Goal: Task Accomplishment & Management: Use online tool/utility

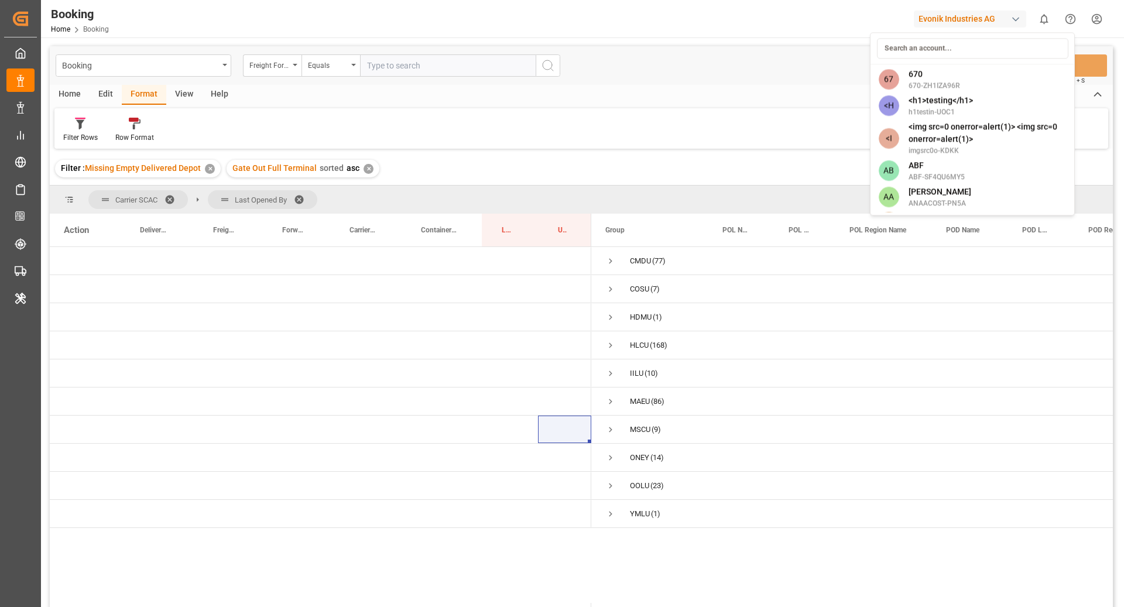
scroll to position [1, 0]
click at [608, 347] on html "Created by potrace 1.15, written by Peter Selinger 2001-2017 Created by potrace…" at bounding box center [562, 303] width 1124 height 607
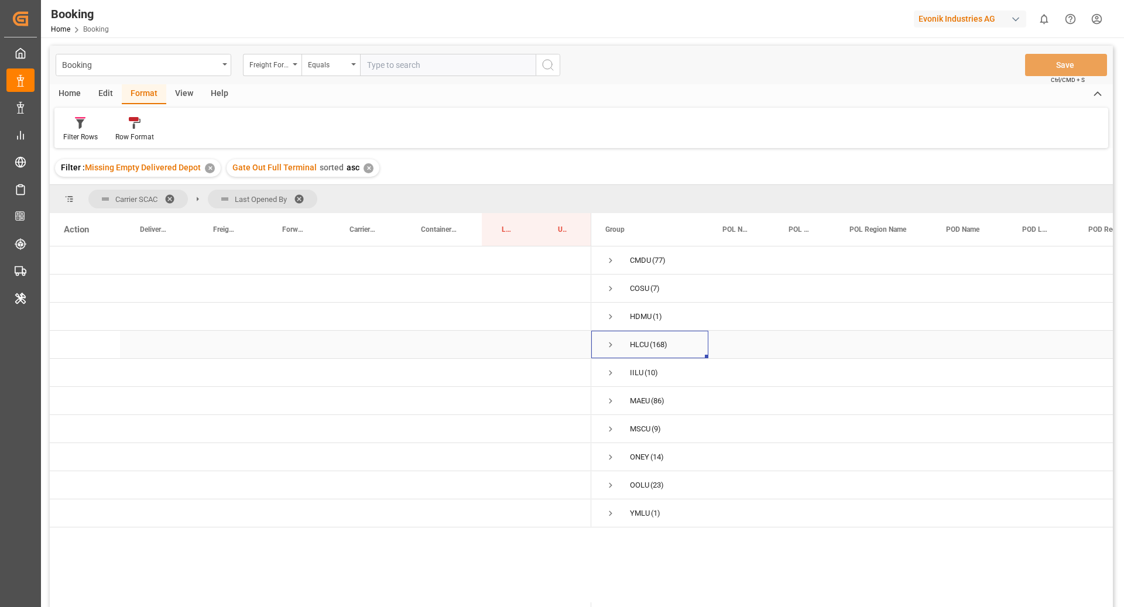
click at [613, 343] on span "Press SPACE to select this row." at bounding box center [610, 345] width 11 height 11
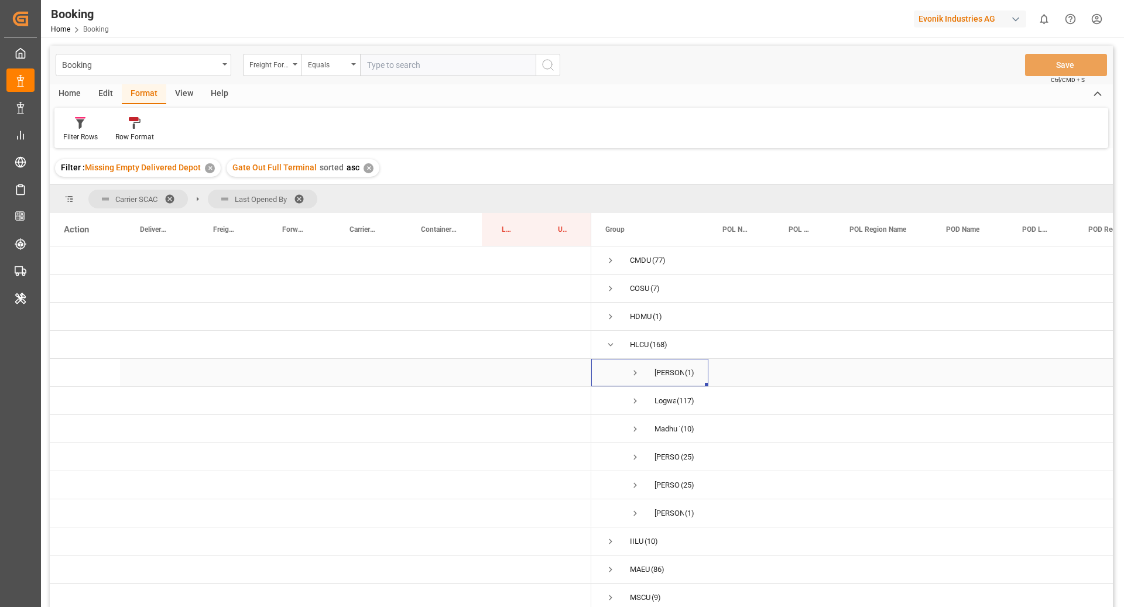
click at [636, 375] on span "Press SPACE to select this row." at bounding box center [635, 373] width 11 height 11
click at [627, 374] on span "Gagan Prakash (1)" at bounding box center [649, 372] width 89 height 26
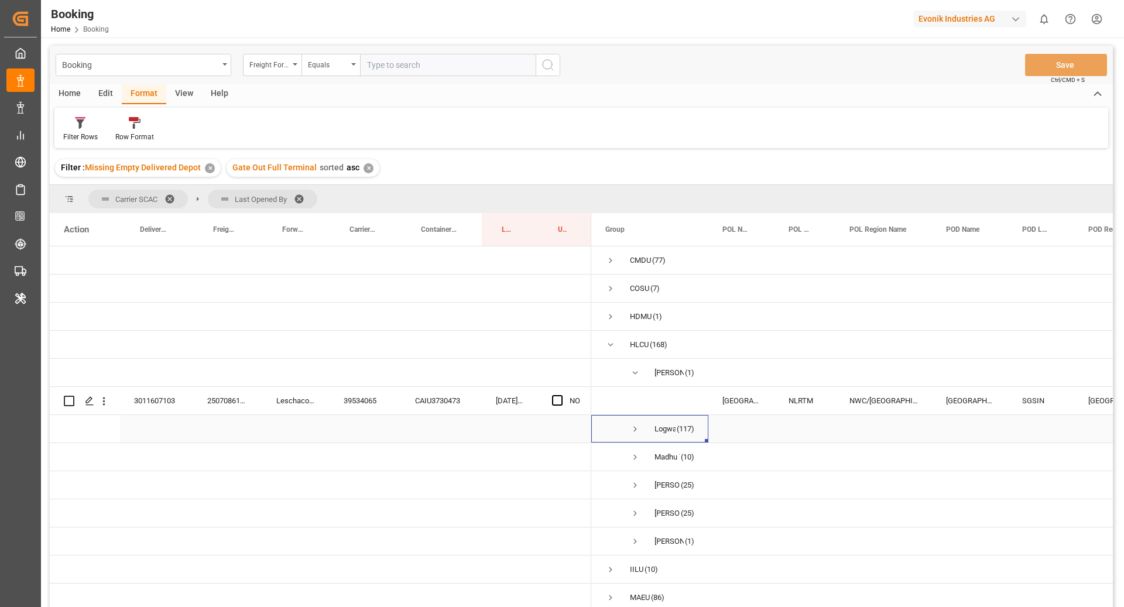
click at [636, 422] on span "Press SPACE to select this row." at bounding box center [635, 429] width 11 height 27
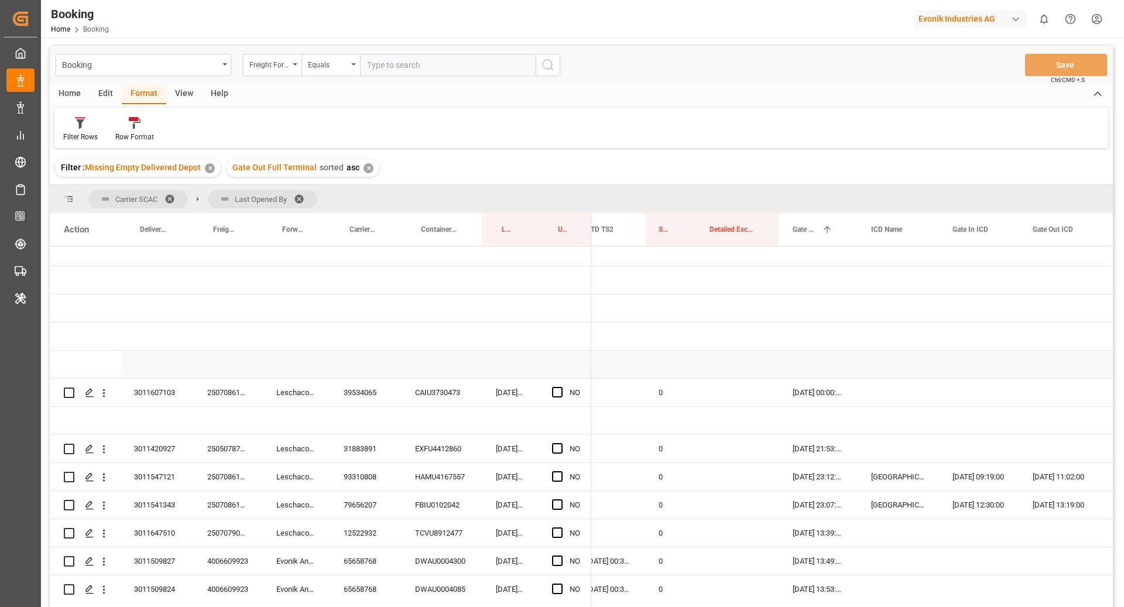
scroll to position [138, 0]
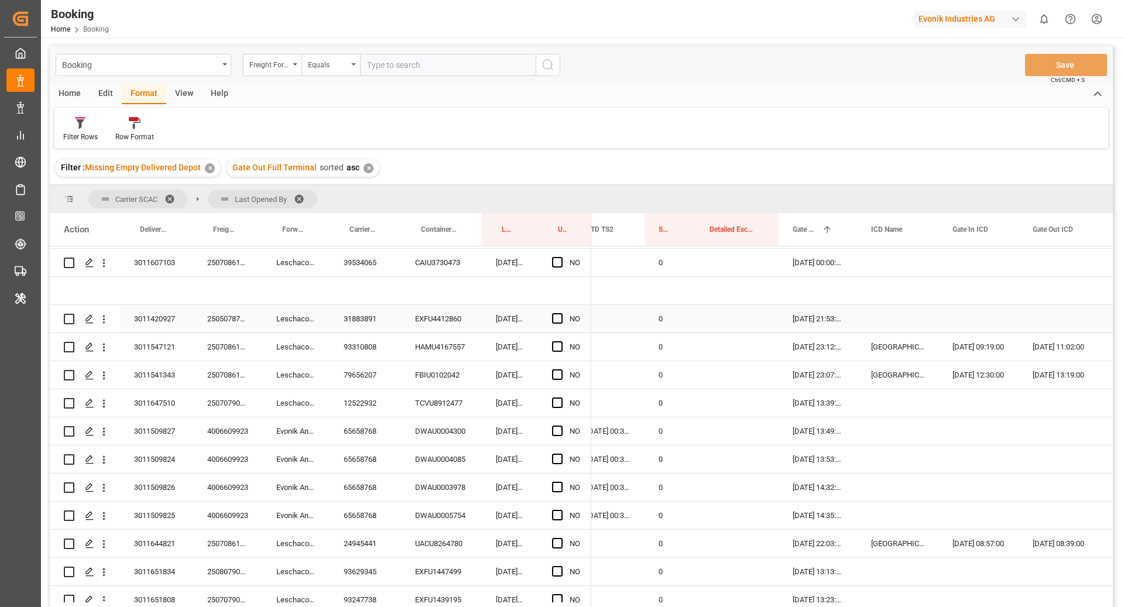
click at [440, 321] on div "EXFU4412860" at bounding box center [441, 319] width 81 height 28
click at [558, 315] on span "Press SPACE to select this row." at bounding box center [557, 318] width 11 height 11
click at [561, 313] on input "Press SPACE to select this row." at bounding box center [561, 313] width 0 height 0
drag, startPoint x: 430, startPoint y: 347, endPoint x: 523, endPoint y: 445, distance: 135.0
click at [430, 347] on div "HAMU4167557" at bounding box center [441, 347] width 81 height 28
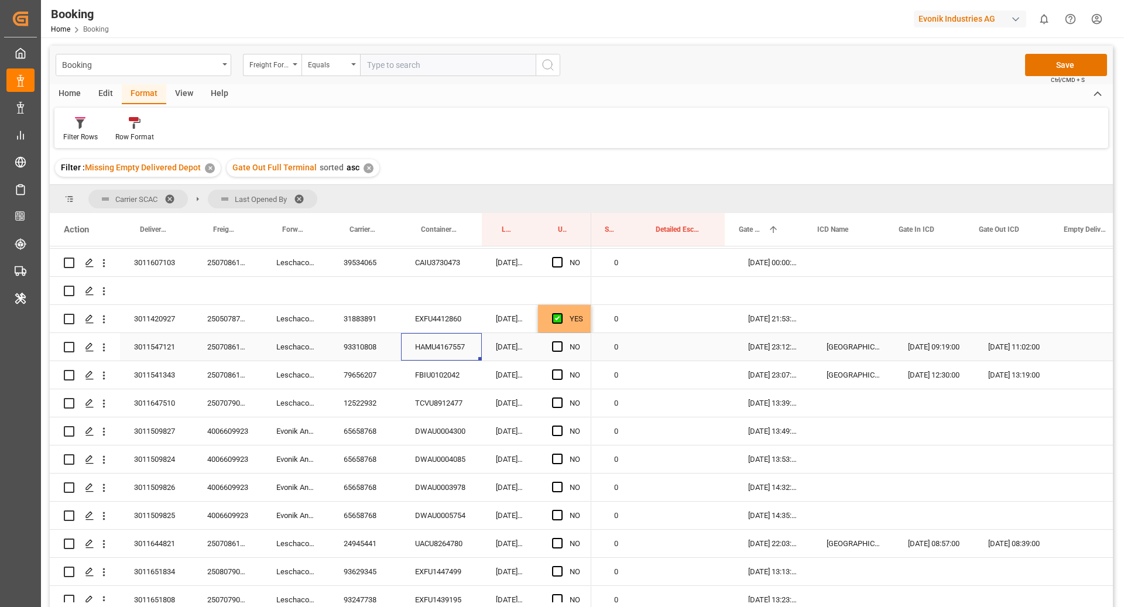
scroll to position [0, 1992]
click at [104, 348] on icon "open menu" at bounding box center [104, 347] width 12 height 12
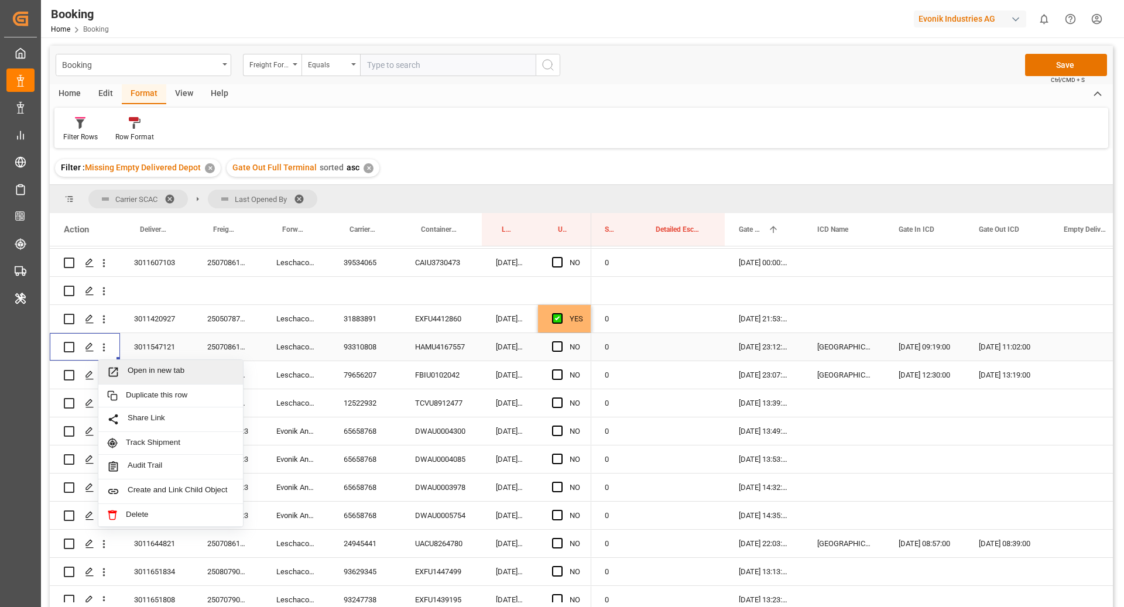
click at [131, 368] on span "Open in new tab" at bounding box center [181, 372] width 107 height 12
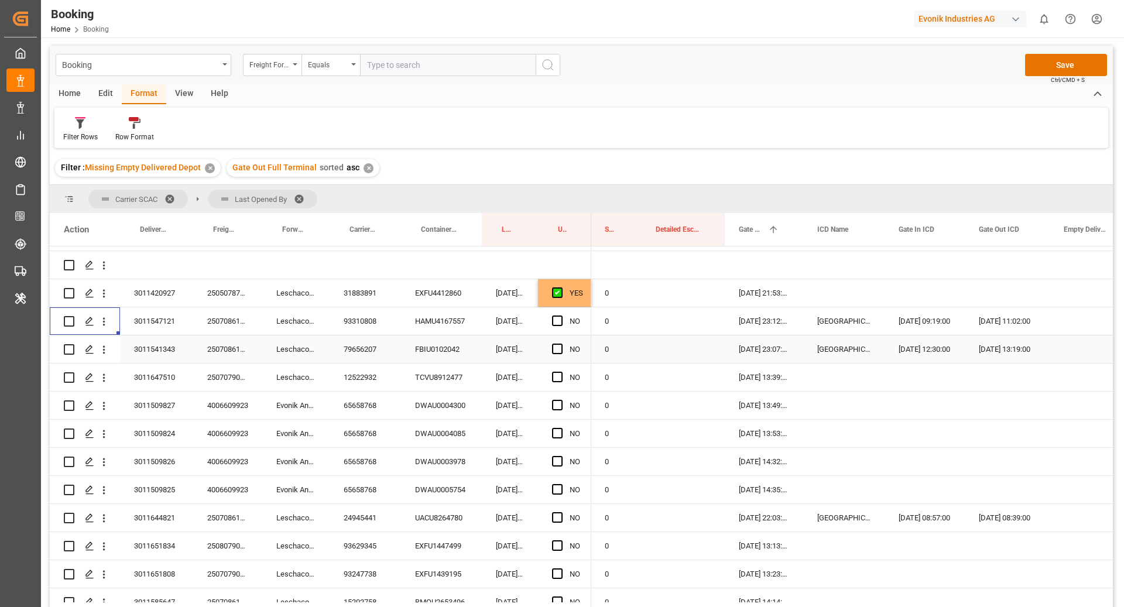
scroll to position [165, 0]
click at [426, 352] on div "FBIU0102042" at bounding box center [441, 348] width 81 height 28
drag, startPoint x: 436, startPoint y: 375, endPoint x: 499, endPoint y: 511, distance: 150.6
click at [436, 375] on div "TCVU8912477" at bounding box center [441, 376] width 81 height 28
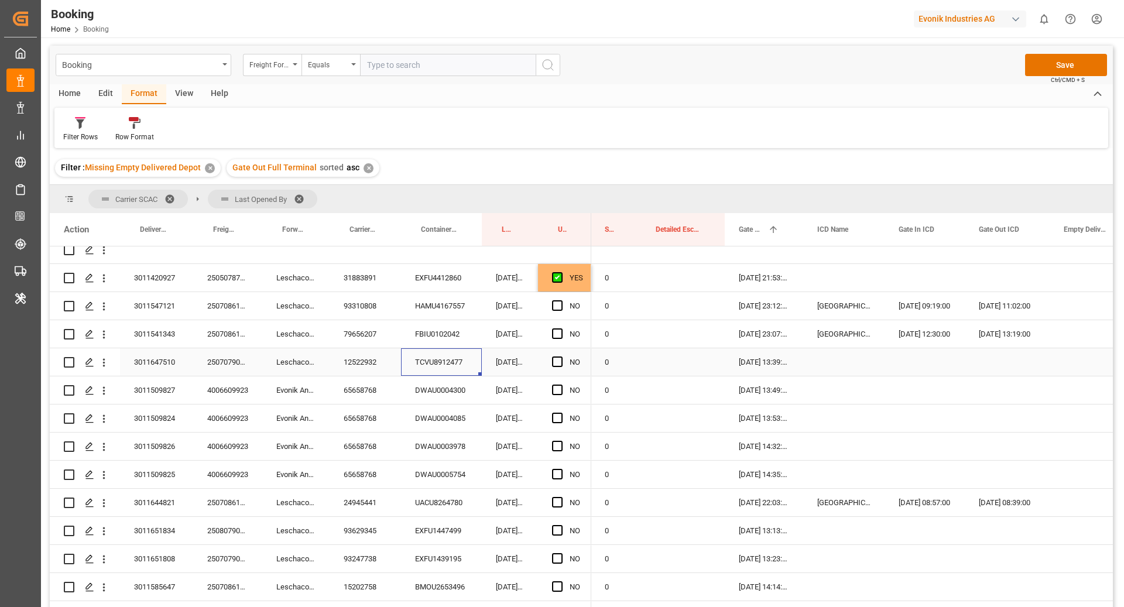
scroll to position [190, 0]
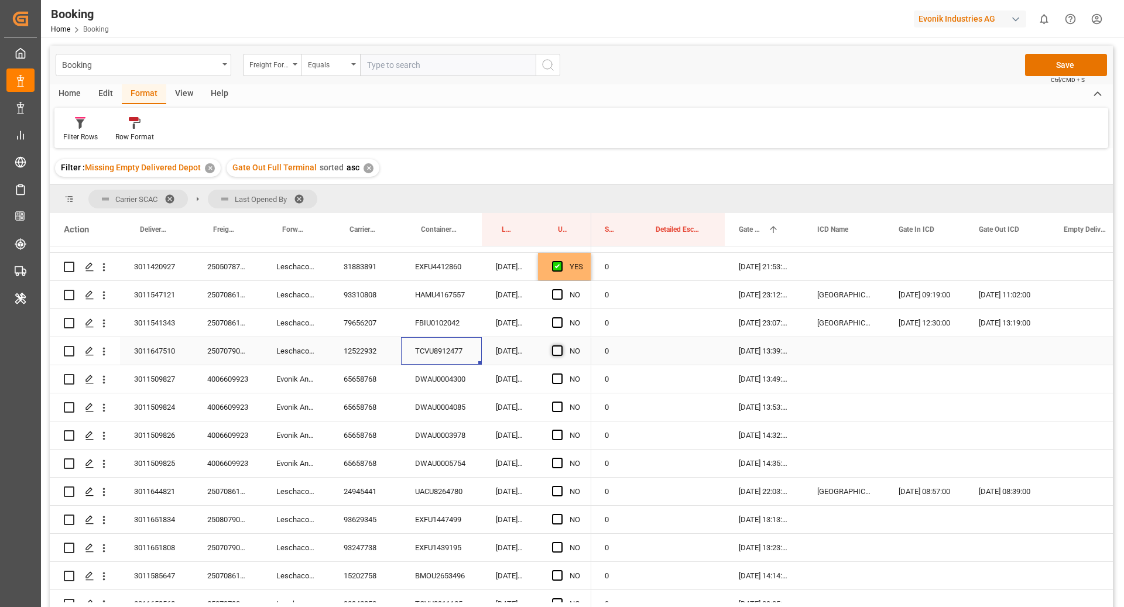
click at [556, 353] on span "Press SPACE to select this row." at bounding box center [557, 350] width 11 height 11
click at [561, 345] on input "Press SPACE to select this row." at bounding box center [561, 345] width 0 height 0
click at [464, 376] on div "DWAU0004300" at bounding box center [441, 379] width 81 height 28
click at [558, 375] on span "Press SPACE to select this row." at bounding box center [557, 379] width 11 height 11
click at [561, 374] on input "Press SPACE to select this row." at bounding box center [561, 374] width 0 height 0
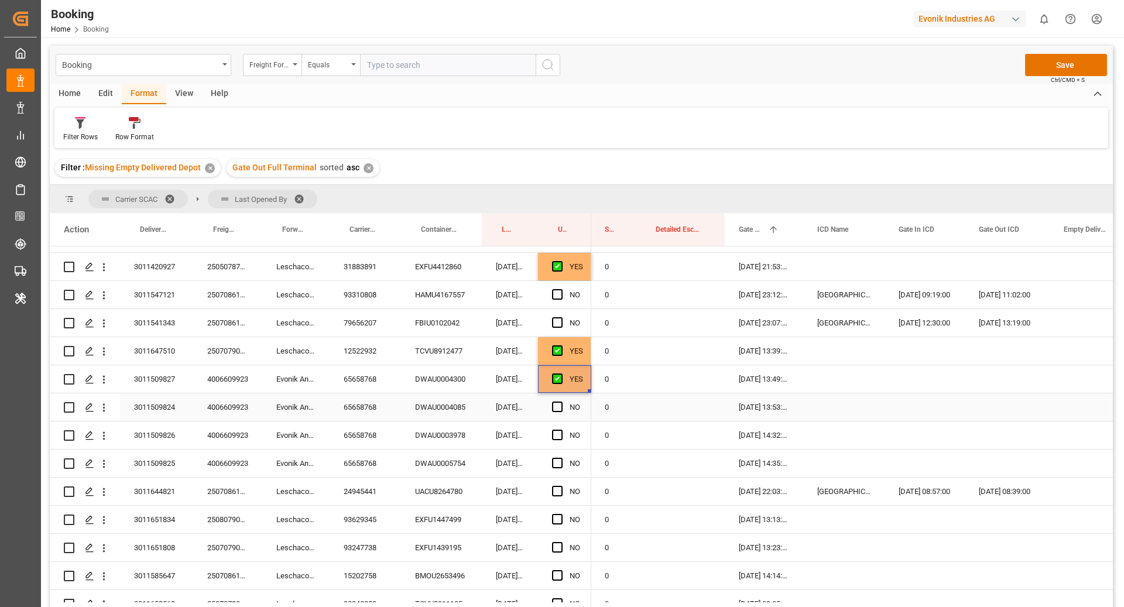
click at [413, 414] on div "DWAU0004085" at bounding box center [441, 407] width 81 height 28
click at [554, 407] on span "Press SPACE to select this row." at bounding box center [557, 407] width 11 height 11
click at [561, 402] on input "Press SPACE to select this row." at bounding box center [561, 402] width 0 height 0
click at [467, 444] on div "DWAU0003978" at bounding box center [441, 436] width 81 height 28
click at [558, 432] on span "Press SPACE to select this row." at bounding box center [557, 435] width 11 height 11
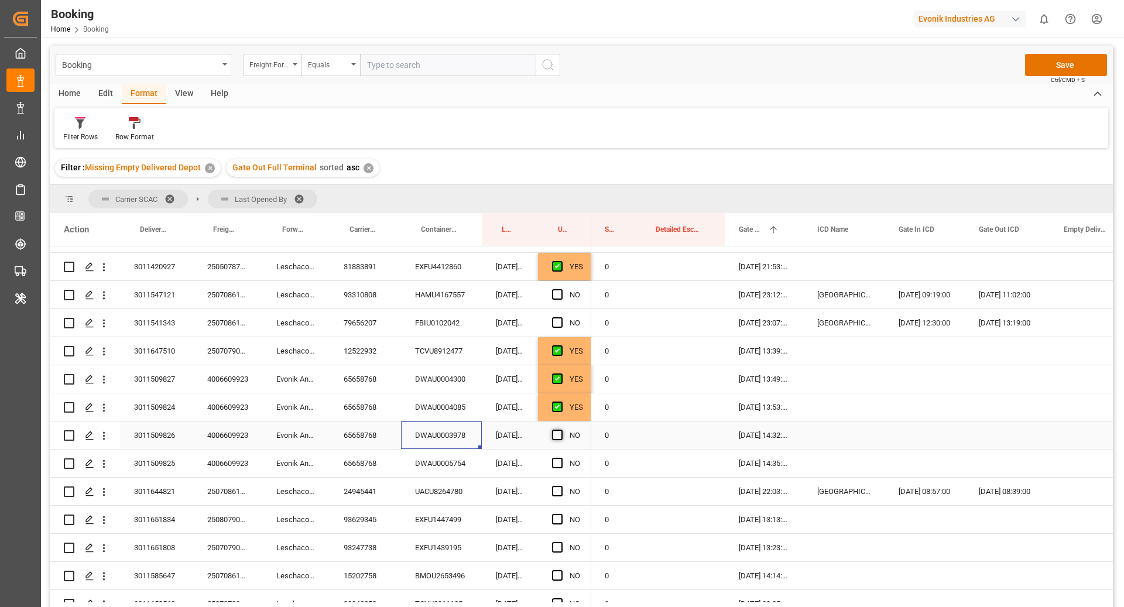
click at [561, 430] on input "Press SPACE to select this row." at bounding box center [561, 430] width 0 height 0
click at [444, 466] on div "DWAU0005754" at bounding box center [441, 464] width 81 height 28
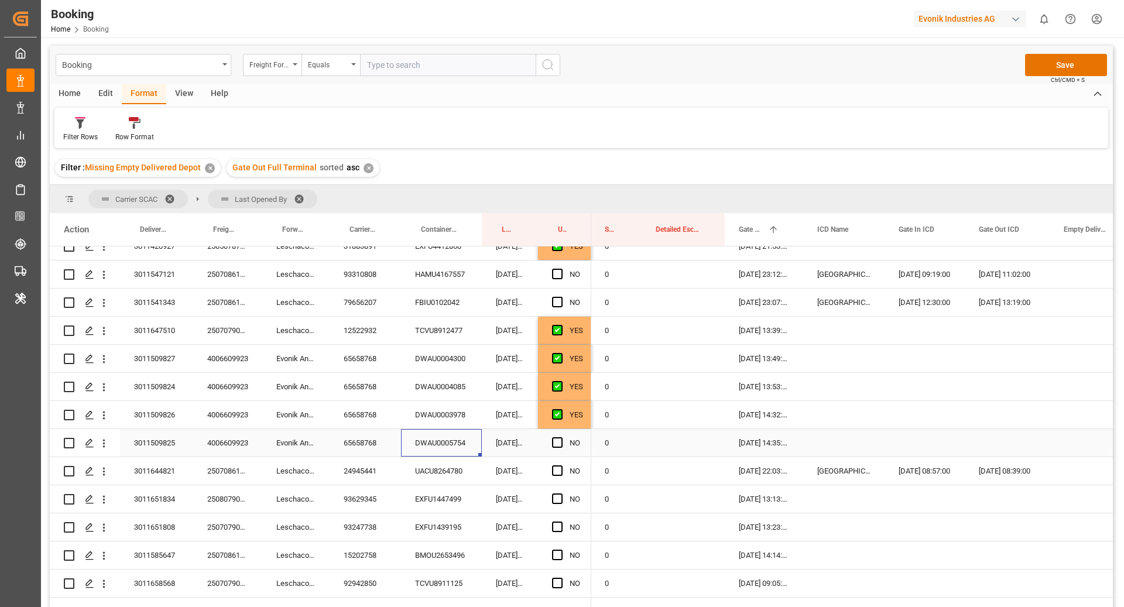
scroll to position [228, 0]
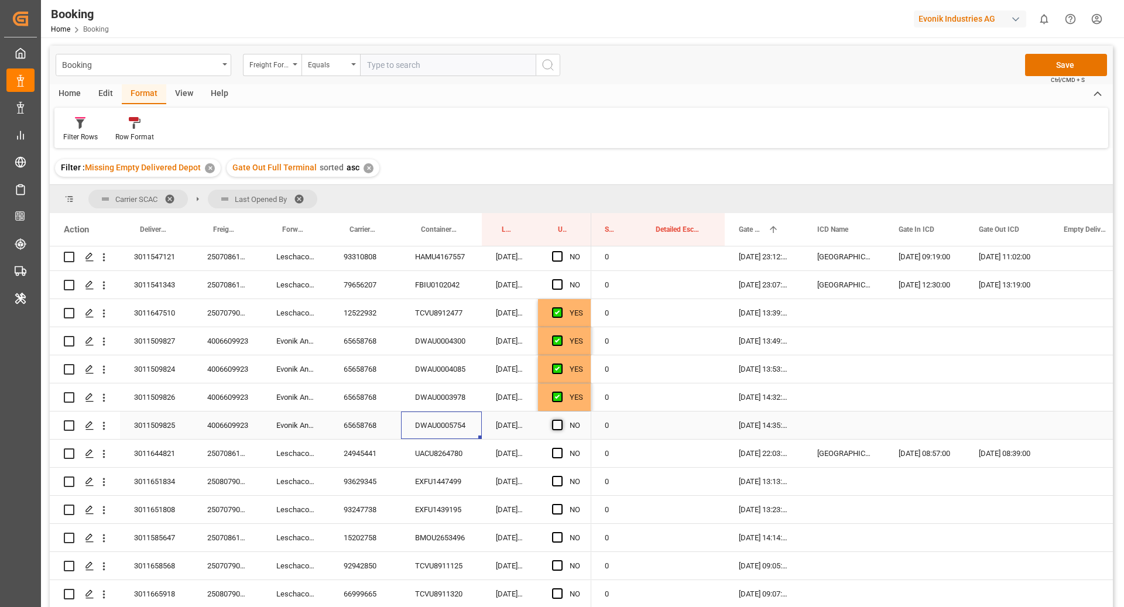
click at [557, 427] on span "Press SPACE to select this row." at bounding box center [557, 425] width 11 height 11
click at [561, 420] on input "Press SPACE to select this row." at bounding box center [561, 420] width 0 height 0
click at [437, 453] on div "UACU8264780" at bounding box center [441, 454] width 81 height 28
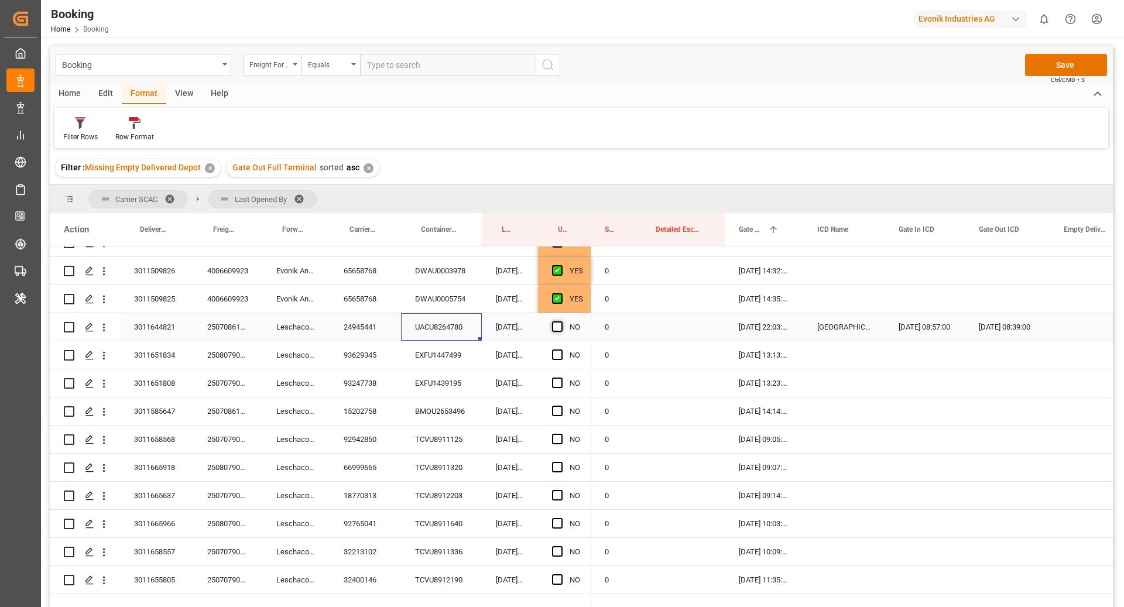
click at [558, 323] on span "Press SPACE to select this row." at bounding box center [557, 326] width 11 height 11
click at [561, 321] on input "Press SPACE to select this row." at bounding box center [561, 321] width 0 height 0
click at [435, 348] on div "EXFU1447499" at bounding box center [441, 355] width 81 height 28
click at [552, 352] on span "Press SPACE to select this row." at bounding box center [557, 355] width 11 height 11
click at [561, 350] on input "Press SPACE to select this row." at bounding box center [561, 350] width 0 height 0
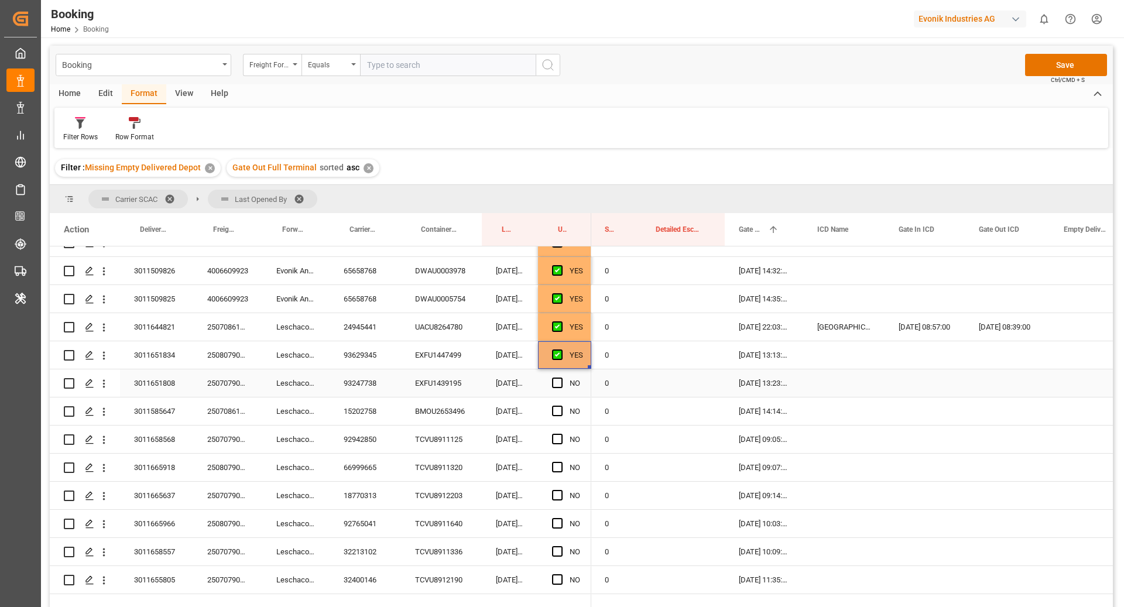
click at [459, 376] on div "EXFU1439195" at bounding box center [441, 383] width 81 height 28
click at [557, 382] on span "Press SPACE to select this row." at bounding box center [557, 383] width 11 height 11
click at [561, 378] on input "Press SPACE to select this row." at bounding box center [561, 378] width 0 height 0
click at [434, 409] on div "BMOU2653496" at bounding box center [441, 412] width 81 height 28
click at [554, 410] on span "Press SPACE to select this row." at bounding box center [557, 411] width 11 height 11
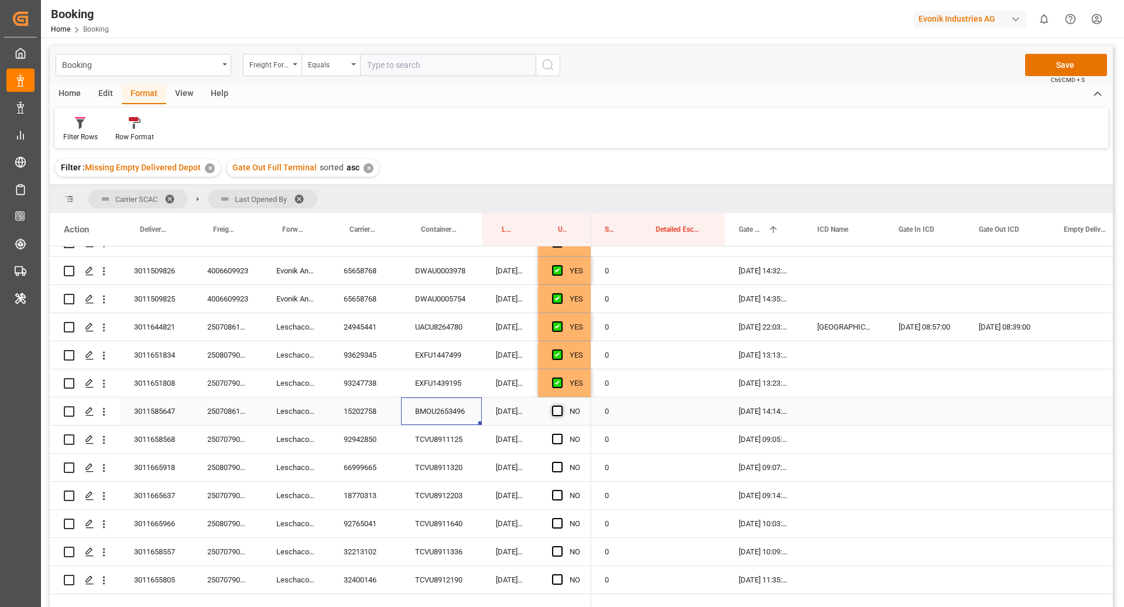
click at [561, 406] on input "Press SPACE to select this row." at bounding box center [561, 406] width 0 height 0
click at [451, 426] on div "TCVU8911125" at bounding box center [441, 440] width 81 height 28
click at [557, 436] on span "Press SPACE to select this row." at bounding box center [557, 439] width 11 height 11
click at [561, 434] on input "Press SPACE to select this row." at bounding box center [561, 434] width 0 height 0
click at [418, 464] on div "TCVU8911320" at bounding box center [441, 468] width 81 height 28
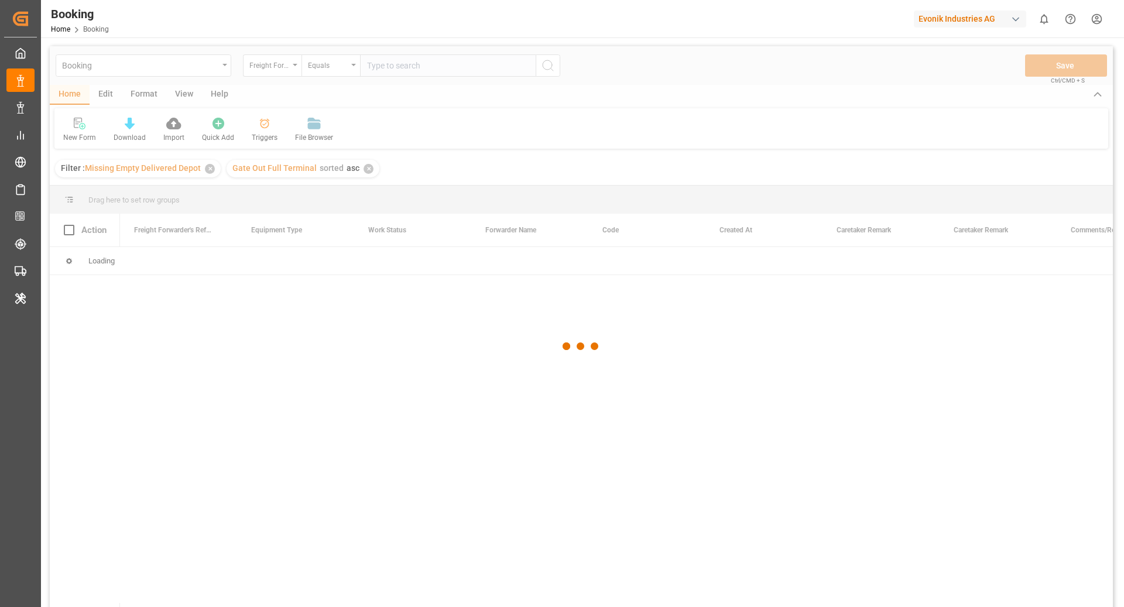
click at [921, 21] on div "Evonik Industries AG" at bounding box center [970, 19] width 112 height 17
type input "pochte"
click at [964, 86] on div "PO Pochteca Pochteca-RJ8V" at bounding box center [973, 79] width 200 height 26
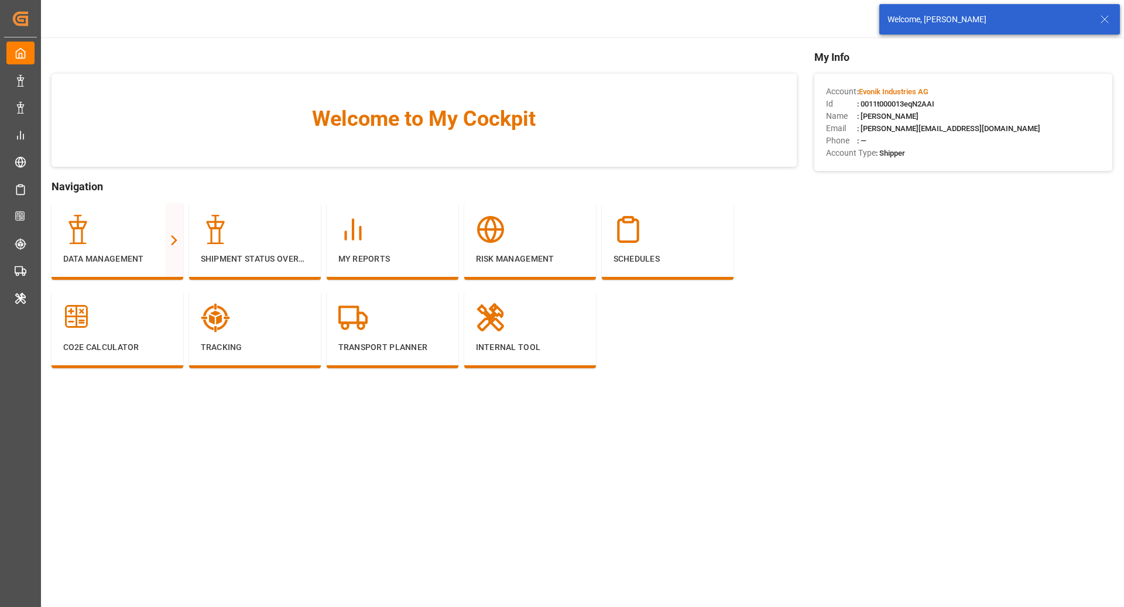
click at [1123, 22] on div "Welcome, Ruchika Prithwani" at bounding box center [999, 19] width 249 height 39
click at [1118, 22] on div "Welcome, Ruchika Prithwani" at bounding box center [999, 19] width 241 height 30
click at [1111, 23] on icon at bounding box center [1105, 19] width 14 height 14
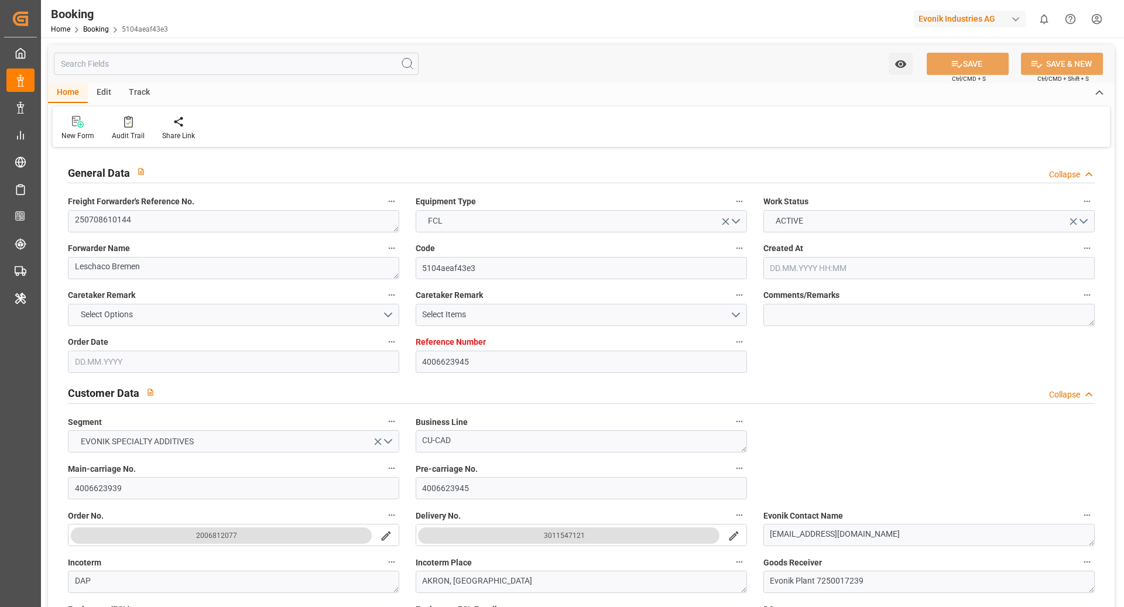
type input "4006623945"
type input "9314210"
type input "Hapag Lloyd"
type input "Hapag Lloyd Aktiengesellschaft"
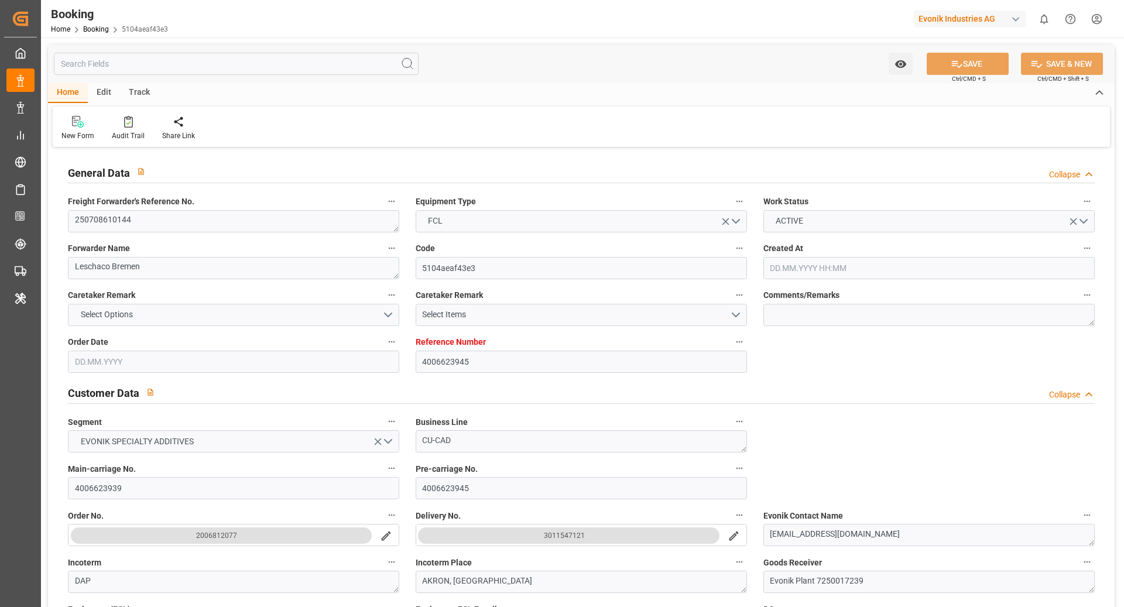
type input "DEBRV"
type input "USORF"
type input "10"
type input "USCLE"
type input "0"
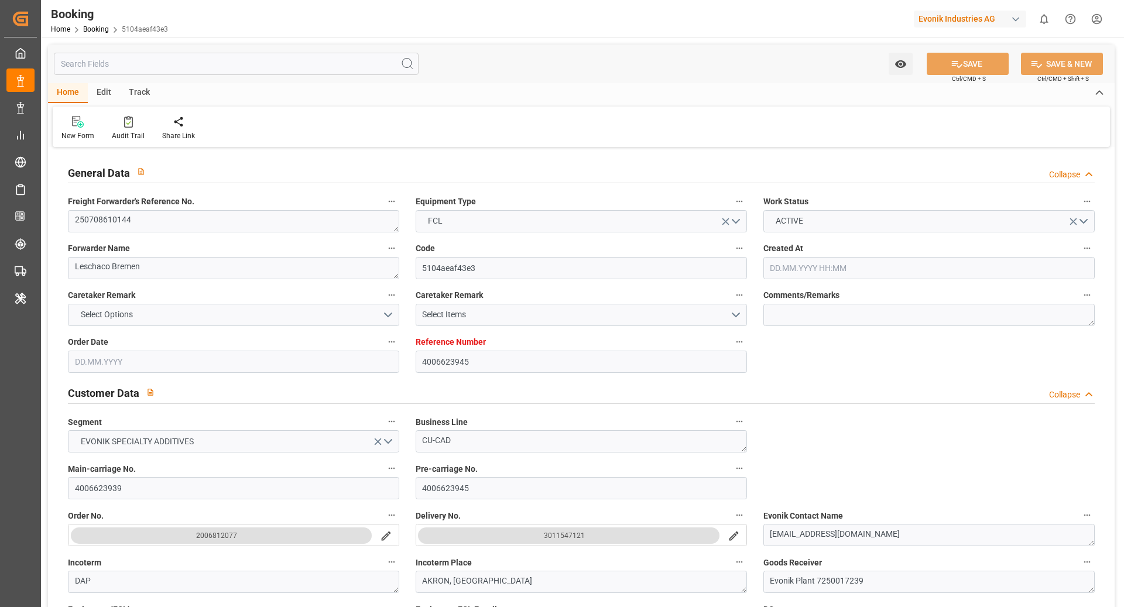
type input "DEBRV"
type input "USORF"
type input "9314210"
type input "13.06.2025 05:19"
type input "13.06.2025"
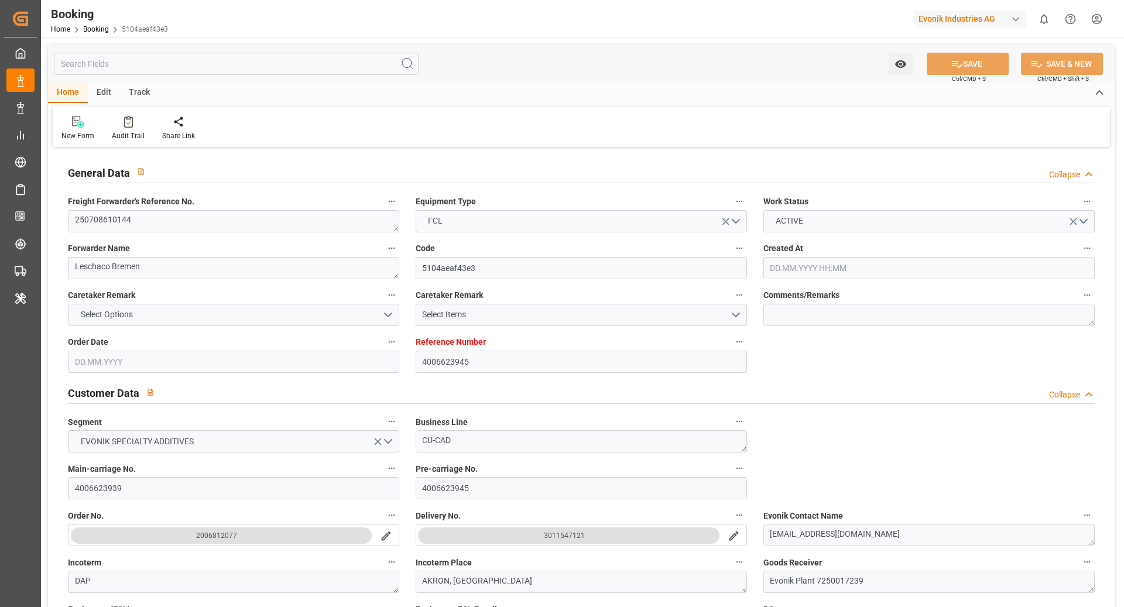
type input "21.07.2025"
type input "04.07.2025"
type input "09.07.2025"
type input "16.07.2025 22:00"
type input "07.07.2025 00:00"
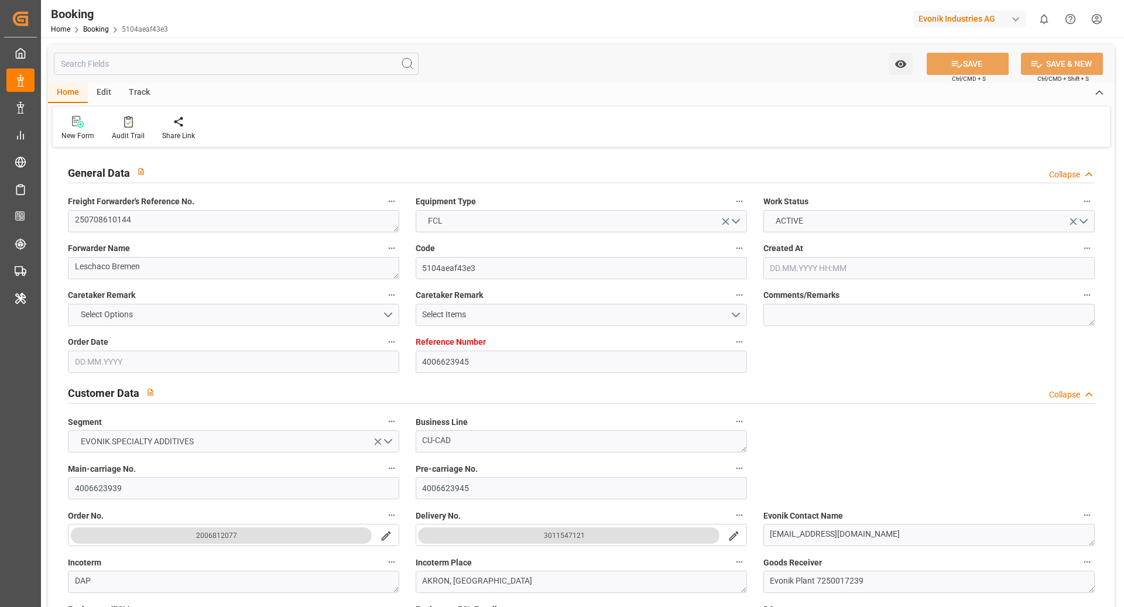
type input "16.07.2025 16:44"
type input "10.07.2025 19:03"
type input "26.07.2025 18:00"
type input "19.07.2025 00:00"
type input "26.07.2025 16:40"
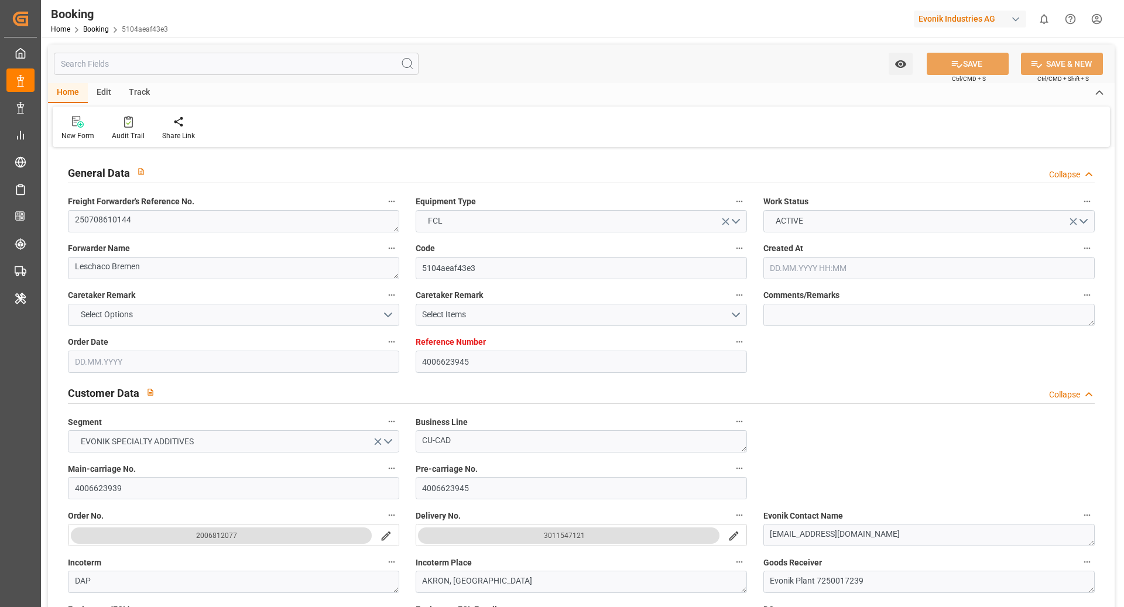
type input "27.07.2025 23:12"
type input "20.08.2025 09:19"
type input "19.08.2025 11:02"
type input "14.07.2025"
type input "15.09.2025 09:50"
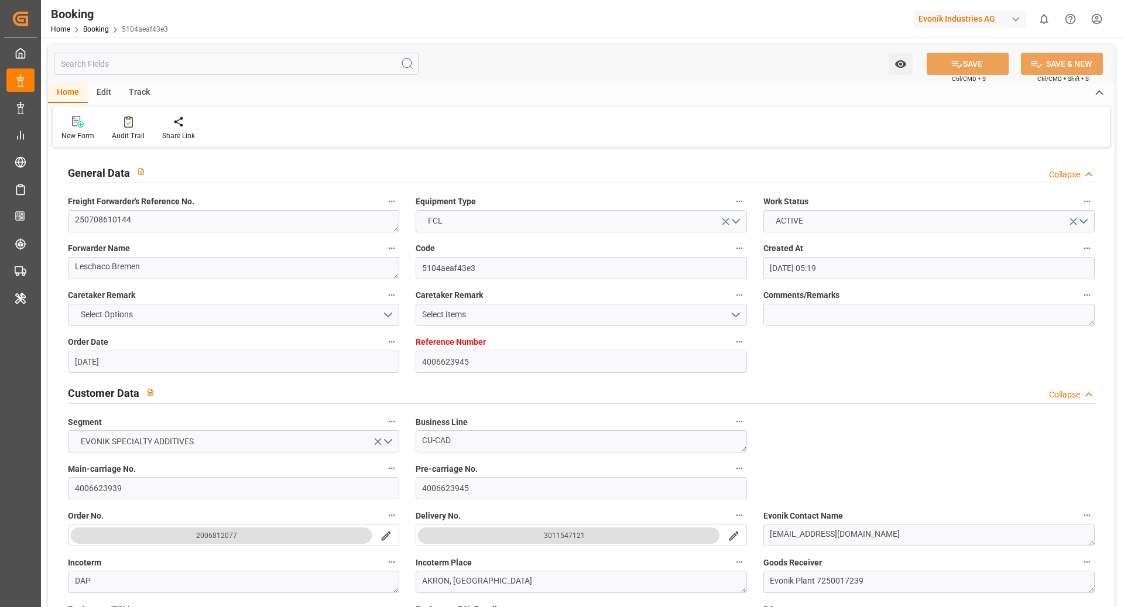
type input "15.09.2025"
type input "30.06.2025 08:20"
type input "20.08.2025 09:20"
type input "27.07.2025 12:00"
type input "20.08.2025 09:19"
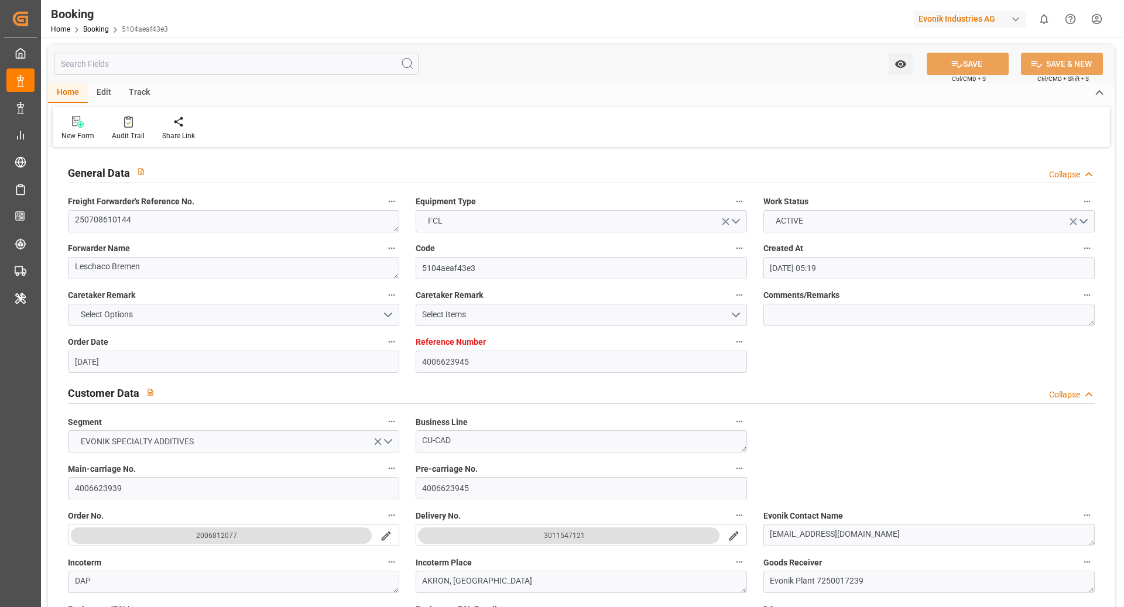
type input "19.08.2025 11:02"
type input "16.07.2025 12:55"
type input "16.07.2025 16:00"
type input "16.07.2025 17:03"
type input "26.07.2025 18:00"
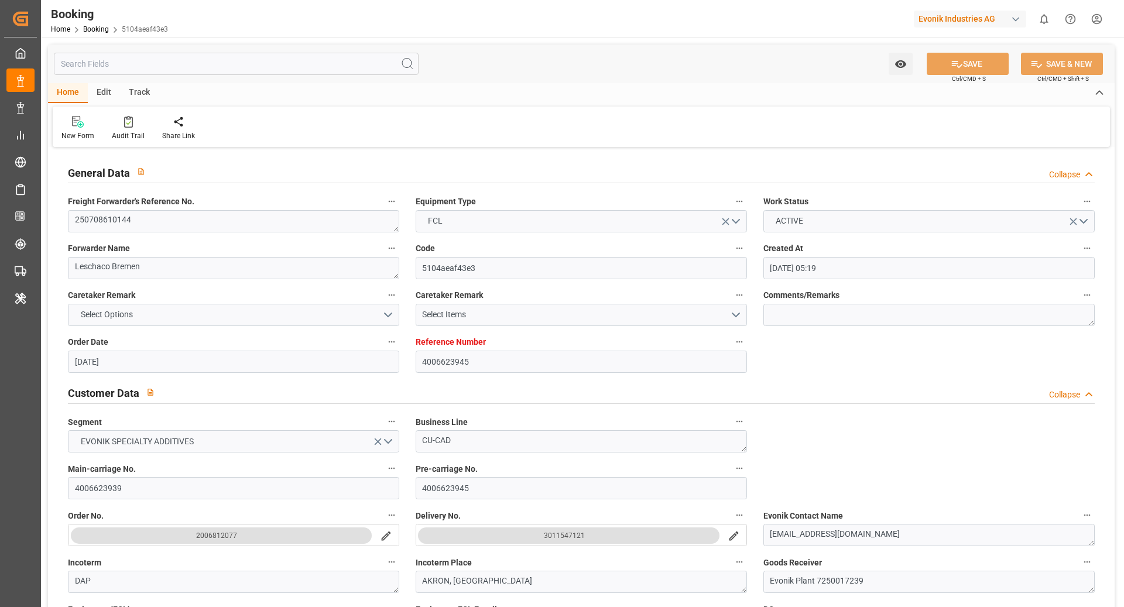
type input "26.07.2025 16:16"
type input "27.07.2025 05:06"
type input "26.07.2025 19:30"
type input "28.07.2025 12:00"
type input "22.07.2025 12:00"
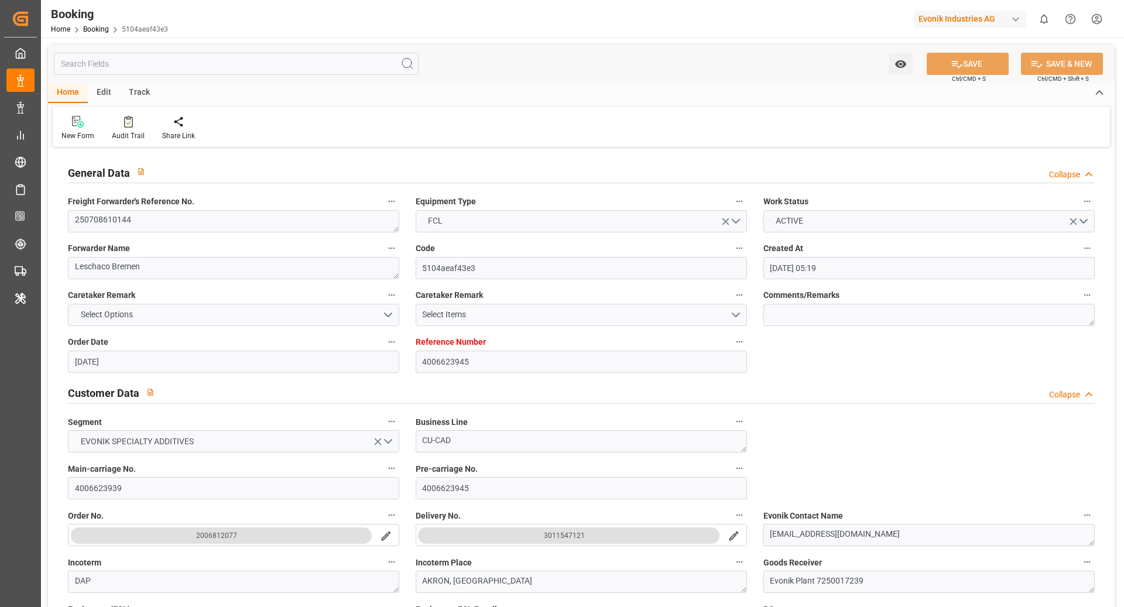
type input "30.07.2025 19:30"
type input "20.08.2025 09:20"
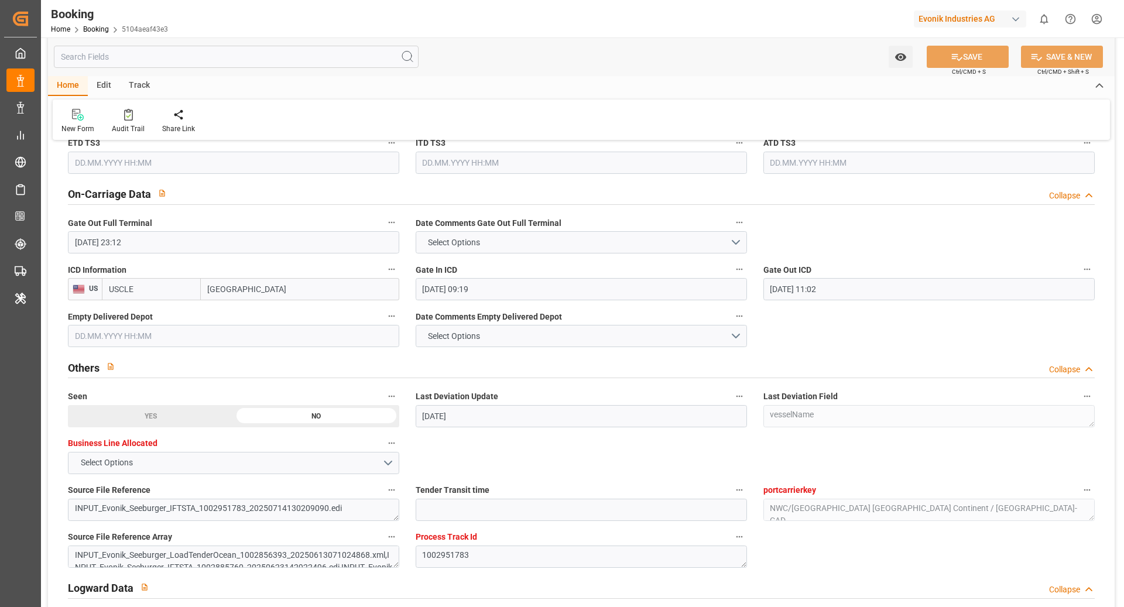
scroll to position [1699, 0]
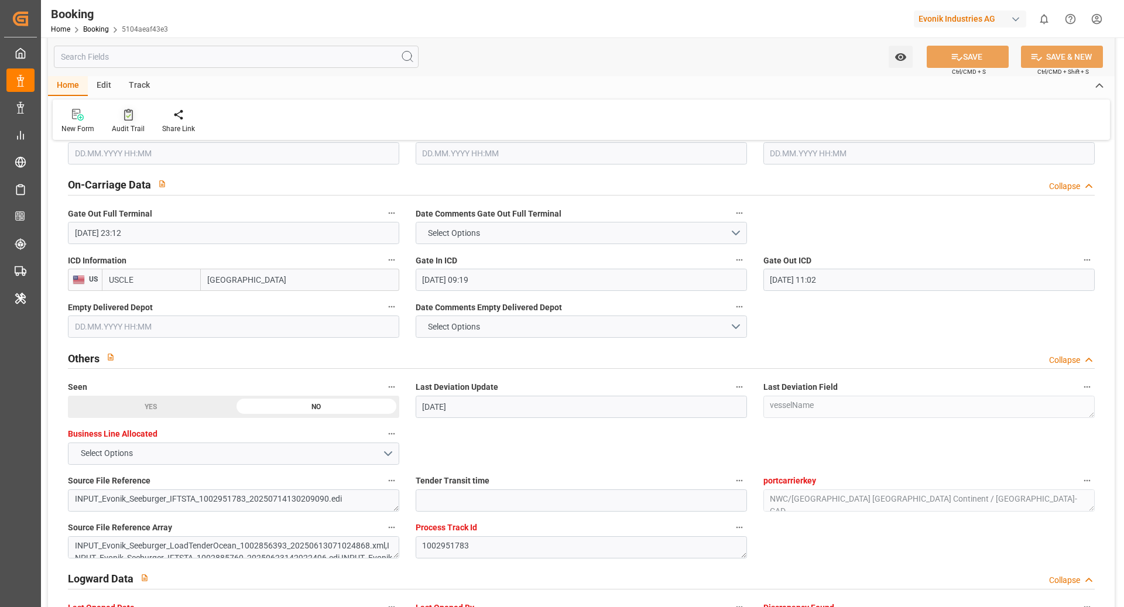
click at [122, 129] on div "Audit Trail" at bounding box center [128, 129] width 33 height 11
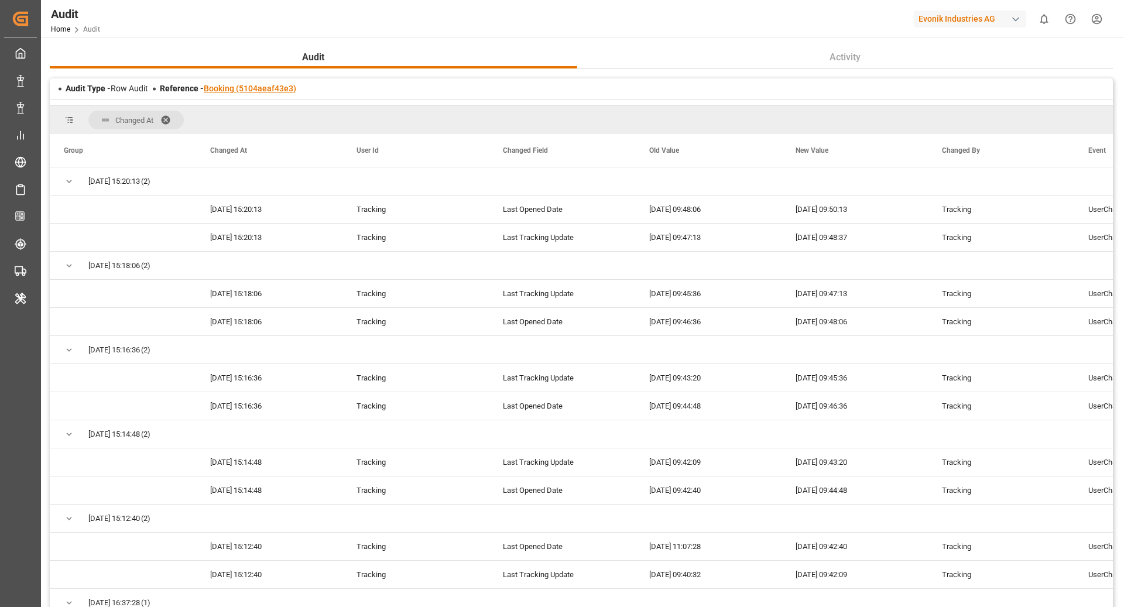
click at [255, 85] on link "Booking (5104aeaf43e3)" at bounding box center [250, 88] width 92 height 9
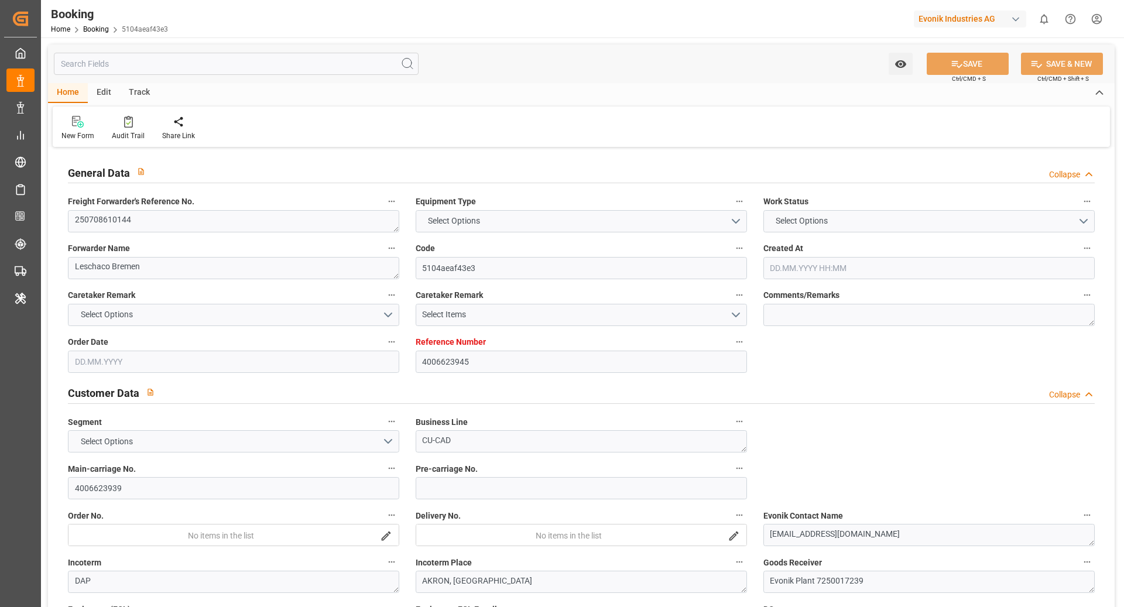
type input "4006623945"
type input "9314210"
type input "Hapag Lloyd"
type input "Hapag Lloyd Aktiengesellschaft"
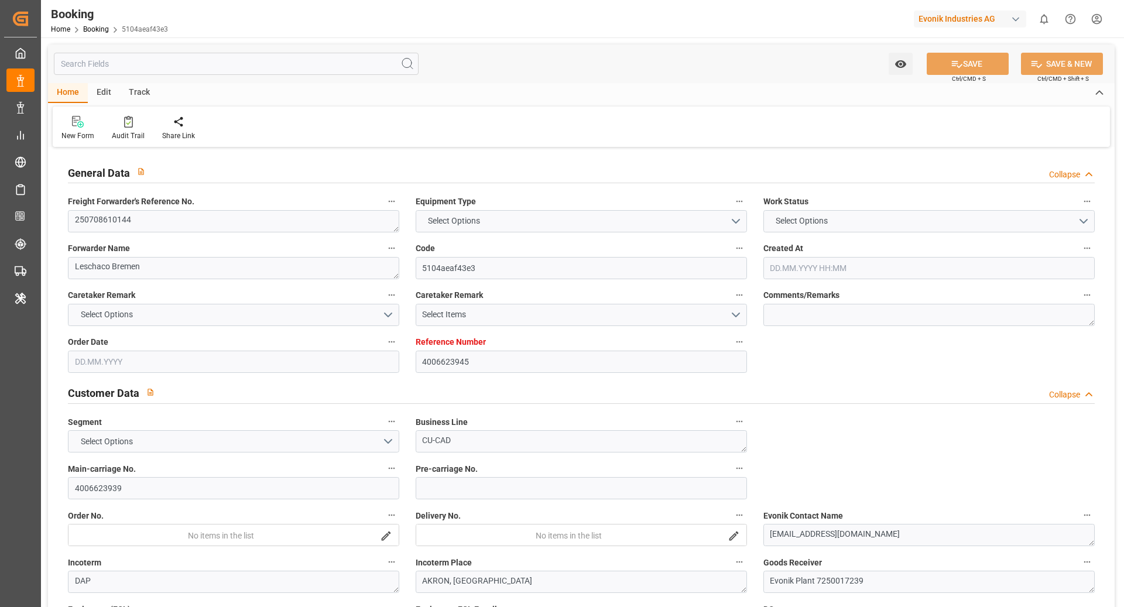
type input "DEBRV"
type input "USORF"
type input "10"
type input "USCLE"
type input "0"
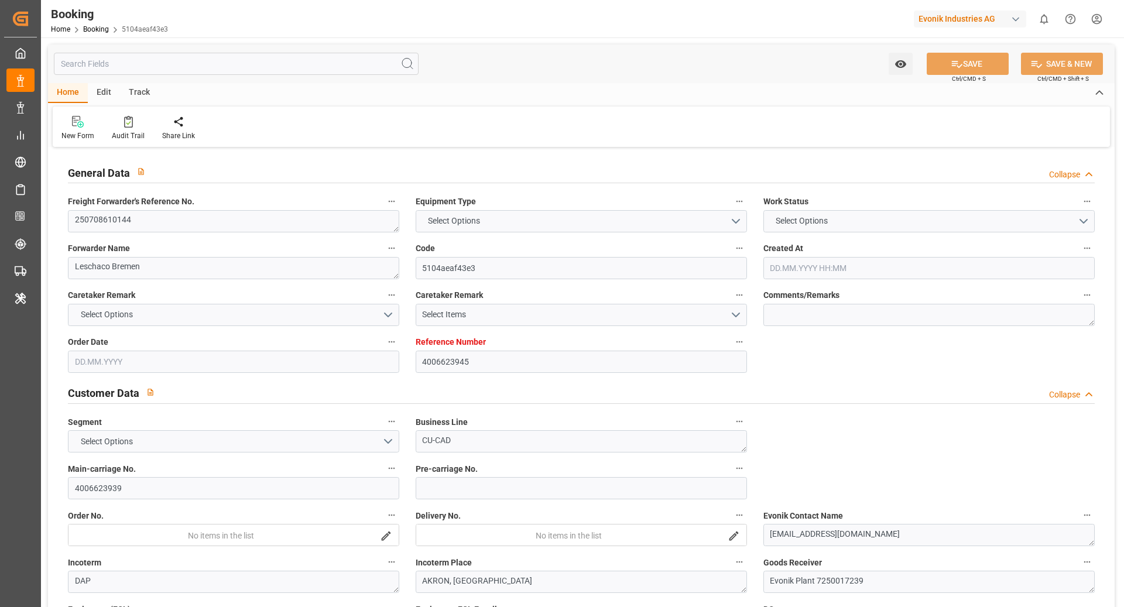
type input "DEBRV"
type input "USORF"
type input "9314210"
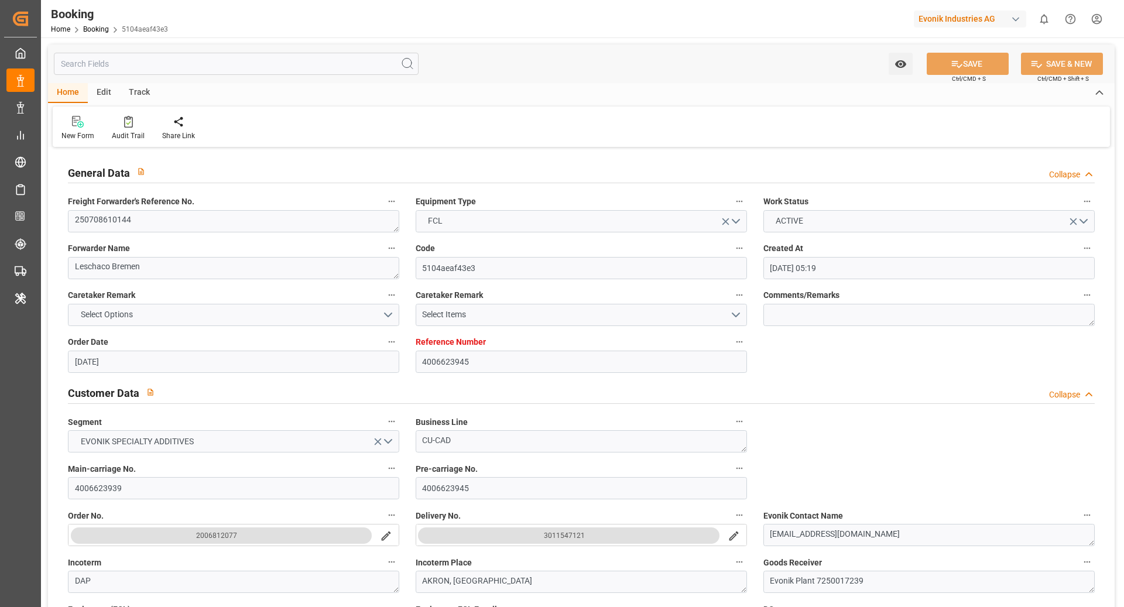
type input "13.06.2025 05:19"
type input "13.06.2025"
type input "21.07.2025"
type input "04.07.2025"
type input "09.07.2025"
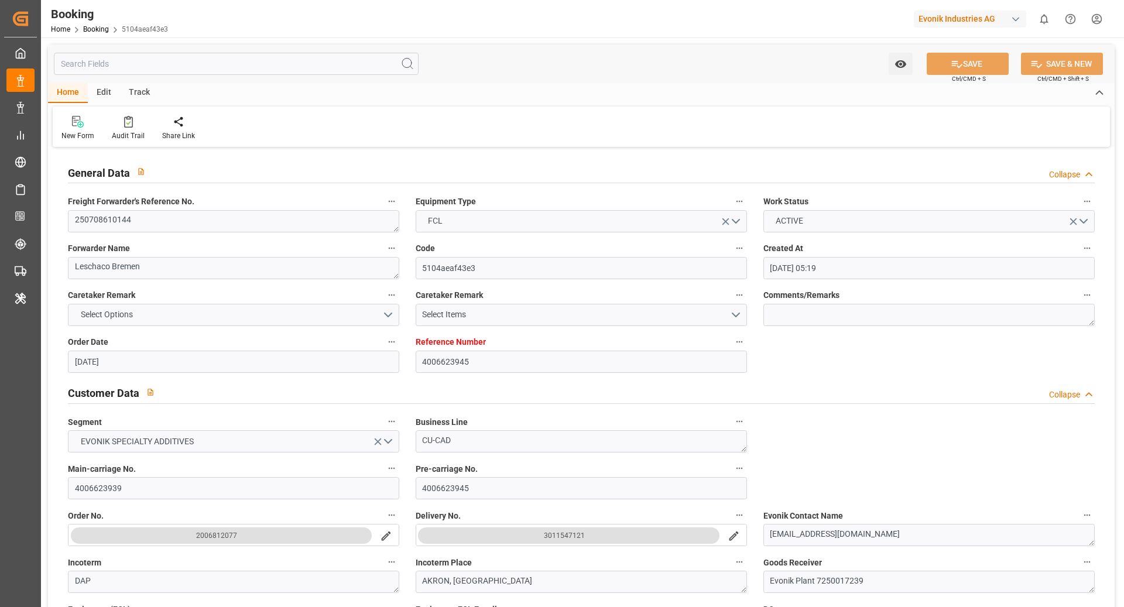
type input "16.07.2025 22:00"
type input "07.07.2025 00:00"
type input "16.07.2025 16:44"
type input "10.07.2025 19:03"
type input "26.07.2025 18:00"
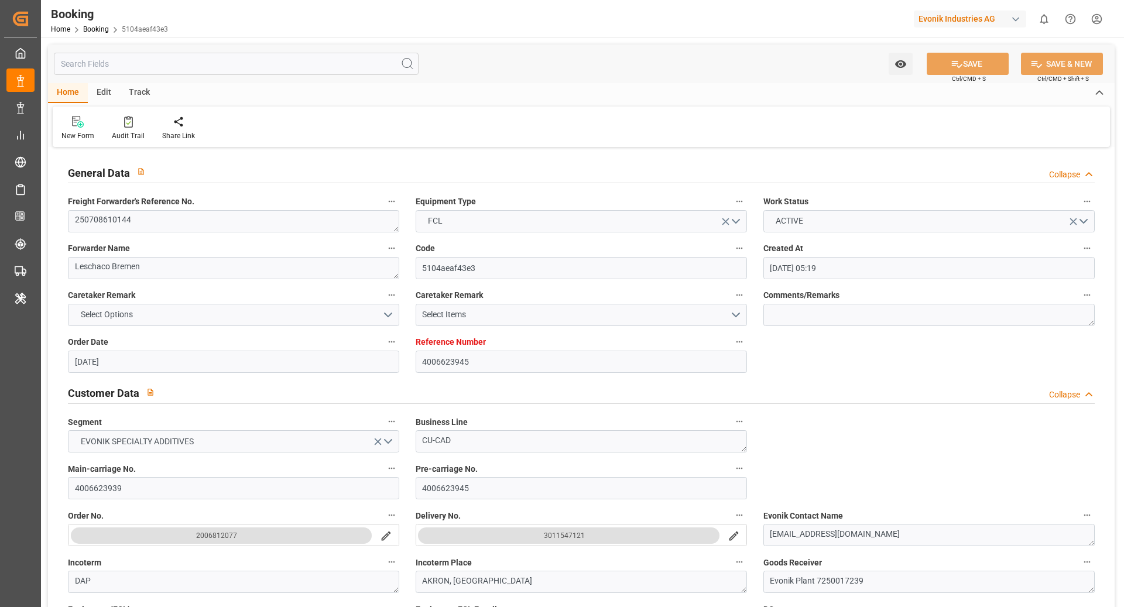
type input "19.07.2025 00:00"
type input "26.07.2025 16:40"
type input "27.07.2025 23:12"
type input "20.08.2025 09:19"
type input "19.08.2025 11:02"
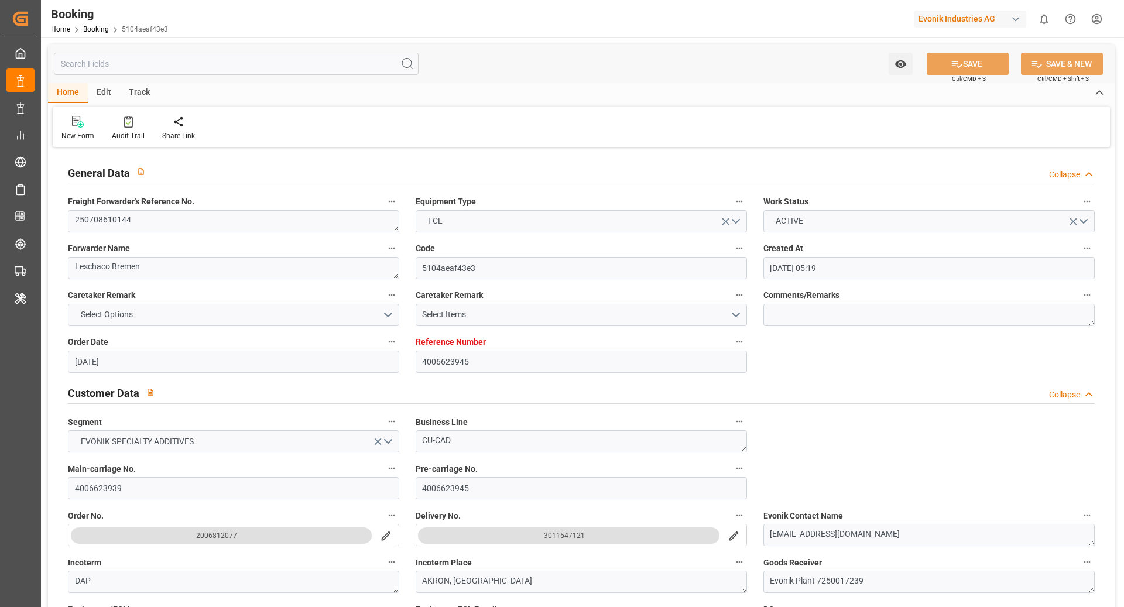
type input "14.07.2025"
type input "15.09.2025 09:50"
type input "15.09.2025"
type input "30.06.2025 08:20"
type input "20.08.2025 09:20"
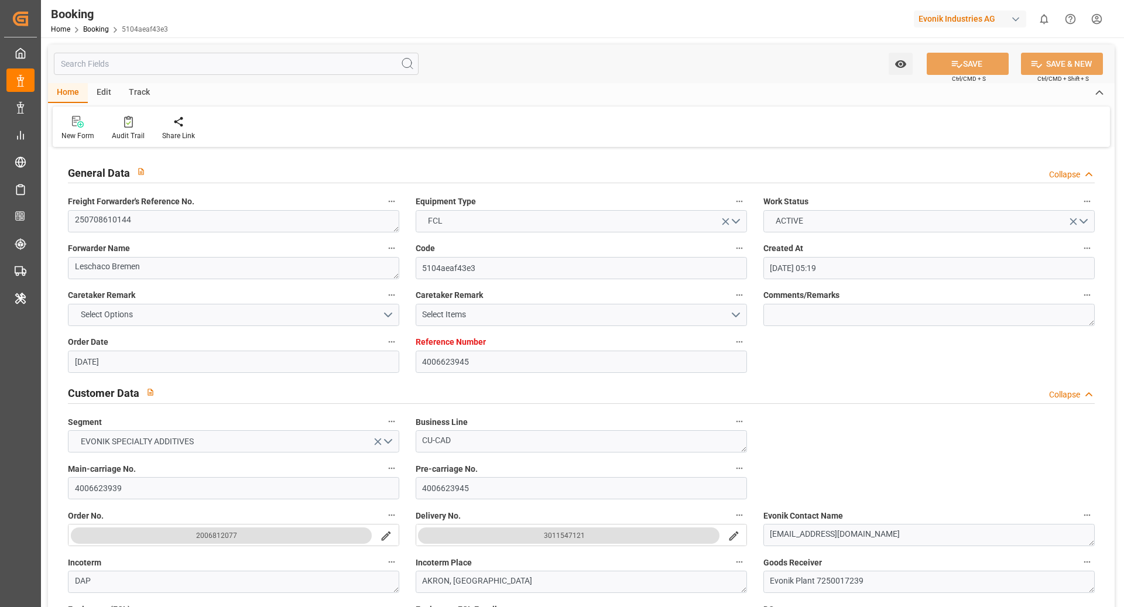
type input "27.07.2025 12:00"
type input "20.08.2025 09:19"
type input "19.08.2025 11:02"
type input "16.07.2025 12:55"
type input "16.07.2025 16:00"
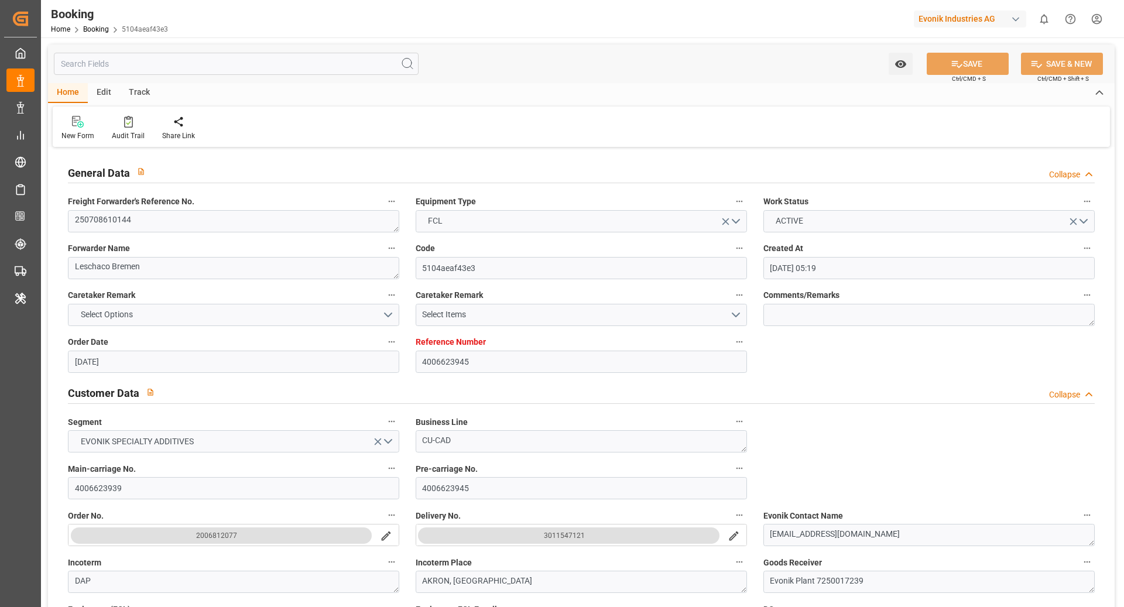
type input "16.07.2025 17:03"
type input "26.07.2025 18:00"
type input "26.07.2025 16:16"
type input "27.07.2025 05:06"
type input "26.07.2025 19:30"
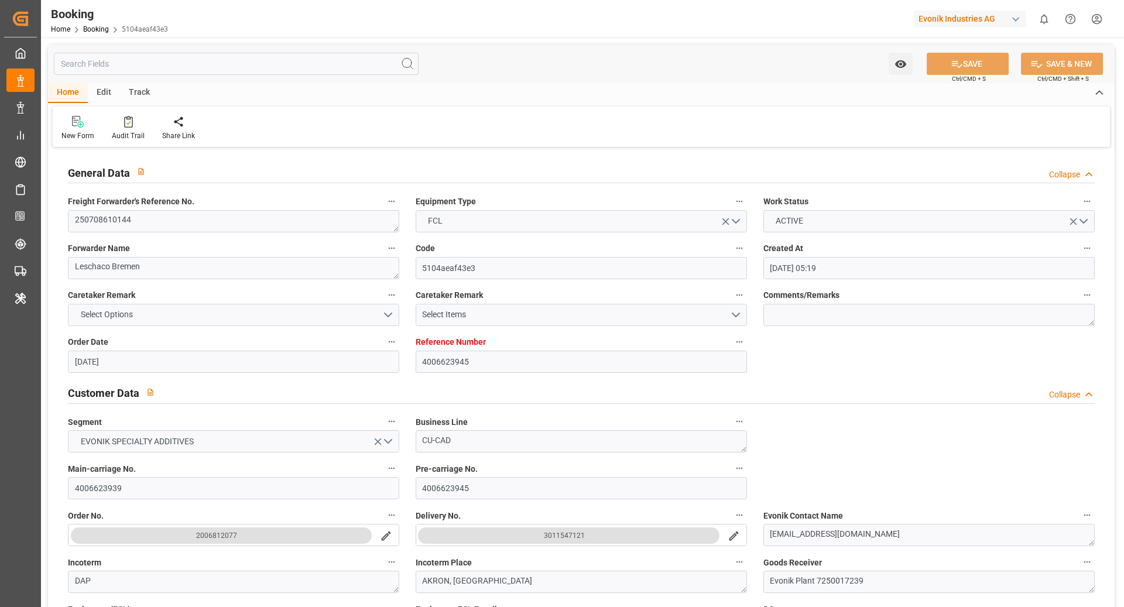
type input "28.07.2025 12:00"
type input "22.07.2025 12:00"
type input "30.07.2025 19:30"
type input "20.08.2025 09:20"
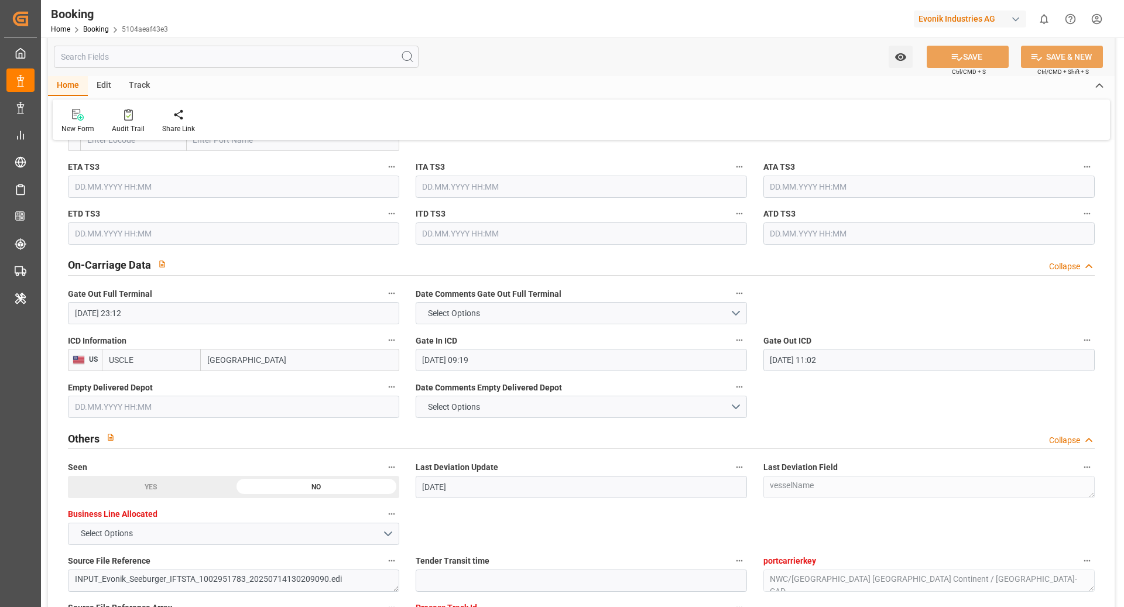
scroll to position [1618, 0]
click at [749, 337] on div "Gate In ICD 20.08.2025 09:19" at bounding box center [581, 352] width 348 height 47
click at [731, 339] on label "Gate In ICD" at bounding box center [581, 341] width 331 height 16
click at [732, 339] on button "Gate In ICD" at bounding box center [739, 340] width 15 height 15
click at [735, 340] on li "Description" at bounding box center [779, 339] width 94 height 19
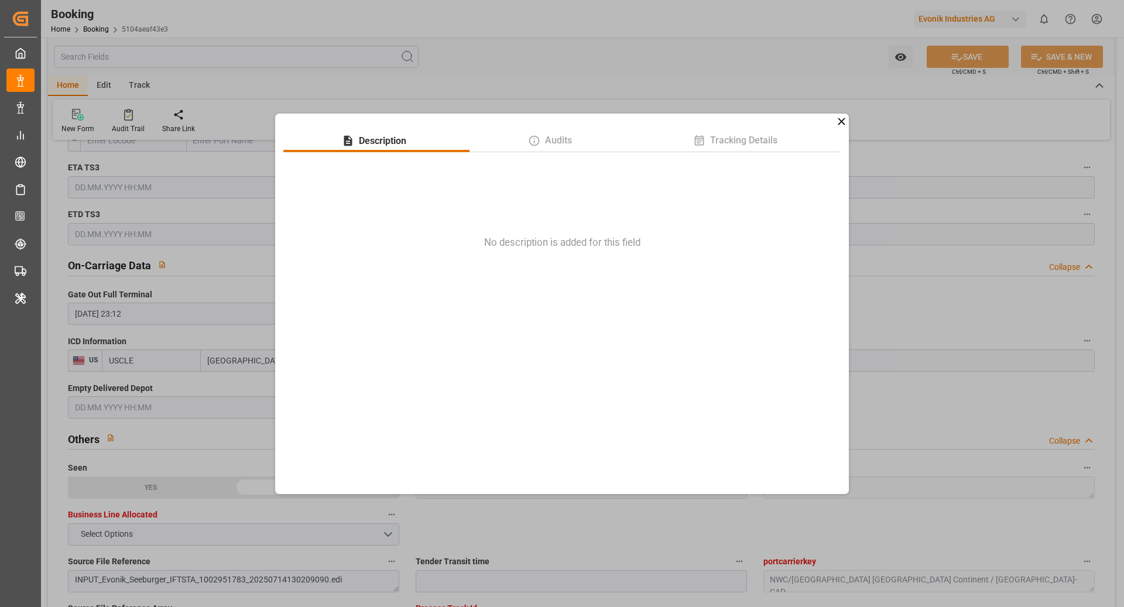
drag, startPoint x: 832, startPoint y: 121, endPoint x: 844, endPoint y: 116, distance: 13.4
click at [832, 121] on div "Description Audits Tracking Details No description is added for this field" at bounding box center [562, 304] width 574 height 381
click at [849, 118] on div "Description Audits Tracking Details No description is added for this field" at bounding box center [562, 303] width 1124 height 607
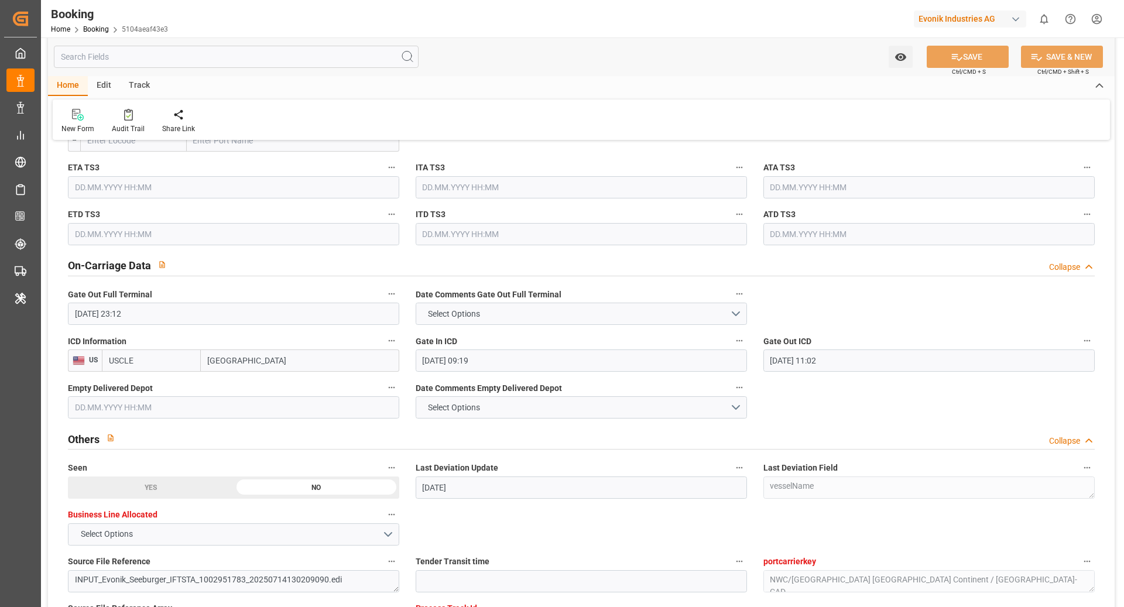
click at [746, 338] on button "Gate In ICD" at bounding box center [739, 340] width 15 height 15
click at [782, 375] on li "Tracking Details" at bounding box center [779, 377] width 94 height 19
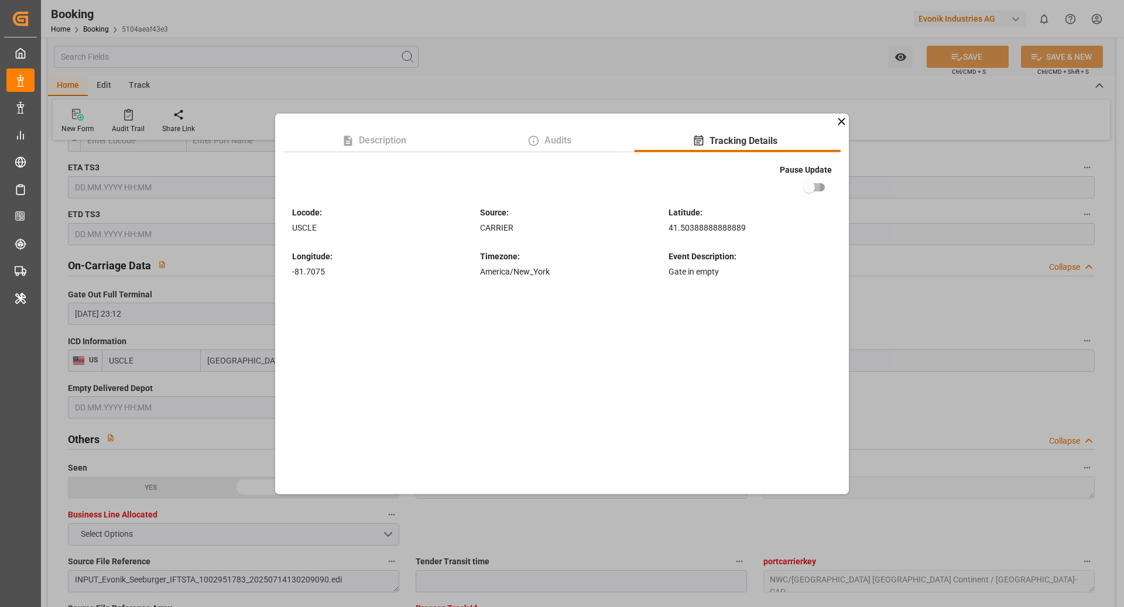
click at [821, 190] on input "checkbox" at bounding box center [809, 187] width 67 height 22
checkbox input "true"
click at [875, 300] on div "Description Audits Tracking Details Pause Update Locode : USCLE Source : CARRIE…" at bounding box center [562, 303] width 1124 height 607
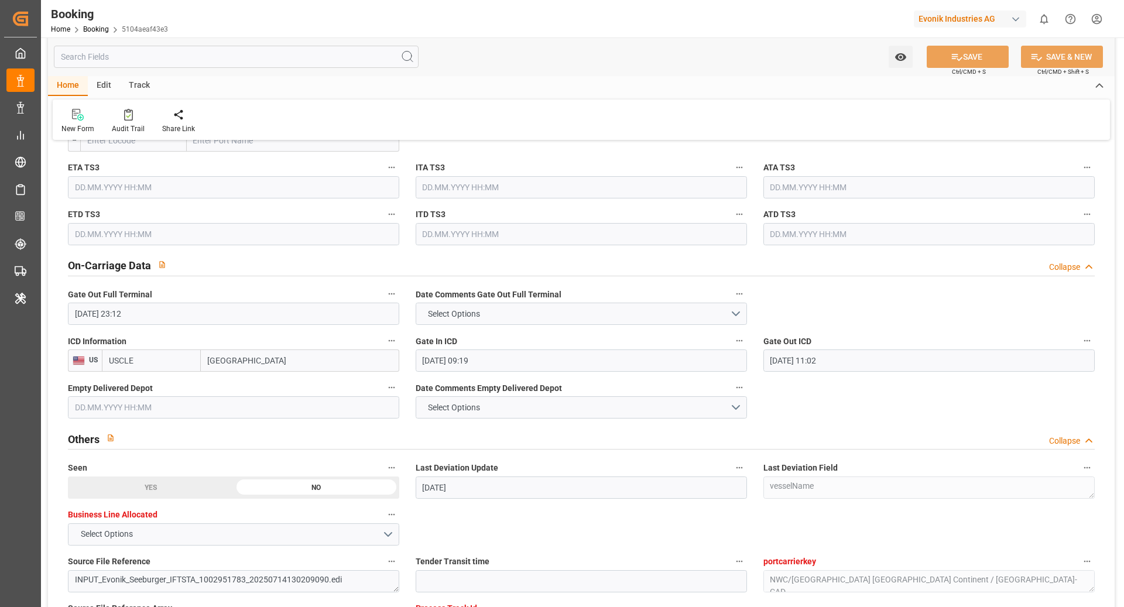
click at [548, 355] on input "20.08.2025 09:19" at bounding box center [581, 361] width 331 height 22
click at [520, 469] on div "15" at bounding box center [522, 476] width 15 height 14
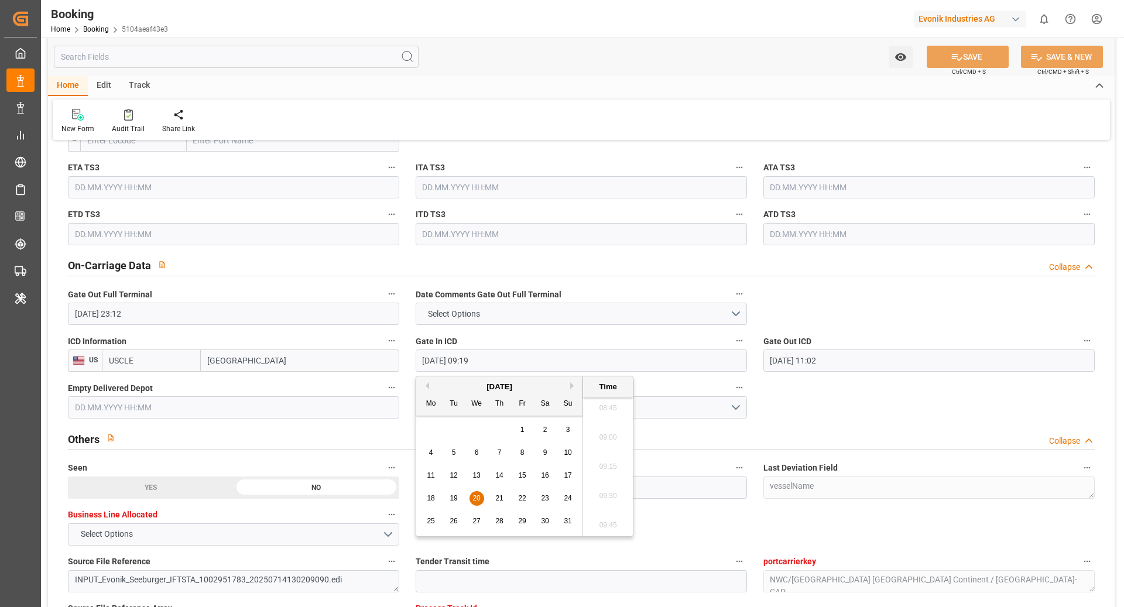
type input "15.08.2025 09:19"
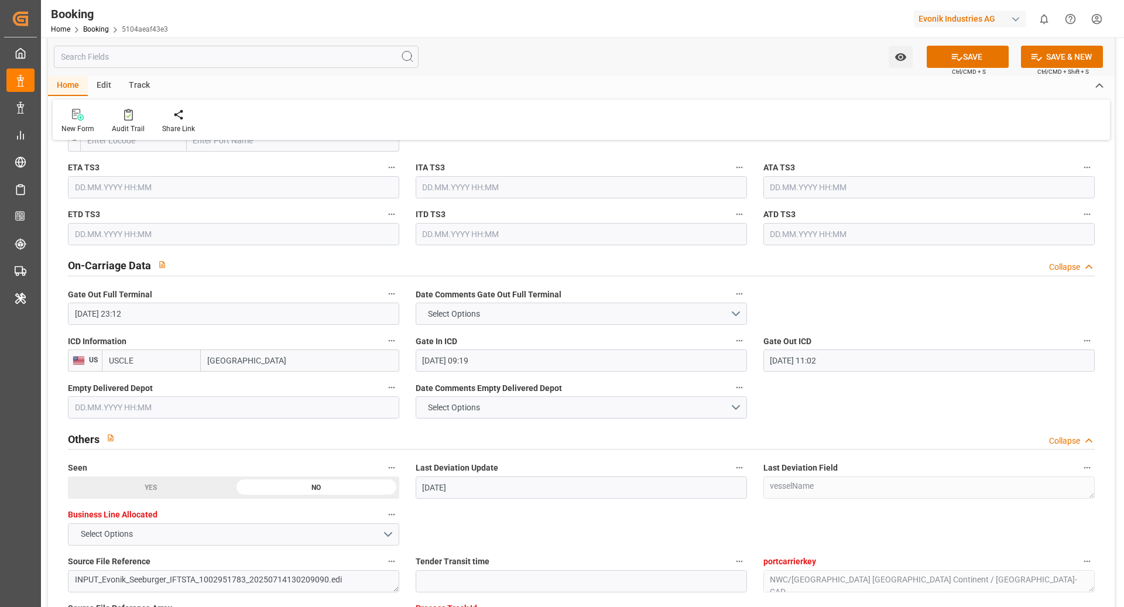
click at [800, 449] on div at bounding box center [581, 449] width 1027 height 1
click at [972, 46] on button "SAVE" at bounding box center [968, 57] width 82 height 22
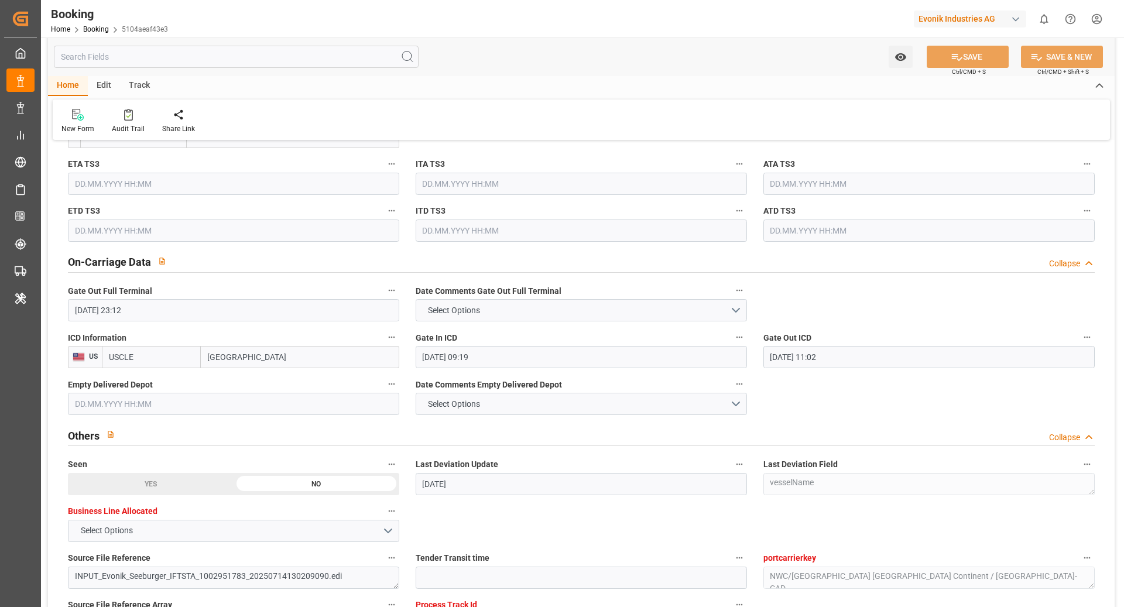
scroll to position [1670, 0]
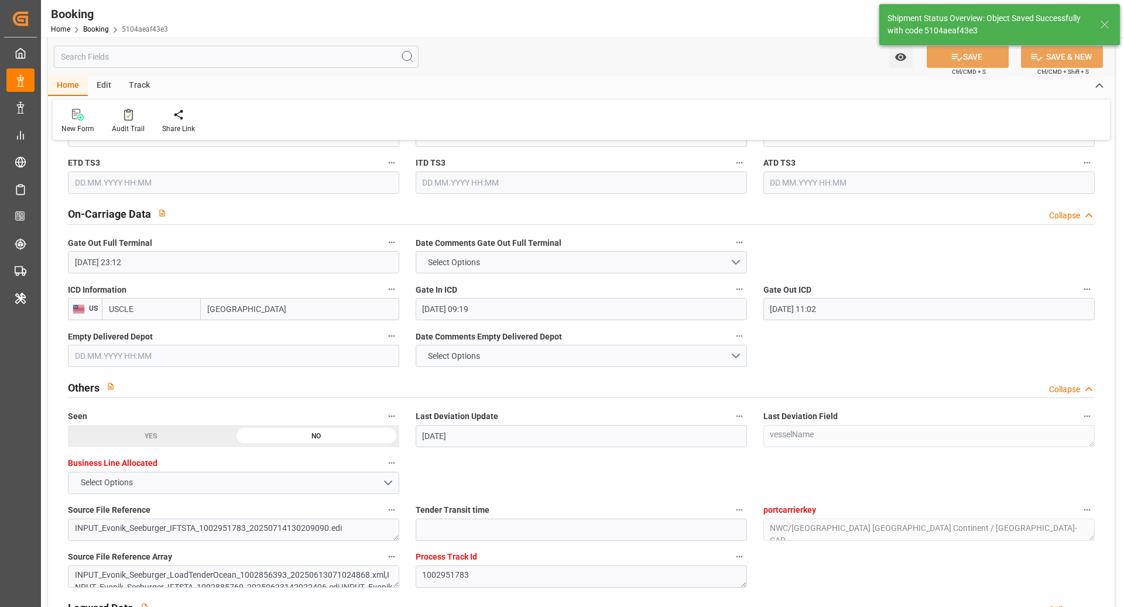
type textarea "Ruchika Prithwani"
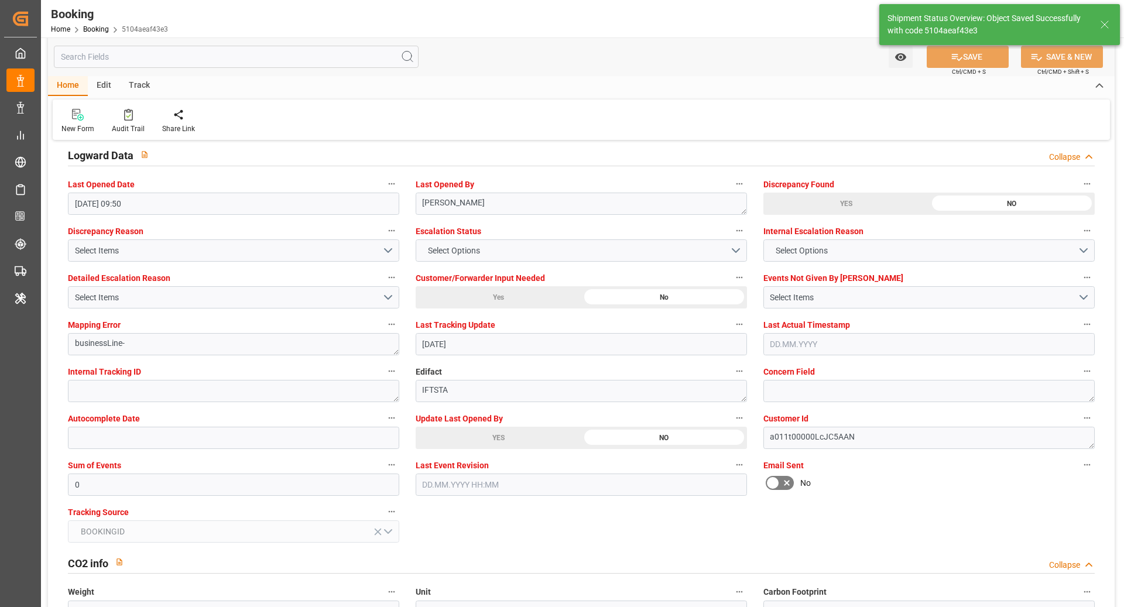
type input "15.09.2025 10:56"
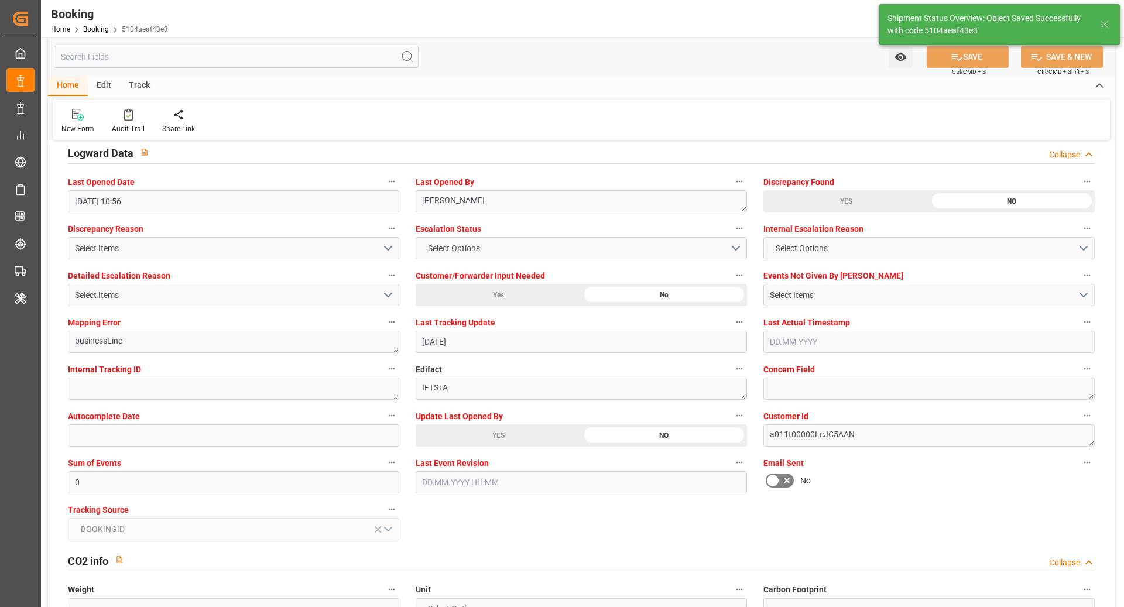
scroll to position [2125, 0]
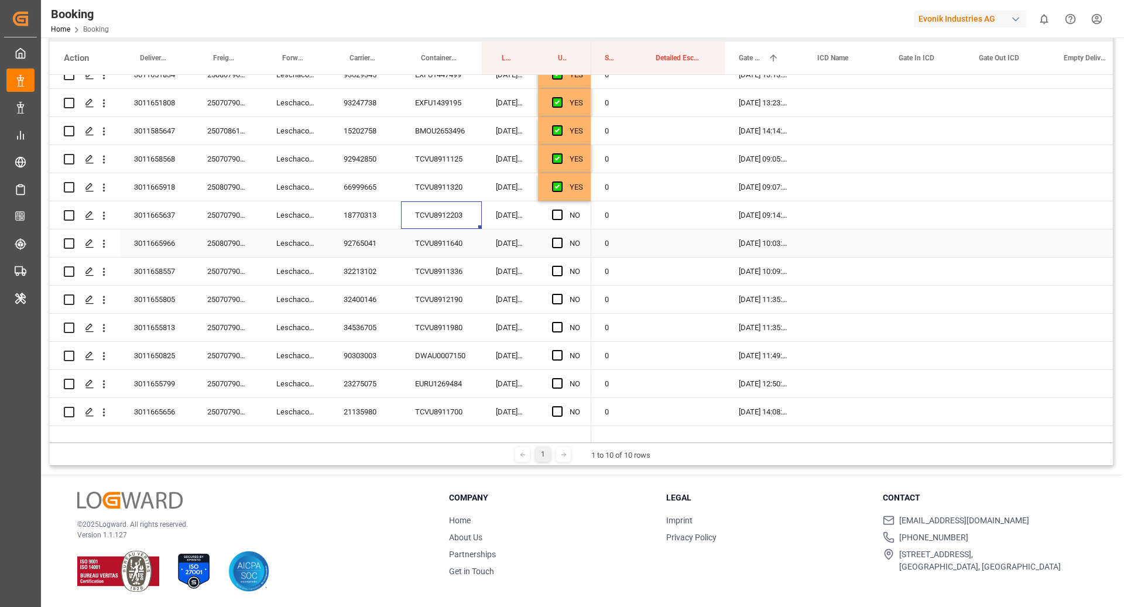
scroll to position [464, 0]
click at [560, 216] on span "Press SPACE to select this row." at bounding box center [557, 215] width 11 height 11
click at [561, 210] on input "Press SPACE to select this row." at bounding box center [561, 210] width 0 height 0
click at [448, 244] on div "TCVU8911640" at bounding box center [441, 243] width 81 height 28
click at [556, 243] on span "Press SPACE to select this row." at bounding box center [557, 243] width 11 height 11
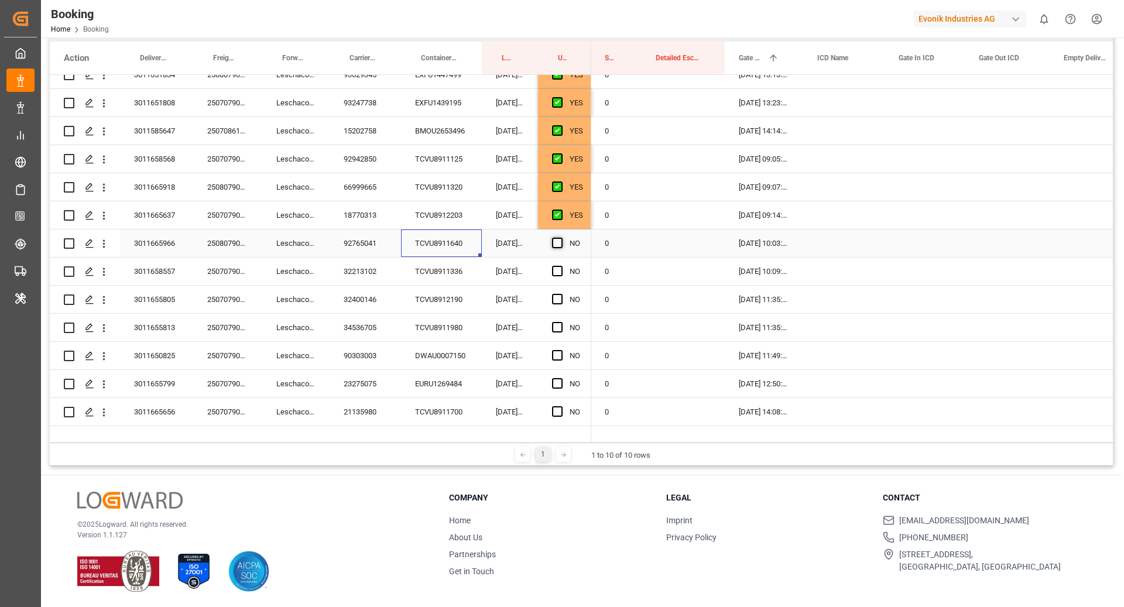
click at [561, 238] on input "Press SPACE to select this row." at bounding box center [561, 238] width 0 height 0
click at [428, 277] on div "TCVU8911336" at bounding box center [441, 272] width 81 height 28
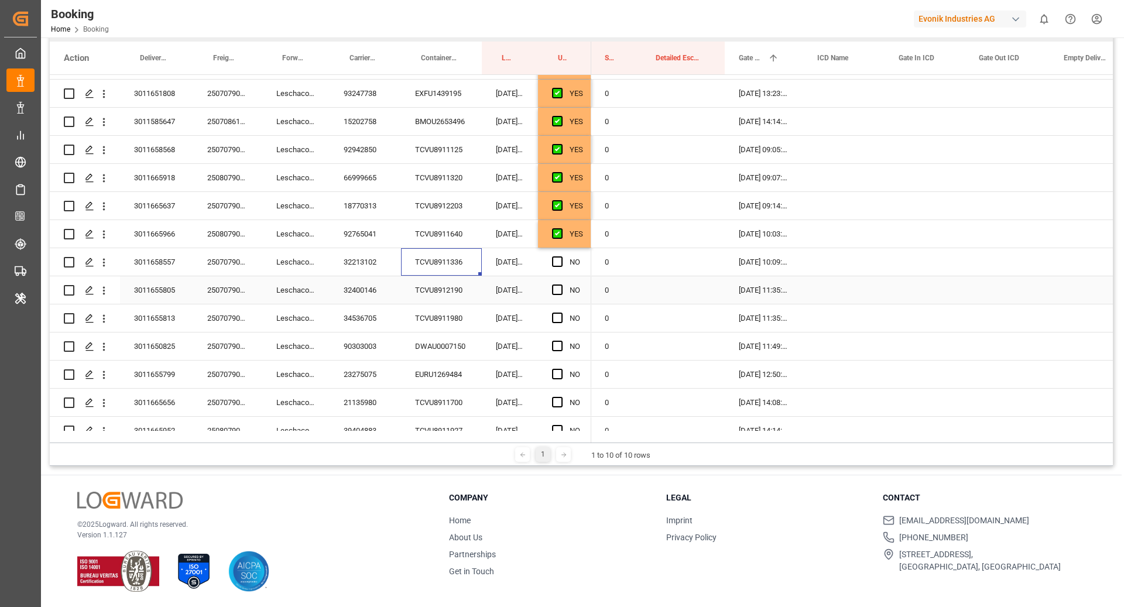
scroll to position [485, 0]
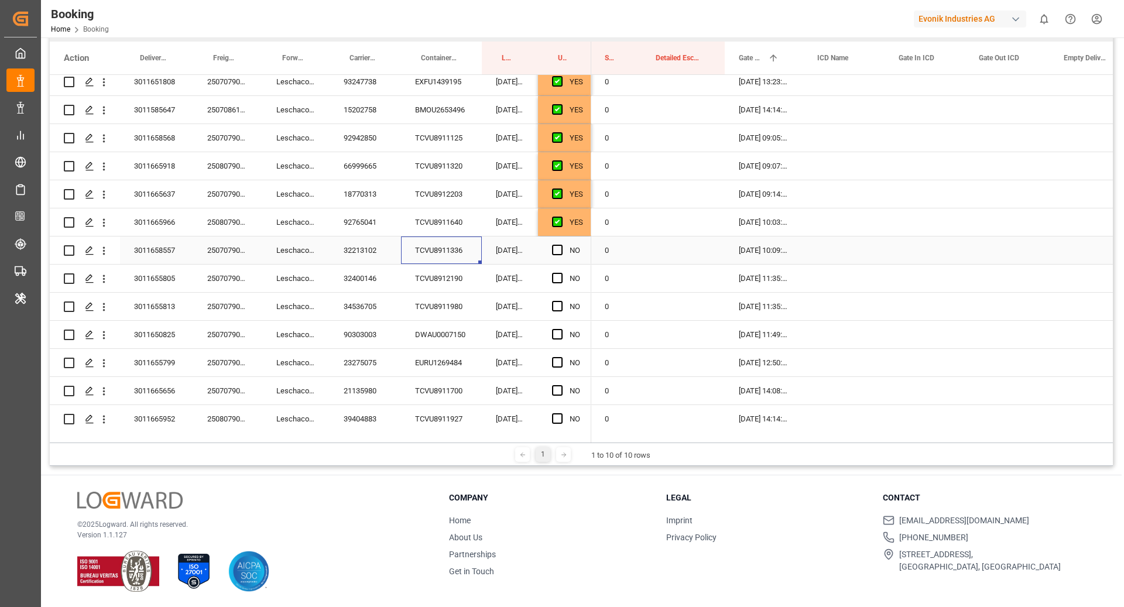
click at [554, 248] on span "Press SPACE to select this row." at bounding box center [557, 250] width 11 height 11
click at [561, 245] on input "Press SPACE to select this row." at bounding box center [561, 245] width 0 height 0
click at [431, 273] on div "TCVU8912190" at bounding box center [441, 279] width 81 height 28
click at [556, 278] on span "Press SPACE to select this row." at bounding box center [557, 278] width 11 height 11
click at [561, 273] on input "Press SPACE to select this row." at bounding box center [561, 273] width 0 height 0
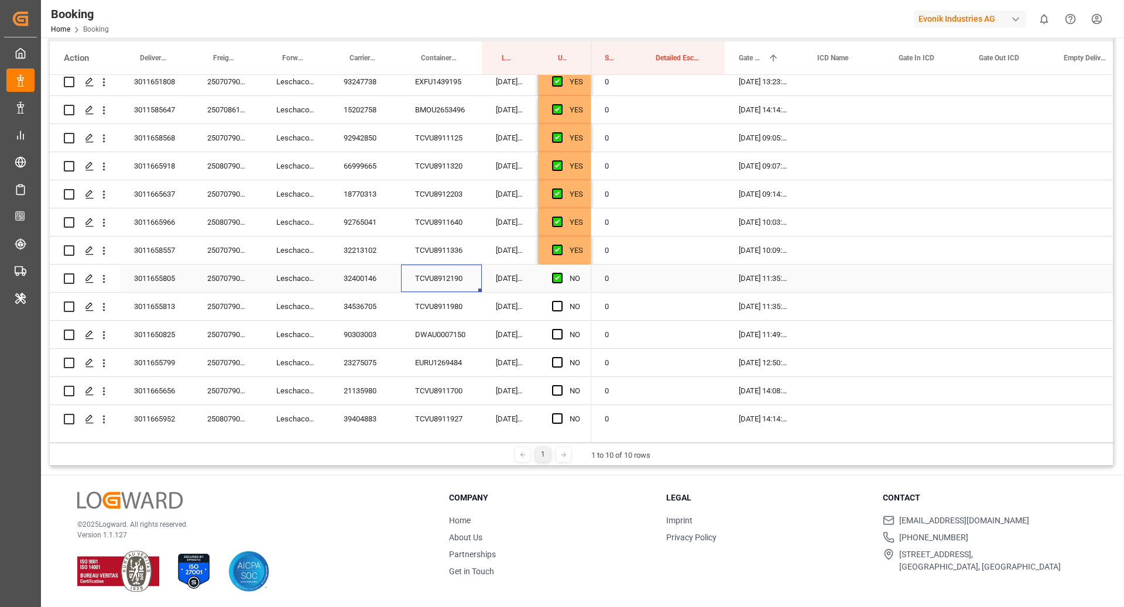
click at [443, 299] on div "TCVU8911980" at bounding box center [441, 307] width 81 height 28
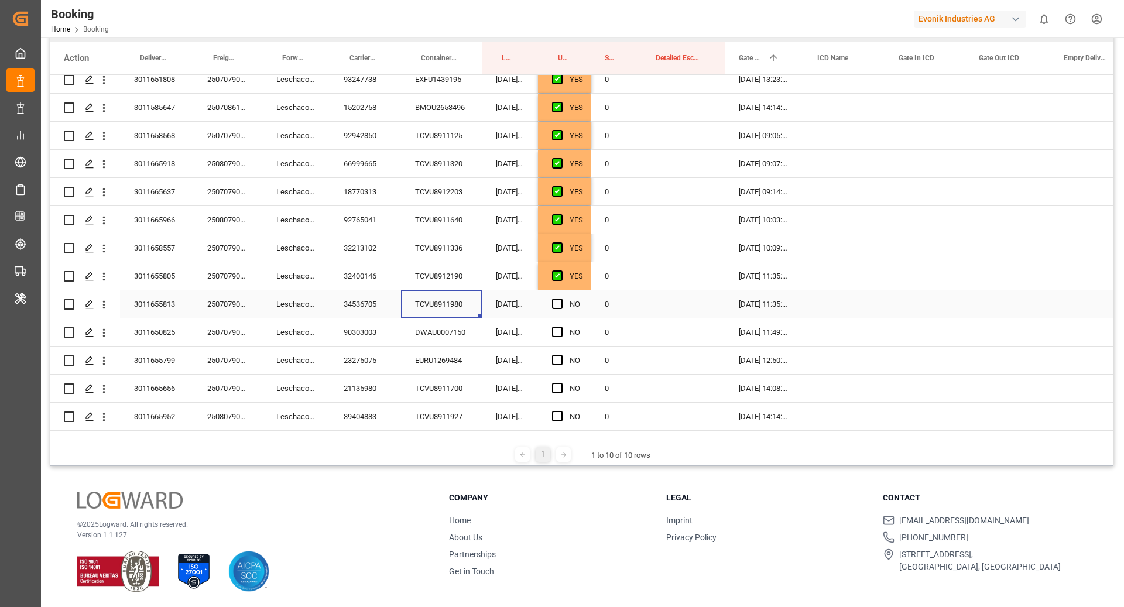
scroll to position [488, 0]
click at [560, 301] on span "Press SPACE to select this row." at bounding box center [557, 303] width 11 height 11
click at [561, 298] on input "Press SPACE to select this row." at bounding box center [561, 298] width 0 height 0
click at [458, 325] on div "DWAU0007150" at bounding box center [441, 332] width 81 height 28
click at [559, 330] on span "Press SPACE to select this row." at bounding box center [557, 331] width 11 height 11
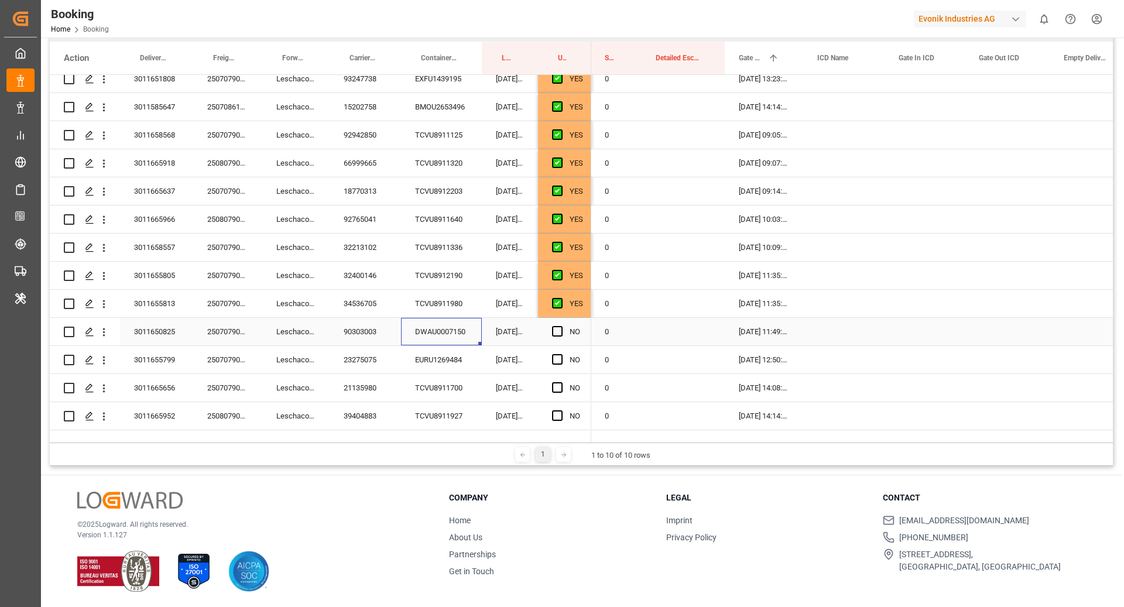
click at [561, 326] on input "Press SPACE to select this row." at bounding box center [561, 326] width 0 height 0
click at [475, 367] on div "EURU1269484" at bounding box center [441, 360] width 81 height 28
click at [556, 360] on span "Press SPACE to select this row." at bounding box center [557, 359] width 11 height 11
click at [561, 354] on input "Press SPACE to select this row." at bounding box center [561, 354] width 0 height 0
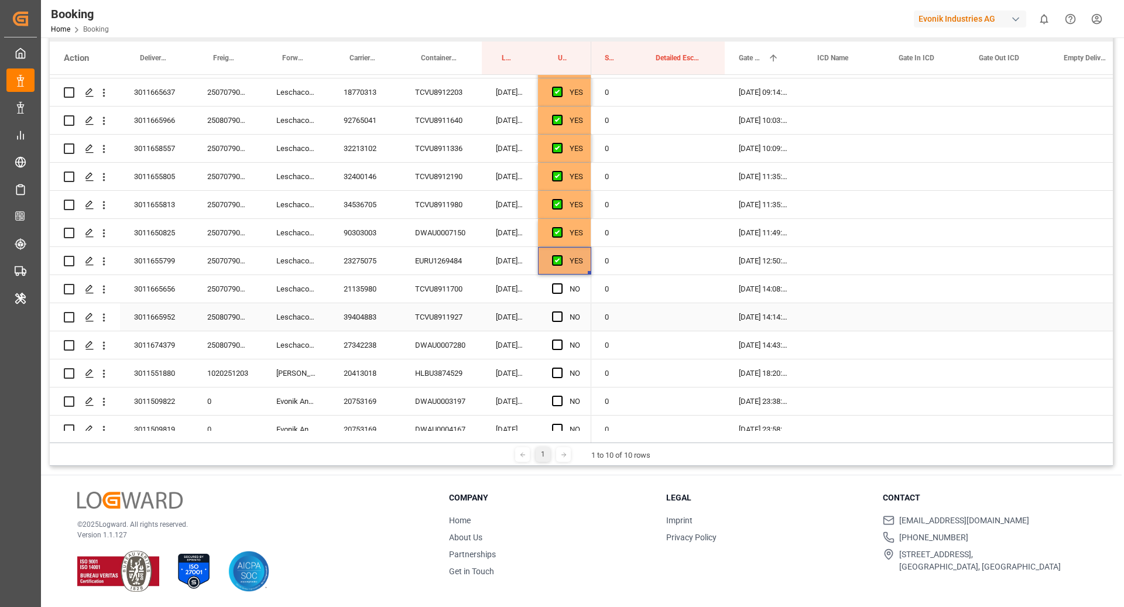
scroll to position [638, 0]
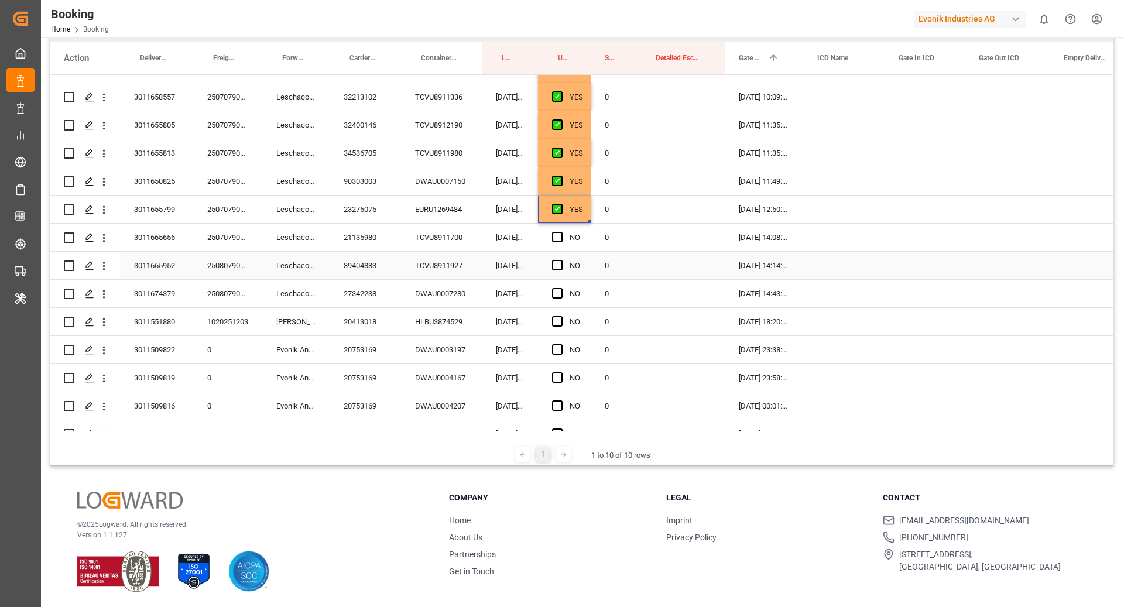
click at [449, 244] on div "TCVU8911700" at bounding box center [441, 238] width 81 height 28
click at [558, 241] on div "Press SPACE to select this row." at bounding box center [561, 237] width 18 height 27
click at [558, 240] on span "Press SPACE to select this row." at bounding box center [557, 237] width 11 height 11
click at [561, 232] on input "Press SPACE to select this row." at bounding box center [561, 232] width 0 height 0
click at [464, 266] on div "TCVU8911927" at bounding box center [441, 266] width 81 height 28
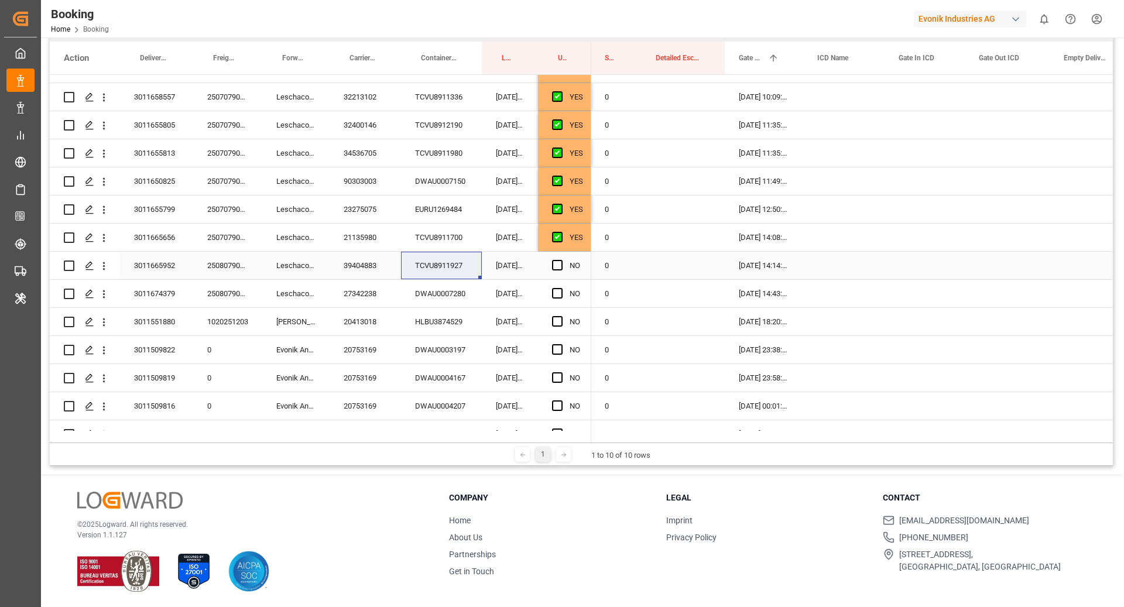
click at [554, 270] on div "Press SPACE to select this row." at bounding box center [561, 265] width 18 height 27
click at [557, 266] on span "Press SPACE to select this row." at bounding box center [557, 265] width 11 height 11
click at [561, 260] on input "Press SPACE to select this row." at bounding box center [561, 260] width 0 height 0
click at [466, 289] on div "DWAU0007280" at bounding box center [441, 294] width 81 height 28
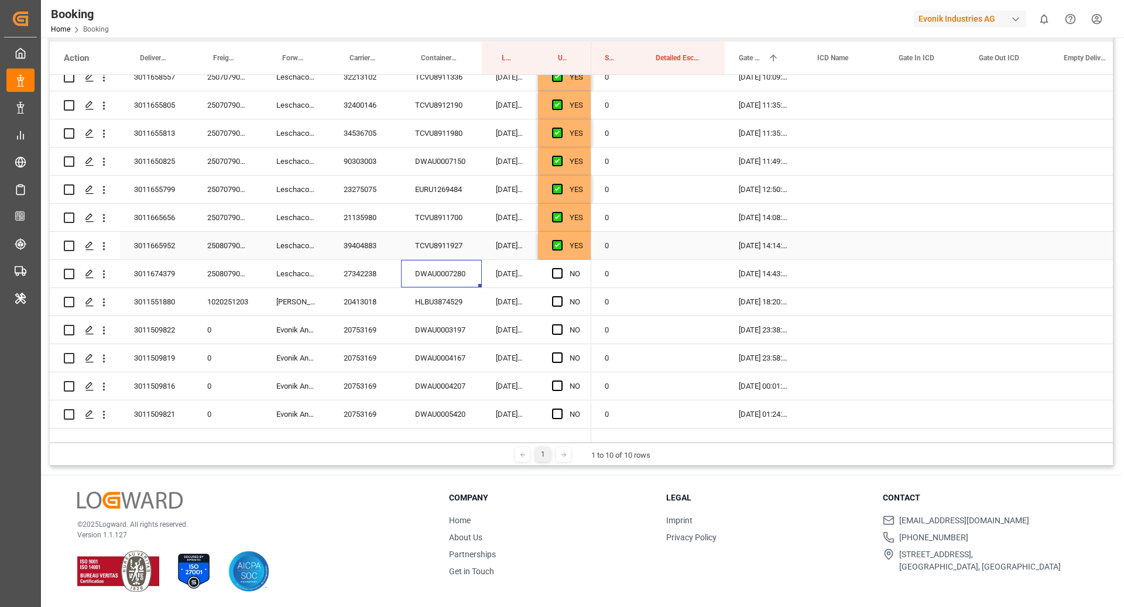
scroll to position [674, 0]
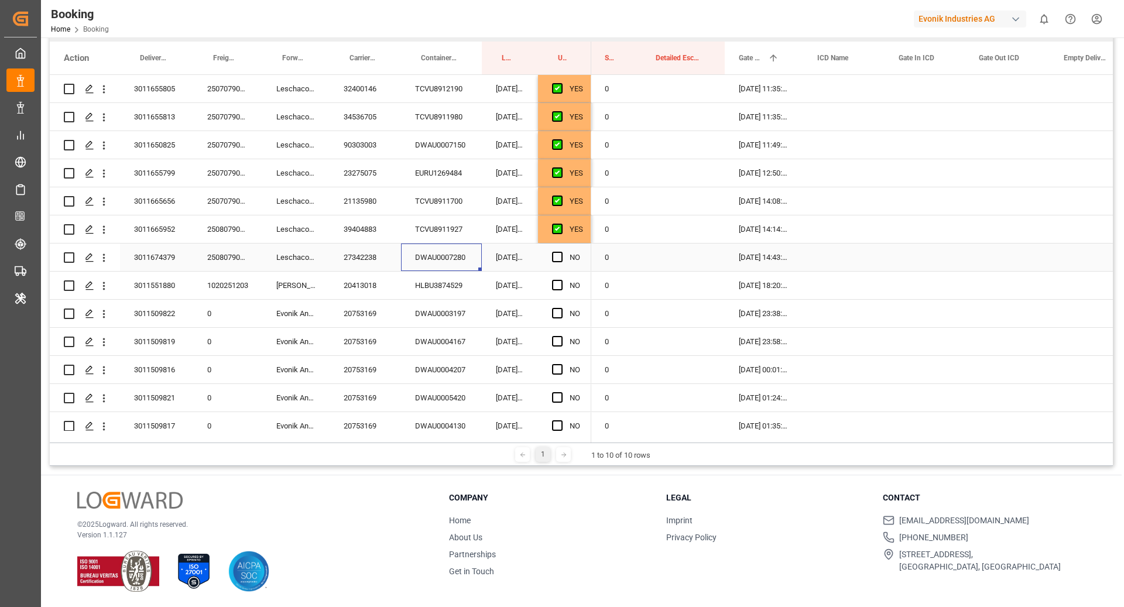
click at [556, 252] on span "Press SPACE to select this row." at bounding box center [557, 257] width 11 height 11
click at [561, 252] on input "Press SPACE to select this row." at bounding box center [561, 252] width 0 height 0
click at [429, 285] on div "HLBU3874529" at bounding box center [441, 286] width 81 height 28
click at [561, 285] on span "Press SPACE to select this row." at bounding box center [557, 285] width 11 height 11
click at [561, 280] on input "Press SPACE to select this row." at bounding box center [561, 280] width 0 height 0
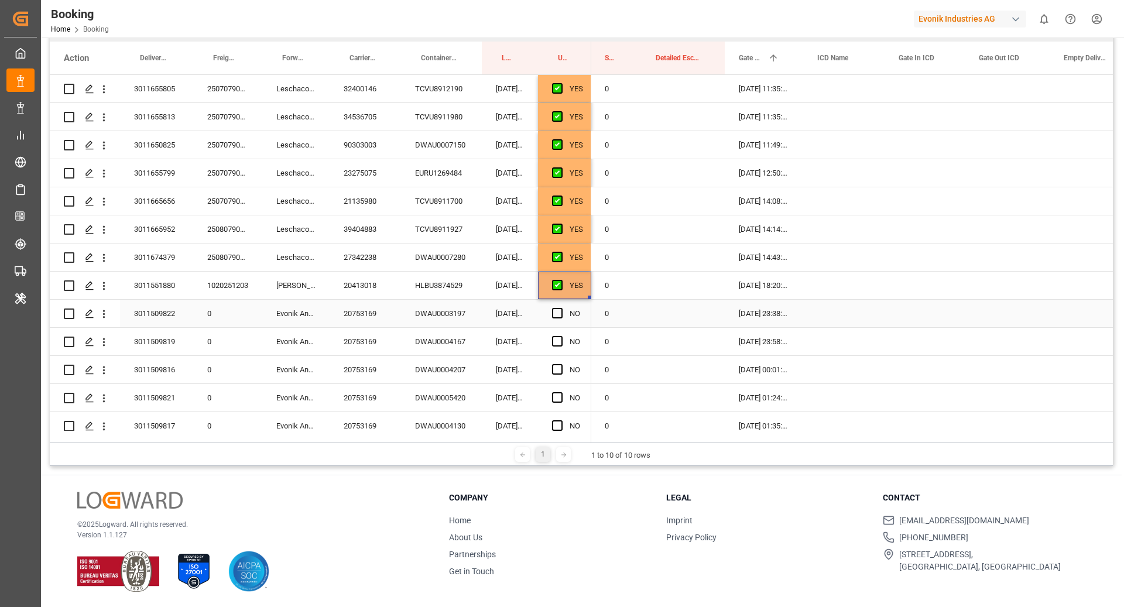
click at [453, 316] on div "DWAU0003197" at bounding box center [441, 314] width 81 height 28
click at [552, 306] on div "Press SPACE to select this row." at bounding box center [561, 313] width 18 height 27
click at [558, 308] on span "Press SPACE to select this row." at bounding box center [557, 313] width 11 height 11
click at [561, 308] on input "Press SPACE to select this row." at bounding box center [561, 308] width 0 height 0
click at [416, 347] on div "DWAU0004167" at bounding box center [441, 342] width 81 height 28
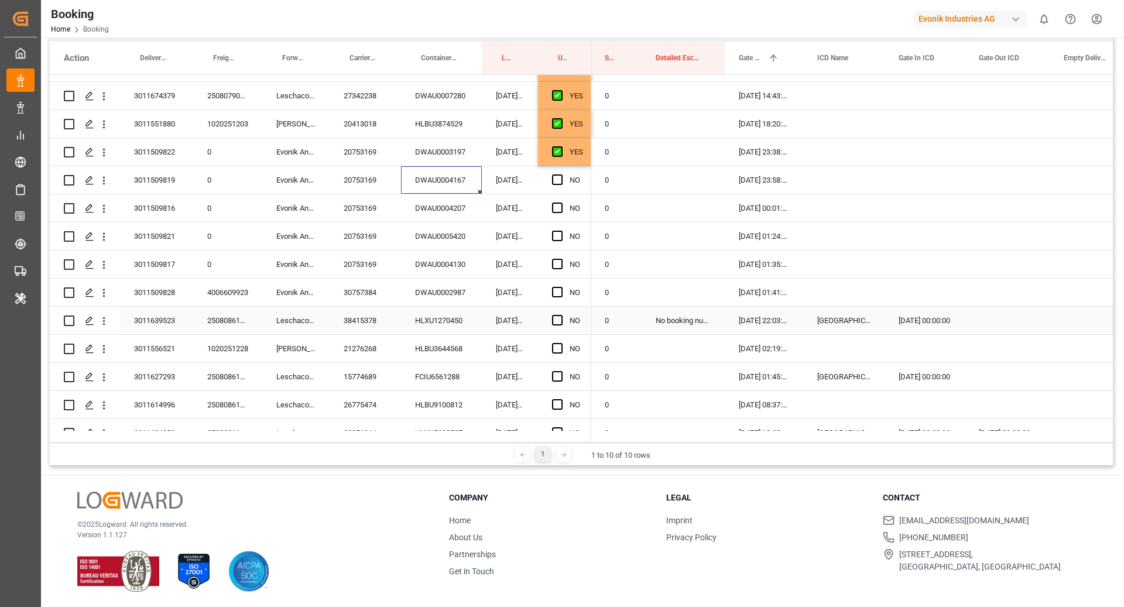
scroll to position [876, 0]
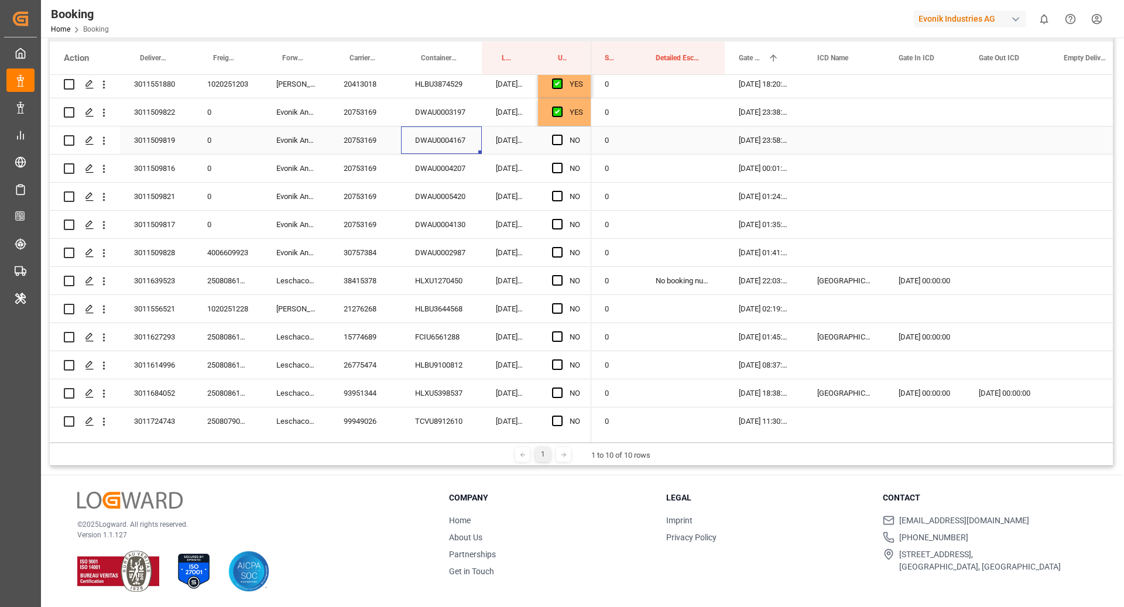
click at [554, 137] on span "Press SPACE to select this row." at bounding box center [557, 140] width 11 height 11
click at [561, 135] on input "Press SPACE to select this row." at bounding box center [561, 135] width 0 height 0
click at [435, 162] on div "DWAU0004207" at bounding box center [441, 169] width 81 height 28
click at [551, 168] on div "NO" at bounding box center [564, 169] width 53 height 28
click at [553, 165] on span "Press SPACE to select this row." at bounding box center [557, 168] width 11 height 11
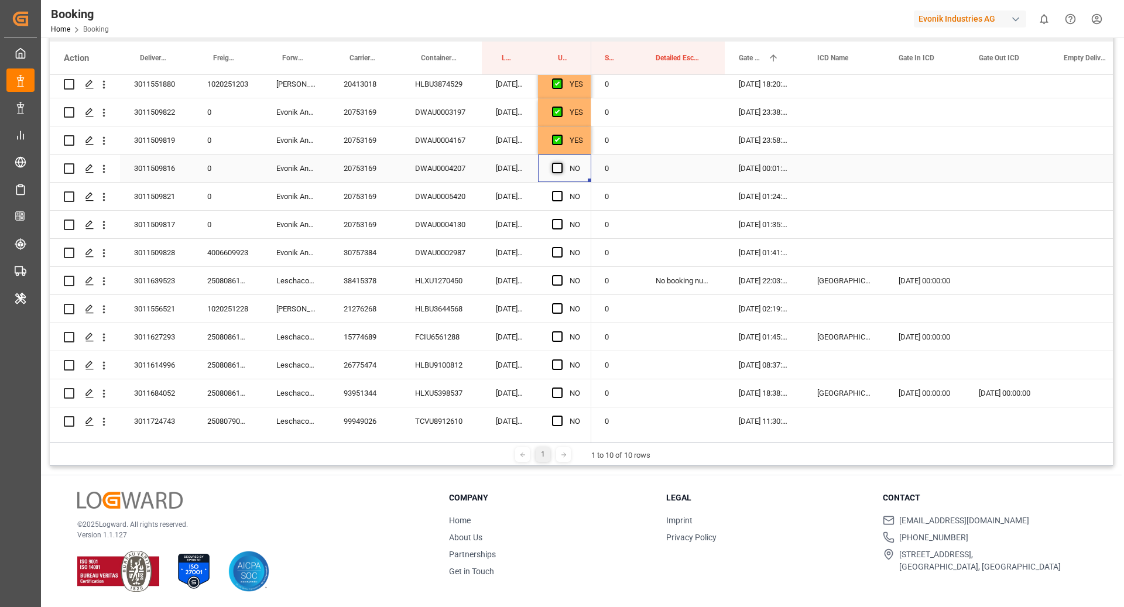
click at [561, 163] on input "Press SPACE to select this row." at bounding box center [561, 163] width 0 height 0
click at [487, 189] on div "[DATE] 17:56:34" at bounding box center [510, 197] width 56 height 28
click at [437, 203] on div "DWAU0005420" at bounding box center [441, 197] width 81 height 28
click at [564, 194] on div "Press SPACE to select this row." at bounding box center [561, 196] width 18 height 27
click at [560, 198] on span "Press SPACE to select this row." at bounding box center [557, 196] width 11 height 11
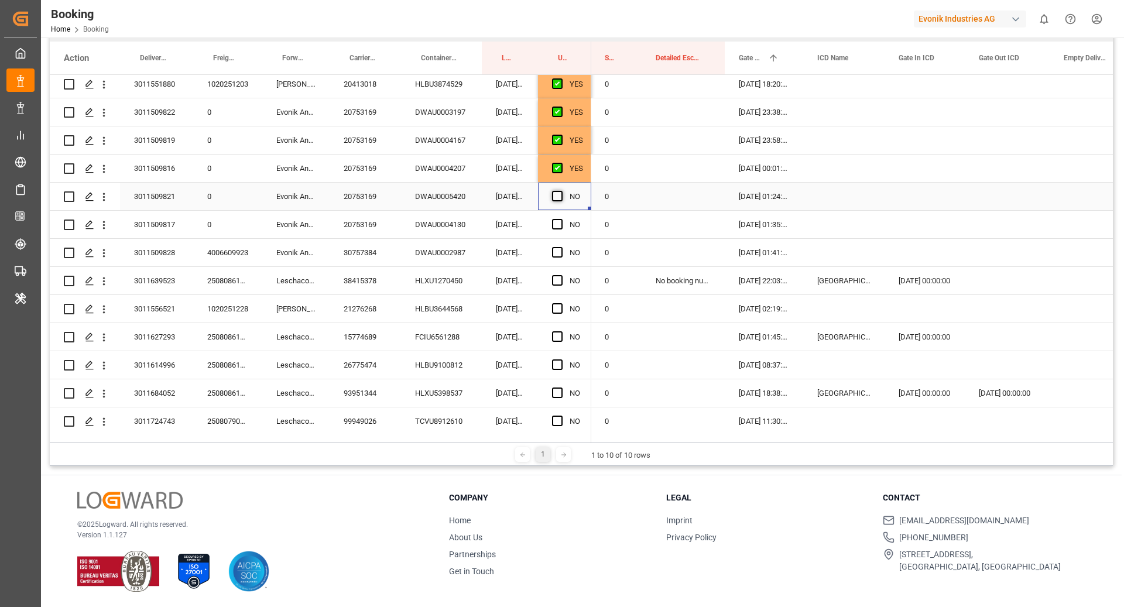
click at [561, 191] on input "Press SPACE to select this row." at bounding box center [561, 191] width 0 height 0
click at [440, 222] on div "DWAU0004130" at bounding box center [441, 225] width 81 height 28
click at [561, 224] on span "Press SPACE to select this row." at bounding box center [557, 224] width 11 height 11
click at [561, 219] on input "Press SPACE to select this row." at bounding box center [561, 219] width 0 height 0
drag, startPoint x: 434, startPoint y: 256, endPoint x: 455, endPoint y: 273, distance: 27.1
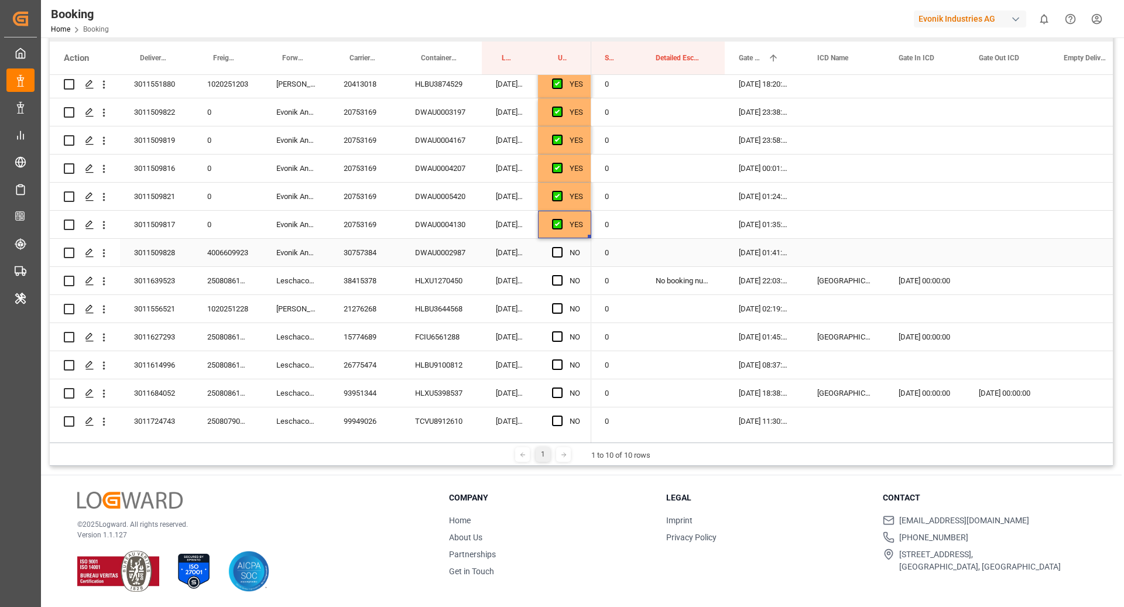
click at [434, 256] on div "DWAU0002987" at bounding box center [441, 253] width 81 height 28
click at [556, 256] on div "Press SPACE to select this row." at bounding box center [561, 252] width 18 height 27
click at [558, 250] on span "Press SPACE to select this row." at bounding box center [557, 252] width 11 height 11
click at [561, 247] on input "Press SPACE to select this row." at bounding box center [561, 247] width 0 height 0
click at [454, 285] on div "HLXU1270450" at bounding box center [441, 281] width 81 height 28
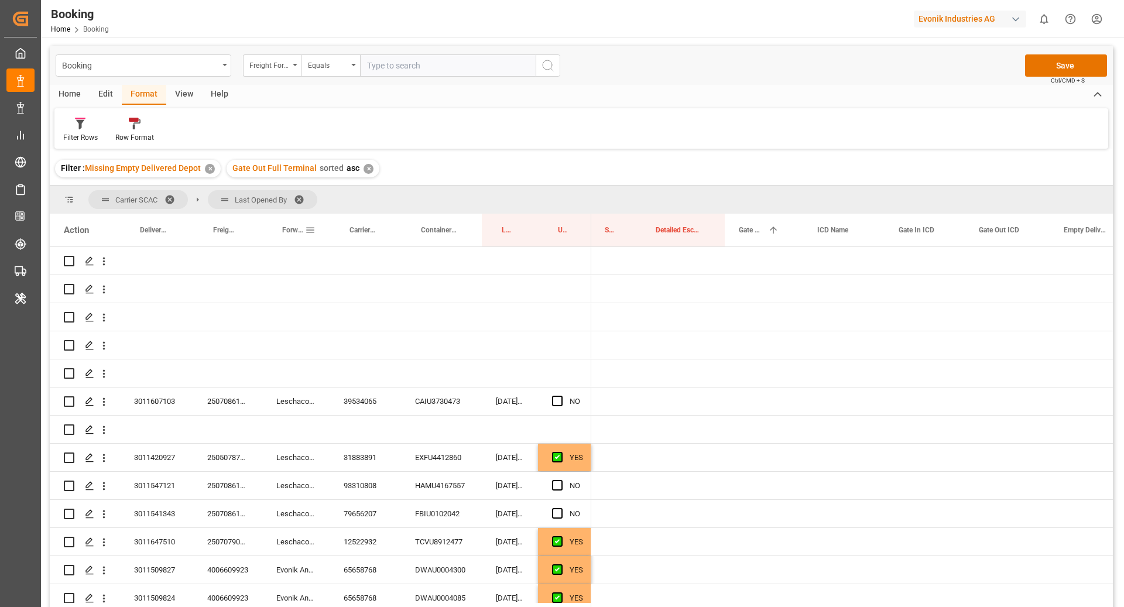
scroll to position [0, 1992]
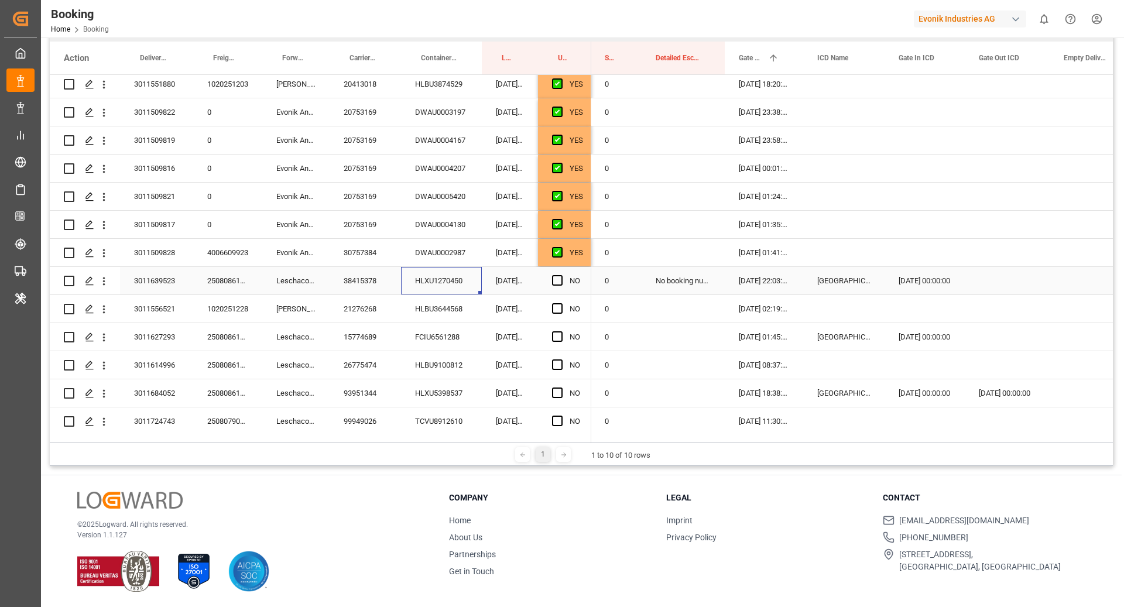
click at [682, 261] on div "Press SPACE to select this row." at bounding box center [683, 253] width 83 height 28
drag, startPoint x: 723, startPoint y: 264, endPoint x: 722, endPoint y: 273, distance: 8.8
click at [558, 278] on span "Press SPACE to select this row." at bounding box center [557, 280] width 11 height 11
click at [561, 275] on input "Press SPACE to select this row." at bounding box center [561, 275] width 0 height 0
click at [416, 307] on div "HLBU3644568" at bounding box center [441, 309] width 81 height 28
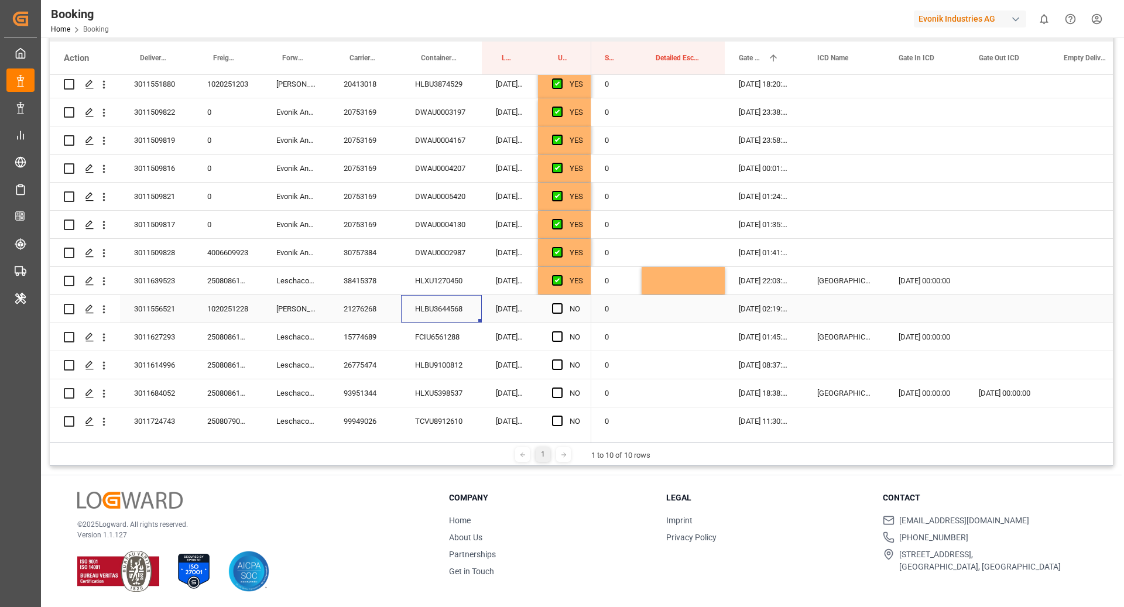
click at [551, 307] on div "NO" at bounding box center [564, 309] width 53 height 28
click at [557, 309] on span "Press SPACE to select this row." at bounding box center [557, 308] width 11 height 11
click at [561, 303] on input "Press SPACE to select this row." at bounding box center [561, 303] width 0 height 0
click at [446, 335] on div "FCIU6561288" at bounding box center [441, 337] width 81 height 28
click at [557, 338] on span "Press SPACE to select this row." at bounding box center [557, 336] width 11 height 11
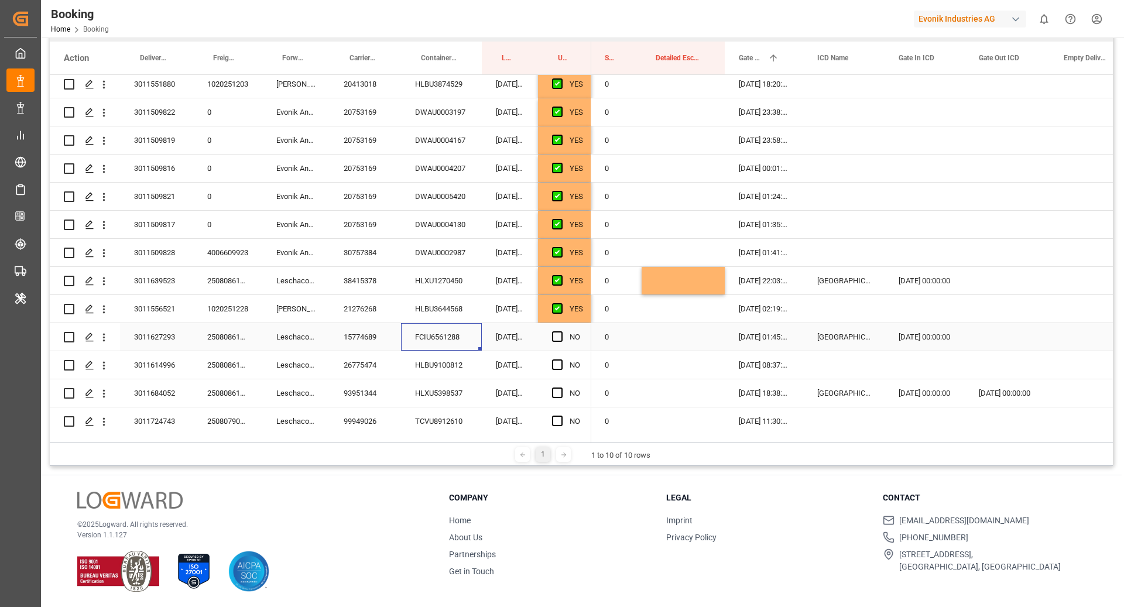
click at [561, 331] on input "Press SPACE to select this row." at bounding box center [561, 331] width 0 height 0
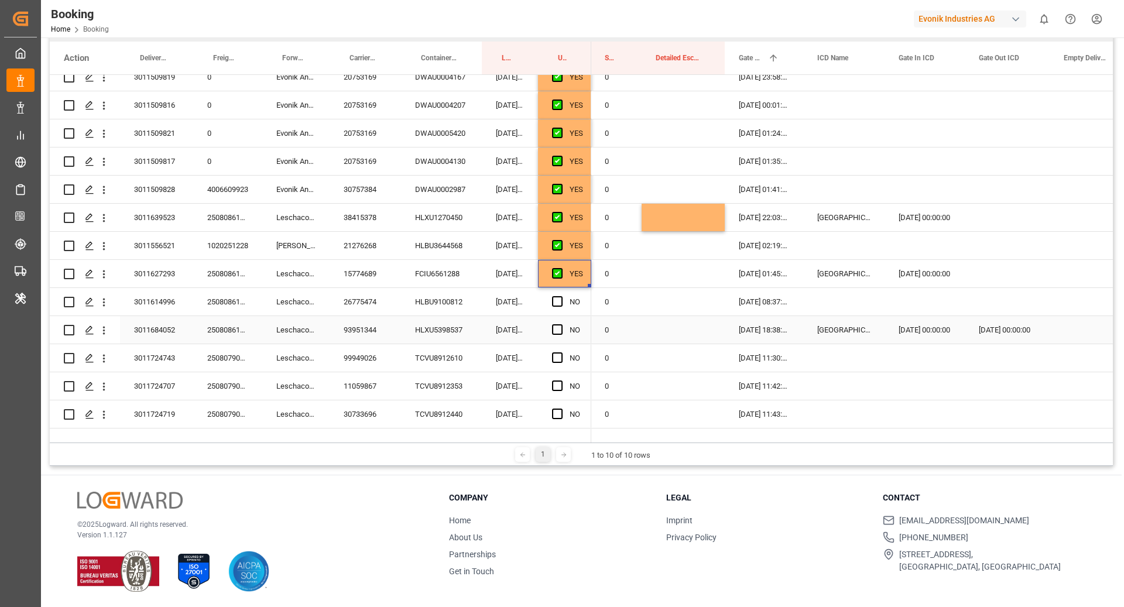
scroll to position [971, 0]
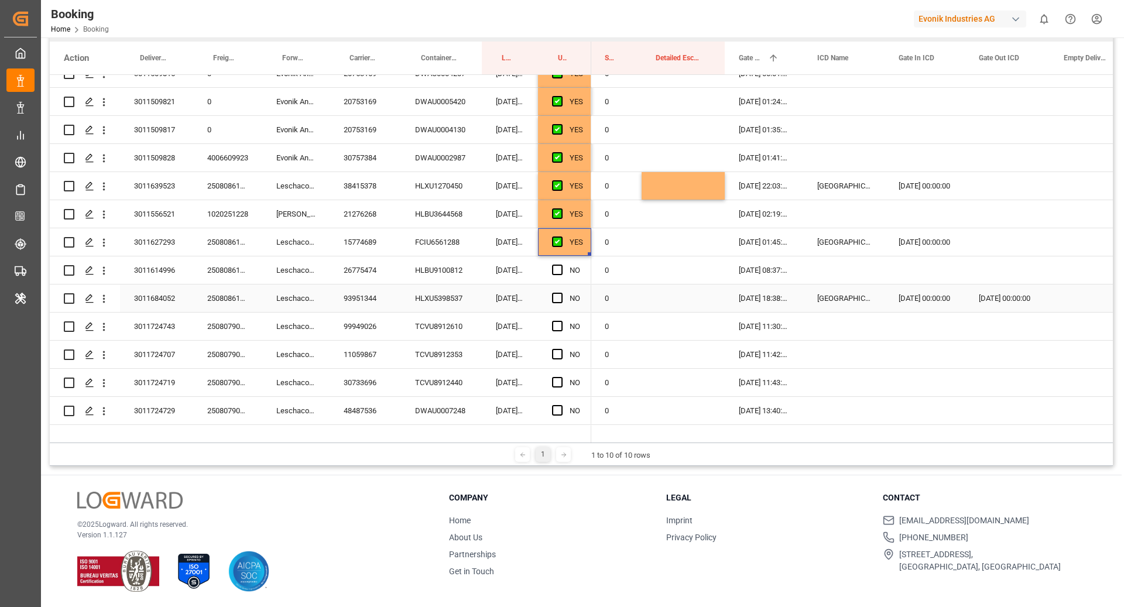
click at [443, 270] on div "HLBU9100812" at bounding box center [441, 270] width 81 height 28
click at [556, 270] on span "Press SPACE to select this row." at bounding box center [557, 270] width 11 height 11
click at [561, 265] on input "Press SPACE to select this row." at bounding box center [561, 265] width 0 height 0
click at [469, 306] on div "HLXU5398537" at bounding box center [441, 299] width 81 height 28
click at [562, 294] on div "Press SPACE to select this row." at bounding box center [561, 298] width 18 height 27
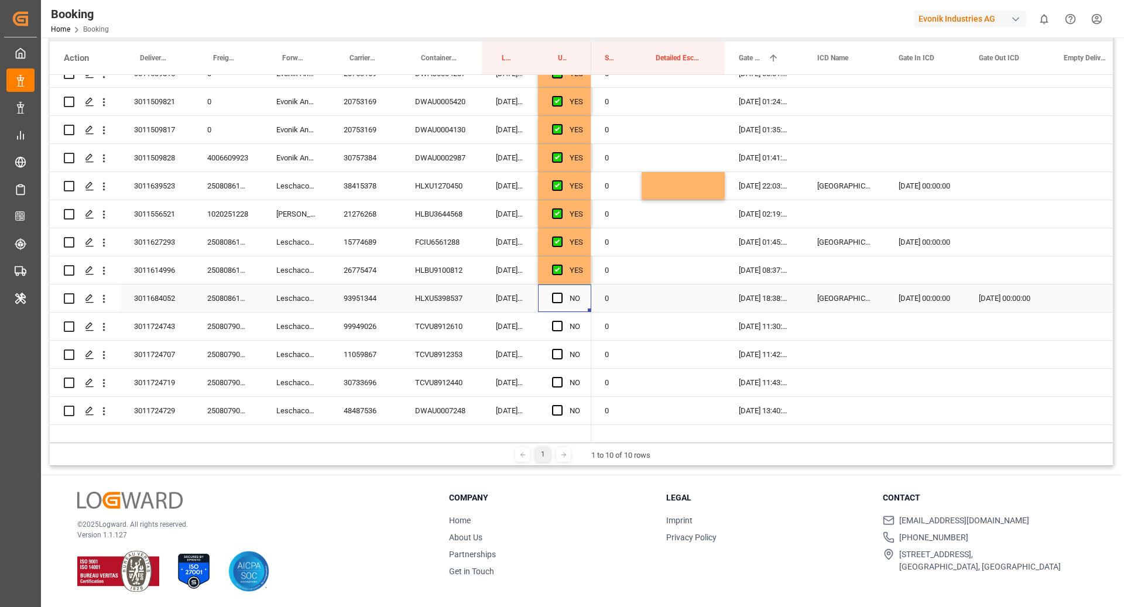
drag, startPoint x: 554, startPoint y: 298, endPoint x: 486, endPoint y: 338, distance: 78.2
click at [554, 298] on span "Press SPACE to select this row." at bounding box center [557, 298] width 11 height 11
click at [561, 293] on input "Press SPACE to select this row." at bounding box center [561, 293] width 0 height 0
click at [443, 325] on div "TCVU8912610" at bounding box center [441, 327] width 81 height 28
click at [555, 325] on span "Press SPACE to select this row." at bounding box center [557, 326] width 11 height 11
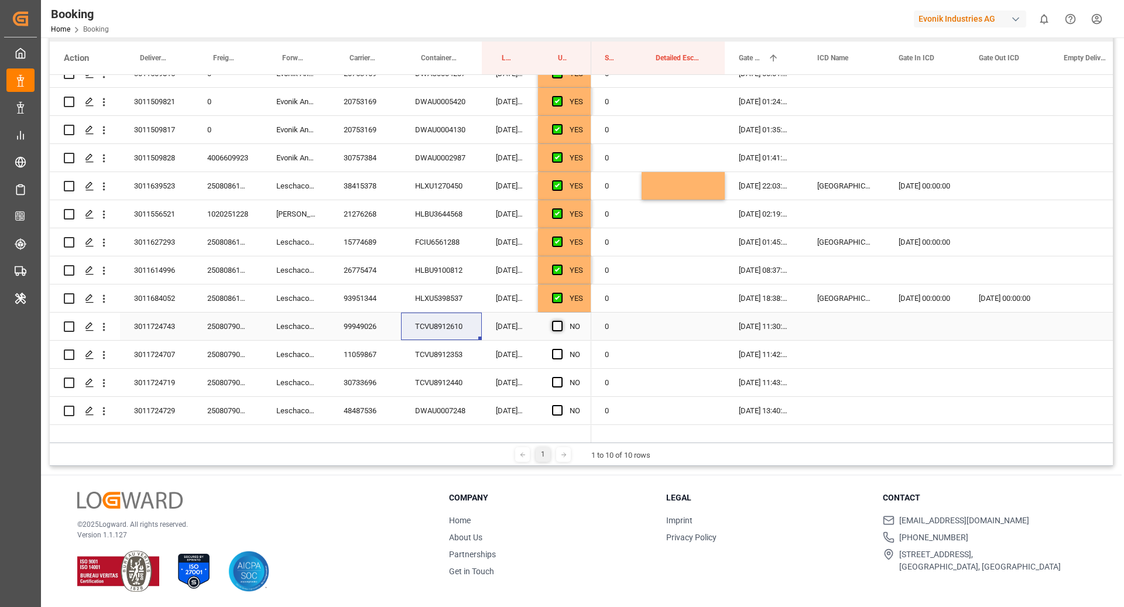
click at [561, 321] on input "Press SPACE to select this row." at bounding box center [561, 321] width 0 height 0
click at [450, 358] on div "TCVU8912353" at bounding box center [441, 355] width 81 height 28
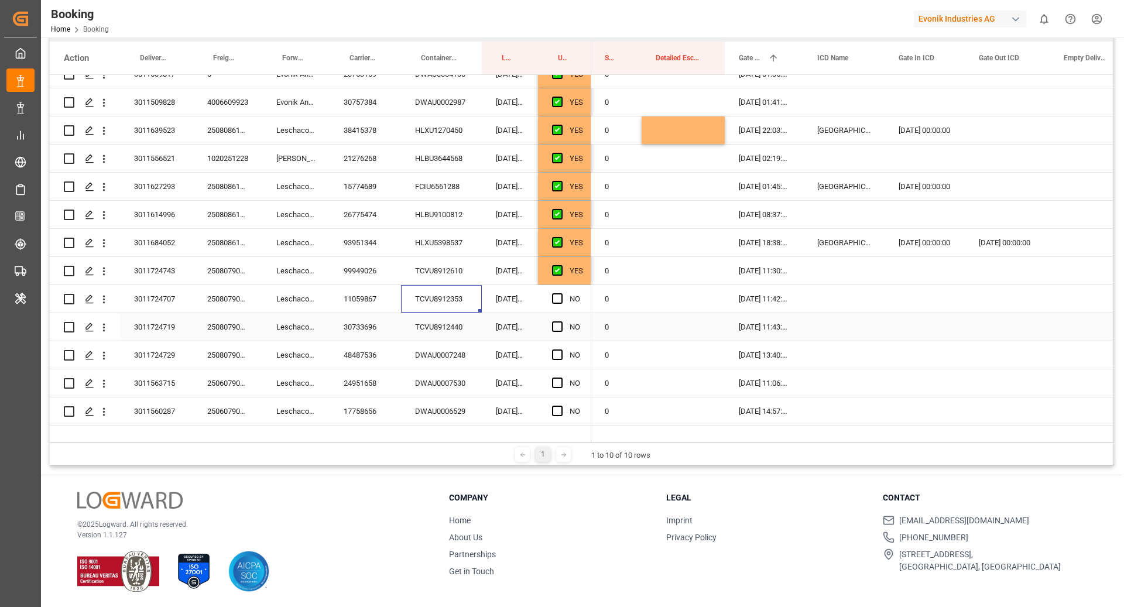
scroll to position [1039, 0]
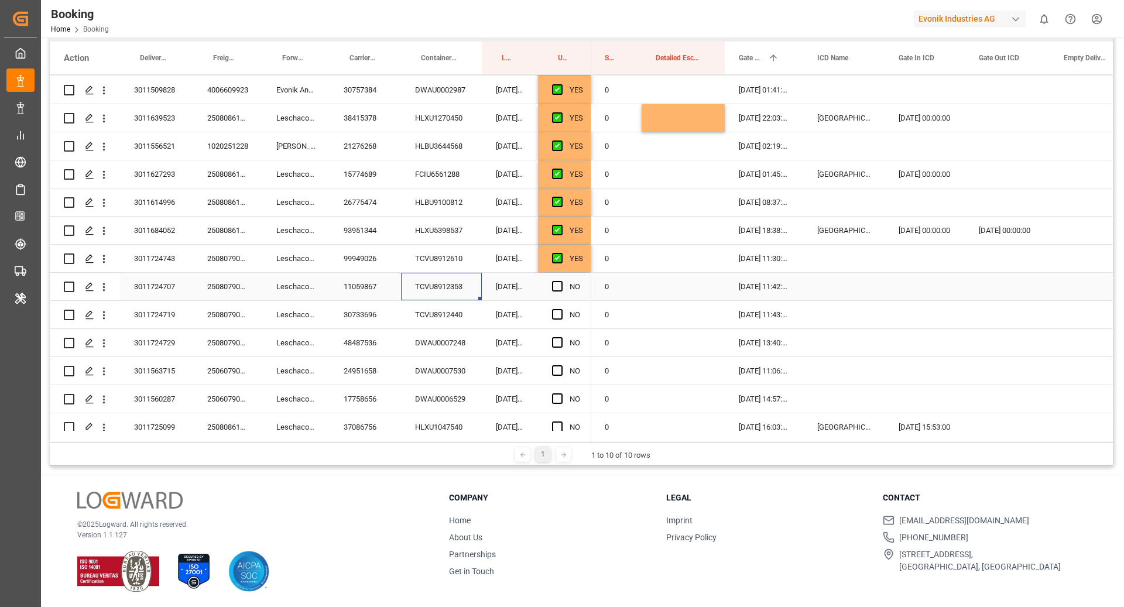
click at [557, 284] on span "Press SPACE to select this row." at bounding box center [557, 286] width 11 height 11
click at [561, 281] on input "Press SPACE to select this row." at bounding box center [561, 281] width 0 height 0
click at [426, 303] on div "TCVU8912440" at bounding box center [441, 315] width 81 height 28
click at [555, 314] on span "Press SPACE to select this row." at bounding box center [557, 314] width 11 height 11
click at [561, 309] on input "Press SPACE to select this row." at bounding box center [561, 309] width 0 height 0
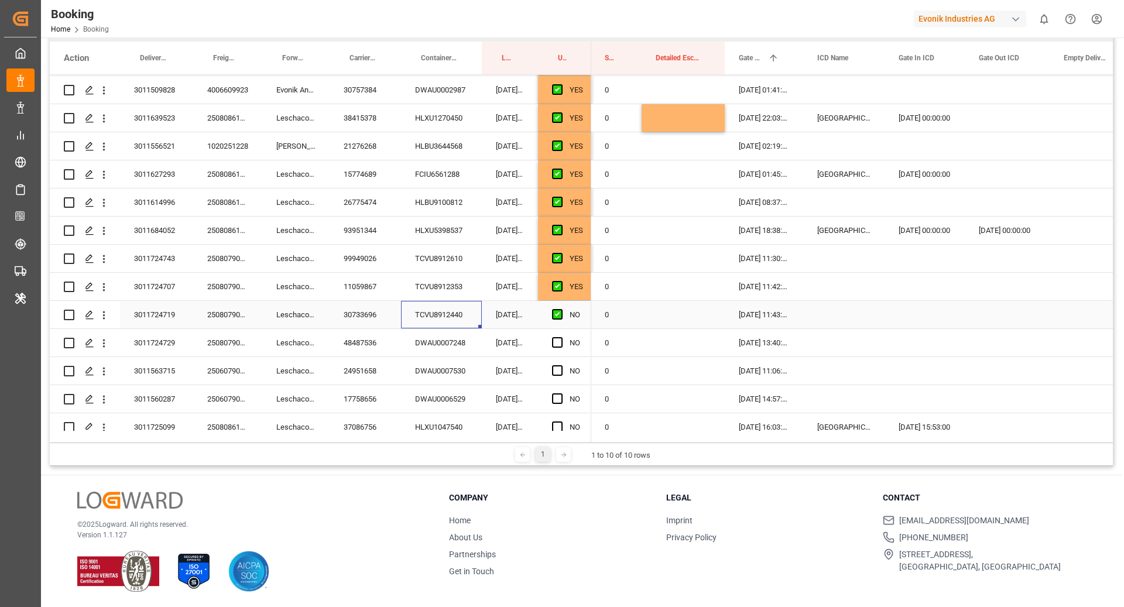
click at [446, 345] on div "DWAU0007248" at bounding box center [441, 343] width 81 height 28
click at [554, 343] on span "Press SPACE to select this row." at bounding box center [557, 342] width 11 height 11
click at [561, 337] on input "Press SPACE to select this row." at bounding box center [561, 337] width 0 height 0
click at [465, 362] on div "DWAU0007530" at bounding box center [441, 371] width 81 height 28
click at [555, 371] on span "Press SPACE to select this row." at bounding box center [557, 370] width 11 height 11
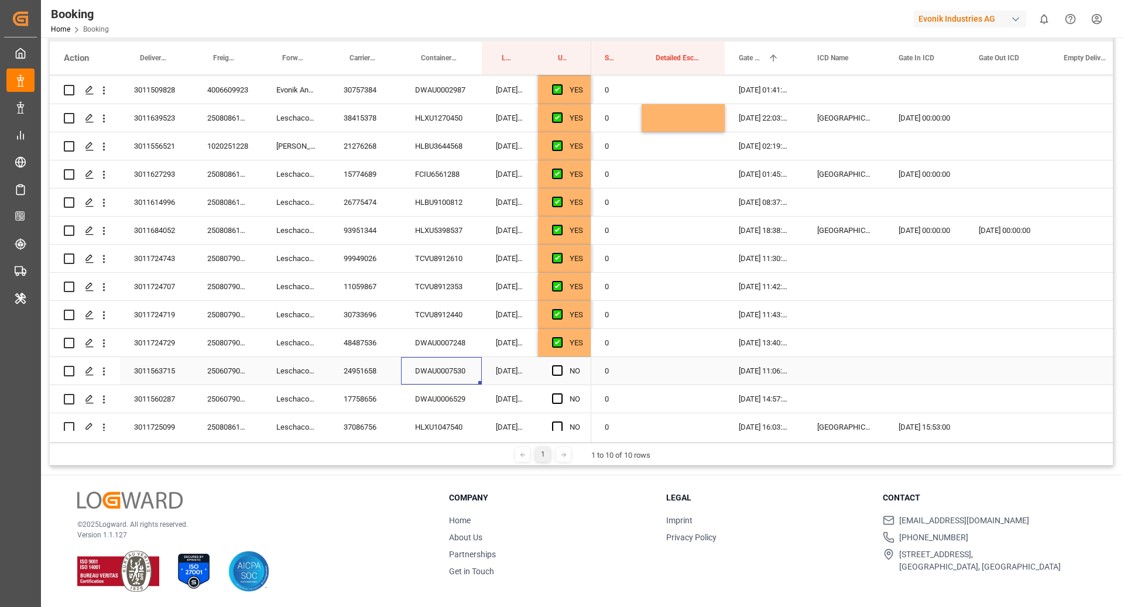
click at [561, 365] on input "Press SPACE to select this row." at bounding box center [561, 365] width 0 height 0
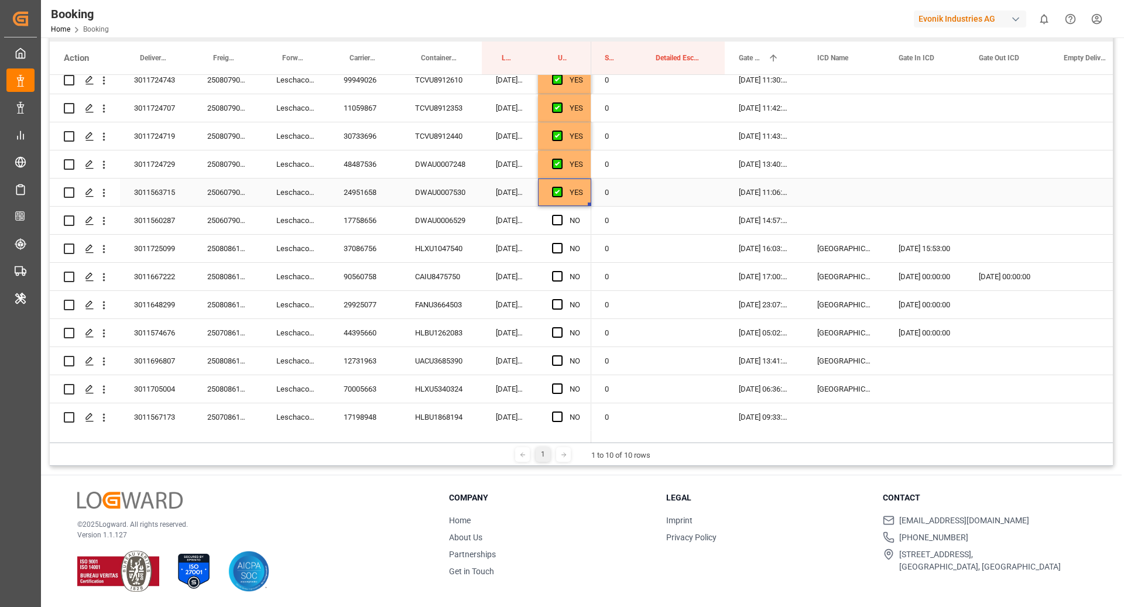
scroll to position [1286, 0]
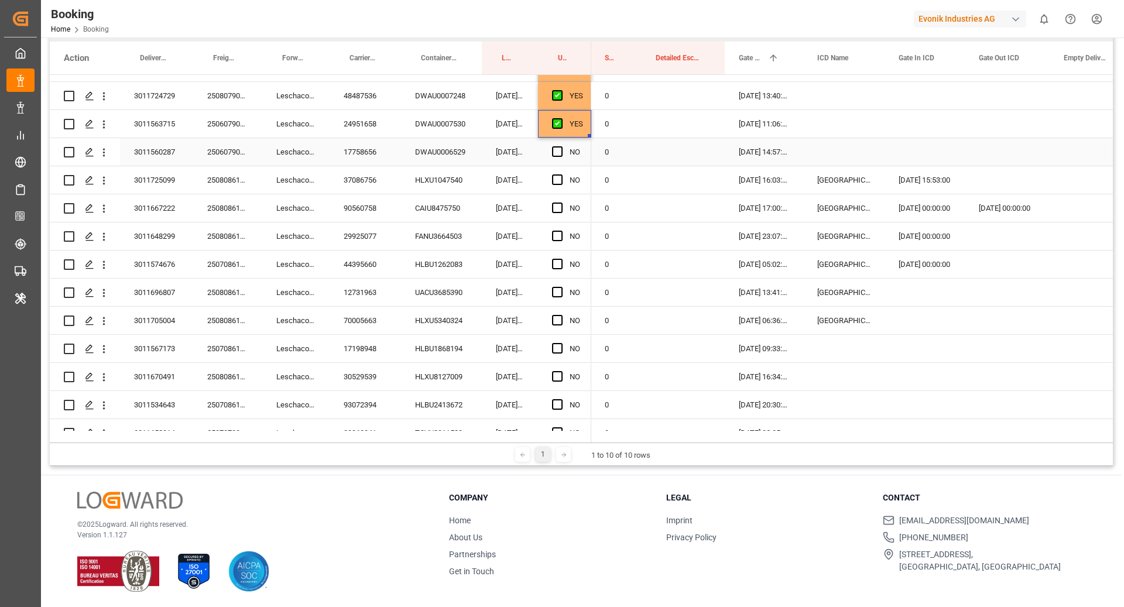
click at [440, 160] on div "DWAU0006529" at bounding box center [441, 152] width 81 height 28
click at [557, 152] on span "Press SPACE to select this row." at bounding box center [557, 151] width 11 height 11
click at [561, 146] on input "Press SPACE to select this row." at bounding box center [561, 146] width 0 height 0
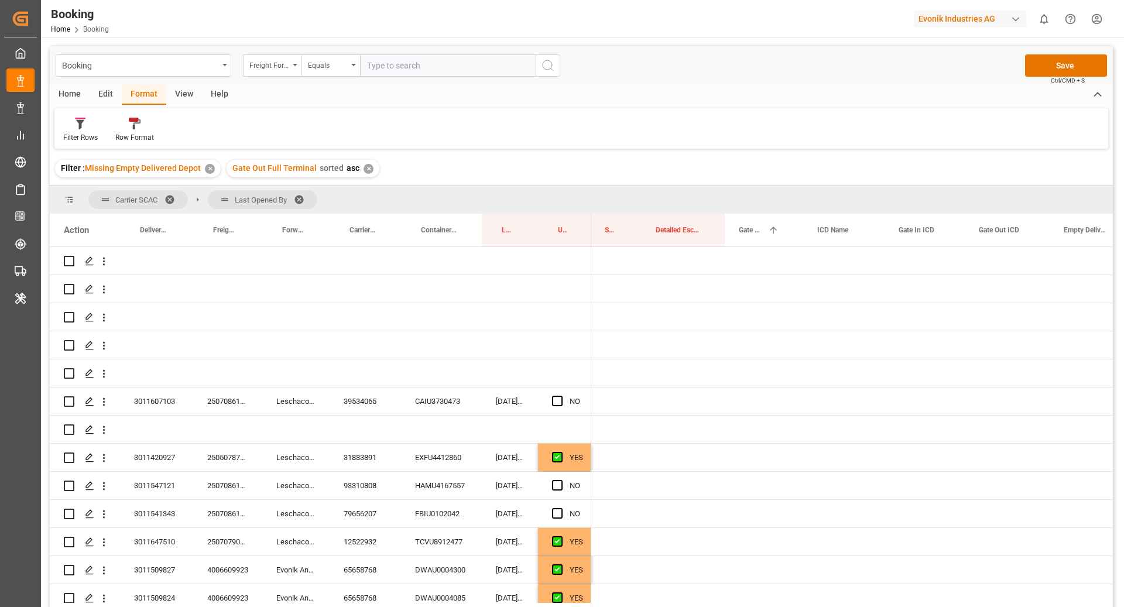
scroll to position [0, 1992]
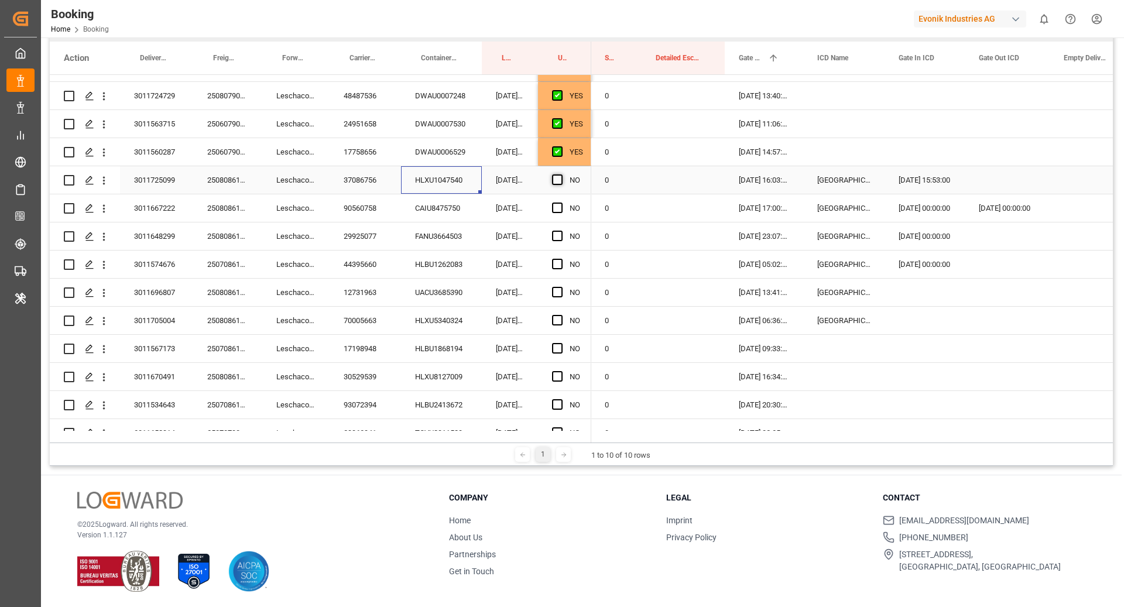
click at [557, 181] on span "Press SPACE to select this row." at bounding box center [557, 179] width 11 height 11
click at [561, 174] on input "Press SPACE to select this row." at bounding box center [561, 174] width 0 height 0
click at [984, 172] on div "Press SPACE to select this row." at bounding box center [1007, 180] width 85 height 28
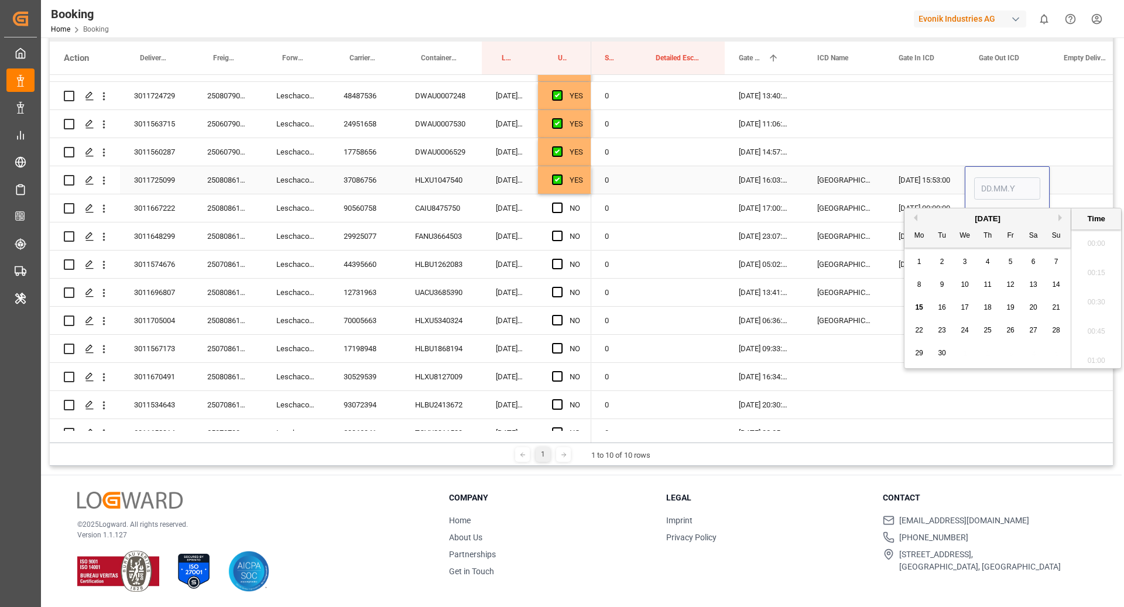
scroll to position [1877, 0]
drag, startPoint x: 966, startPoint y: 286, endPoint x: 1014, endPoint y: 179, distance: 117.9
click at [966, 286] on span "10" at bounding box center [965, 284] width 8 height 8
type input "10.09.2025 00:00"
click at [1039, 139] on div "Press SPACE to select this row." at bounding box center [1007, 152] width 85 height 28
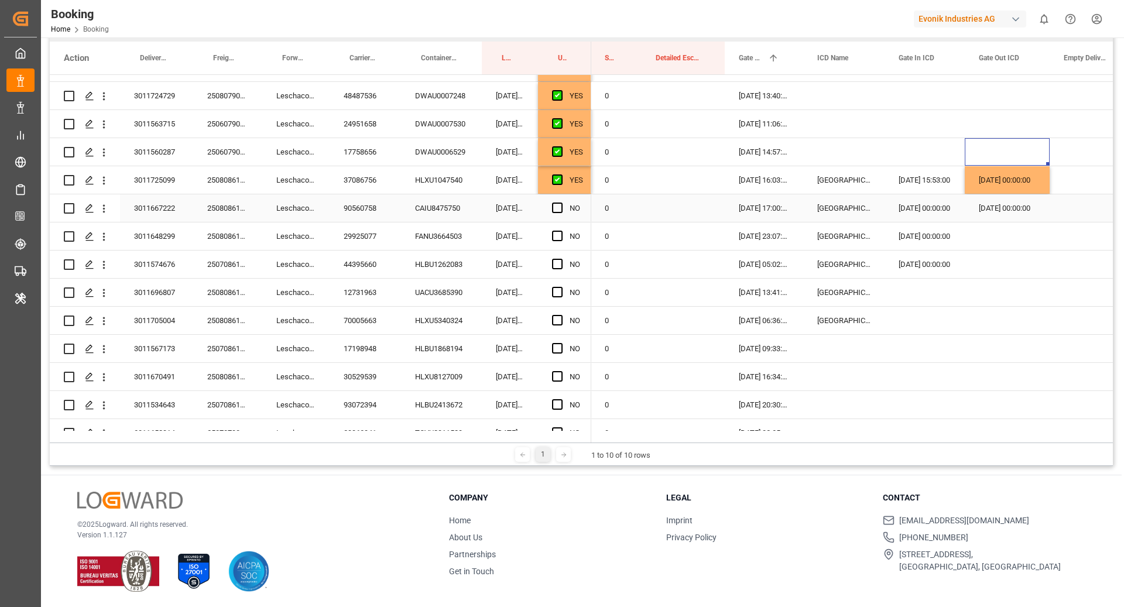
click at [450, 203] on div "CAIU8475750" at bounding box center [441, 208] width 81 height 28
click at [554, 210] on span "Press SPACE to select this row." at bounding box center [557, 208] width 11 height 11
click at [561, 203] on input "Press SPACE to select this row." at bounding box center [561, 203] width 0 height 0
drag, startPoint x: 443, startPoint y: 234, endPoint x: 466, endPoint y: 527, distance: 294.2
click at [443, 234] on div "FANU3664503" at bounding box center [441, 236] width 81 height 28
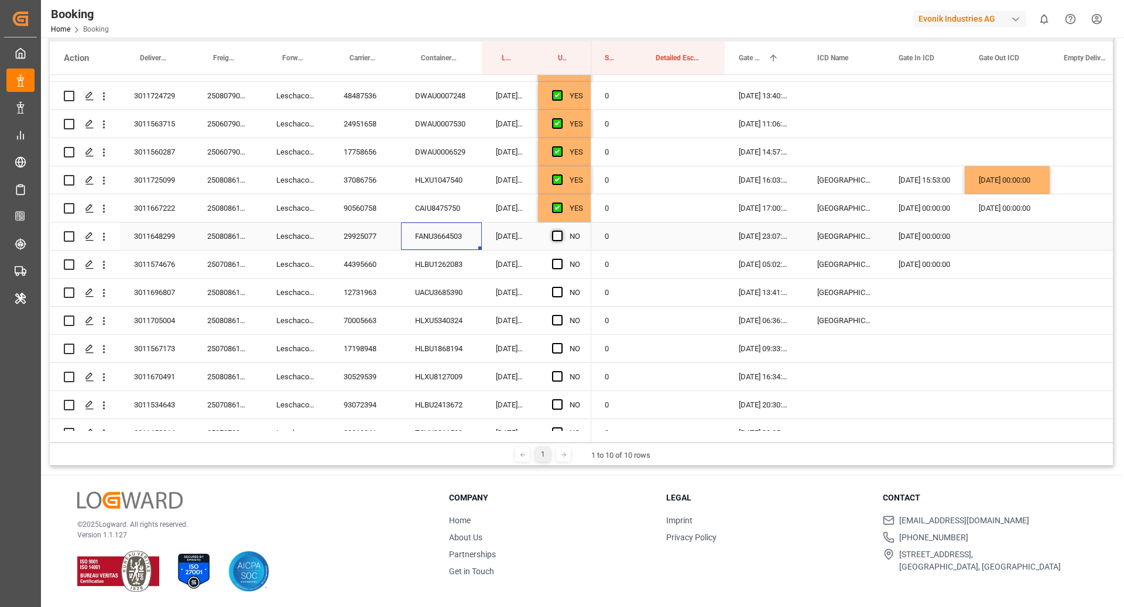
click at [560, 233] on span "Press SPACE to select this row." at bounding box center [557, 236] width 11 height 11
click at [561, 231] on input "Press SPACE to select this row." at bounding box center [561, 231] width 0 height 0
click at [456, 265] on div "HLBU1262083" at bounding box center [441, 265] width 81 height 28
click at [568, 266] on div "Press SPACE to select this row." at bounding box center [561, 264] width 18 height 27
click at [554, 264] on span "Press SPACE to select this row." at bounding box center [557, 264] width 11 height 11
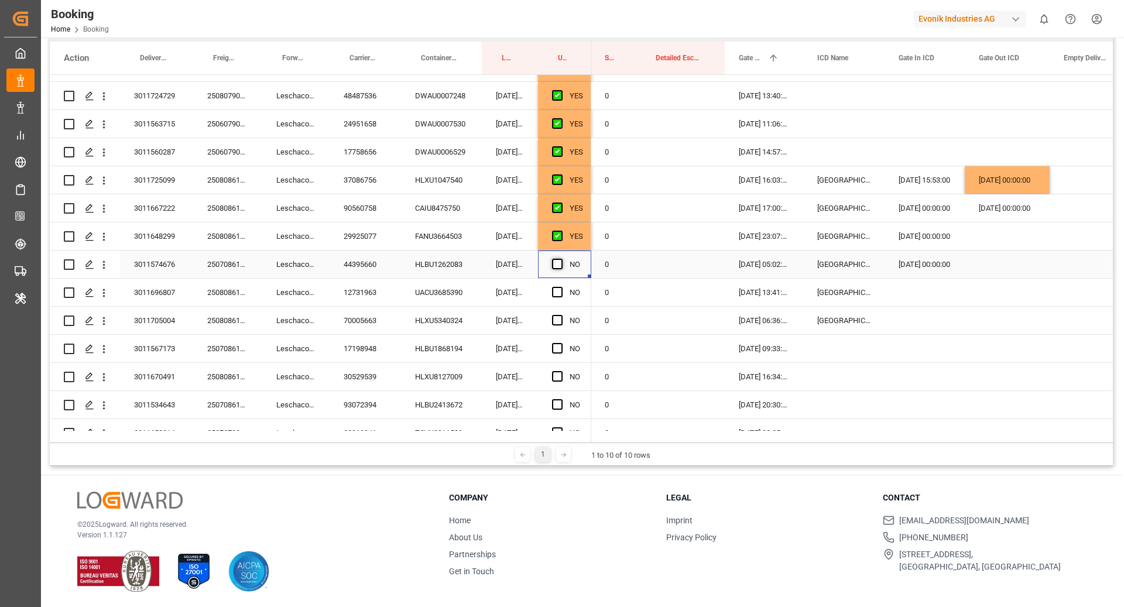
click at [561, 259] on input "Press SPACE to select this row." at bounding box center [561, 259] width 0 height 0
click at [436, 298] on div "UACU3685390" at bounding box center [441, 293] width 81 height 28
click at [904, 297] on div "Press SPACE to select this row." at bounding box center [925, 293] width 80 height 28
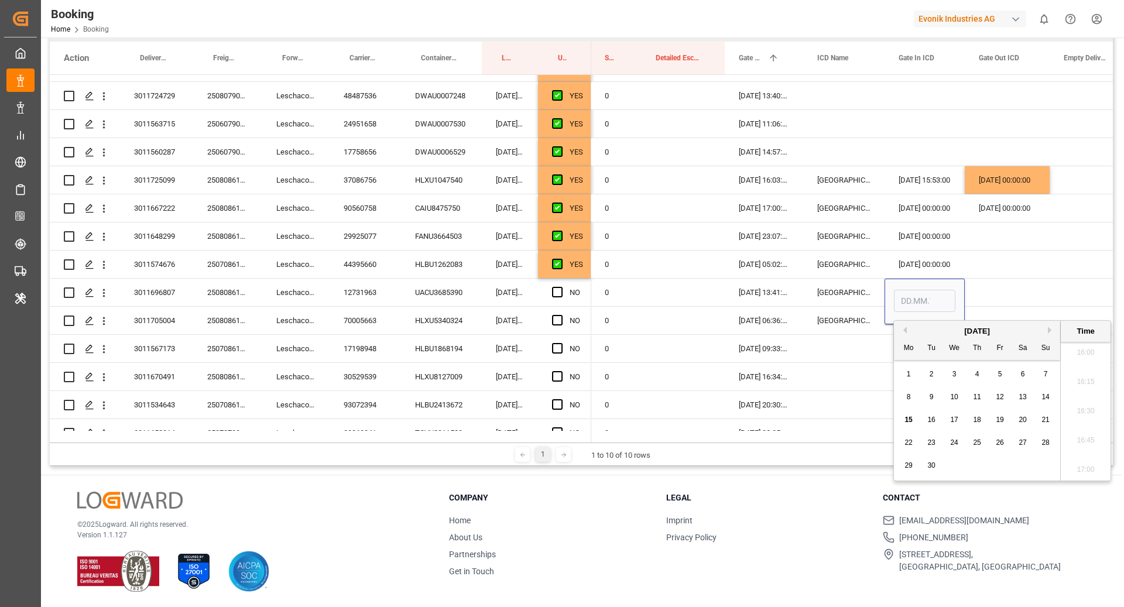
click at [1002, 396] on span "12" at bounding box center [1000, 397] width 8 height 8
type input "12.09.2025 00:00"
click at [1018, 272] on div "Press SPACE to select this row." at bounding box center [1007, 265] width 85 height 28
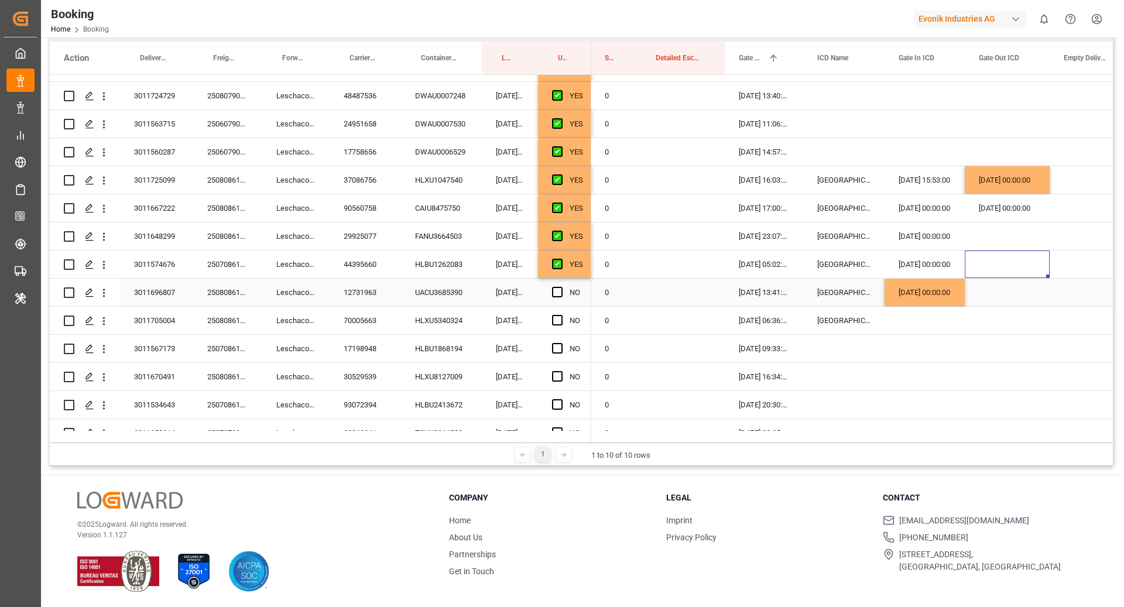
click at [557, 292] on span "Press SPACE to select this row." at bounding box center [557, 292] width 11 height 11
click at [561, 287] on input "Press SPACE to select this row." at bounding box center [561, 287] width 0 height 0
click at [418, 324] on div "HLXU5340324" at bounding box center [441, 321] width 81 height 28
click at [920, 313] on div "Press SPACE to select this row." at bounding box center [925, 321] width 80 height 28
click at [919, 313] on div "Press SPACE to select this row." at bounding box center [925, 321] width 80 height 28
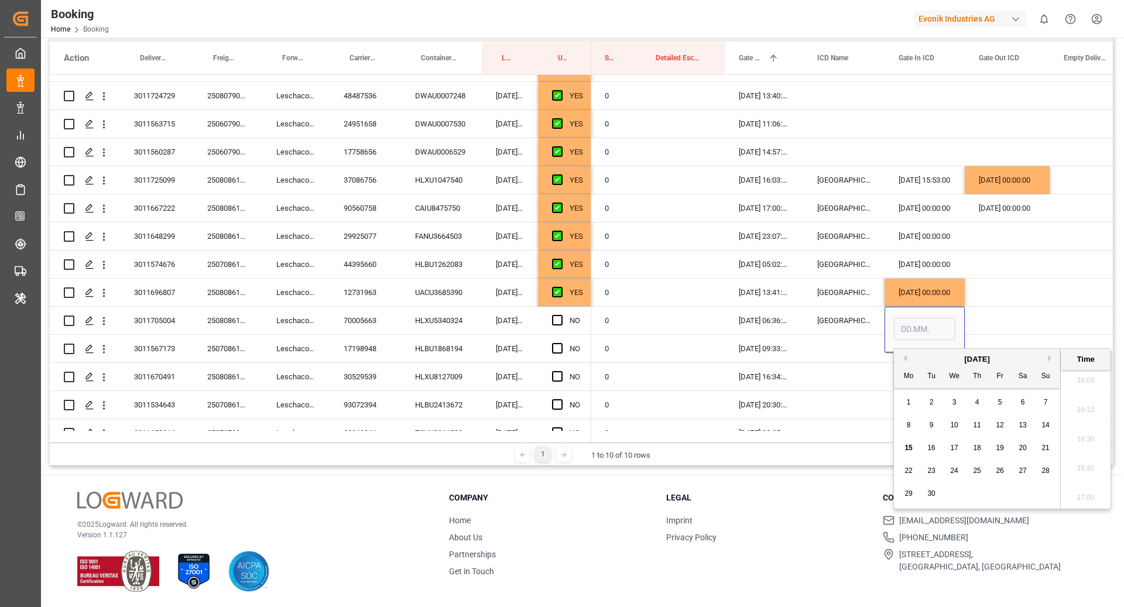
click at [1025, 422] on span "13" at bounding box center [1023, 425] width 8 height 8
type input "13.09.2025 00:00"
drag, startPoint x: 984, startPoint y: 335, endPoint x: 879, endPoint y: 269, distance: 123.4
click at [984, 335] on div "Press SPACE to select this row." at bounding box center [1007, 349] width 85 height 28
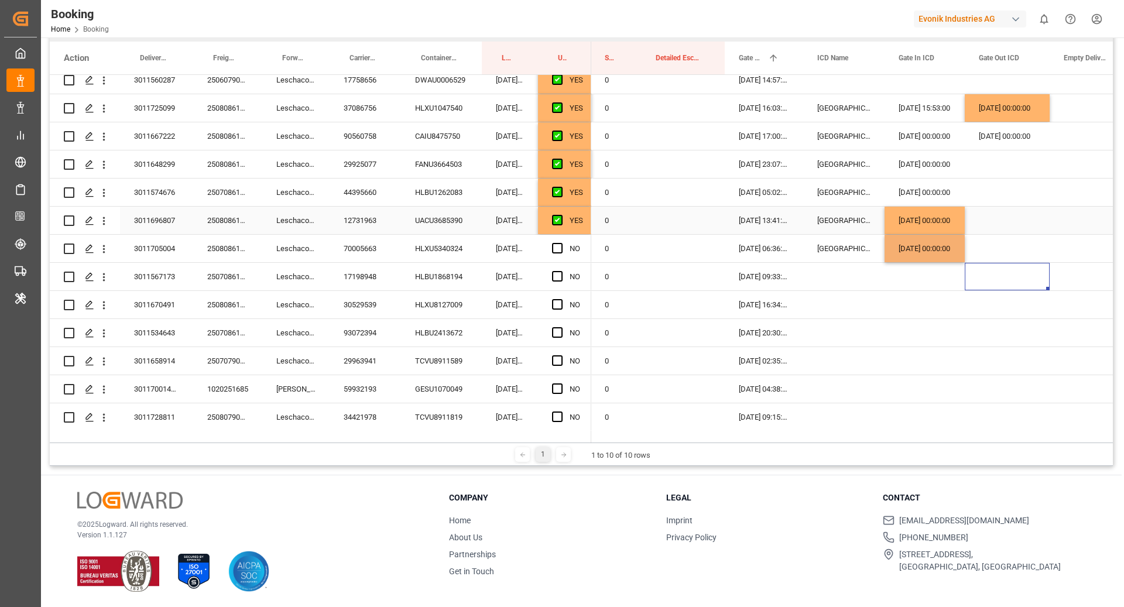
scroll to position [1419, 0]
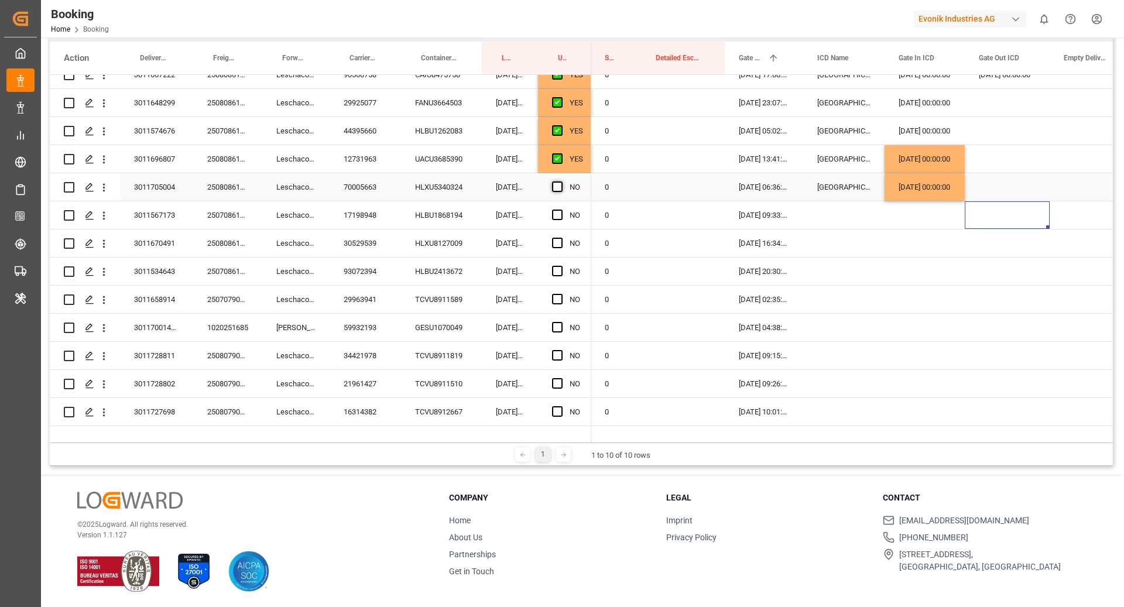
click at [554, 188] on span "Press SPACE to select this row." at bounding box center [557, 186] width 11 height 11
click at [561, 181] on input "Press SPACE to select this row." at bounding box center [561, 181] width 0 height 0
click at [436, 218] on div "HLBU1868194" at bounding box center [441, 215] width 81 height 28
click at [553, 219] on span "Press SPACE to select this row." at bounding box center [557, 215] width 11 height 11
click at [561, 210] on input "Press SPACE to select this row." at bounding box center [561, 210] width 0 height 0
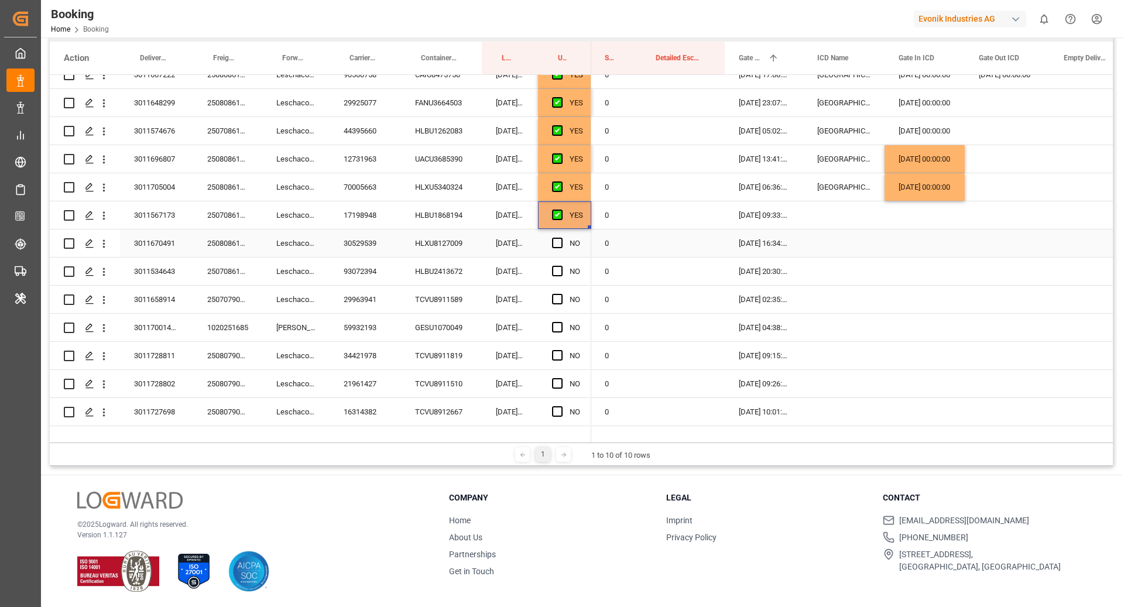
click at [450, 239] on div "HLXU8127009" at bounding box center [441, 243] width 81 height 28
click at [553, 239] on span "Press SPACE to select this row." at bounding box center [557, 243] width 11 height 11
click at [561, 238] on input "Press SPACE to select this row." at bounding box center [561, 238] width 0 height 0
click at [427, 275] on div "HLBU2413672" at bounding box center [441, 272] width 81 height 28
click at [559, 266] on span "Press SPACE to select this row." at bounding box center [557, 271] width 11 height 11
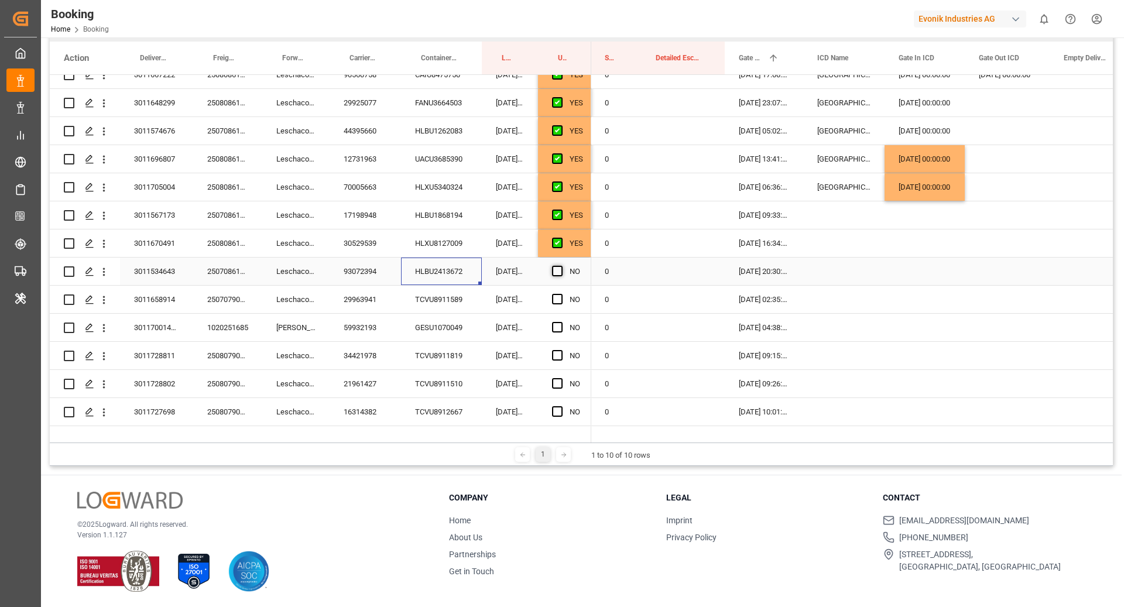
click at [561, 266] on input "Press SPACE to select this row." at bounding box center [561, 266] width 0 height 0
click at [448, 309] on div "TCVU8911589" at bounding box center [441, 300] width 81 height 28
click at [560, 300] on span "Press SPACE to select this row." at bounding box center [557, 299] width 11 height 11
click at [561, 294] on input "Press SPACE to select this row." at bounding box center [561, 294] width 0 height 0
drag, startPoint x: 455, startPoint y: 325, endPoint x: 372, endPoint y: 404, distance: 114.7
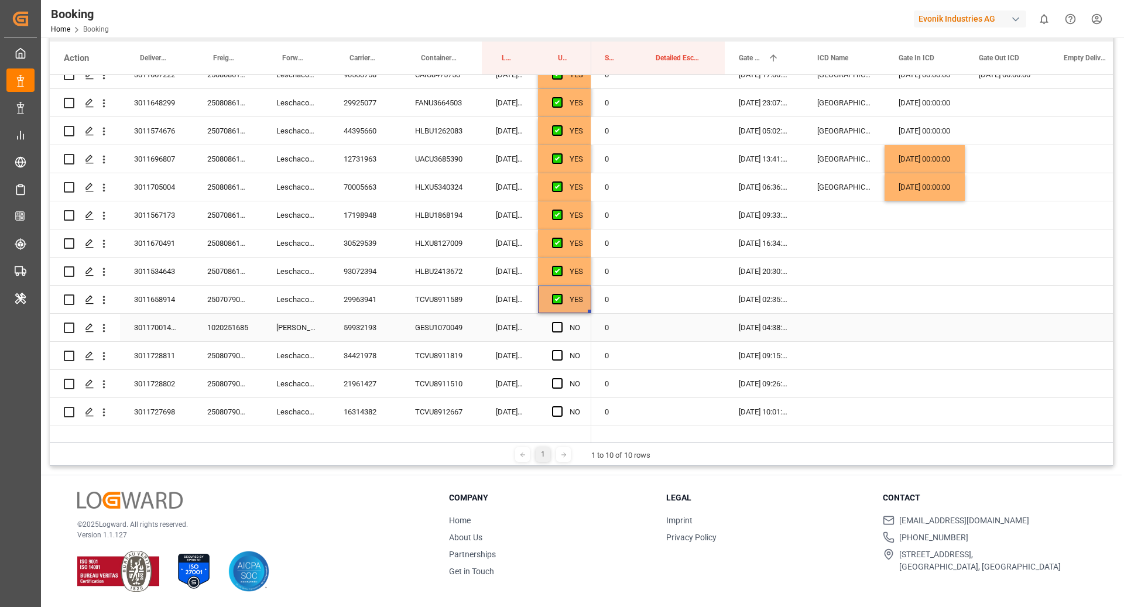
click at [455, 324] on div "GESU1070049" at bounding box center [441, 328] width 81 height 28
click at [557, 324] on span "Press SPACE to select this row." at bounding box center [557, 327] width 11 height 11
click at [561, 322] on input "Press SPACE to select this row." at bounding box center [561, 322] width 0 height 0
click at [449, 349] on div "TCVU8911819" at bounding box center [441, 356] width 81 height 28
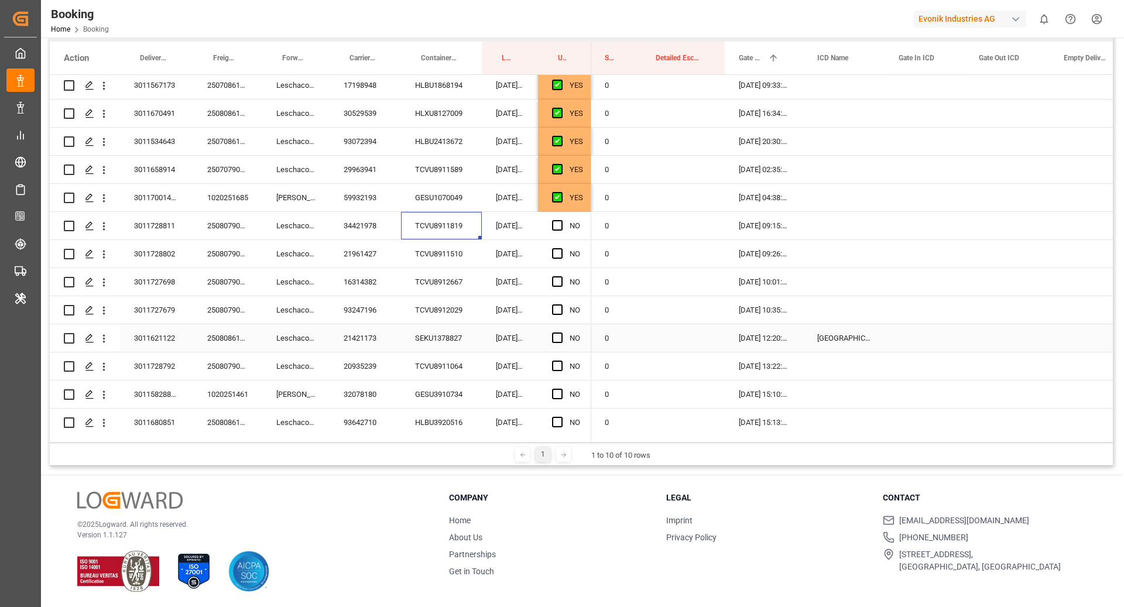
scroll to position [1560, 0]
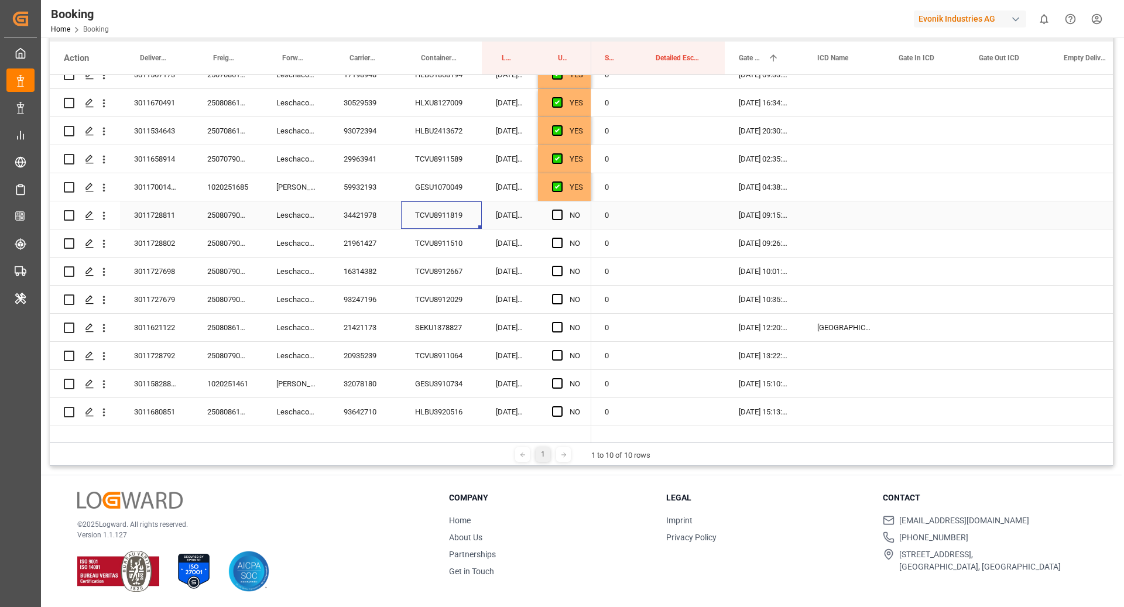
click at [557, 217] on span "Press SPACE to select this row." at bounding box center [557, 215] width 11 height 11
click at [561, 210] on input "Press SPACE to select this row." at bounding box center [561, 210] width 0 height 0
click at [474, 243] on div "TCVU8911510" at bounding box center [441, 243] width 81 height 28
click at [556, 244] on span "Press SPACE to select this row." at bounding box center [557, 243] width 11 height 11
click at [561, 238] on input "Press SPACE to select this row." at bounding box center [561, 238] width 0 height 0
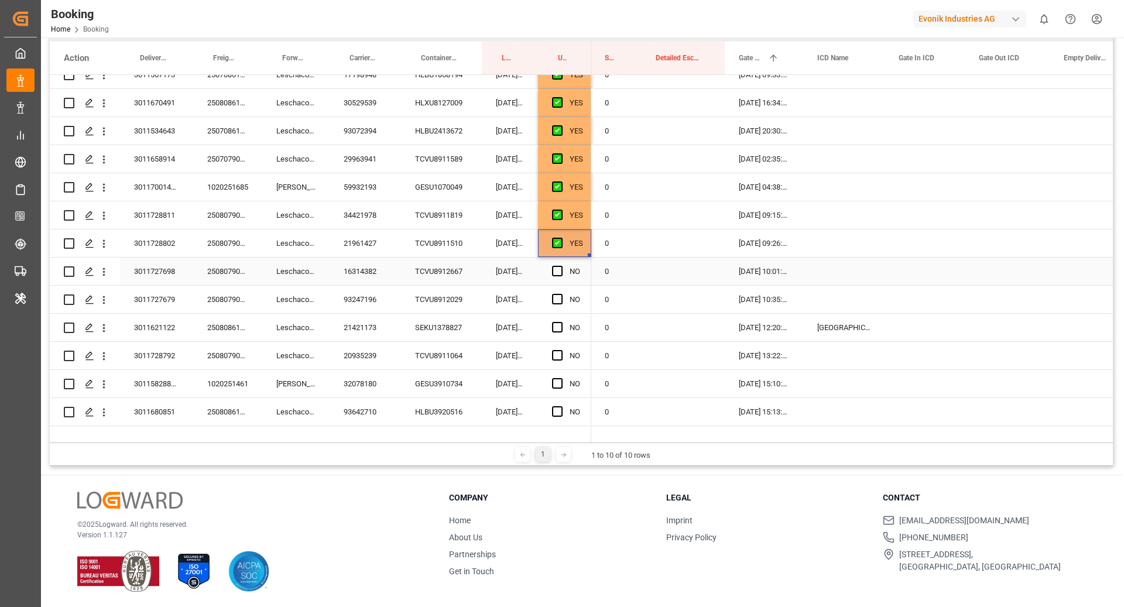
click at [459, 266] on div "TCVU8912667" at bounding box center [441, 272] width 81 height 28
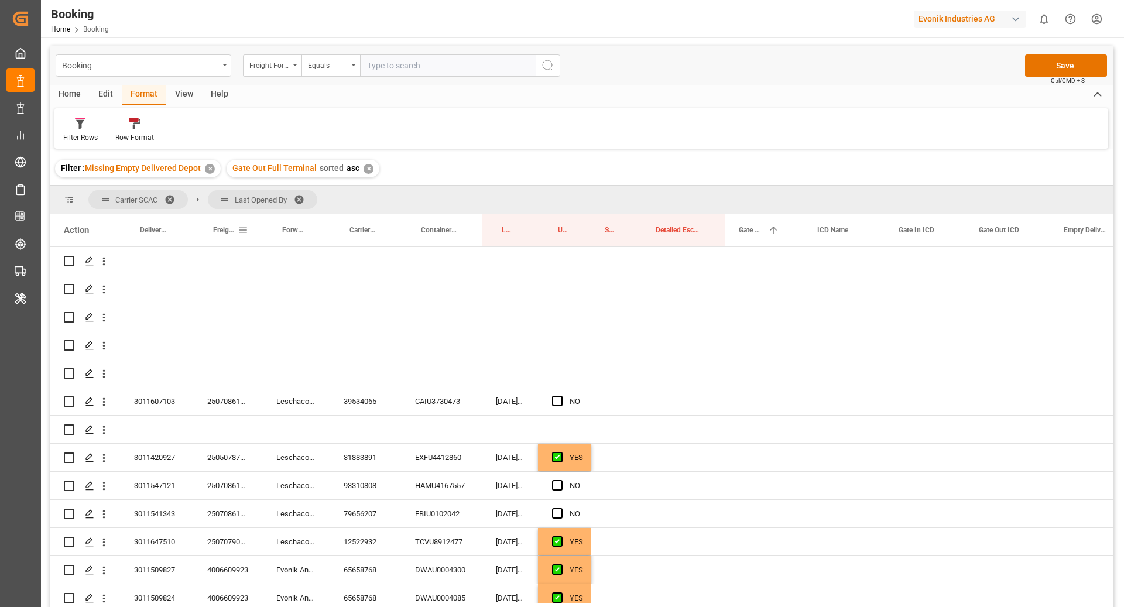
scroll to position [0, 1992]
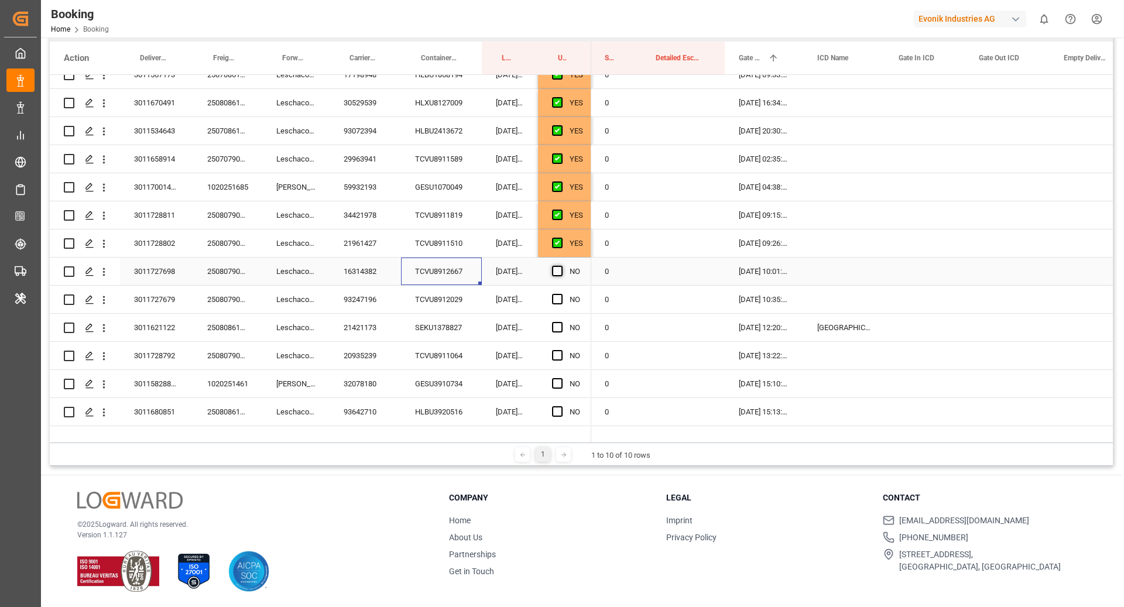
click at [552, 272] on span "Press SPACE to select this row." at bounding box center [557, 271] width 11 height 11
click at [561, 266] on input "Press SPACE to select this row." at bounding box center [561, 266] width 0 height 0
click at [453, 298] on div "TCVU8912029" at bounding box center [441, 300] width 81 height 28
click at [553, 300] on span "Press SPACE to select this row." at bounding box center [557, 299] width 11 height 11
click at [561, 294] on input "Press SPACE to select this row." at bounding box center [561, 294] width 0 height 0
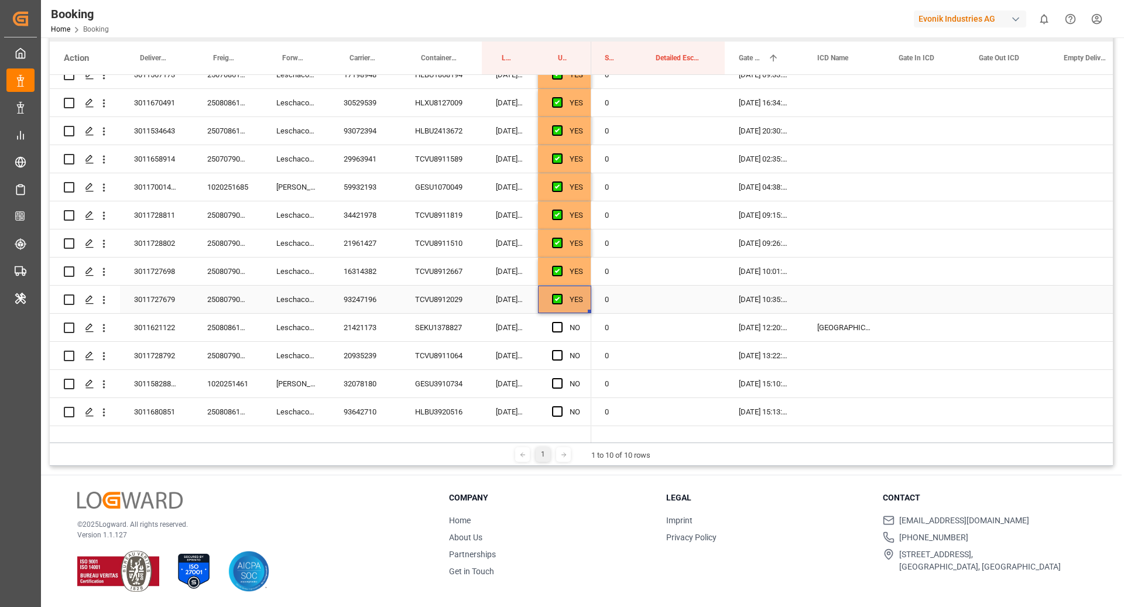
click at [433, 330] on div "SEKU1378827" at bounding box center [441, 328] width 81 height 28
click at [558, 326] on span "Press SPACE to select this row." at bounding box center [557, 327] width 11 height 11
click at [561, 322] on input "Press SPACE to select this row." at bounding box center [561, 322] width 0 height 0
click at [468, 352] on div "TCVU8911064" at bounding box center [441, 356] width 81 height 28
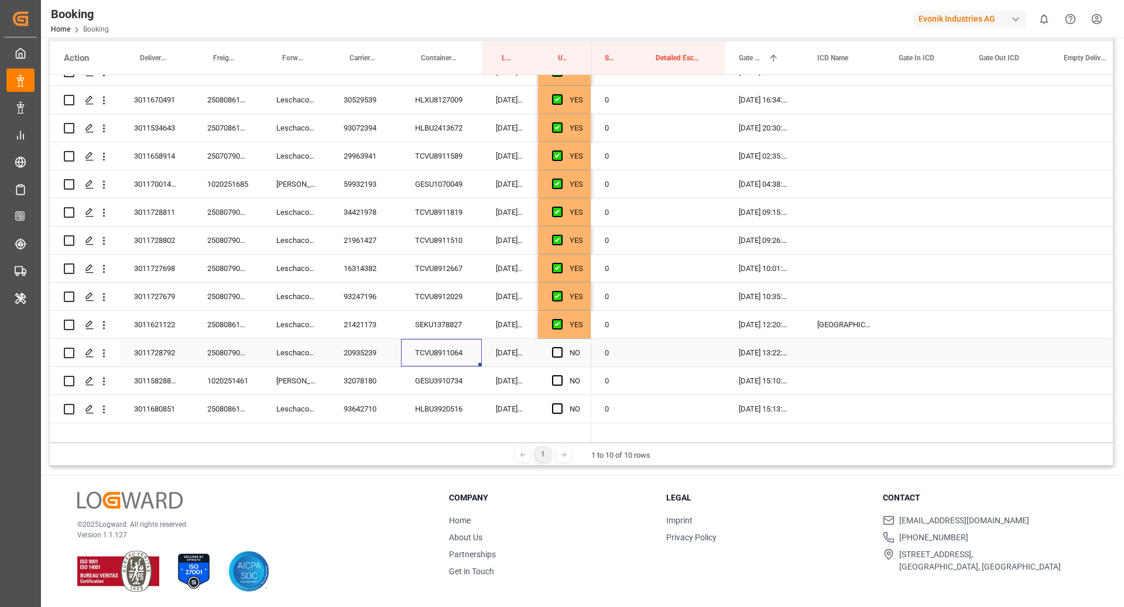
click at [558, 357] on div "Press SPACE to select this row." at bounding box center [561, 353] width 18 height 27
click at [556, 352] on span "Press SPACE to select this row." at bounding box center [557, 352] width 11 height 11
click at [561, 347] on input "Press SPACE to select this row." at bounding box center [561, 347] width 0 height 0
click at [447, 379] on div "GESU3910734" at bounding box center [441, 381] width 81 height 28
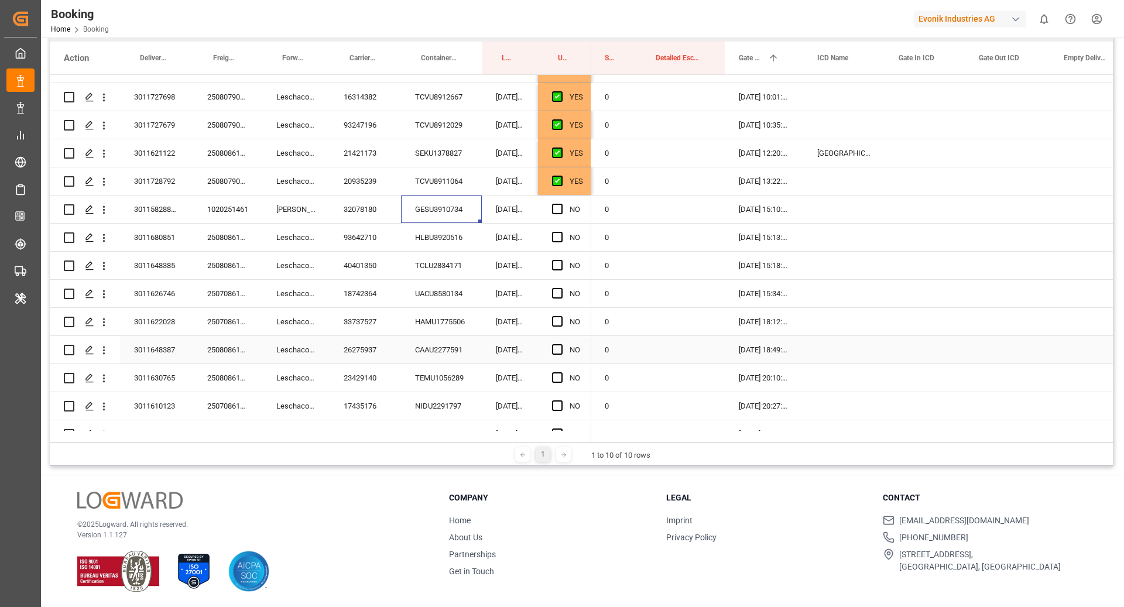
scroll to position [1698, 0]
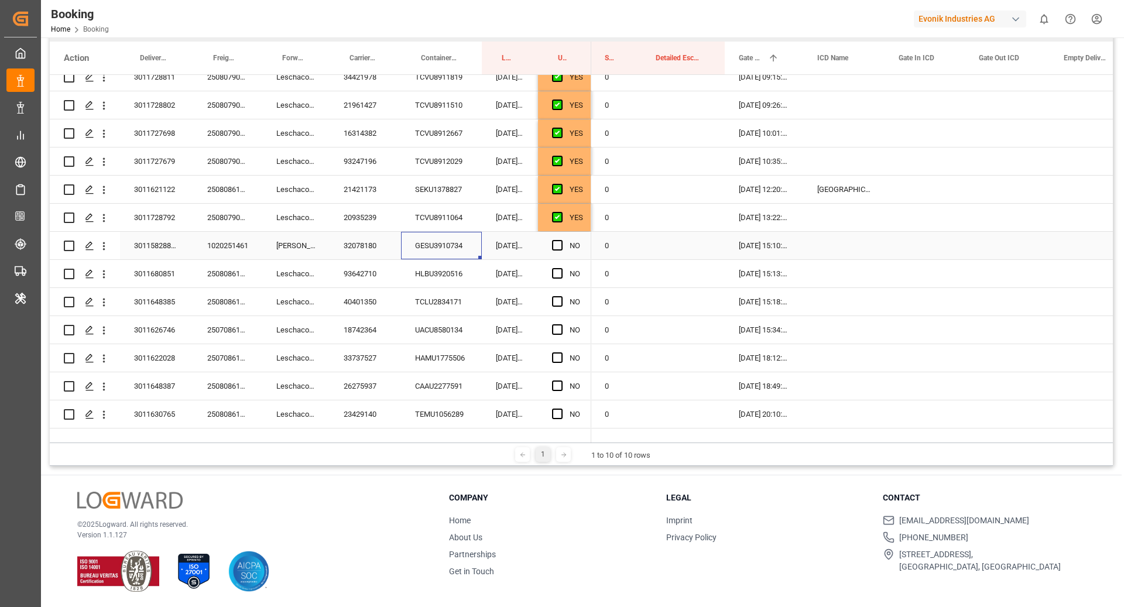
click at [556, 241] on span "Press SPACE to select this row." at bounding box center [557, 245] width 11 height 11
click at [561, 240] on input "Press SPACE to select this row." at bounding box center [561, 240] width 0 height 0
click at [564, 268] on div "Press SPACE to select this row." at bounding box center [561, 274] width 18 height 27
click at [557, 268] on span "Press SPACE to select this row." at bounding box center [557, 273] width 11 height 11
click at [561, 268] on input "Press SPACE to select this row." at bounding box center [561, 268] width 0 height 0
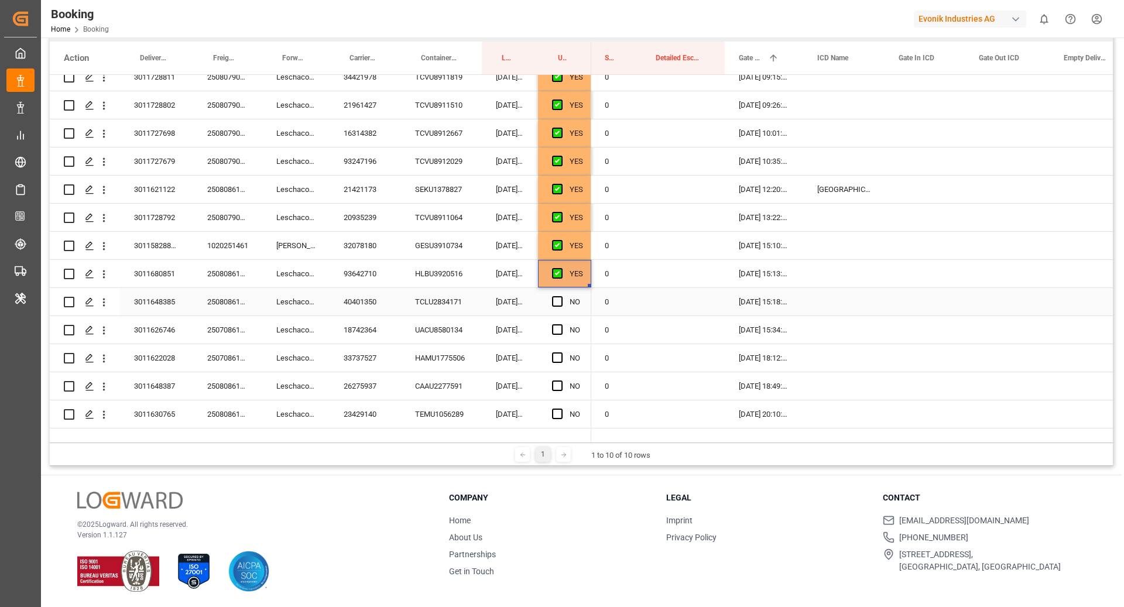
click at [456, 306] on div "TCLU2834171" at bounding box center [441, 302] width 81 height 28
click at [554, 303] on span "Press SPACE to select this row." at bounding box center [557, 301] width 11 height 11
click at [561, 296] on input "Press SPACE to select this row." at bounding box center [561, 296] width 0 height 0
click at [458, 322] on div "UACU8580134" at bounding box center [441, 330] width 81 height 28
click at [558, 332] on span "Press SPACE to select this row." at bounding box center [557, 329] width 11 height 11
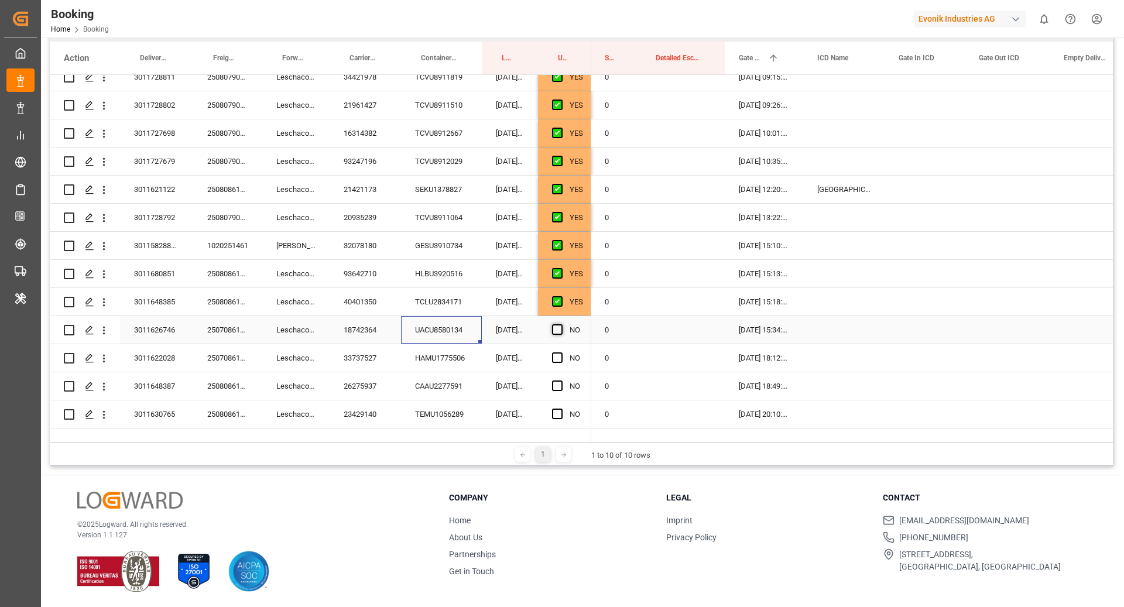
click at [561, 324] on input "Press SPACE to select this row." at bounding box center [561, 324] width 0 height 0
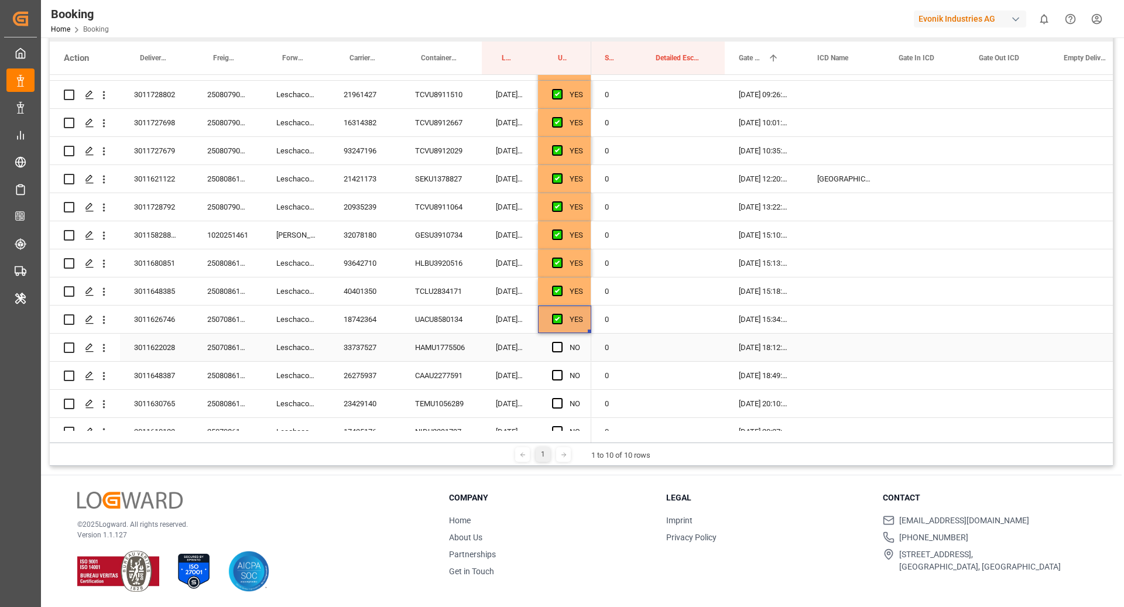
scroll to position [1727, 0]
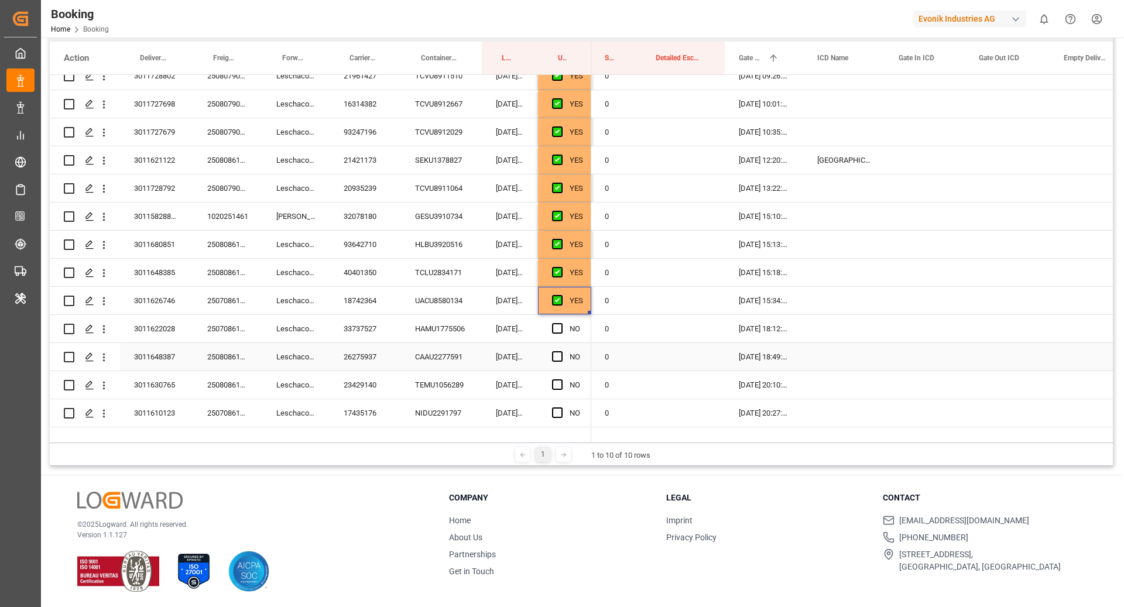
click at [441, 345] on div "CAAU2277591" at bounding box center [441, 357] width 81 height 28
click at [426, 333] on div "HAMU1775506" at bounding box center [441, 329] width 81 height 28
click at [559, 327] on span "Press SPACE to select this row." at bounding box center [557, 328] width 11 height 11
click at [561, 323] on input "Press SPACE to select this row." at bounding box center [561, 323] width 0 height 0
click at [441, 358] on div "CAAU2277591" at bounding box center [441, 357] width 81 height 28
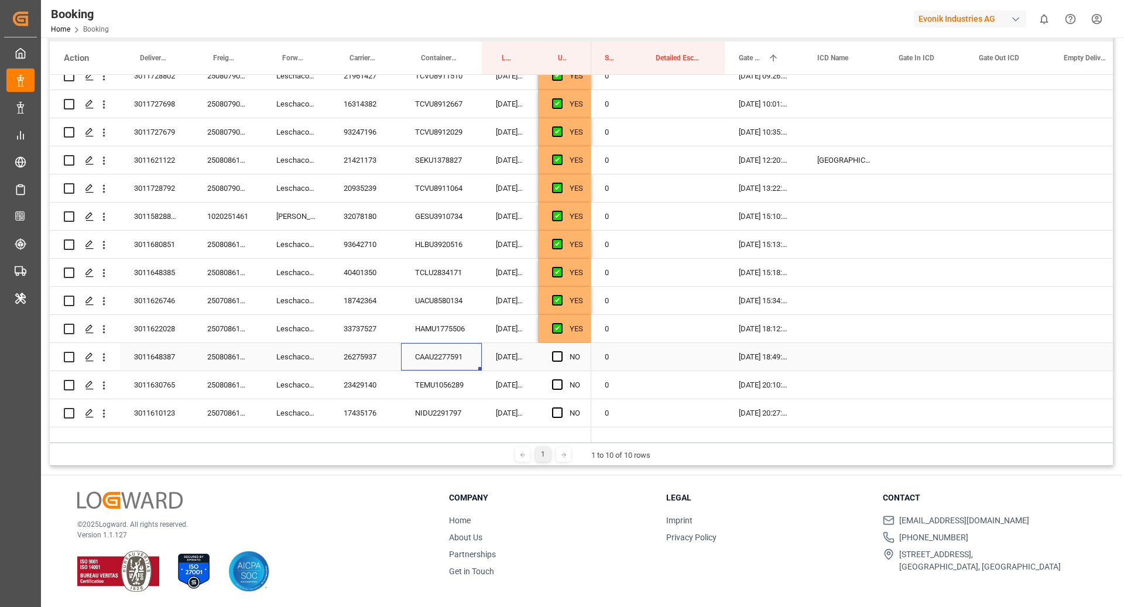
click at [560, 354] on span "Press SPACE to select this row." at bounding box center [557, 356] width 11 height 11
click at [561, 351] on input "Press SPACE to select this row." at bounding box center [561, 351] width 0 height 0
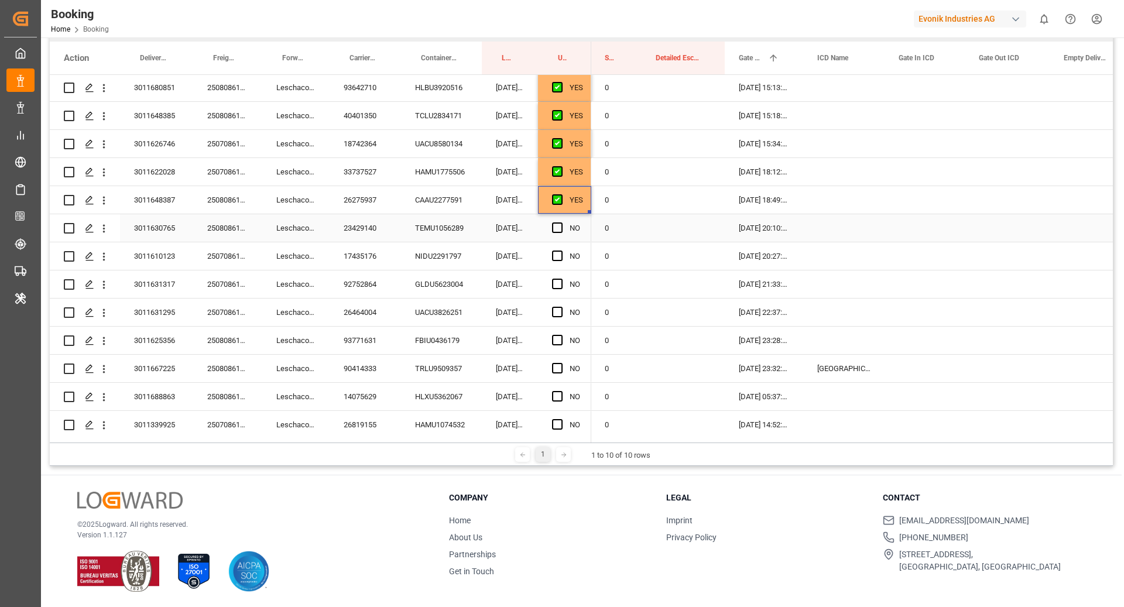
click at [464, 234] on div "TEMU1056289" at bounding box center [441, 228] width 81 height 28
click at [561, 224] on span "Press SPACE to select this row." at bounding box center [557, 227] width 11 height 11
click at [561, 222] on input "Press SPACE to select this row." at bounding box center [561, 222] width 0 height 0
click at [460, 262] on div "NIDU2291797" at bounding box center [441, 256] width 81 height 28
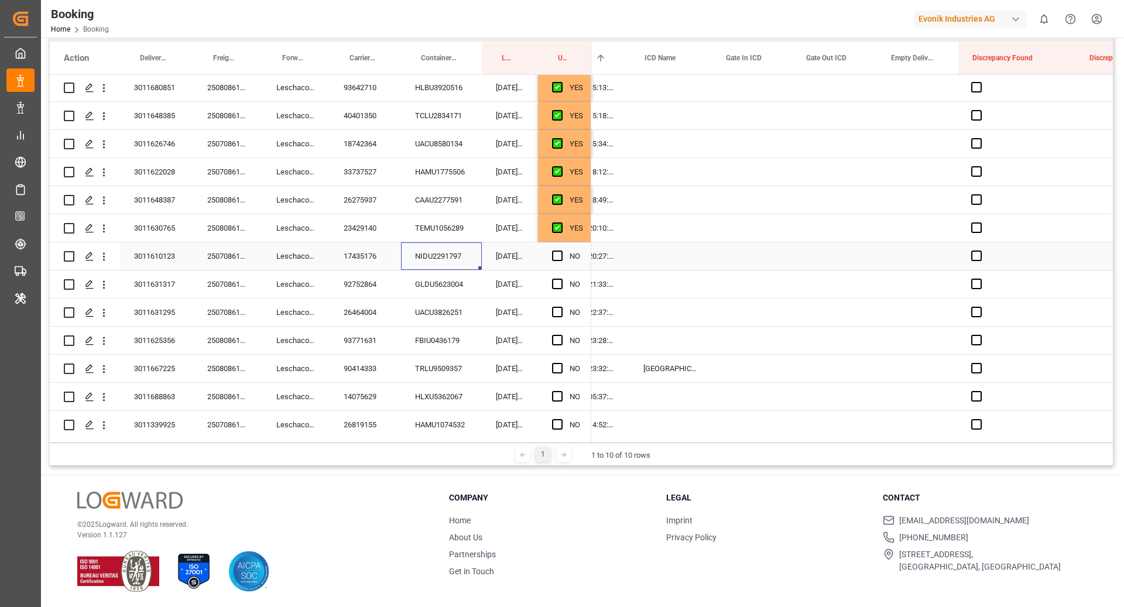
scroll to position [0, 2166]
click at [924, 256] on div "Press SPACE to select this row." at bounding box center [916, 256] width 81 height 28
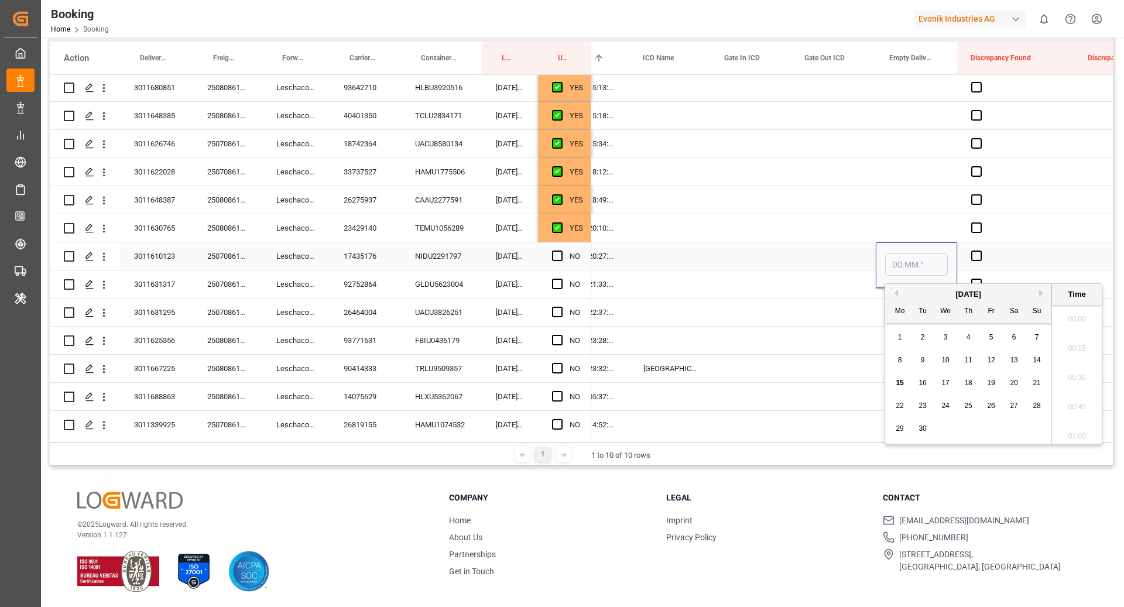
scroll to position [1906, 0]
click at [1014, 364] on span "13" at bounding box center [1014, 360] width 8 height 8
type input "13.09.2025 00:00"
click at [1044, 247] on div "Press SPACE to select this row." at bounding box center [1015, 256] width 117 height 28
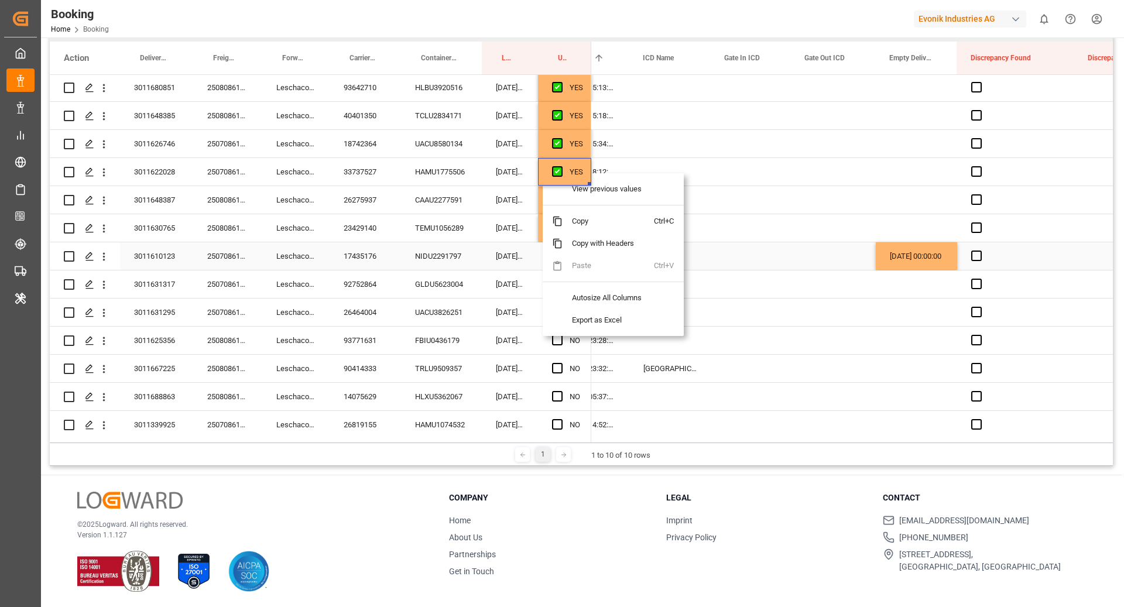
click at [745, 231] on div "Press SPACE to select this row." at bounding box center [751, 228] width 80 height 28
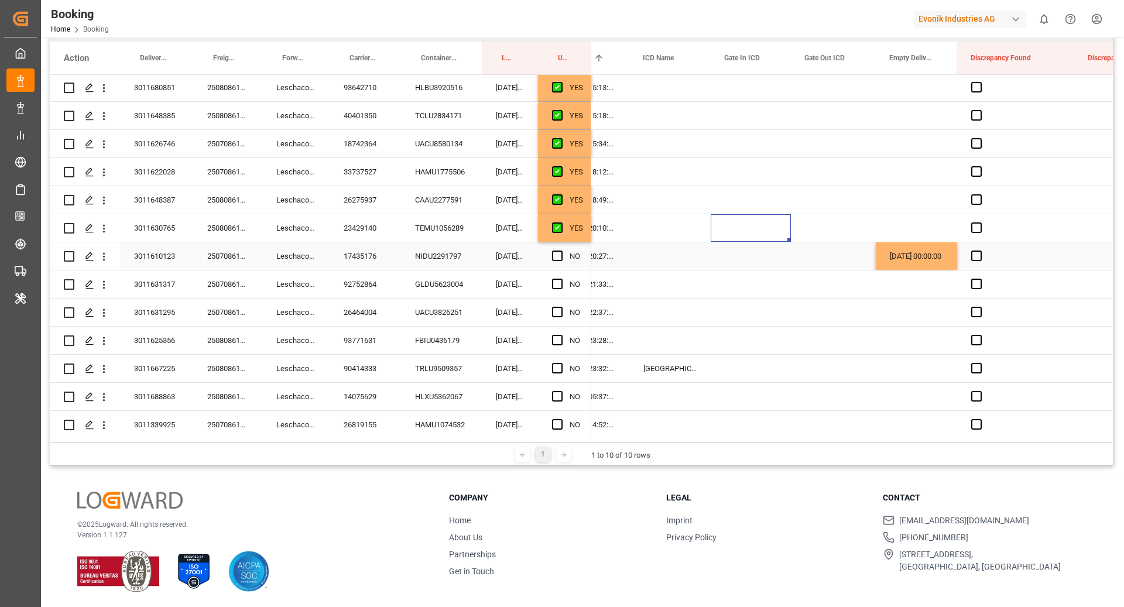
drag, startPoint x: 746, startPoint y: 242, endPoint x: 567, endPoint y: 262, distance: 179.6
click at [746, 242] on div "Press SPACE to select this row." at bounding box center [751, 256] width 80 height 28
drag, startPoint x: 553, startPoint y: 258, endPoint x: 287, endPoint y: 2, distance: 369.3
click at [553, 257] on span "Press SPACE to select this row." at bounding box center [557, 256] width 11 height 11
click at [561, 251] on input "Press SPACE to select this row." at bounding box center [561, 251] width 0 height 0
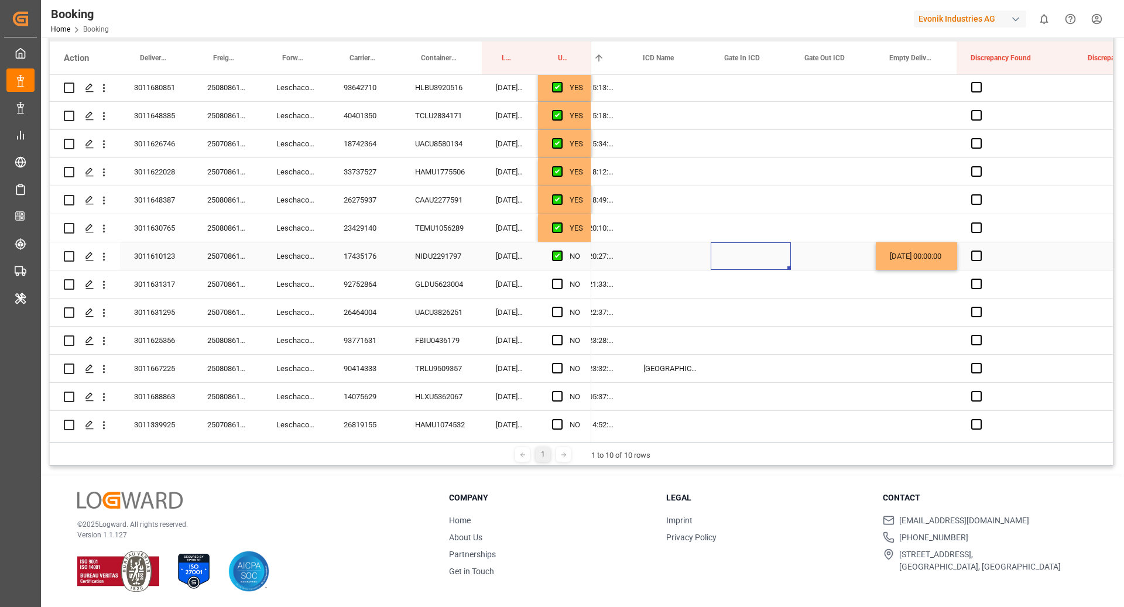
click at [449, 279] on div "GLDU5623004" at bounding box center [441, 284] width 81 height 28
click at [923, 258] on div "[DATE] 00:00:00" at bounding box center [916, 256] width 81 height 28
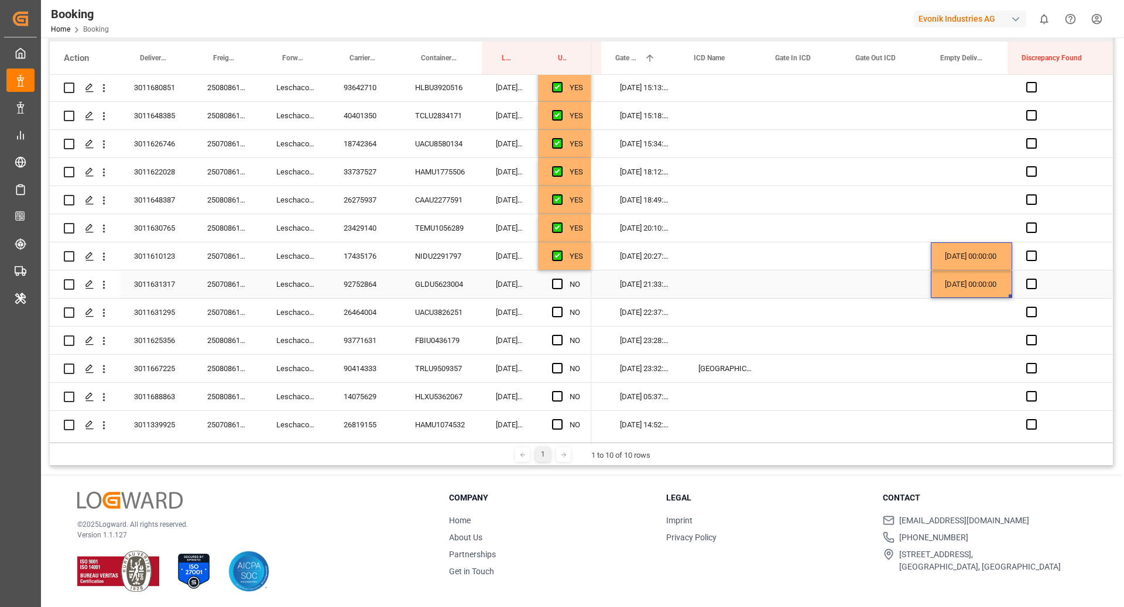
scroll to position [0, 2111]
click at [416, 311] on div "UACU3826251" at bounding box center [441, 313] width 81 height 28
click at [940, 280] on div "13.09.2025 00:00:00" at bounding box center [970, 284] width 81 height 28
click at [459, 328] on div "FBIU0436179" at bounding box center [441, 341] width 81 height 28
click at [560, 340] on span "Press SPACE to select this row." at bounding box center [557, 340] width 11 height 11
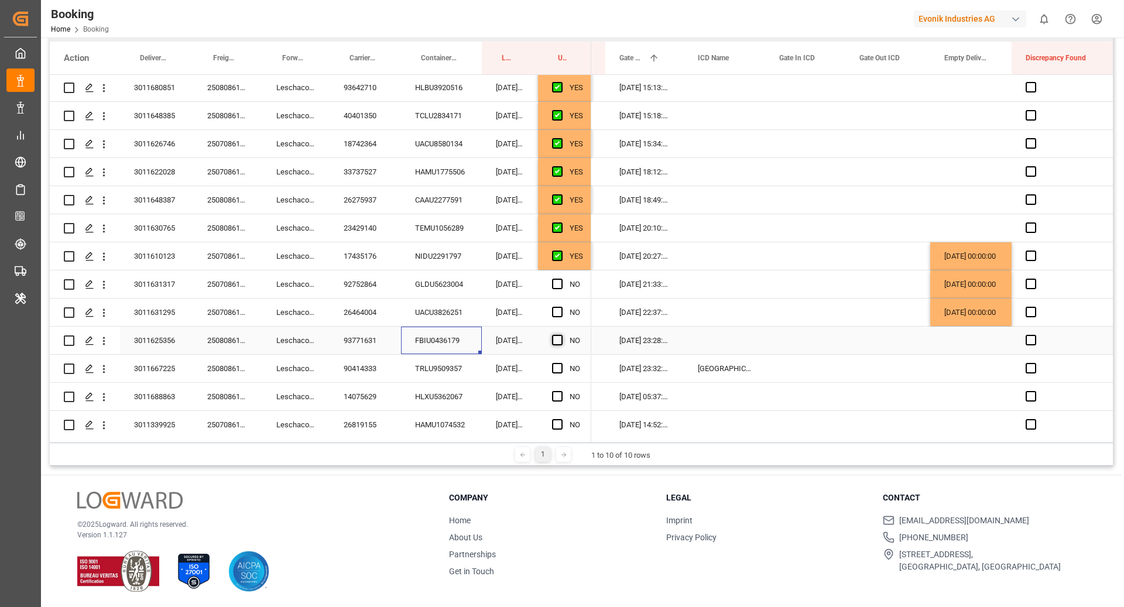
click at [561, 335] on input "Press SPACE to select this row." at bounding box center [561, 335] width 0 height 0
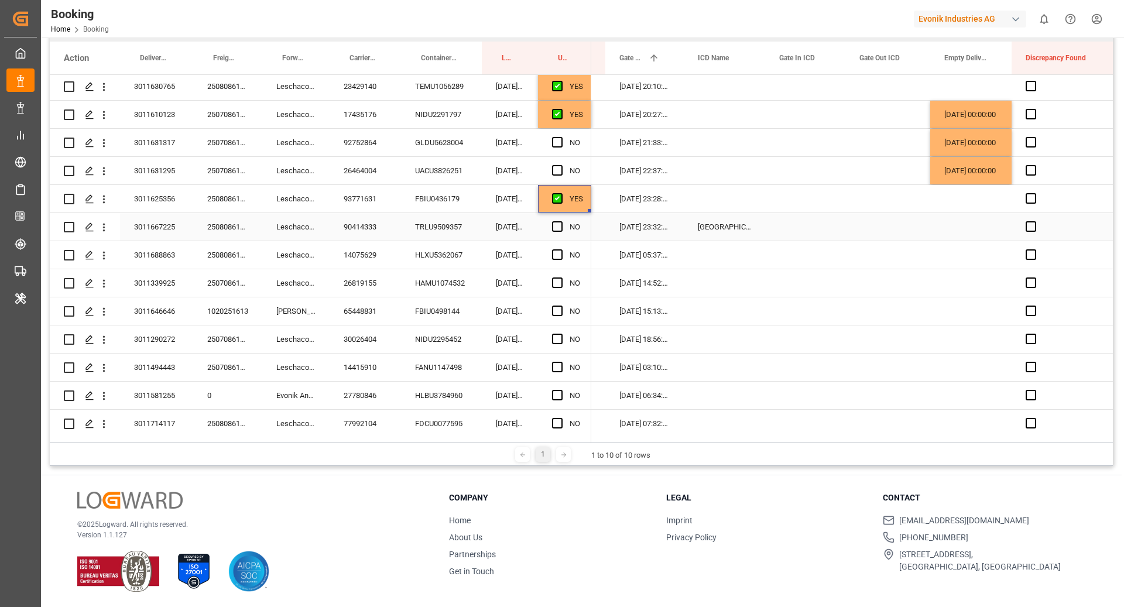
click at [453, 232] on div "TRLU9509357" at bounding box center [441, 227] width 81 height 28
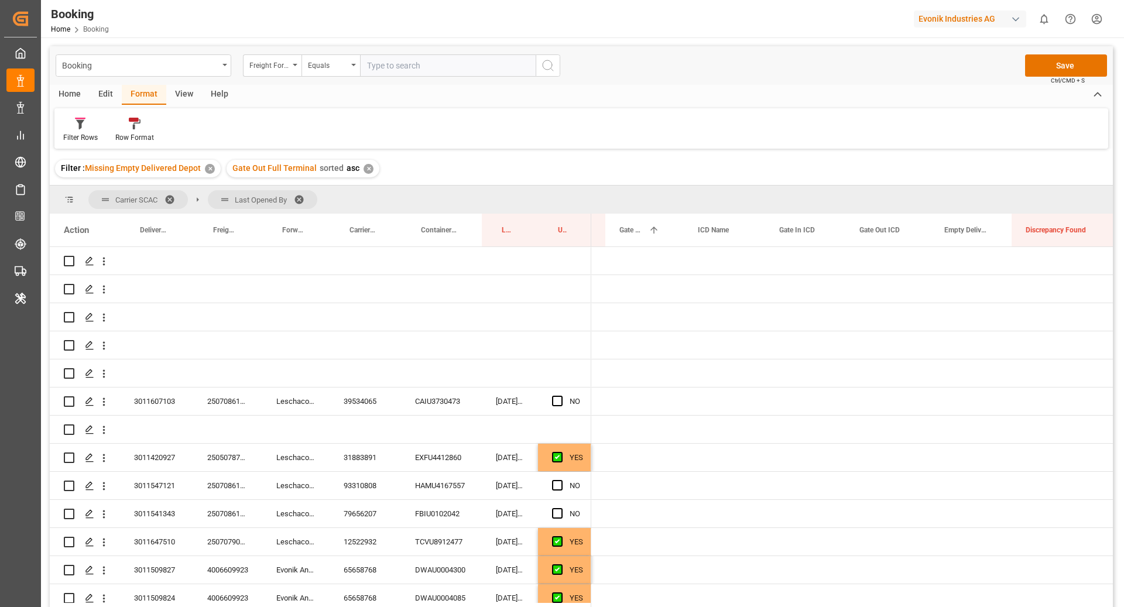
scroll to position [0, 2111]
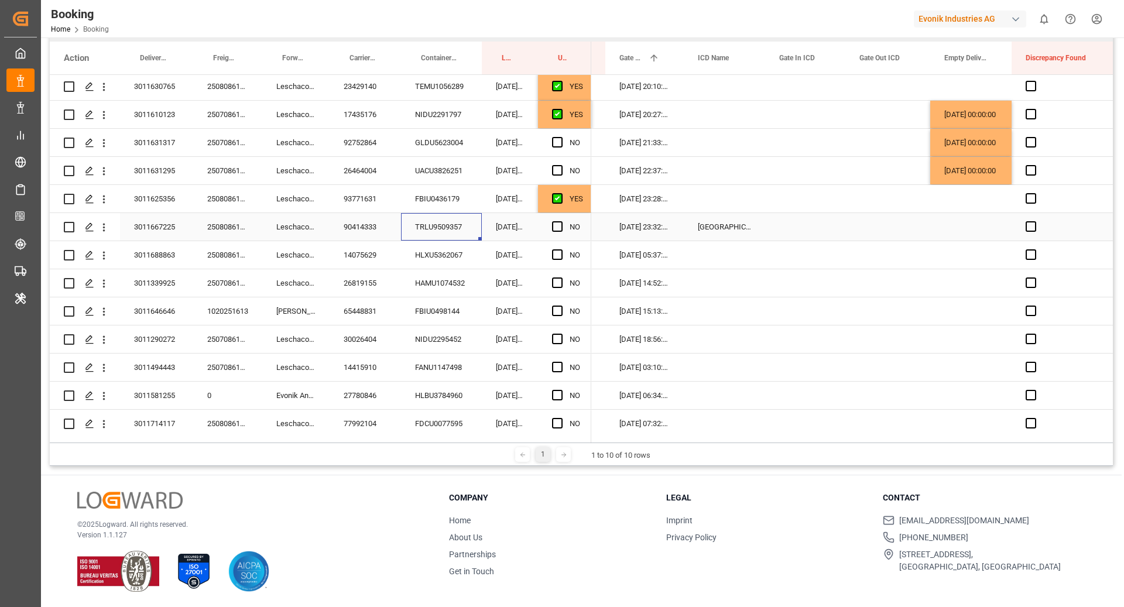
click at [794, 229] on div "Press SPACE to select this row." at bounding box center [805, 227] width 80 height 28
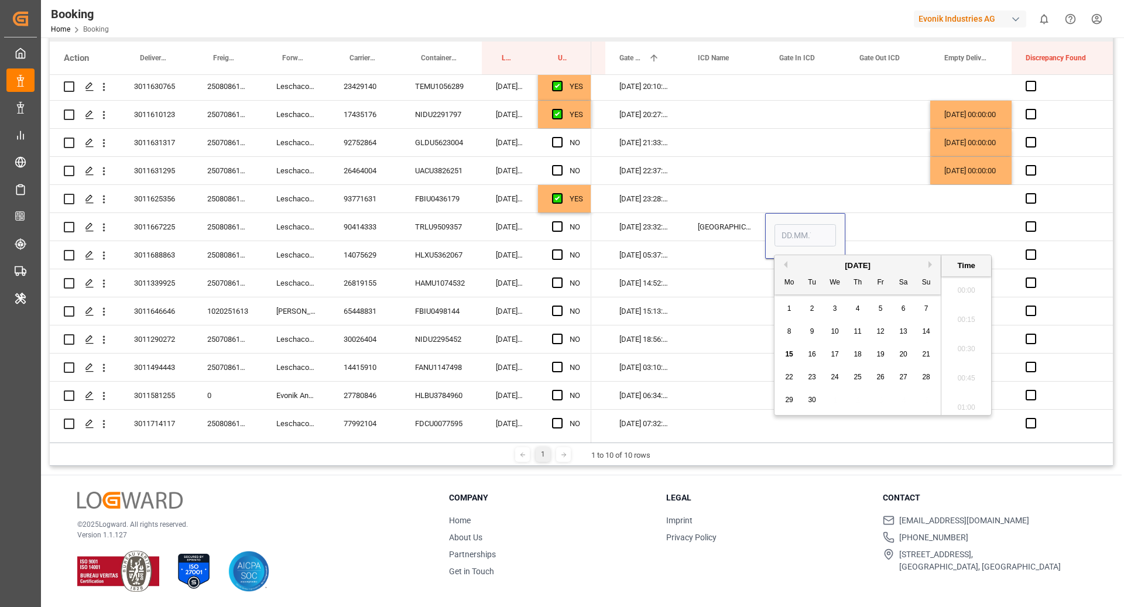
scroll to position [1906, 0]
click at [926, 334] on span "14" at bounding box center [926, 331] width 8 height 8
type input "14.09.2025 00:00"
click at [891, 226] on div "Press SPACE to select this row." at bounding box center [887, 227] width 85 height 28
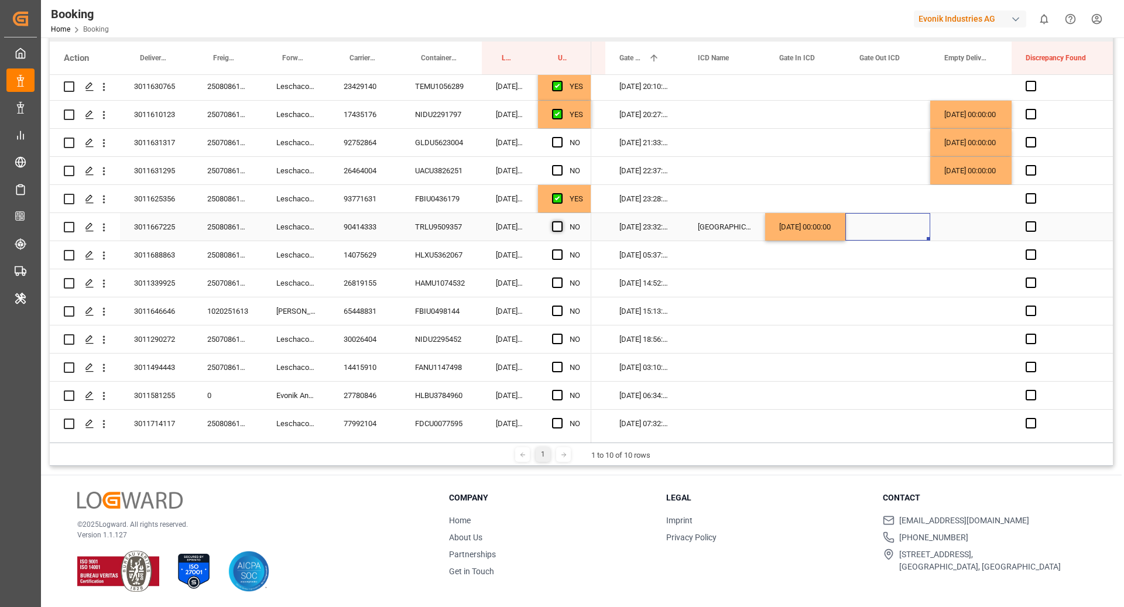
click at [557, 229] on span "Press SPACE to select this row." at bounding box center [557, 226] width 11 height 11
click at [561, 221] on input "Press SPACE to select this row." at bounding box center [561, 221] width 0 height 0
click at [443, 246] on div "HLXU5362067" at bounding box center [441, 255] width 81 height 28
click at [556, 254] on span "Press SPACE to select this row." at bounding box center [557, 254] width 11 height 11
click at [561, 249] on input "Press SPACE to select this row." at bounding box center [561, 249] width 0 height 0
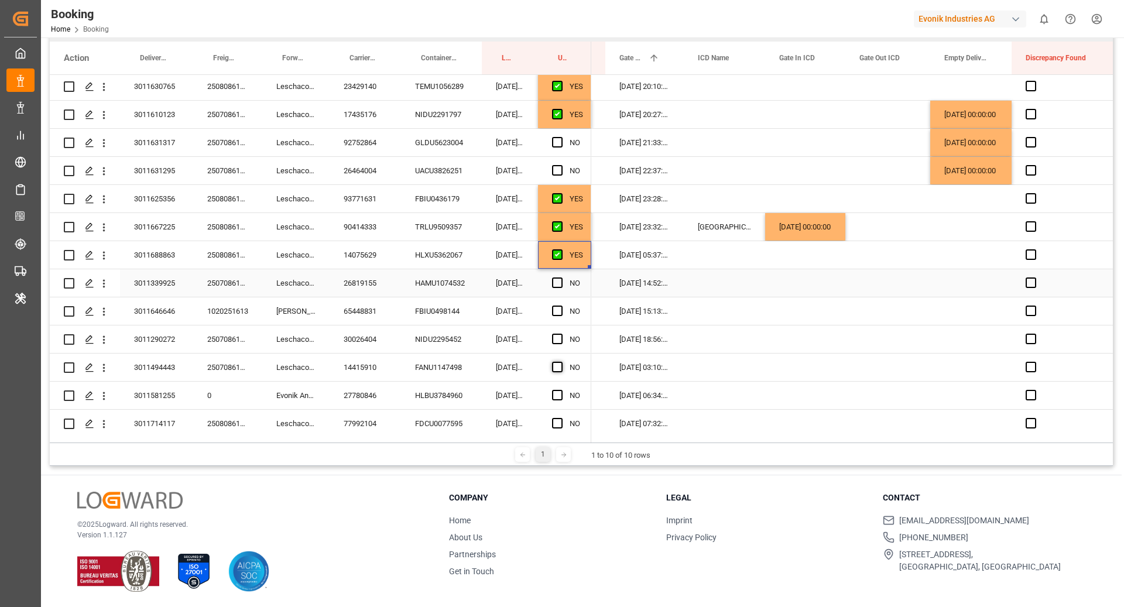
click at [423, 283] on div "HAMU1074532" at bounding box center [441, 283] width 81 height 28
click at [560, 285] on span "Press SPACE to select this row." at bounding box center [557, 282] width 11 height 11
click at [561, 277] on input "Press SPACE to select this row." at bounding box center [561, 277] width 0 height 0
click at [459, 303] on div "FBIU0498144" at bounding box center [441, 311] width 81 height 28
click at [556, 309] on span "Press SPACE to select this row." at bounding box center [557, 311] width 11 height 11
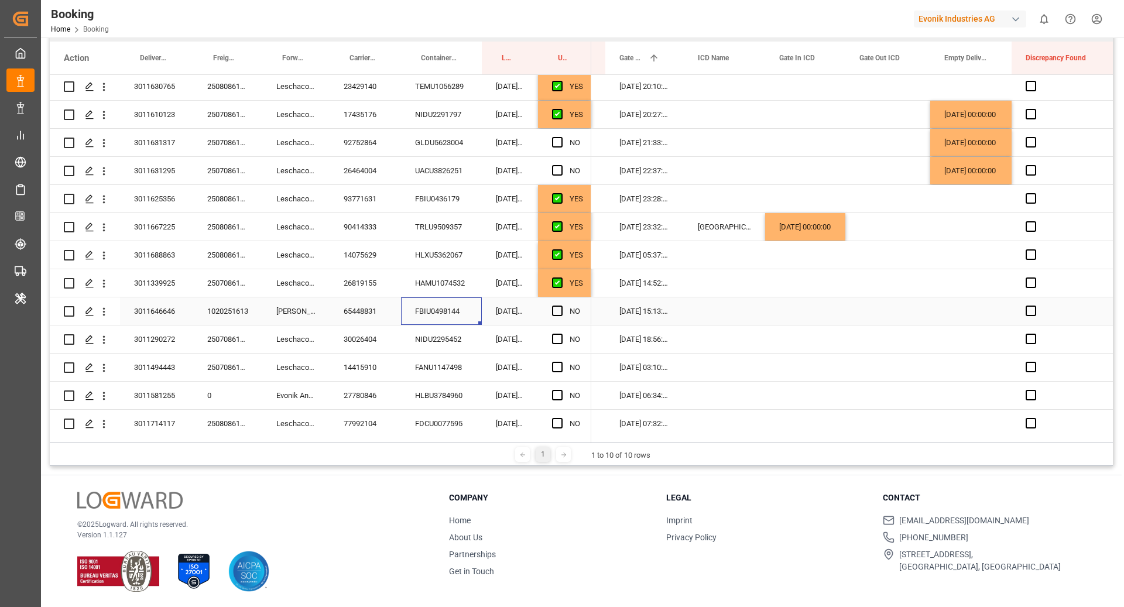
click at [561, 306] on input "Press SPACE to select this row." at bounding box center [561, 306] width 0 height 0
click at [447, 341] on div "NIDU2295452" at bounding box center [441, 339] width 81 height 28
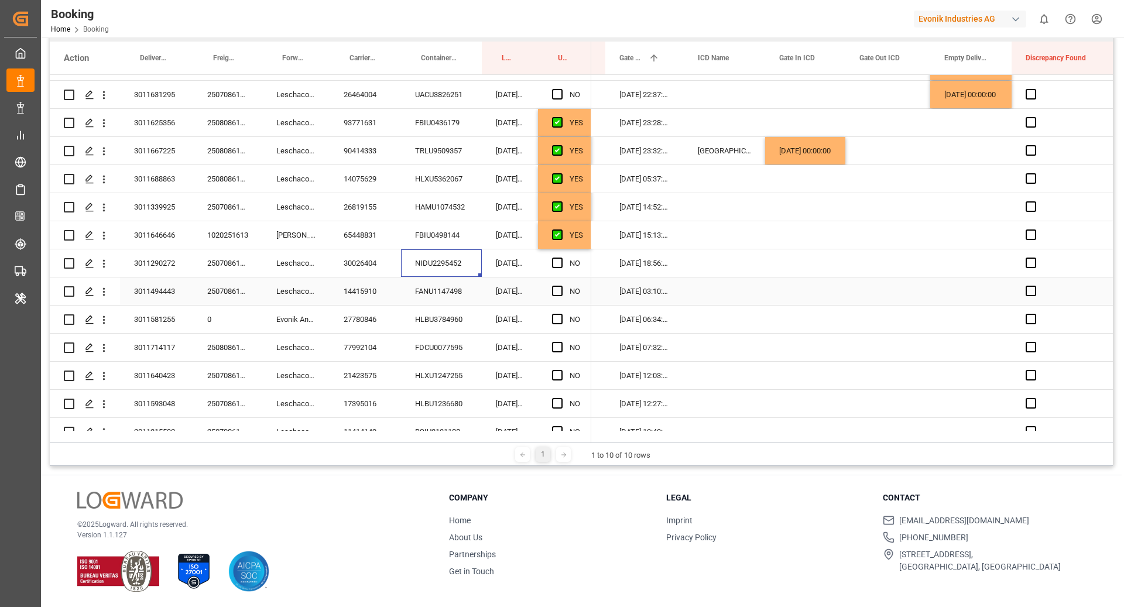
scroll to position [2115, 0]
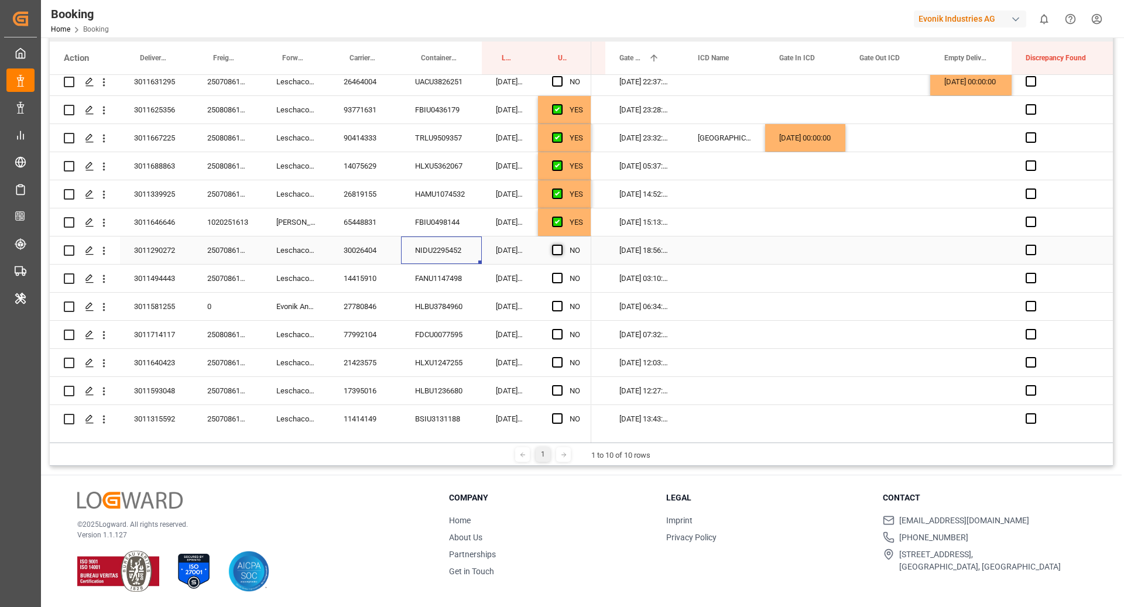
click at [557, 246] on span "Press SPACE to select this row." at bounding box center [557, 250] width 11 height 11
click at [561, 245] on input "Press SPACE to select this row." at bounding box center [561, 245] width 0 height 0
click at [425, 289] on div "FANU1147498" at bounding box center [441, 279] width 81 height 28
click at [557, 280] on span "Press SPACE to select this row." at bounding box center [557, 278] width 11 height 11
click at [561, 273] on input "Press SPACE to select this row." at bounding box center [561, 273] width 0 height 0
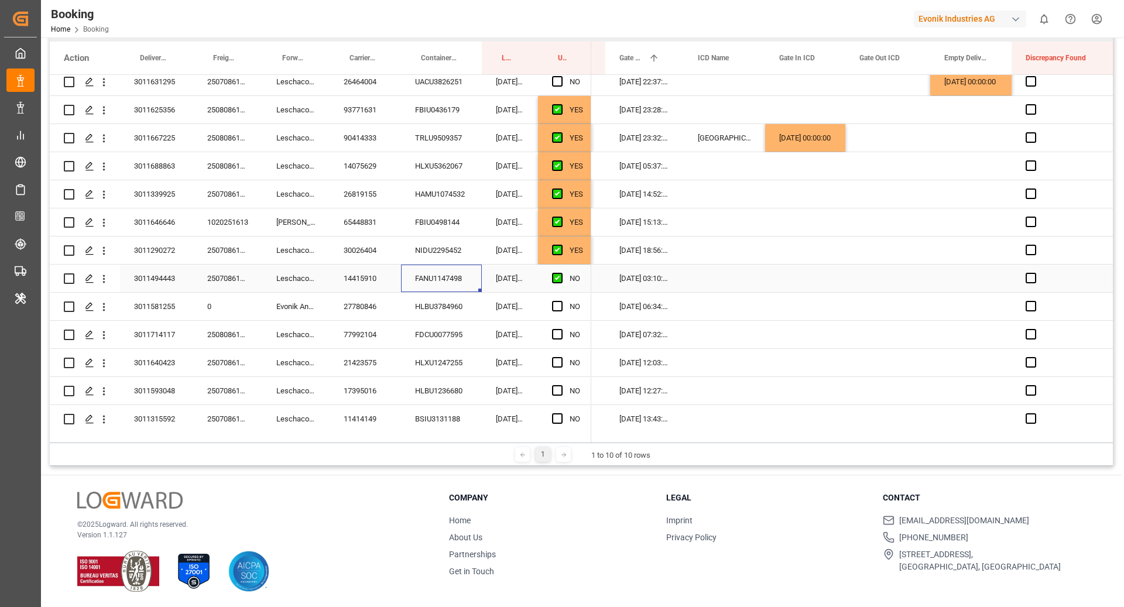
click at [434, 308] on div "HLBU3784960" at bounding box center [441, 307] width 81 height 28
click at [564, 307] on div "Press SPACE to select this row." at bounding box center [561, 306] width 18 height 27
click at [557, 306] on span "Press SPACE to select this row." at bounding box center [557, 306] width 11 height 11
click at [561, 301] on input "Press SPACE to select this row." at bounding box center [561, 301] width 0 height 0
click at [440, 338] on div "FDCU0077595" at bounding box center [441, 335] width 81 height 28
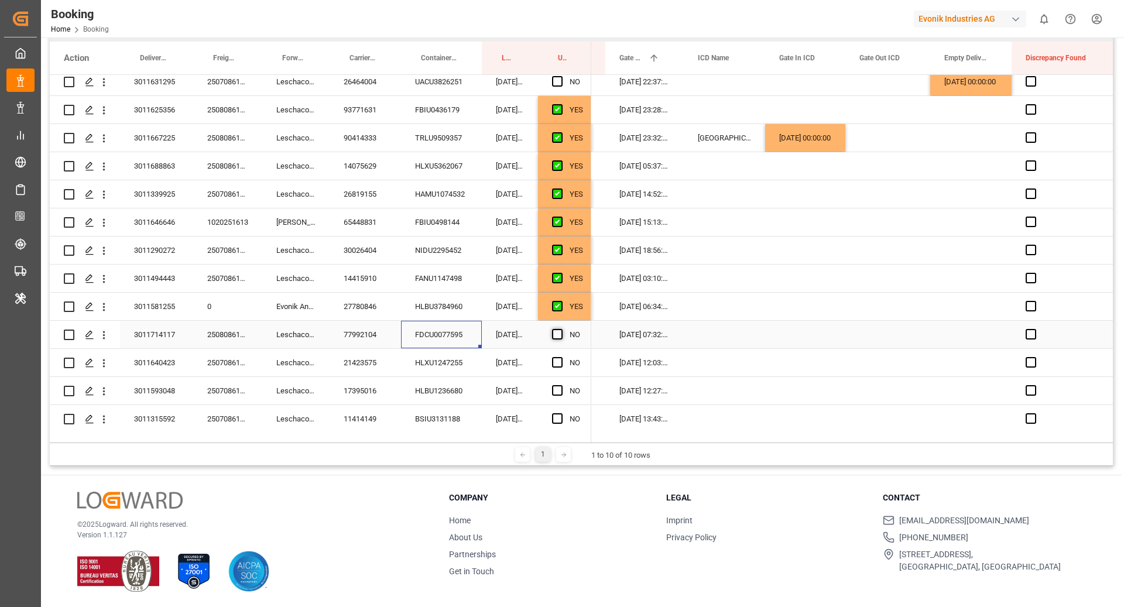
click at [556, 336] on span "Press SPACE to select this row." at bounding box center [557, 334] width 11 height 11
click at [561, 329] on input "Press SPACE to select this row." at bounding box center [561, 329] width 0 height 0
click at [433, 364] on div "HLXU1247255" at bounding box center [441, 363] width 81 height 28
click at [943, 365] on div "Press SPACE to select this row." at bounding box center [970, 363] width 81 height 28
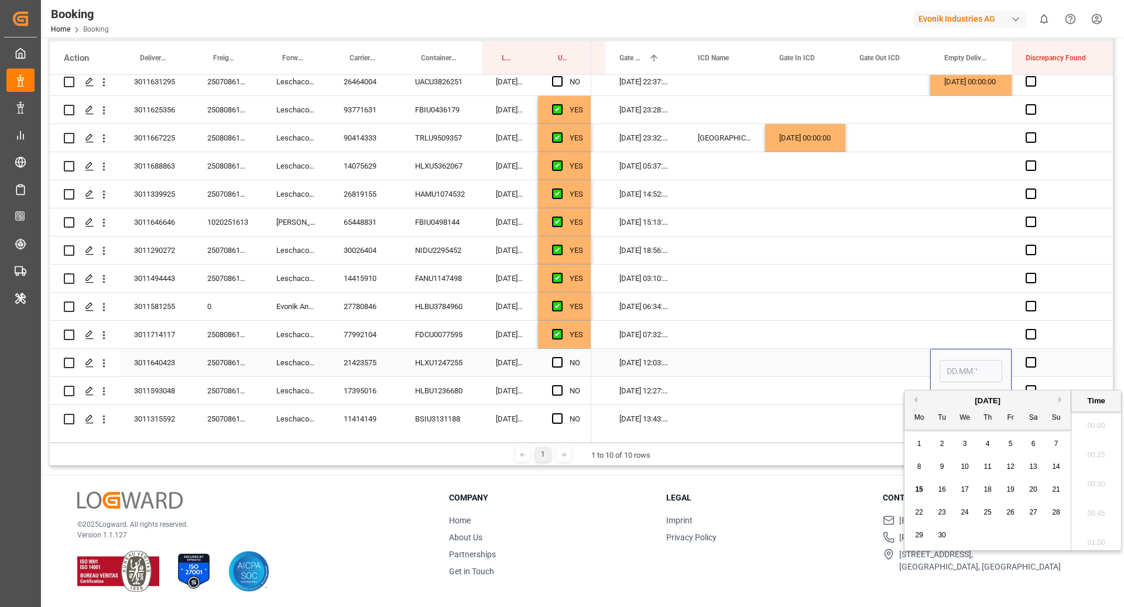
scroll to position [1906, 0]
click at [923, 489] on div "15" at bounding box center [919, 490] width 15 height 14
type input "15.09.2025 00:00"
drag, startPoint x: 806, startPoint y: 359, endPoint x: 387, endPoint y: 362, distance: 418.6
click at [806, 359] on div "Press SPACE to select this row." at bounding box center [805, 363] width 80 height 28
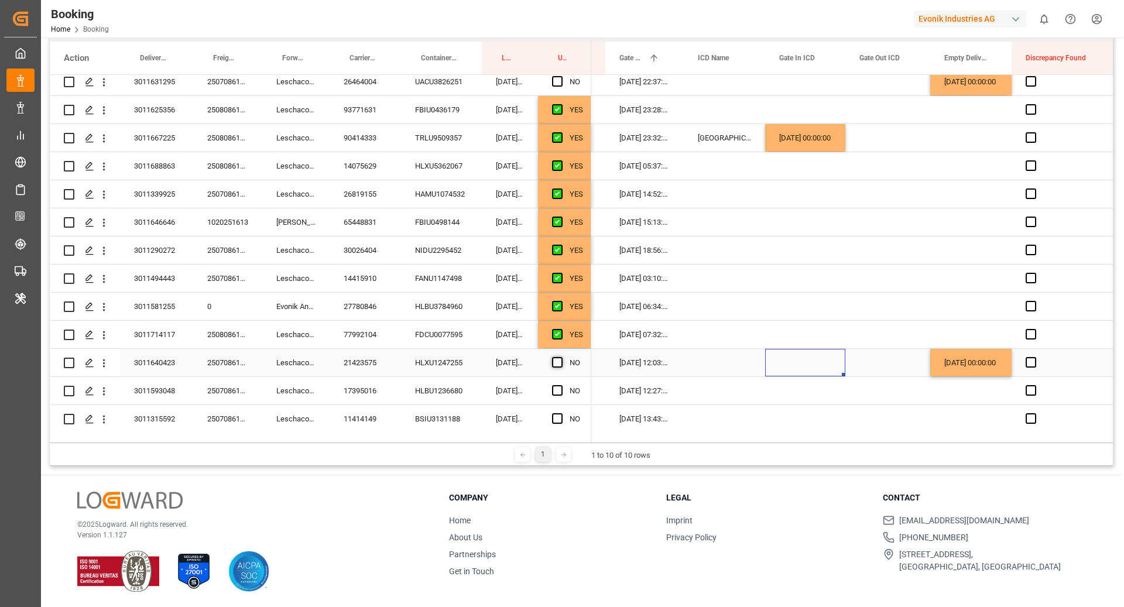
click at [556, 364] on span "Press SPACE to select this row." at bounding box center [557, 362] width 11 height 11
click at [561, 357] on input "Press SPACE to select this row." at bounding box center [561, 357] width 0 height 0
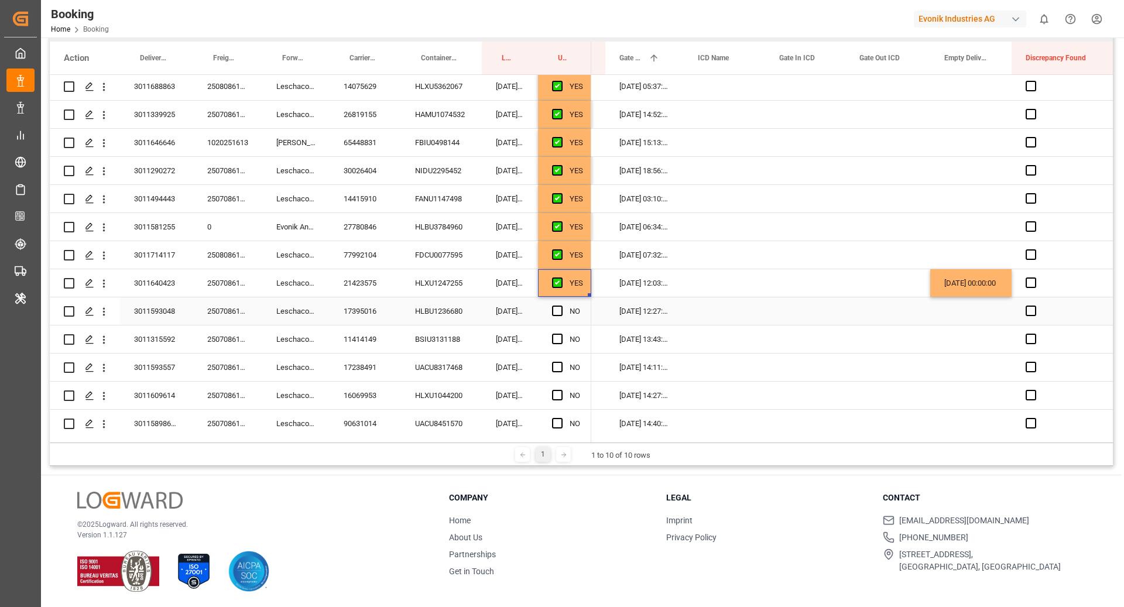
scroll to position [2194, 0]
click at [424, 303] on div "HLBU1236680" at bounding box center [441, 311] width 81 height 28
click at [559, 313] on span "Press SPACE to select this row." at bounding box center [557, 311] width 11 height 11
click at [561, 306] on input "Press SPACE to select this row." at bounding box center [561, 306] width 0 height 0
click at [449, 349] on div "BSIU3131188" at bounding box center [441, 339] width 81 height 28
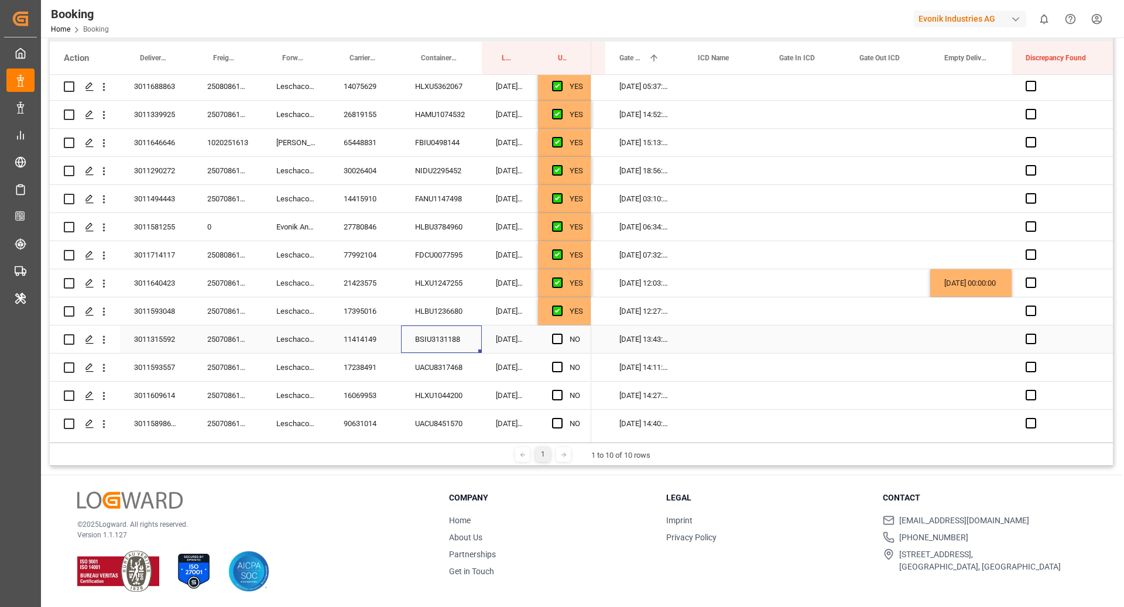
click at [552, 338] on div "Press SPACE to select this row." at bounding box center [561, 339] width 18 height 27
click at [551, 335] on div "NO" at bounding box center [564, 339] width 53 height 28
click at [558, 338] on span "Press SPACE to select this row." at bounding box center [557, 339] width 11 height 11
click at [561, 334] on input "Press SPACE to select this row." at bounding box center [561, 334] width 0 height 0
click at [443, 371] on div "UACU8317468" at bounding box center [441, 368] width 81 height 28
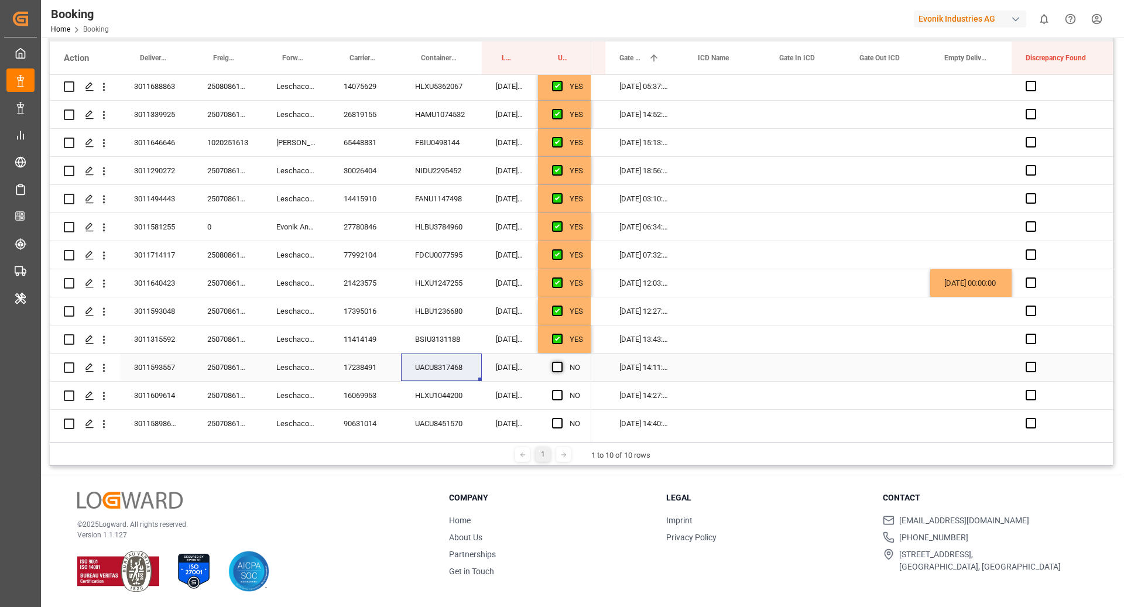
drag, startPoint x: 561, startPoint y: 362, endPoint x: 490, endPoint y: 366, distance: 71.6
click at [561, 362] on span "Press SPACE to select this row." at bounding box center [557, 367] width 11 height 11
click at [561, 362] on input "Press SPACE to select this row." at bounding box center [561, 362] width 0 height 0
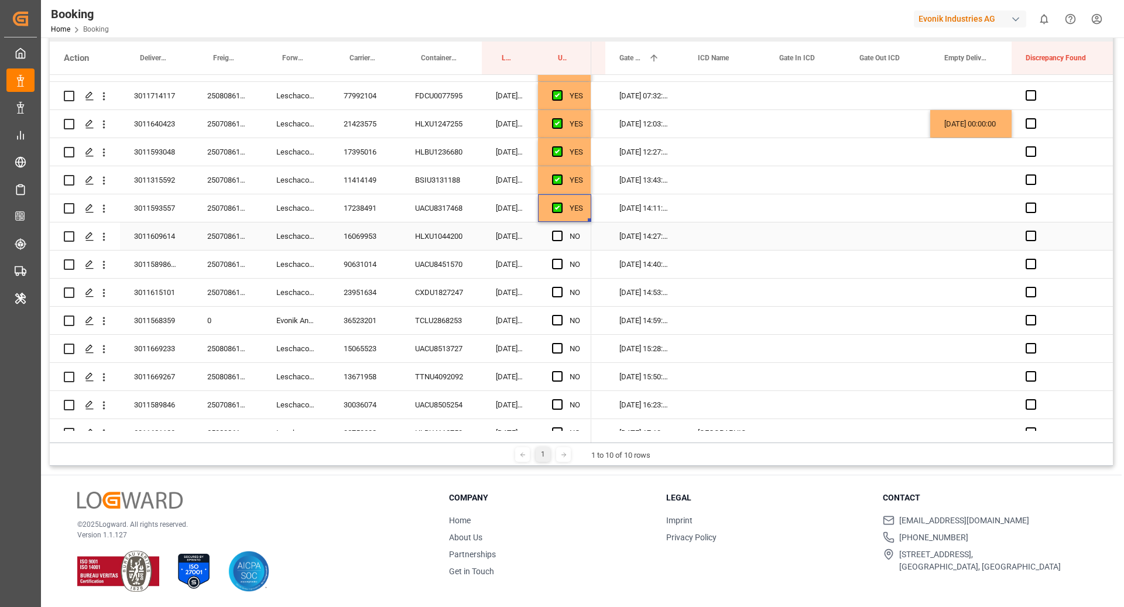
click at [427, 237] on div "HLXU1044200" at bounding box center [441, 236] width 81 height 28
drag, startPoint x: 553, startPoint y: 237, endPoint x: 462, endPoint y: 265, distance: 95.2
click at [553, 237] on span "Press SPACE to select this row." at bounding box center [557, 236] width 11 height 11
click at [561, 231] on input "Press SPACE to select this row." at bounding box center [561, 231] width 0 height 0
click at [447, 263] on div "UACU8451570" at bounding box center [441, 265] width 81 height 28
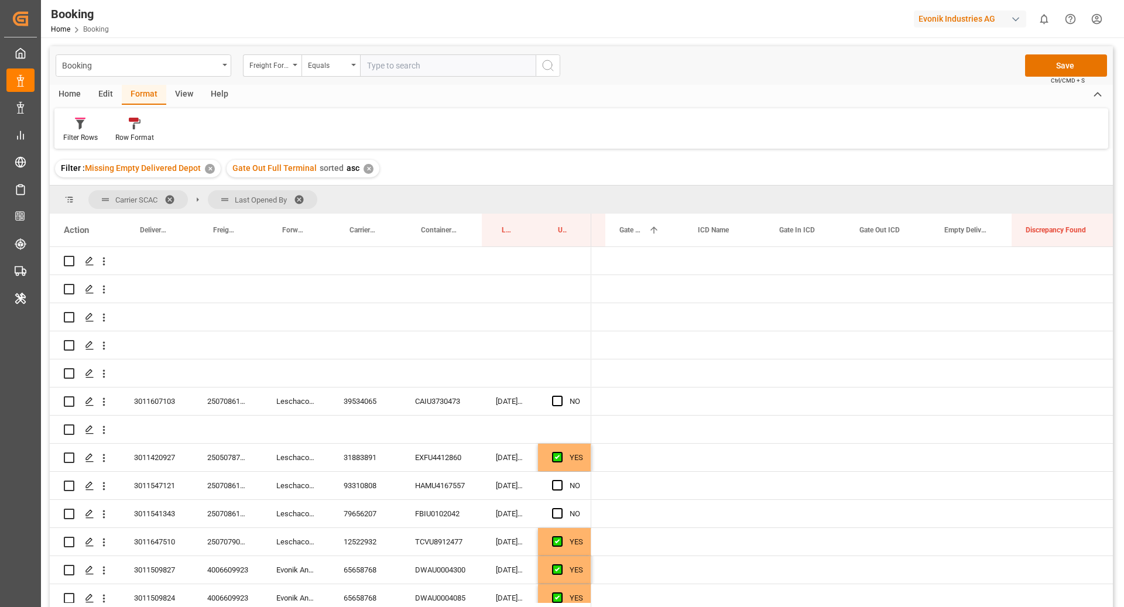
scroll to position [0, 2111]
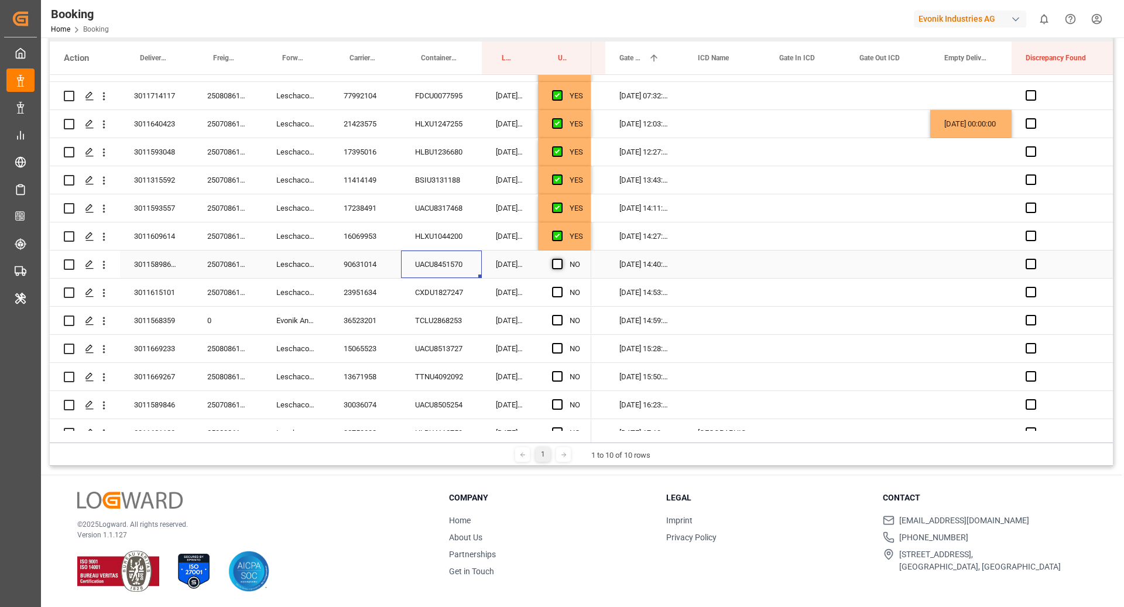
click at [553, 261] on span "Press SPACE to select this row." at bounding box center [557, 264] width 11 height 11
click at [561, 259] on input "Press SPACE to select this row." at bounding box center [561, 259] width 0 height 0
click at [457, 290] on div "CXDU1827247" at bounding box center [441, 293] width 81 height 28
click at [562, 292] on span "Press SPACE to select this row." at bounding box center [557, 292] width 11 height 11
click at [561, 287] on input "Press SPACE to select this row." at bounding box center [561, 287] width 0 height 0
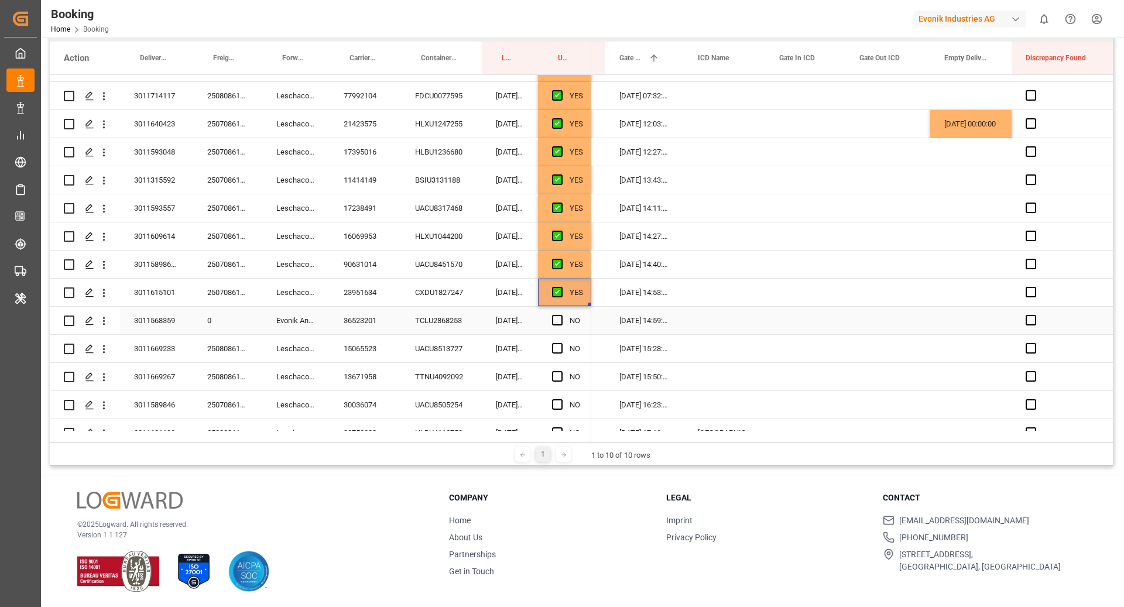
click at [467, 316] on div "TCLU2868253" at bounding box center [441, 321] width 81 height 28
drag, startPoint x: 550, startPoint y: 318, endPoint x: 571, endPoint y: 324, distance: 21.3
click at [550, 318] on div "NO" at bounding box center [564, 321] width 53 height 28
drag, startPoint x: 551, startPoint y: 318, endPoint x: 563, endPoint y: 318, distance: 12.3
click at [551, 318] on div "NO" at bounding box center [564, 321] width 53 height 28
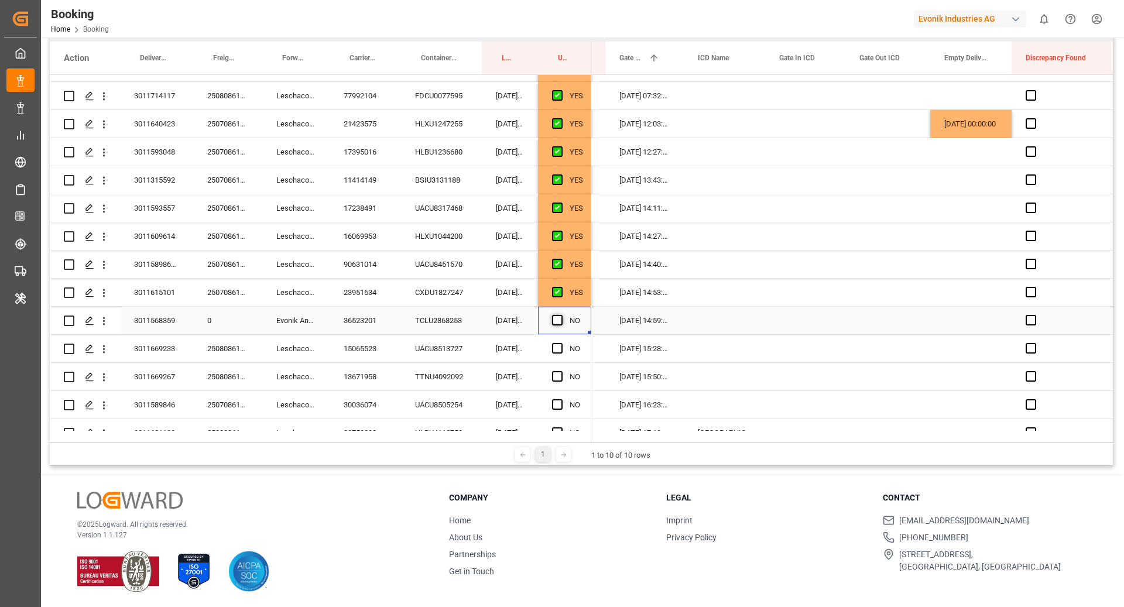
click at [554, 320] on span "Press SPACE to select this row." at bounding box center [557, 320] width 11 height 11
click at [561, 315] on input "Press SPACE to select this row." at bounding box center [561, 315] width 0 height 0
click at [438, 351] on div "UACU8513727" at bounding box center [441, 349] width 81 height 28
click at [558, 345] on span "Press SPACE to select this row." at bounding box center [557, 348] width 11 height 11
click at [561, 343] on input "Press SPACE to select this row." at bounding box center [561, 343] width 0 height 0
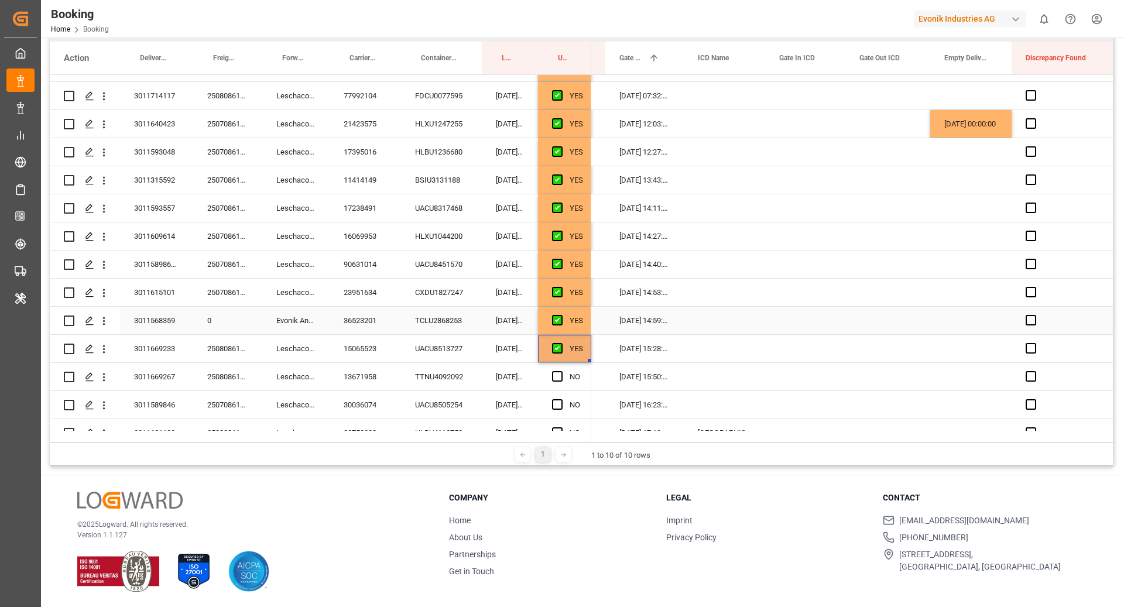
scroll to position [2473, 0]
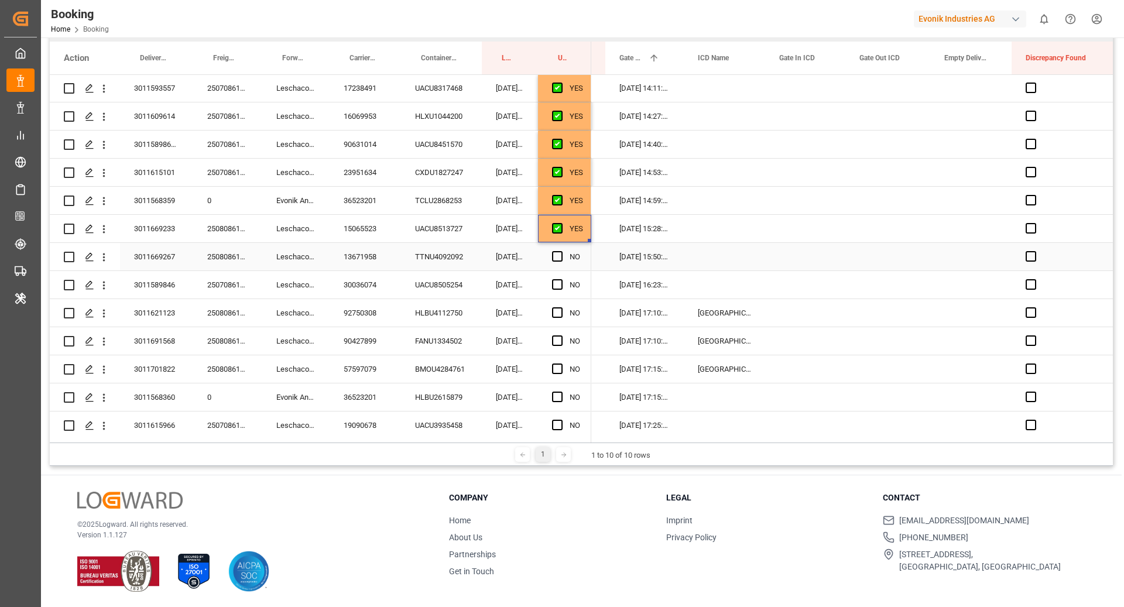
click at [456, 265] on div "TTNU4092092" at bounding box center [441, 257] width 81 height 28
click at [553, 256] on span "Press SPACE to select this row." at bounding box center [557, 256] width 11 height 11
click at [561, 251] on input "Press SPACE to select this row." at bounding box center [561, 251] width 0 height 0
click at [437, 285] on div "UACU8505254" at bounding box center [441, 285] width 81 height 28
click at [559, 279] on span "Press SPACE to select this row." at bounding box center [557, 284] width 11 height 11
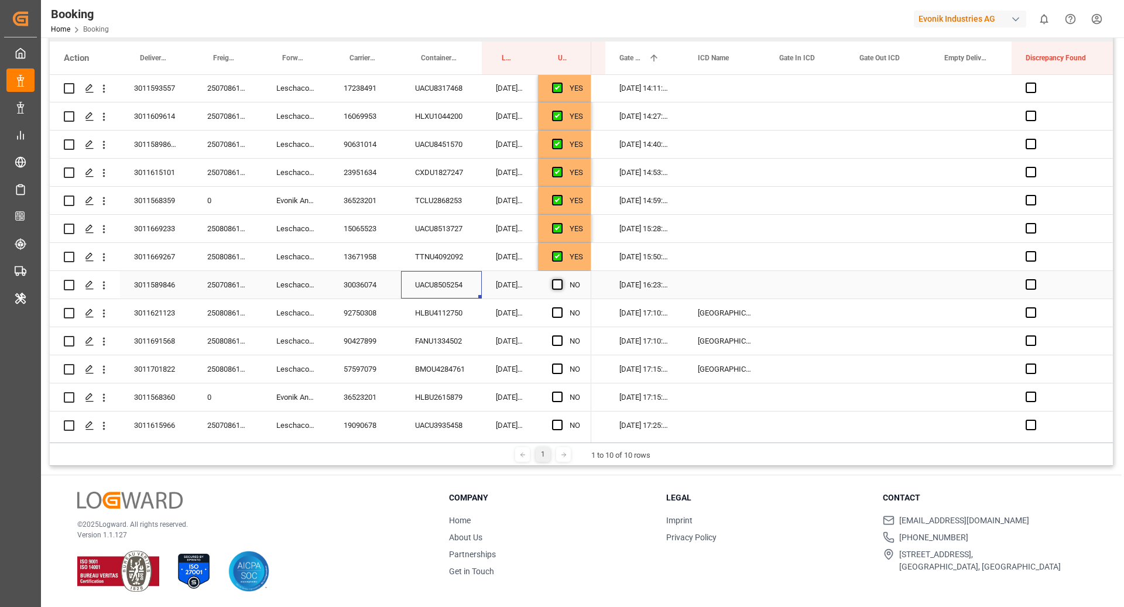
click at [561, 279] on input "Press SPACE to select this row." at bounding box center [561, 279] width 0 height 0
drag, startPoint x: 456, startPoint y: 311, endPoint x: 321, endPoint y: 365, distance: 145.3
click at [456, 311] on div "HLBU4112750" at bounding box center [441, 313] width 81 height 28
click at [558, 314] on span "Press SPACE to select this row." at bounding box center [557, 312] width 11 height 11
click at [561, 307] on input "Press SPACE to select this row." at bounding box center [561, 307] width 0 height 0
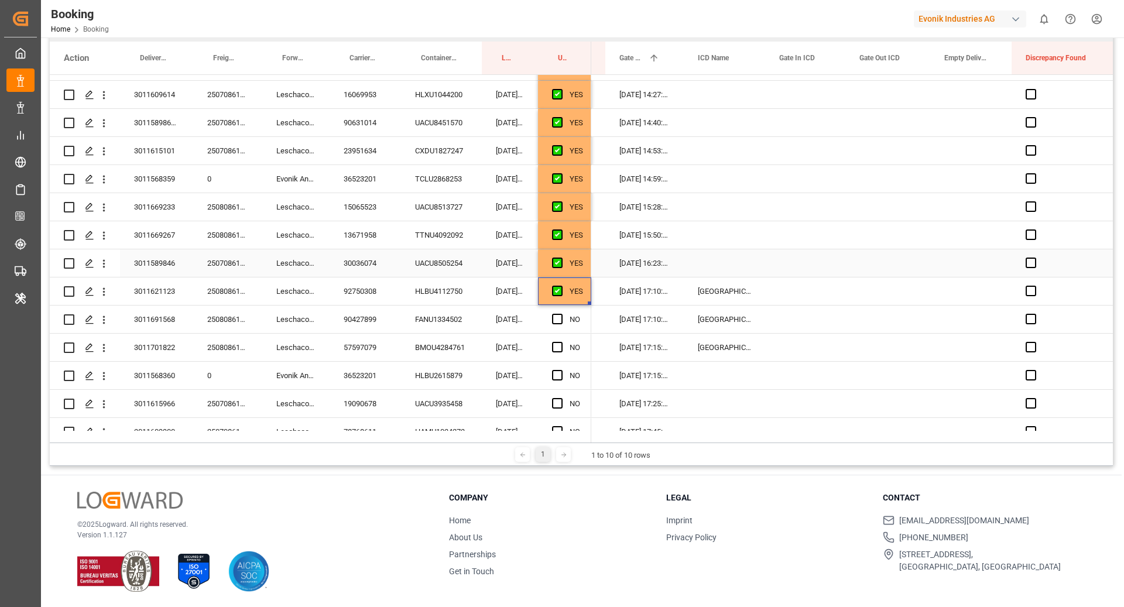
scroll to position [2509, 0]
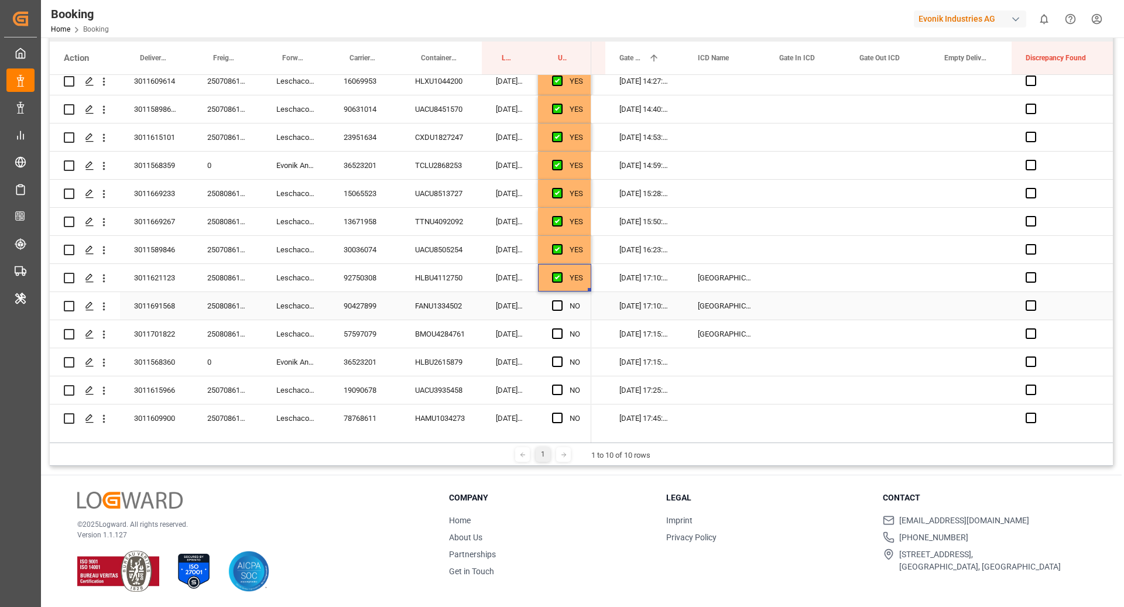
click at [449, 301] on div "FANU1334502" at bounding box center [441, 306] width 81 height 28
click at [553, 306] on span "Press SPACE to select this row." at bounding box center [557, 305] width 11 height 11
click at [561, 300] on input "Press SPACE to select this row." at bounding box center [561, 300] width 0 height 0
click at [424, 341] on div "BMOU4284761" at bounding box center [441, 334] width 81 height 28
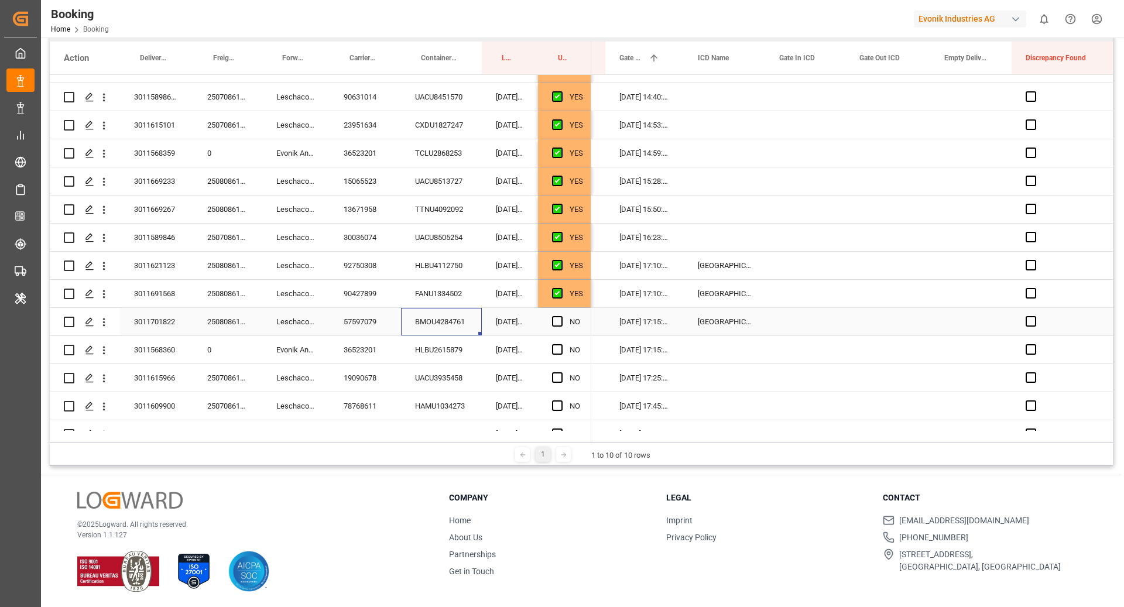
scroll to position [2538, 0]
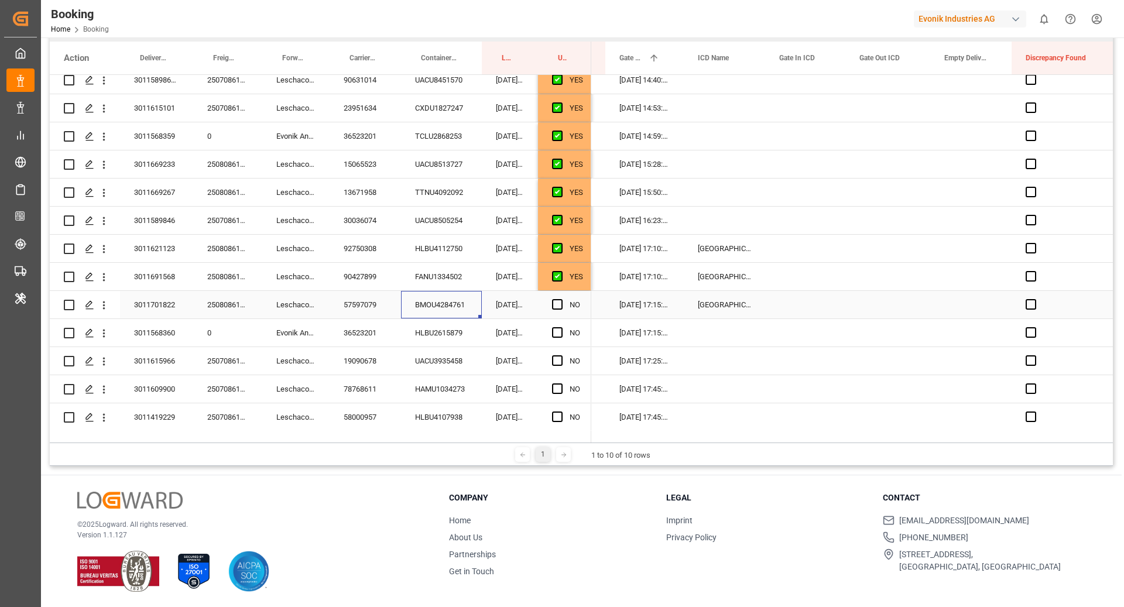
click at [558, 296] on div "Press SPACE to select this row." at bounding box center [561, 305] width 18 height 27
click at [557, 306] on span "Press SPACE to select this row." at bounding box center [557, 304] width 11 height 11
click at [561, 299] on input "Press SPACE to select this row." at bounding box center [561, 299] width 0 height 0
click at [458, 335] on div "HLBU2615879" at bounding box center [441, 333] width 81 height 28
click at [551, 332] on div "NO" at bounding box center [564, 333] width 53 height 28
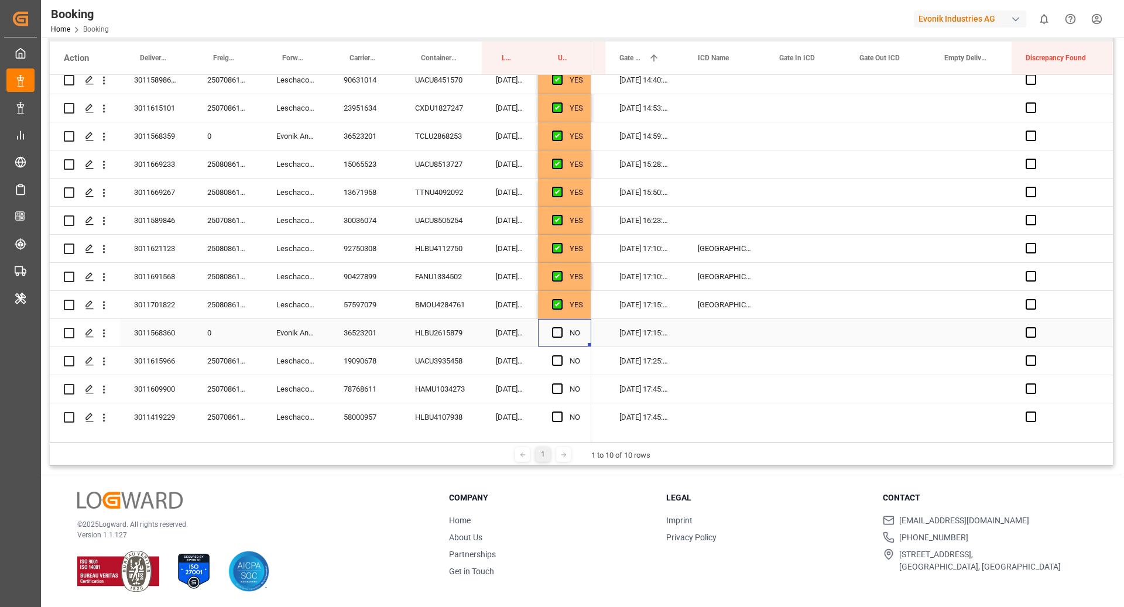
click at [552, 331] on span "Press SPACE to select this row." at bounding box center [557, 332] width 11 height 11
click at [561, 327] on input "Press SPACE to select this row." at bounding box center [561, 327] width 0 height 0
click at [439, 356] on div "UACU3935458" at bounding box center [441, 361] width 81 height 28
click at [552, 361] on span "Press SPACE to select this row." at bounding box center [557, 360] width 11 height 11
click at [561, 355] on input "Press SPACE to select this row." at bounding box center [561, 355] width 0 height 0
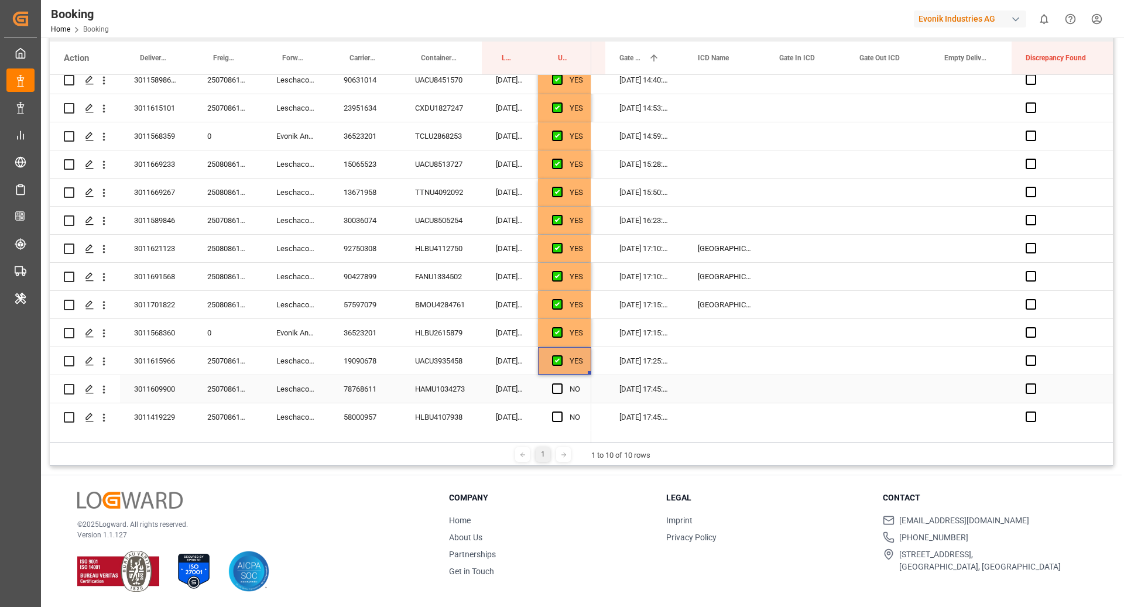
click at [443, 382] on div "HAMU1034273" at bounding box center [441, 389] width 81 height 28
click at [558, 395] on div "Press SPACE to select this row." at bounding box center [561, 389] width 18 height 27
click at [554, 386] on span "Press SPACE to select this row." at bounding box center [557, 388] width 11 height 11
click at [561, 383] on input "Press SPACE to select this row." at bounding box center [561, 383] width 0 height 0
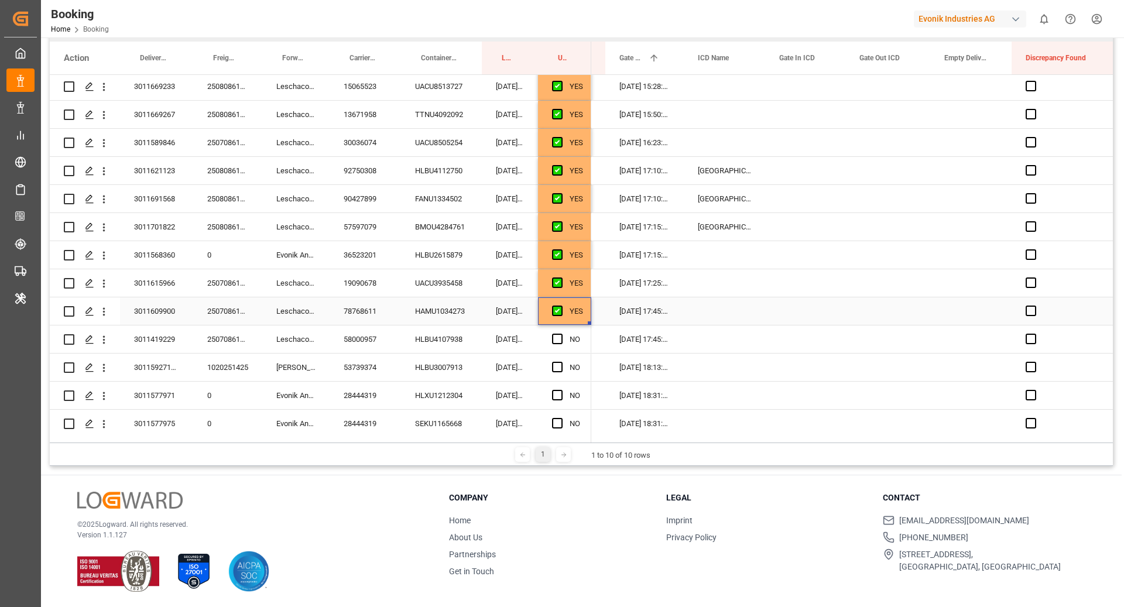
scroll to position [2617, 0]
click at [459, 333] on div "HLBU4107938" at bounding box center [441, 338] width 81 height 28
click at [558, 335] on span "Press SPACE to select this row." at bounding box center [557, 338] width 11 height 11
click at [561, 333] on input "Press SPACE to select this row." at bounding box center [561, 333] width 0 height 0
click at [444, 362] on div "HLBU3007913" at bounding box center [441, 366] width 81 height 28
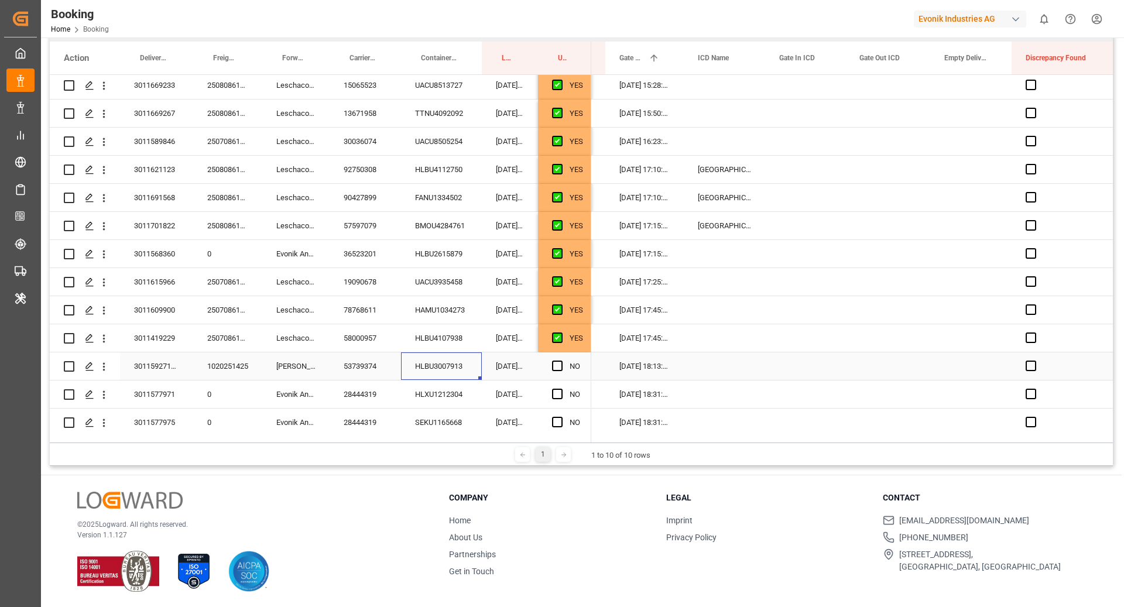
click at [982, 360] on div "Press SPACE to select this row." at bounding box center [970, 366] width 81 height 28
click at [981, 360] on div "Press SPACE to select this row." at bounding box center [970, 366] width 81 height 28
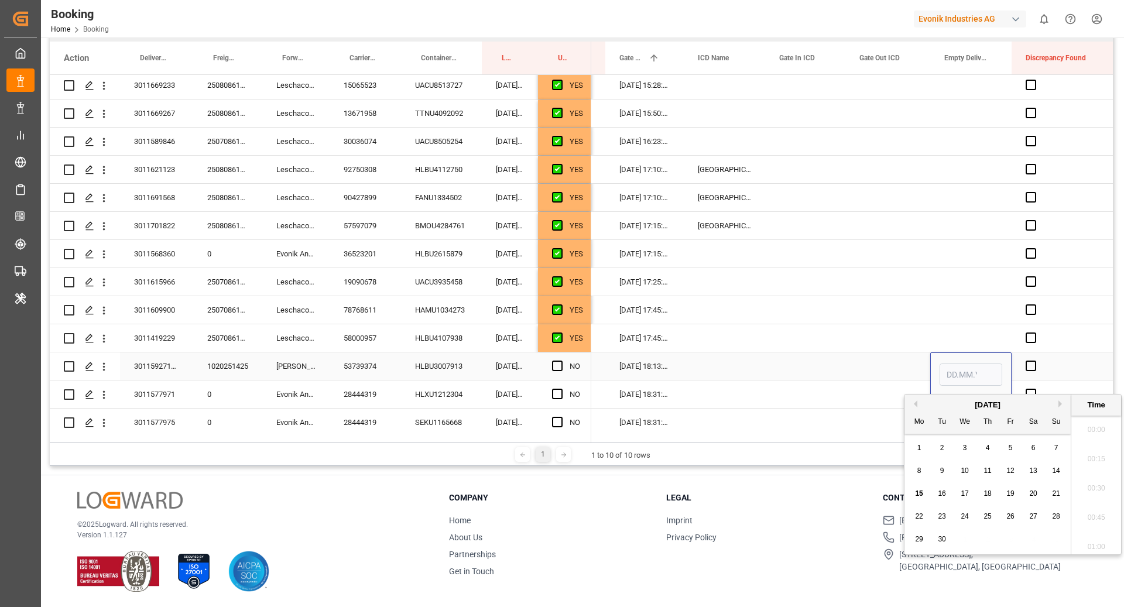
scroll to position [1906, 0]
click at [912, 492] on div "15" at bounding box center [919, 494] width 15 height 14
type input "[DATE] 00:00"
click at [833, 344] on div "Press SPACE to select this row." at bounding box center [805, 338] width 80 height 28
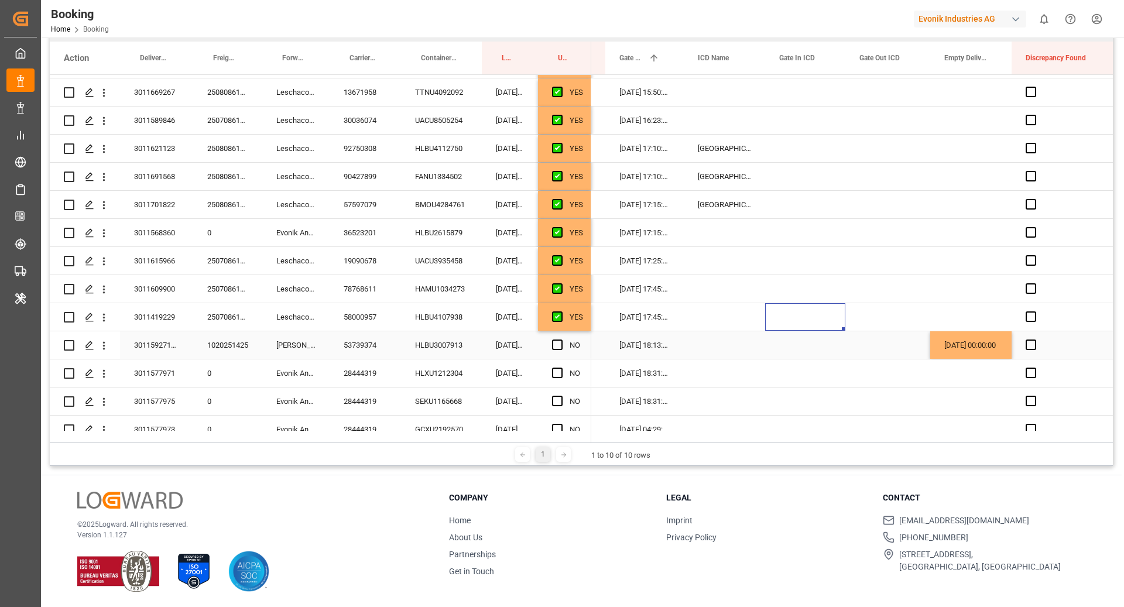
scroll to position [2652, 0]
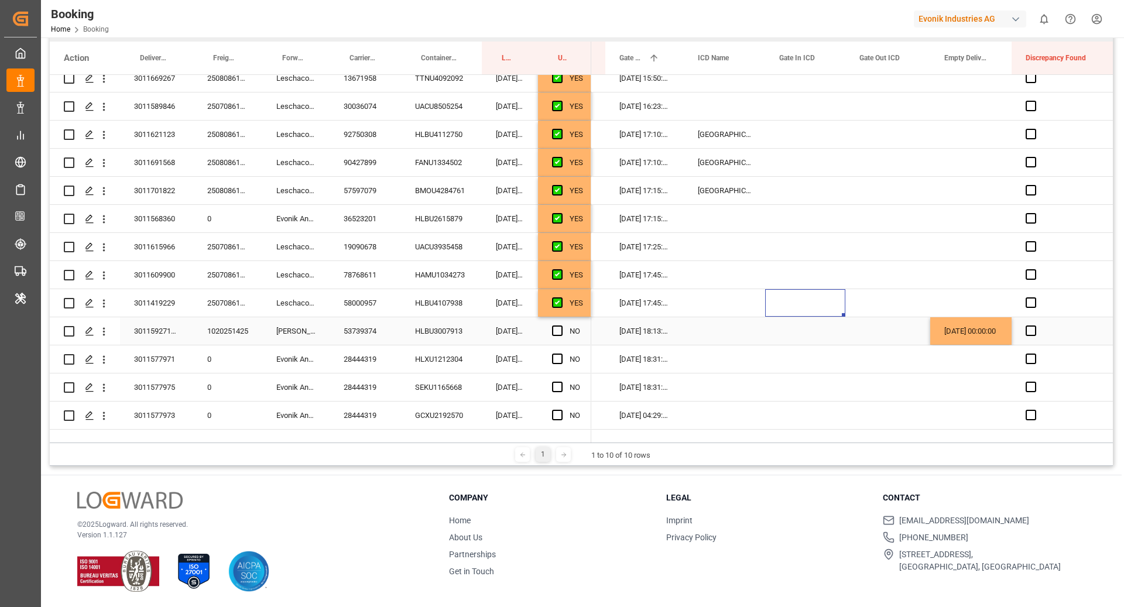
click at [558, 331] on span "Press SPACE to select this row." at bounding box center [557, 330] width 11 height 11
click at [561, 325] on input "Press SPACE to select this row." at bounding box center [561, 325] width 0 height 0
click at [463, 365] on div "HLXU1212304" at bounding box center [441, 359] width 81 height 28
click at [556, 358] on span "Press SPACE to select this row." at bounding box center [557, 359] width 11 height 11
click at [561, 354] on input "Press SPACE to select this row." at bounding box center [561, 354] width 0 height 0
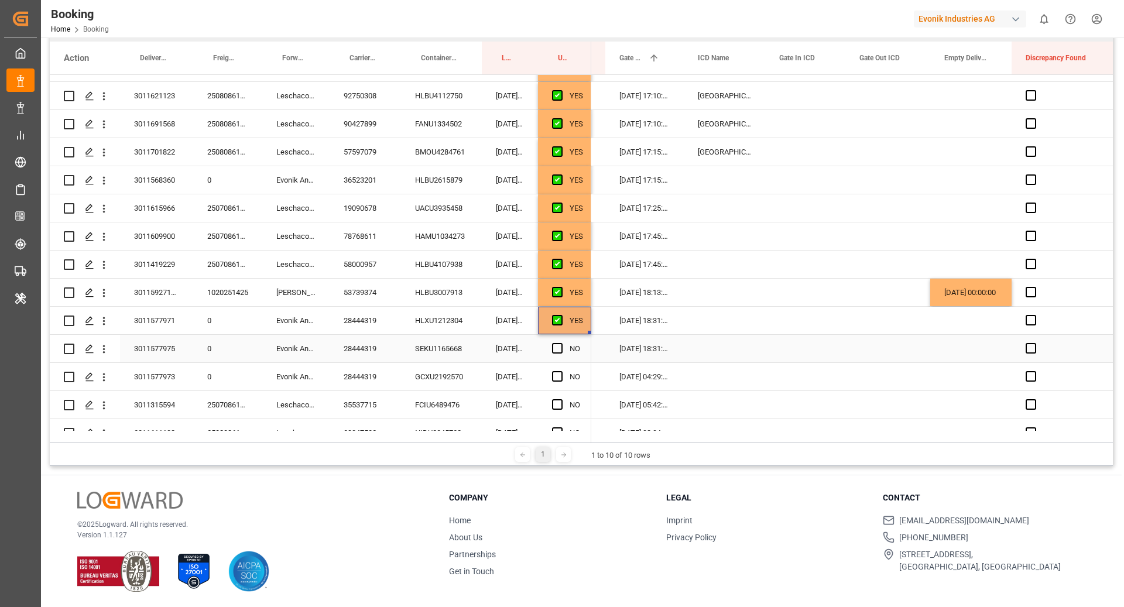
scroll to position [2708, 0]
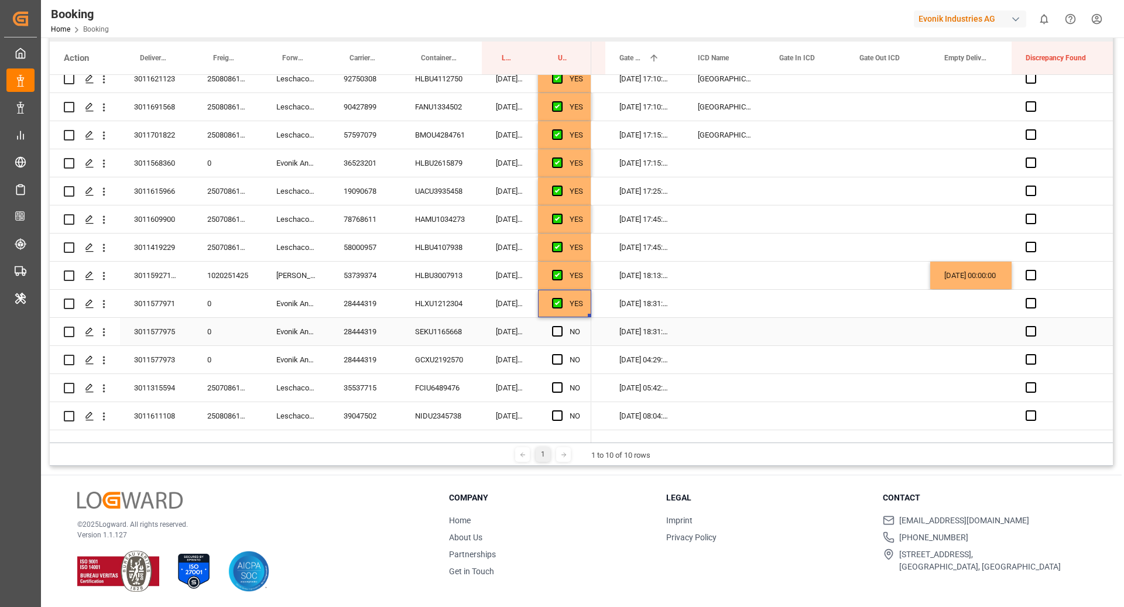
click at [418, 333] on div "SEKU1165668" at bounding box center [441, 332] width 81 height 28
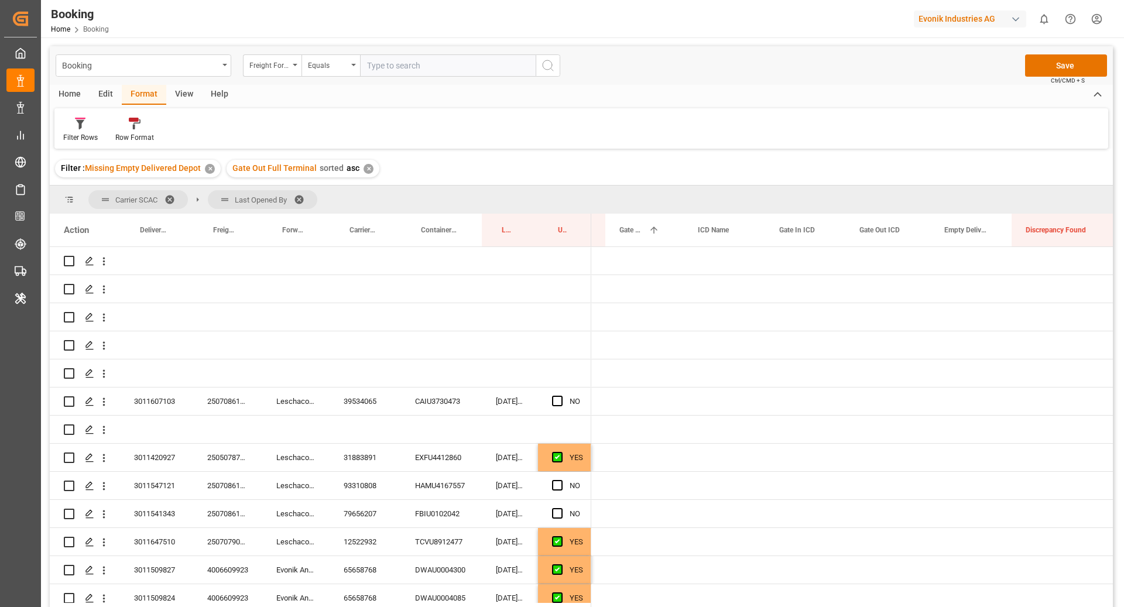
scroll to position [0, 2111]
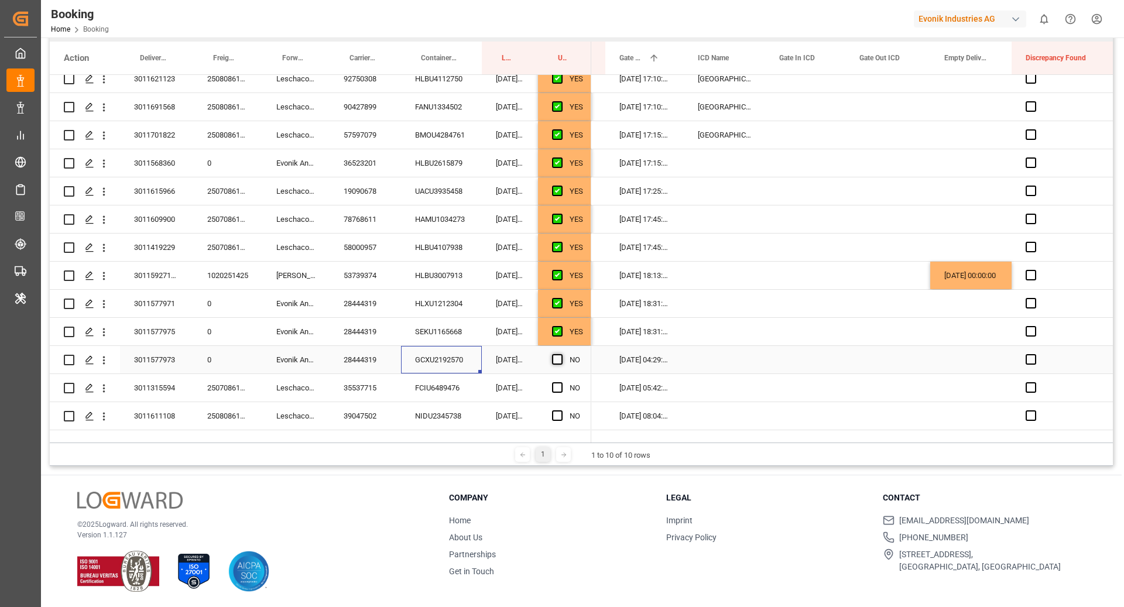
click at [556, 360] on span "Press SPACE to select this row." at bounding box center [557, 359] width 11 height 11
click at [561, 354] on input "Press SPACE to select this row." at bounding box center [561, 354] width 0 height 0
click at [445, 385] on div "FCIU6489476" at bounding box center [441, 388] width 81 height 28
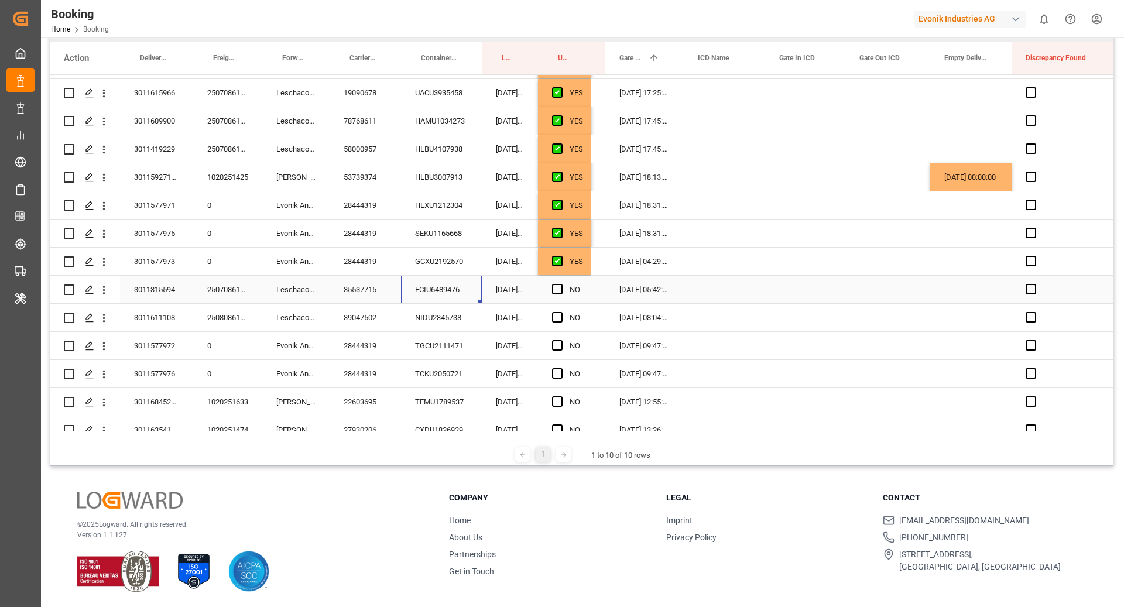
drag, startPoint x: 560, startPoint y: 295, endPoint x: 556, endPoint y: 289, distance: 7.1
click at [560, 295] on div "Press SPACE to select this row." at bounding box center [561, 289] width 18 height 27
click at [557, 292] on span "Press SPACE to select this row." at bounding box center [557, 289] width 11 height 11
click at [561, 284] on input "Press SPACE to select this row." at bounding box center [561, 284] width 0 height 0
click at [437, 316] on div "NIDU2345738" at bounding box center [441, 318] width 81 height 28
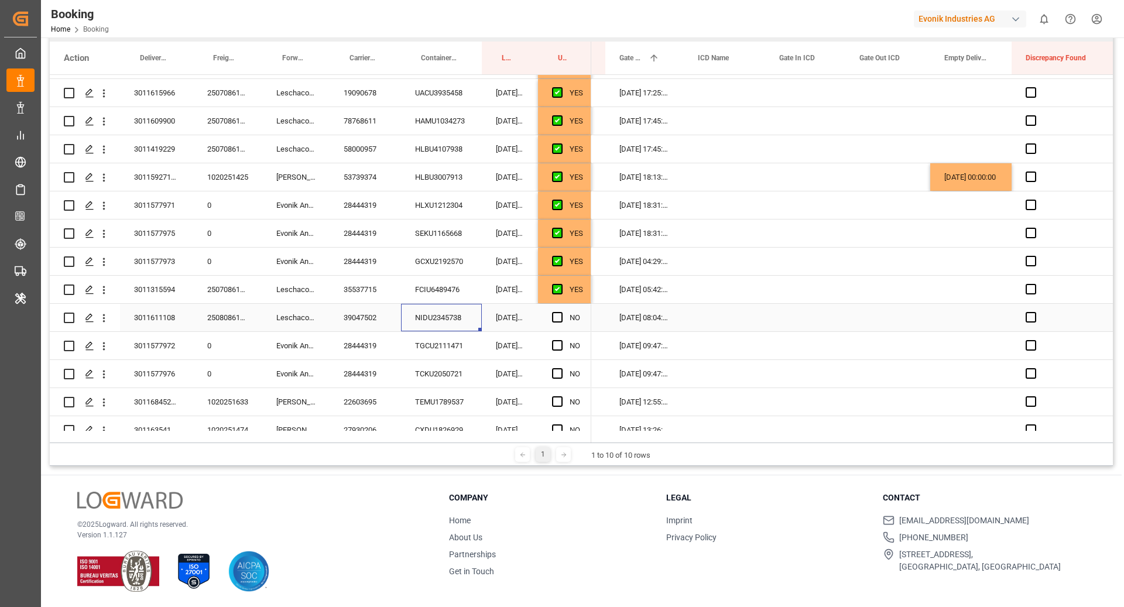
click at [561, 319] on span "Press SPACE to select this row." at bounding box center [557, 317] width 11 height 11
click at [561, 312] on input "Press SPACE to select this row." at bounding box center [561, 312] width 0 height 0
click at [430, 350] on div "TGCU2111471" at bounding box center [441, 346] width 81 height 28
click at [554, 344] on span "Press SPACE to select this row." at bounding box center [557, 345] width 11 height 11
click at [561, 340] on input "Press SPACE to select this row." at bounding box center [561, 340] width 0 height 0
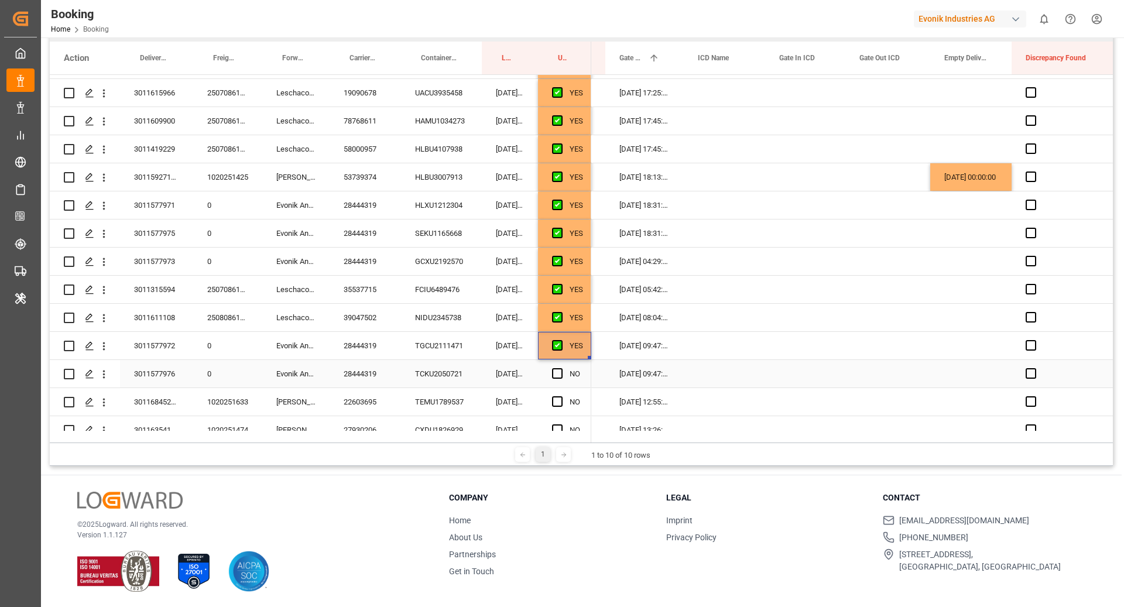
click at [423, 379] on div "TCKU2050721" at bounding box center [441, 374] width 81 height 28
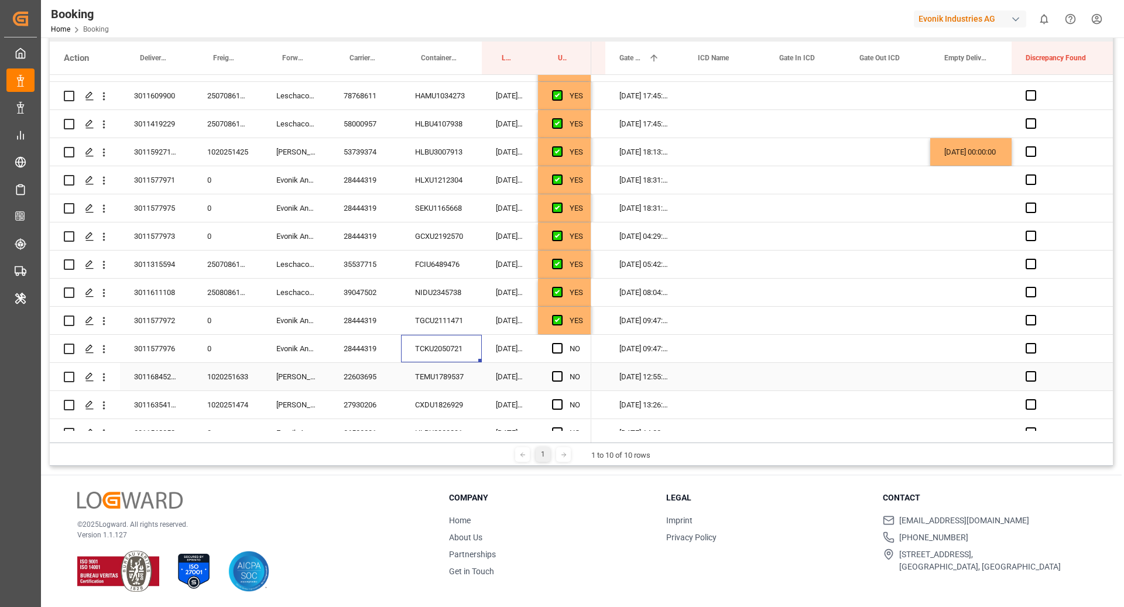
scroll to position [2913, 0]
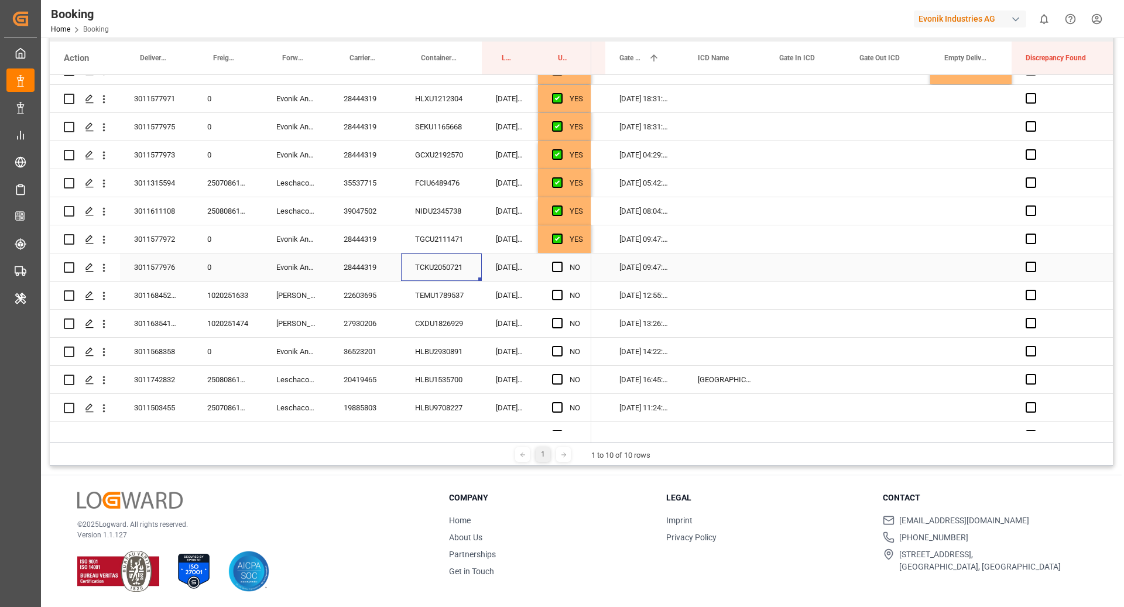
drag, startPoint x: 559, startPoint y: 267, endPoint x: 485, endPoint y: 287, distance: 76.4
click at [559, 266] on span "Press SPACE to select this row." at bounding box center [557, 267] width 11 height 11
click at [561, 262] on input "Press SPACE to select this row." at bounding box center [561, 262] width 0 height 0
click at [475, 285] on div "TEMU1789537" at bounding box center [441, 296] width 81 height 28
click at [557, 290] on span "Press SPACE to select this row." at bounding box center [557, 295] width 11 height 11
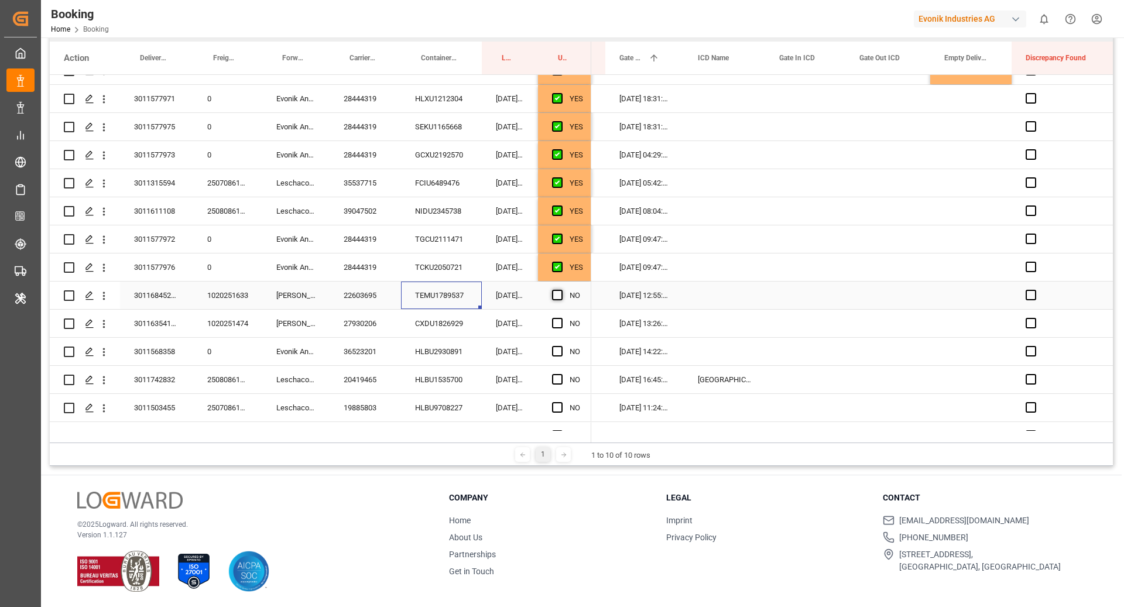
click at [561, 290] on input "Press SPACE to select this row." at bounding box center [561, 290] width 0 height 0
click at [426, 335] on div "CXDU1826929" at bounding box center [441, 324] width 81 height 28
click at [557, 321] on span "Press SPACE to select this row." at bounding box center [557, 323] width 11 height 11
click at [561, 318] on input "Press SPACE to select this row." at bounding box center [561, 318] width 0 height 0
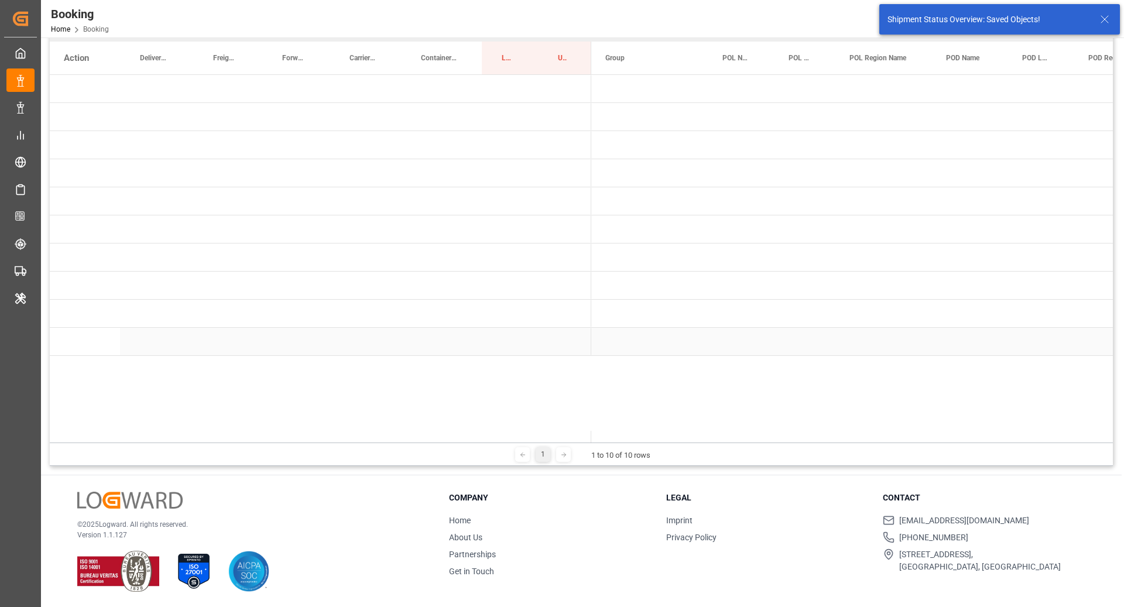
scroll to position [0, 0]
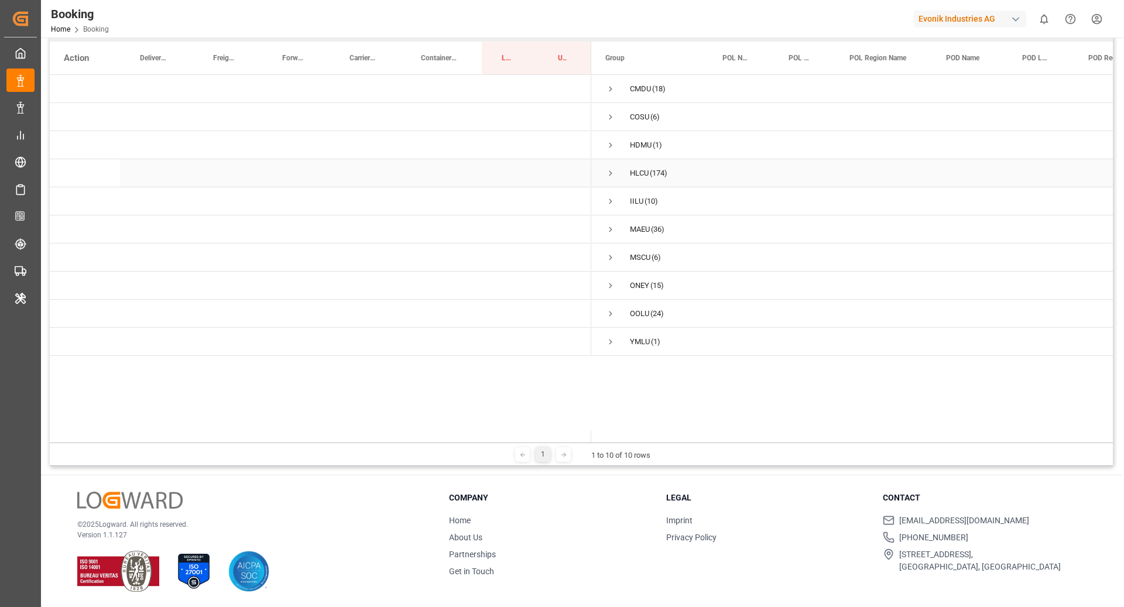
click at [612, 174] on span "Press SPACE to select this row." at bounding box center [610, 173] width 11 height 11
click at [632, 229] on span "Press SPACE to select this row." at bounding box center [635, 229] width 11 height 11
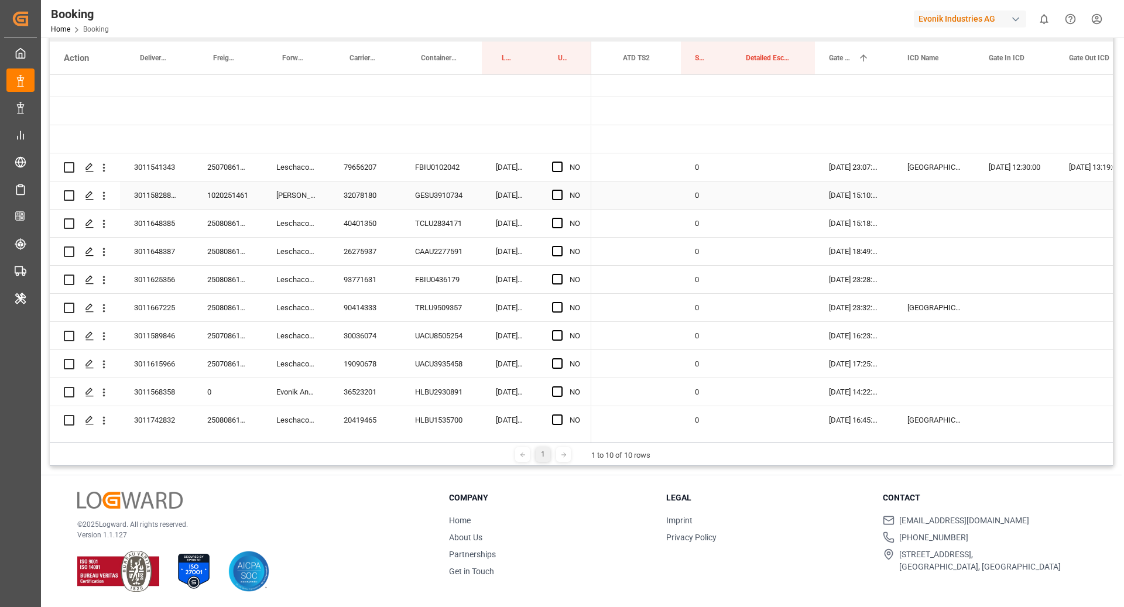
click at [422, 200] on div "GESU3910734" at bounding box center [441, 195] width 81 height 28
click at [406, 215] on div "TCLU2834171" at bounding box center [441, 224] width 81 height 28
click at [453, 194] on div "GESU3910734" at bounding box center [441, 195] width 81 height 28
click at [556, 195] on span "Press SPACE to select this row." at bounding box center [557, 195] width 11 height 11
click at [561, 190] on input "Press SPACE to select this row." at bounding box center [561, 190] width 0 height 0
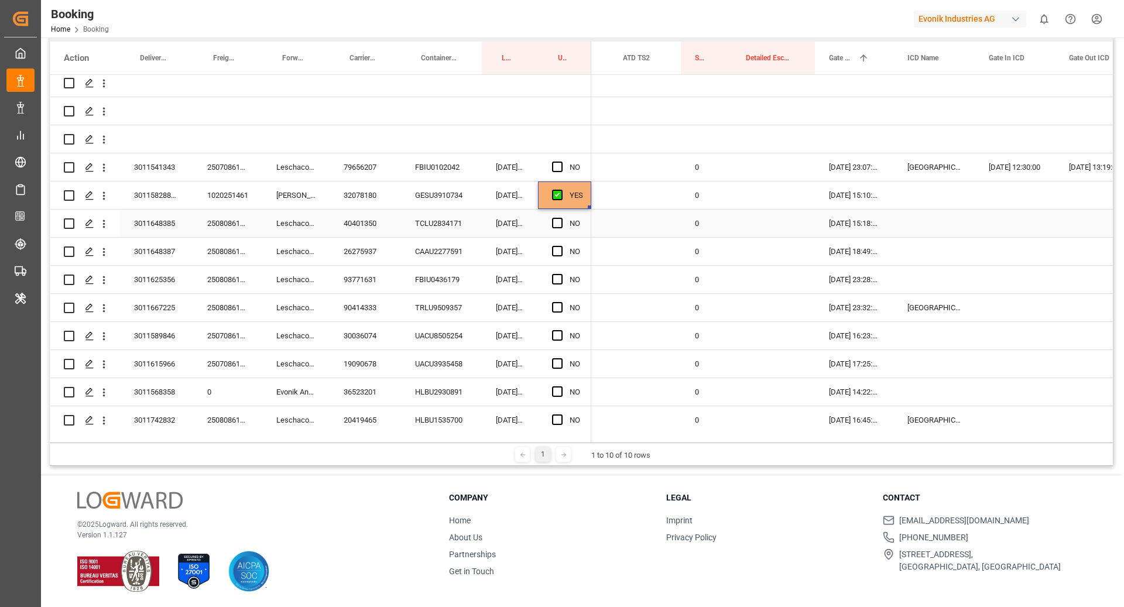
click at [450, 217] on div "TCLU2834171" at bounding box center [441, 224] width 81 height 28
click at [559, 222] on span "Press SPACE to select this row." at bounding box center [557, 223] width 11 height 11
click at [561, 218] on input "Press SPACE to select this row." at bounding box center [561, 218] width 0 height 0
click at [441, 260] on div "CAAU2277591" at bounding box center [441, 252] width 81 height 28
click at [559, 251] on span "Press SPACE to select this row." at bounding box center [557, 251] width 11 height 11
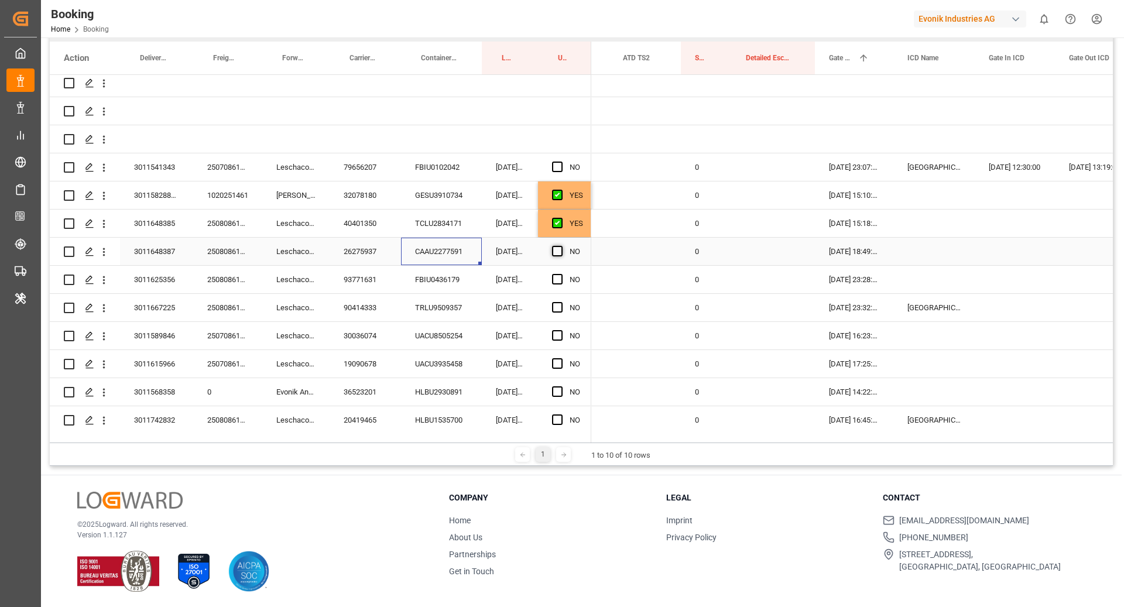
click at [561, 246] on input "Press SPACE to select this row." at bounding box center [561, 246] width 0 height 0
click at [441, 282] on div "FBIU0436179" at bounding box center [441, 280] width 81 height 28
click at [554, 276] on span "Press SPACE to select this row." at bounding box center [557, 279] width 11 height 11
click at [561, 274] on input "Press SPACE to select this row." at bounding box center [561, 274] width 0 height 0
click at [460, 303] on div "TRLU9509357" at bounding box center [441, 308] width 81 height 28
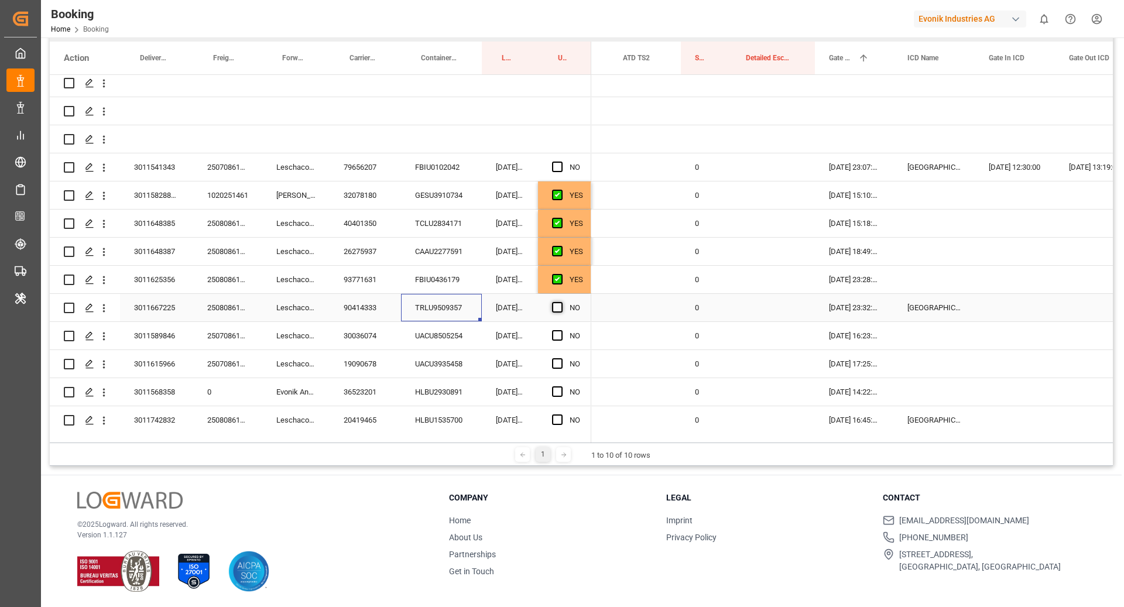
click at [560, 310] on span "Press SPACE to select this row." at bounding box center [557, 307] width 11 height 11
click at [561, 302] on input "Press SPACE to select this row." at bounding box center [561, 302] width 0 height 0
click at [1009, 301] on div "Press SPACE to select this row." at bounding box center [1015, 308] width 80 height 28
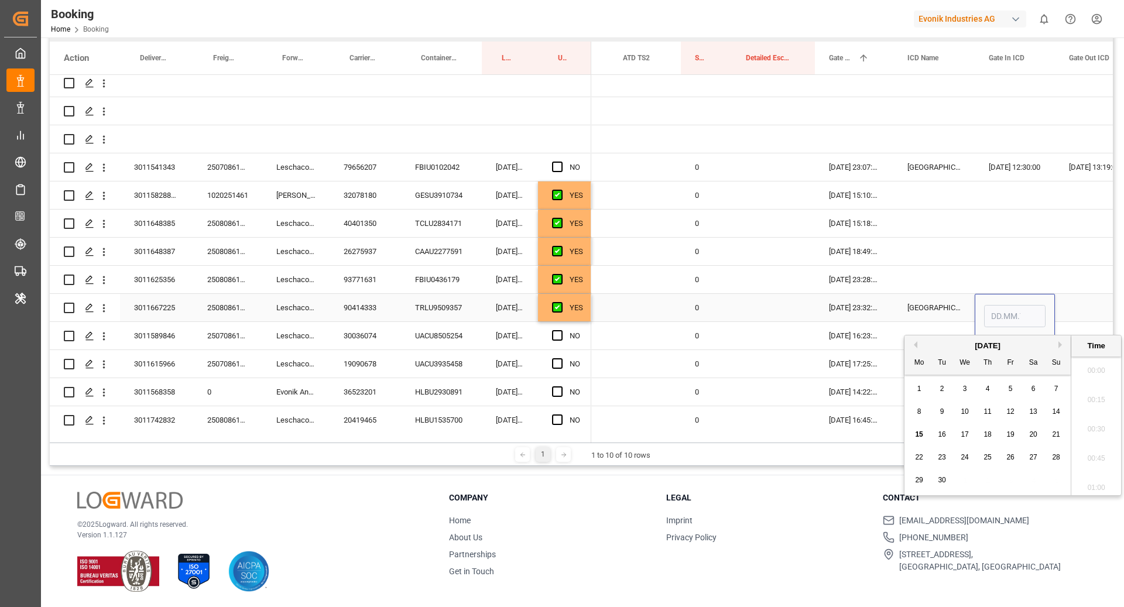
scroll to position [1935, 0]
click at [1061, 409] on div "14" at bounding box center [1056, 412] width 15 height 14
type input "14.09.2025 00:00"
click at [934, 276] on div "Press SPACE to select this row." at bounding box center [933, 280] width 81 height 28
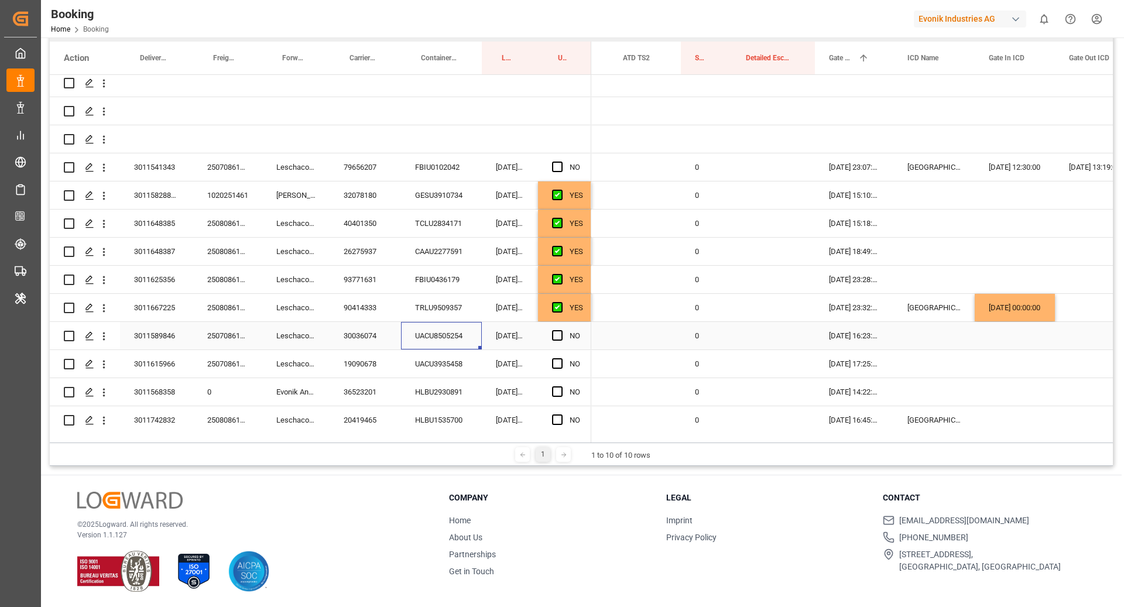
click at [427, 335] on div "UACU8505254" at bounding box center [441, 336] width 81 height 28
click at [557, 336] on span "Press SPACE to select this row." at bounding box center [557, 335] width 11 height 11
click at [561, 330] on input "Press SPACE to select this row." at bounding box center [561, 330] width 0 height 0
click at [481, 359] on div "UACU3935458" at bounding box center [441, 364] width 81 height 28
click at [556, 363] on span "Press SPACE to select this row." at bounding box center [557, 363] width 11 height 11
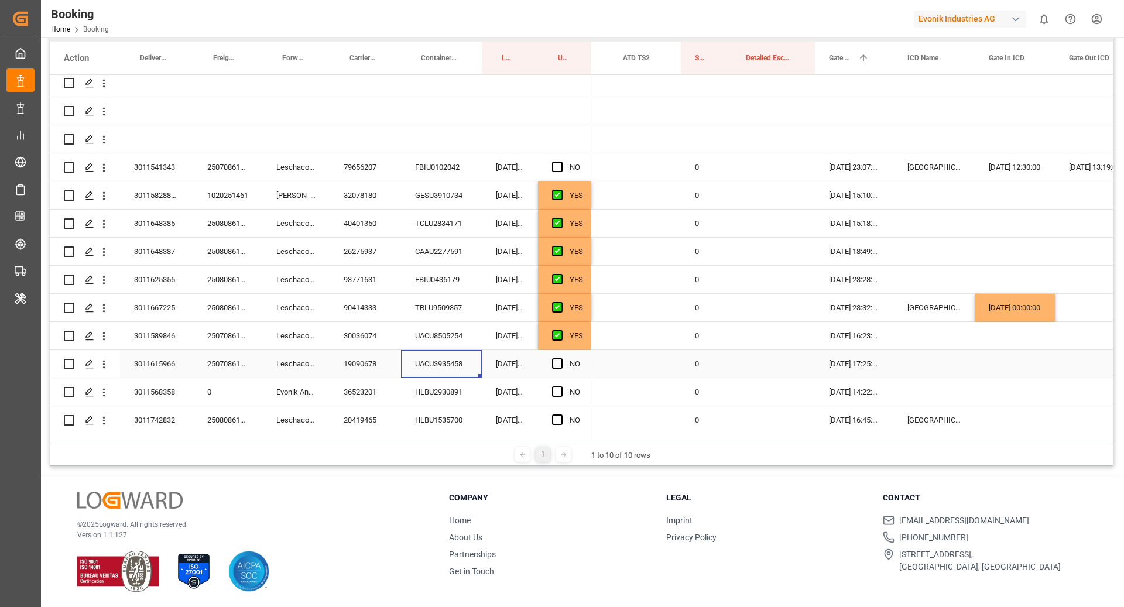
click at [561, 358] on input "Press SPACE to select this row." at bounding box center [561, 358] width 0 height 0
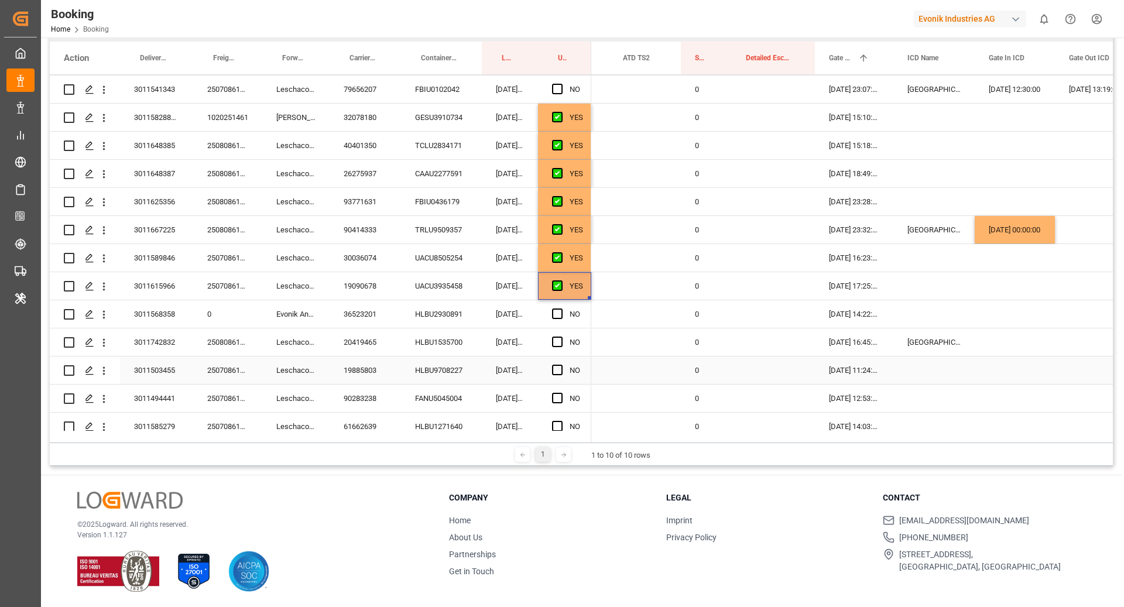
scroll to position [240, 0]
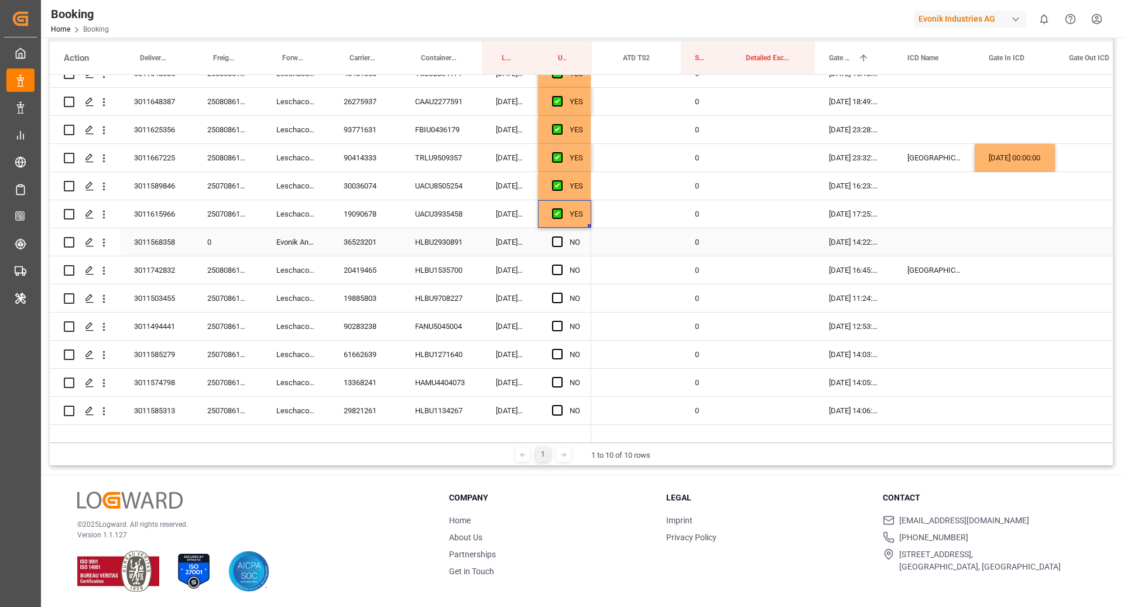
click at [452, 250] on div "HLBU2930891" at bounding box center [441, 242] width 81 height 28
click at [556, 243] on span "Press SPACE to select this row." at bounding box center [557, 242] width 11 height 11
click at [561, 237] on input "Press SPACE to select this row." at bounding box center [561, 237] width 0 height 0
click at [434, 279] on div "HLBU1535700" at bounding box center [441, 270] width 81 height 28
click at [564, 272] on div "Press SPACE to select this row." at bounding box center [561, 270] width 18 height 27
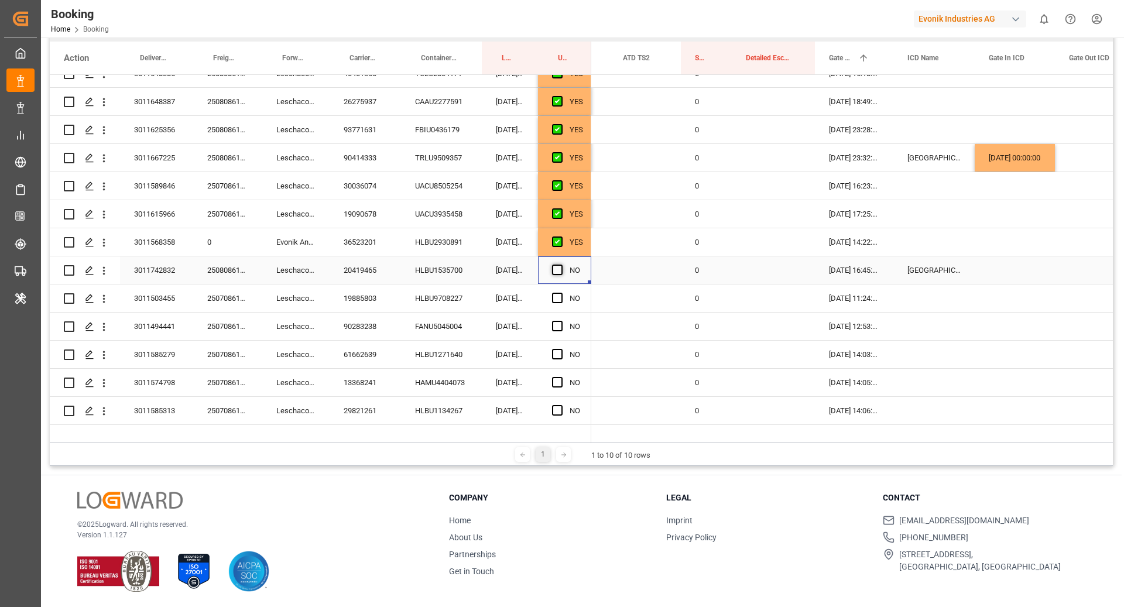
click at [553, 268] on span "Press SPACE to select this row." at bounding box center [557, 270] width 11 height 11
click at [561, 265] on input "Press SPACE to select this row." at bounding box center [561, 265] width 0 height 0
click at [437, 292] on div "HLBU9708227" at bounding box center [441, 299] width 81 height 28
click at [560, 298] on span "Press SPACE to select this row." at bounding box center [557, 298] width 11 height 11
click at [561, 293] on input "Press SPACE to select this row." at bounding box center [561, 293] width 0 height 0
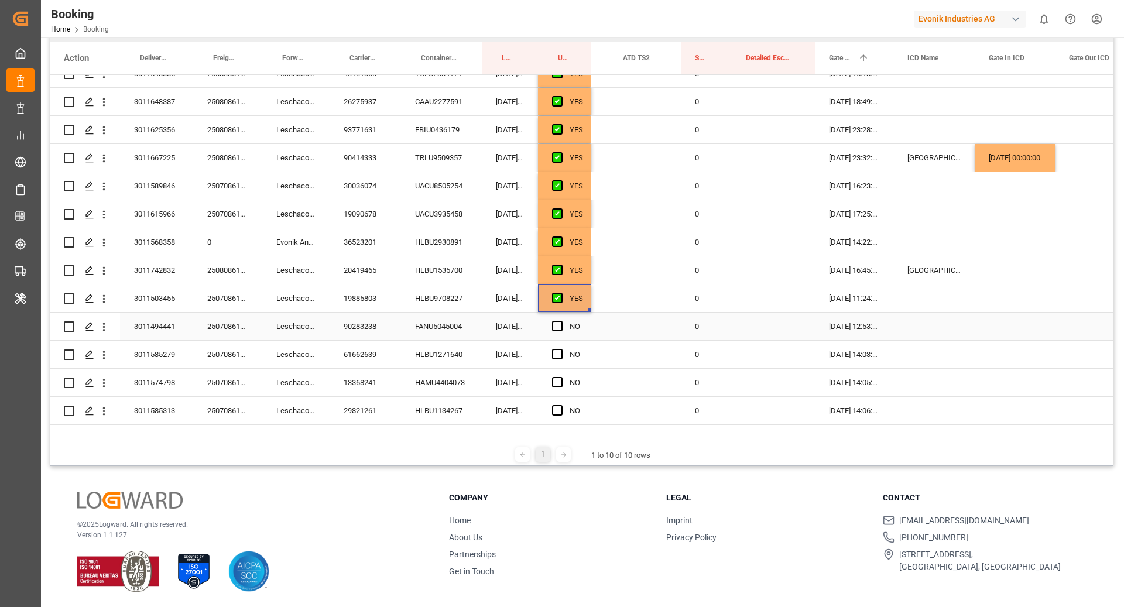
click at [402, 318] on div "FANU5045004" at bounding box center [441, 327] width 81 height 28
click at [553, 324] on span "Press SPACE to select this row." at bounding box center [557, 326] width 11 height 11
click at [561, 321] on input "Press SPACE to select this row." at bounding box center [561, 321] width 0 height 0
click at [424, 353] on div "HLBU1271640" at bounding box center [441, 355] width 81 height 28
click at [554, 351] on span "Press SPACE to select this row." at bounding box center [557, 354] width 11 height 11
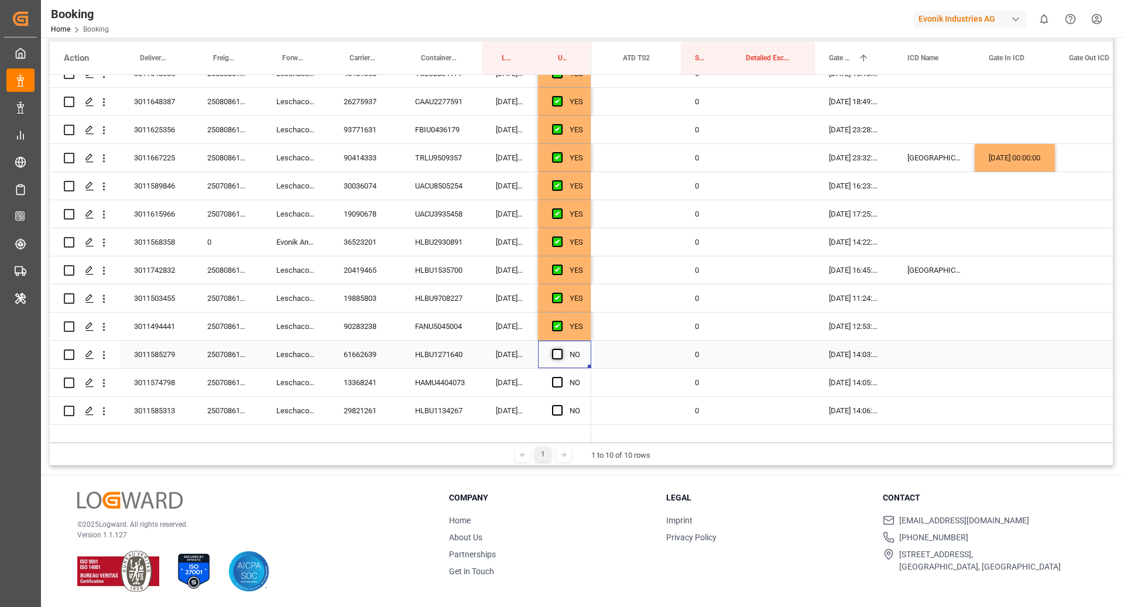
click at [561, 349] on input "Press SPACE to select this row." at bounding box center [561, 349] width 0 height 0
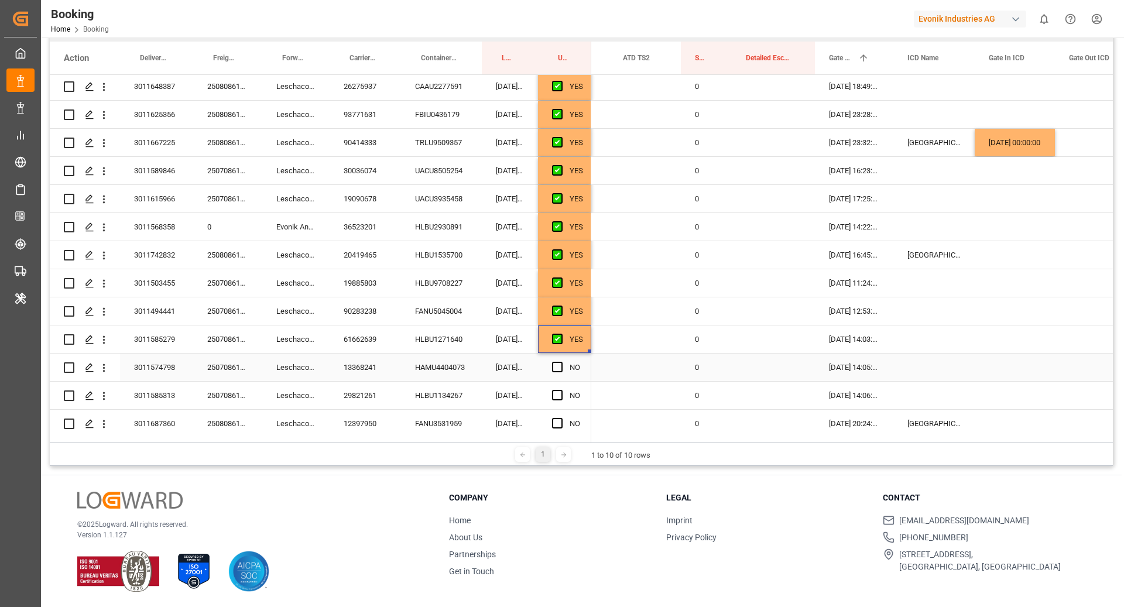
scroll to position [268, 0]
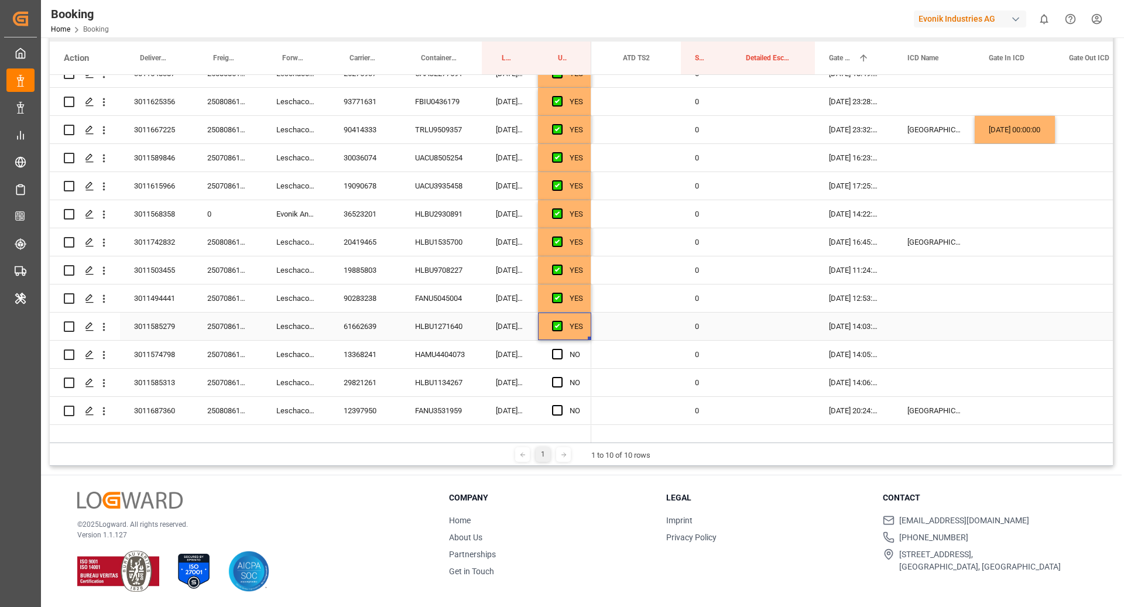
click at [447, 328] on div "HLBU1271640" at bounding box center [441, 327] width 81 height 28
click at [448, 354] on div "HAMU4404073" at bounding box center [441, 355] width 81 height 28
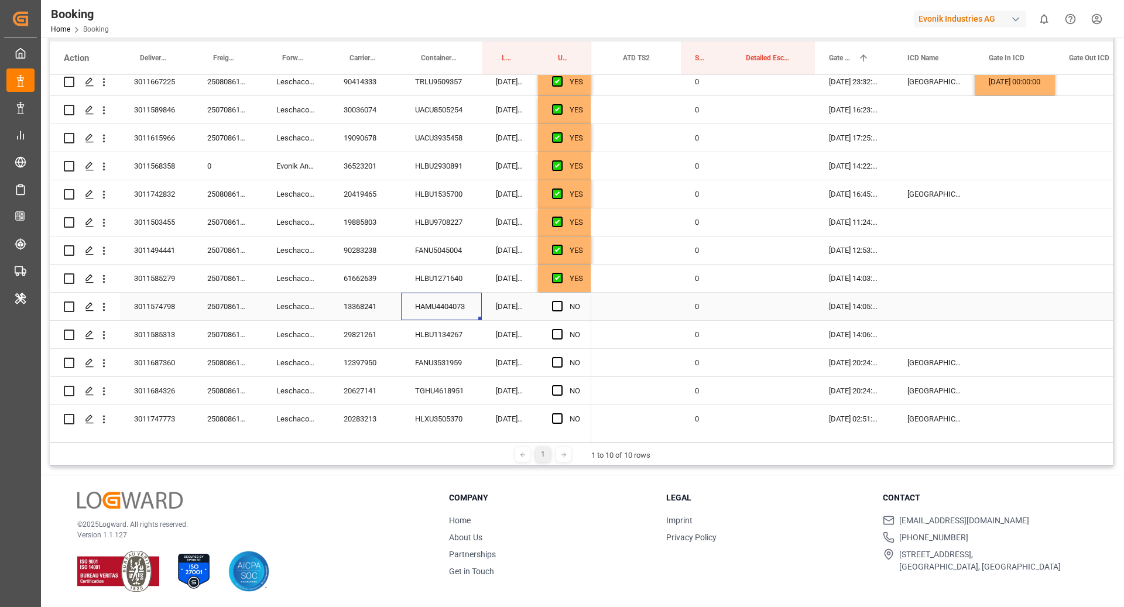
scroll to position [341, 0]
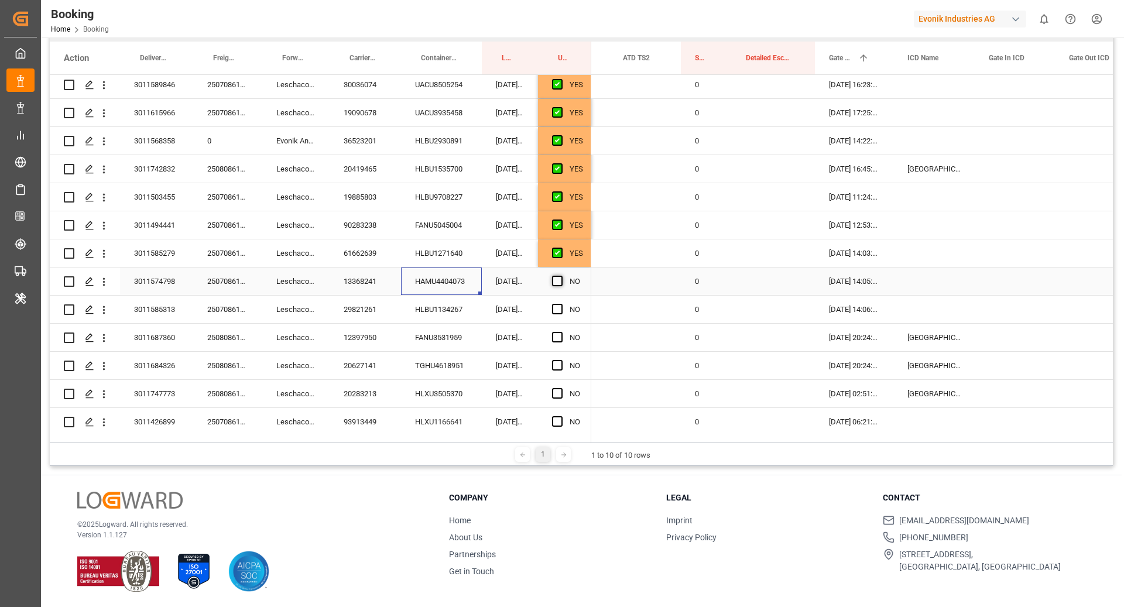
click at [554, 280] on span "Press SPACE to select this row." at bounding box center [557, 281] width 11 height 11
click at [561, 276] on input "Press SPACE to select this row." at bounding box center [561, 276] width 0 height 0
click at [433, 324] on div "FANU3531959" at bounding box center [441, 338] width 81 height 28
click at [412, 304] on div "HLBU1134267" at bounding box center [441, 310] width 81 height 28
click at [561, 307] on span "Press SPACE to select this row." at bounding box center [557, 309] width 11 height 11
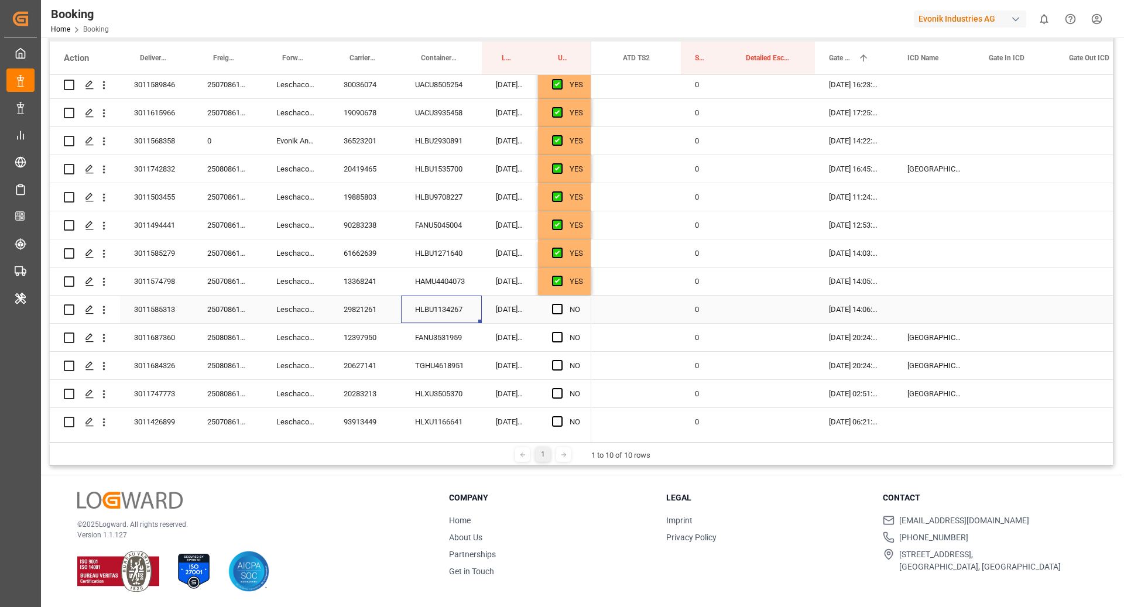
click at [561, 304] on input "Press SPACE to select this row." at bounding box center [561, 304] width 0 height 0
click at [466, 337] on div "FANU3531959" at bounding box center [441, 338] width 81 height 28
click at [559, 332] on span "Press SPACE to select this row." at bounding box center [557, 337] width 11 height 11
click at [561, 332] on input "Press SPACE to select this row." at bounding box center [561, 332] width 0 height 0
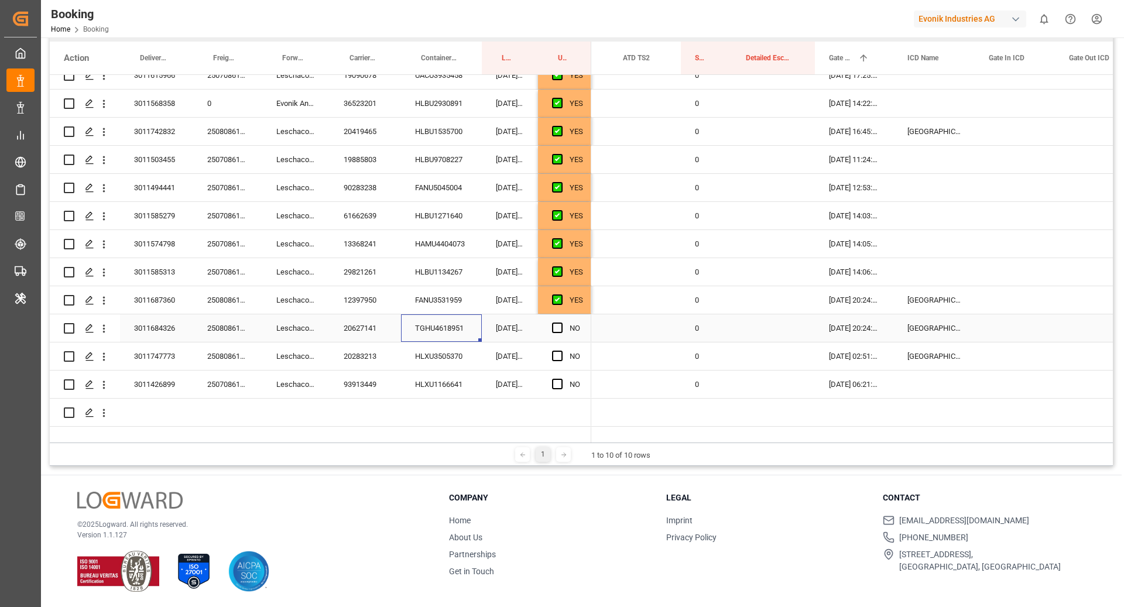
click at [457, 320] on div "TGHU4618951" at bounding box center [441, 328] width 81 height 28
click at [556, 328] on span "Press SPACE to select this row." at bounding box center [557, 328] width 11 height 11
click at [561, 323] on input "Press SPACE to select this row." at bounding box center [561, 323] width 0 height 0
click at [422, 360] on div "HLXU3505370" at bounding box center [441, 356] width 81 height 28
click at [557, 345] on div "Press SPACE to select this row." at bounding box center [561, 356] width 18 height 27
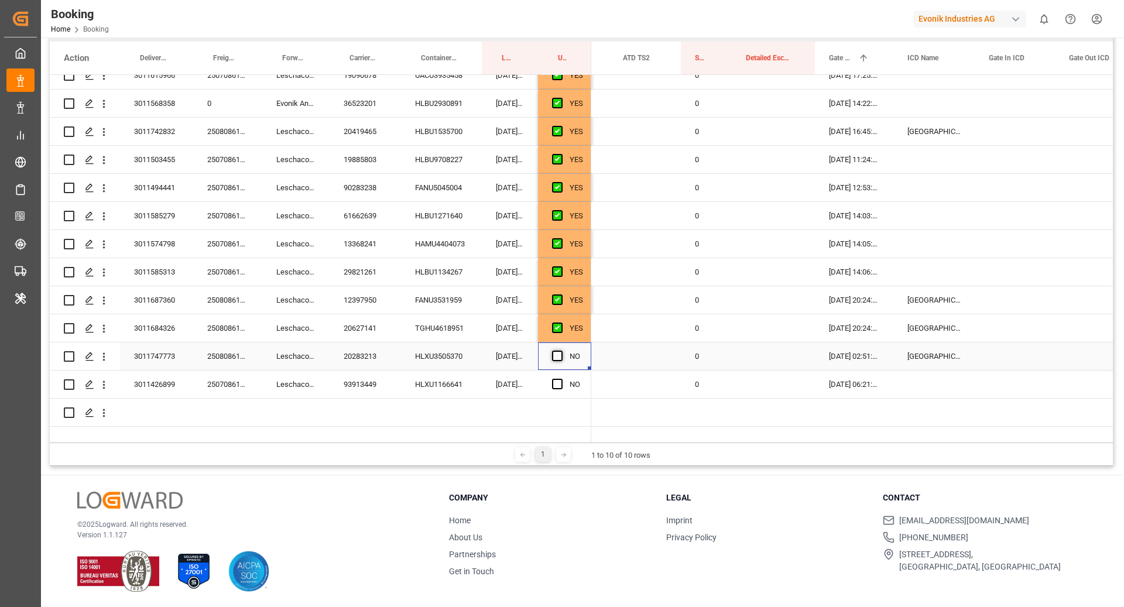
click at [555, 356] on span "Press SPACE to select this row." at bounding box center [557, 356] width 11 height 11
click at [561, 351] on input "Press SPACE to select this row." at bounding box center [561, 351] width 0 height 0
click at [440, 405] on div "Press SPACE to select this row." at bounding box center [441, 413] width 81 height 28
click at [452, 383] on div "HLXU1166641" at bounding box center [441, 385] width 81 height 28
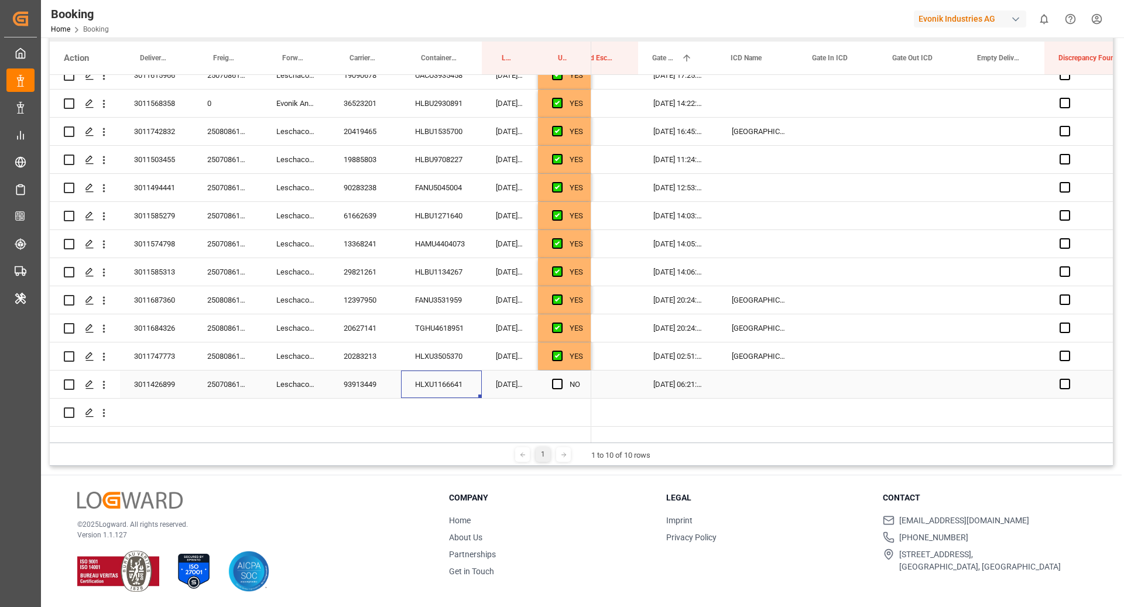
scroll to position [0, 2078]
click at [993, 385] on div "Press SPACE to select this row." at bounding box center [1004, 385] width 81 height 28
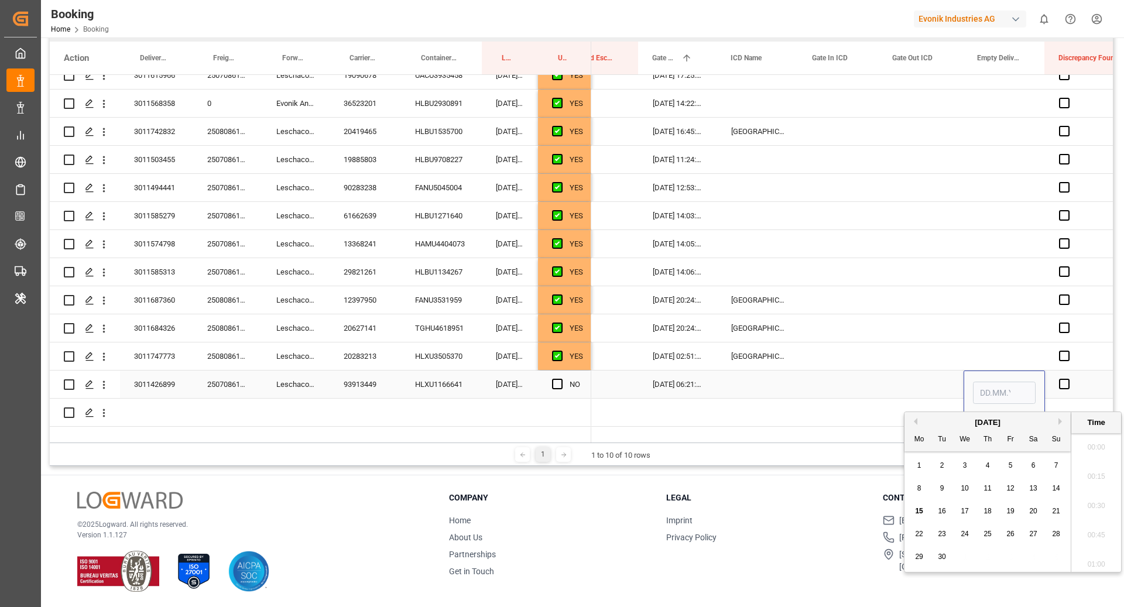
scroll to position [1935, 0]
click at [925, 509] on div "15" at bounding box center [919, 512] width 15 height 14
type input "15.09.2025 00:00"
click at [865, 366] on div "Press SPACE to select this row." at bounding box center [839, 356] width 80 height 28
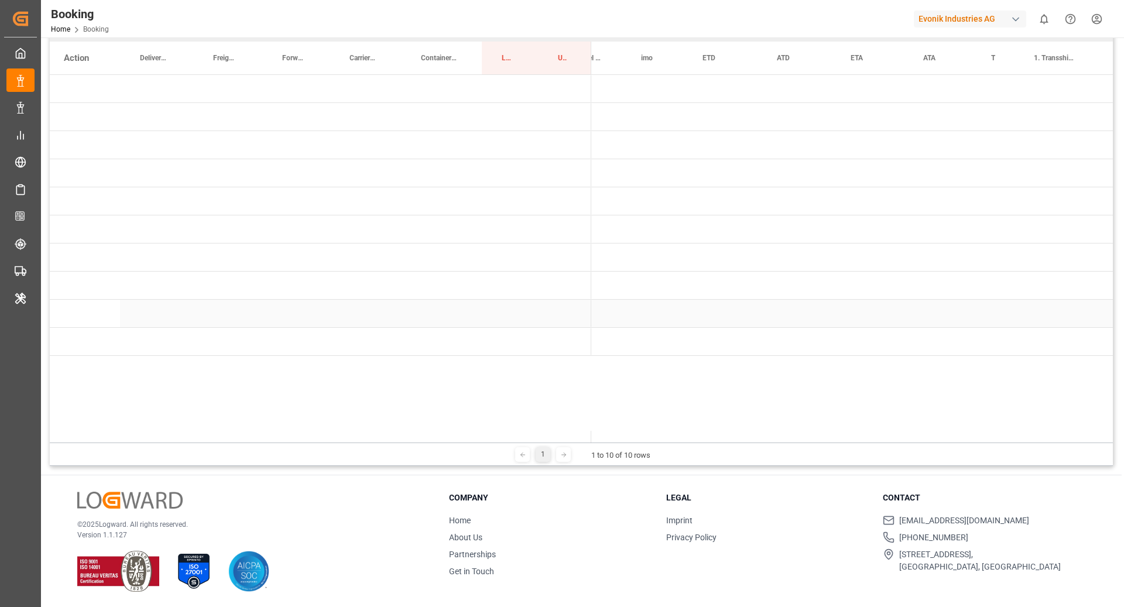
scroll to position [0, 0]
click at [604, 171] on div "HLCU (173)" at bounding box center [649, 173] width 117 height 28
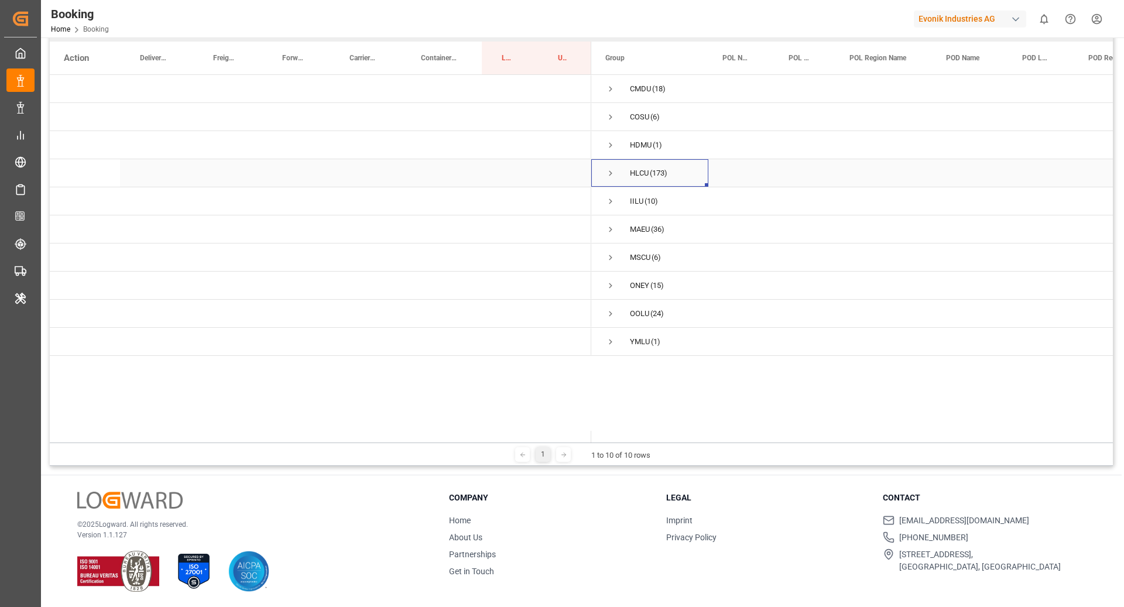
click at [611, 173] on span "Press SPACE to select this row." at bounding box center [610, 173] width 11 height 11
click at [631, 234] on span "Press SPACE to select this row." at bounding box center [635, 229] width 11 height 11
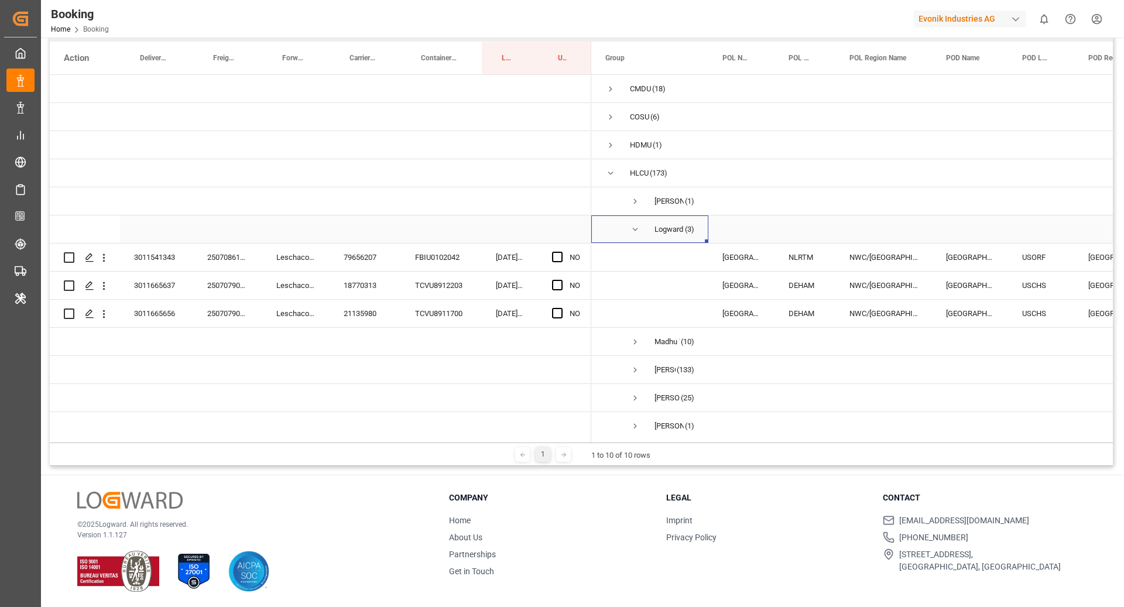
click at [631, 234] on span "Press SPACE to select this row." at bounding box center [635, 229] width 11 height 11
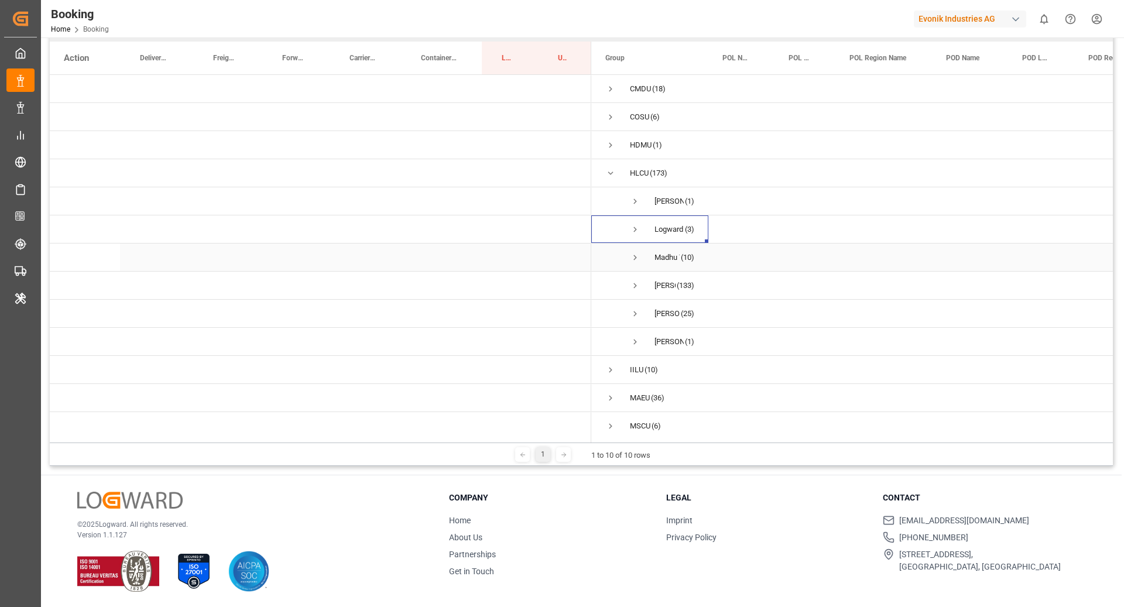
click at [633, 246] on span "Press SPACE to select this row." at bounding box center [635, 257] width 11 height 27
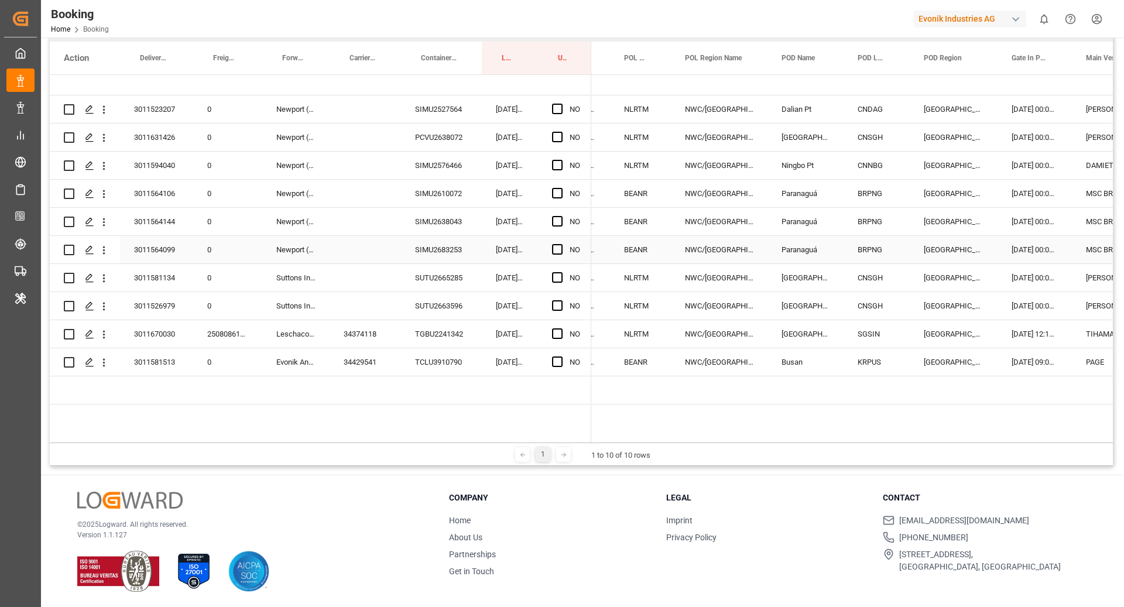
scroll to position [0, 35]
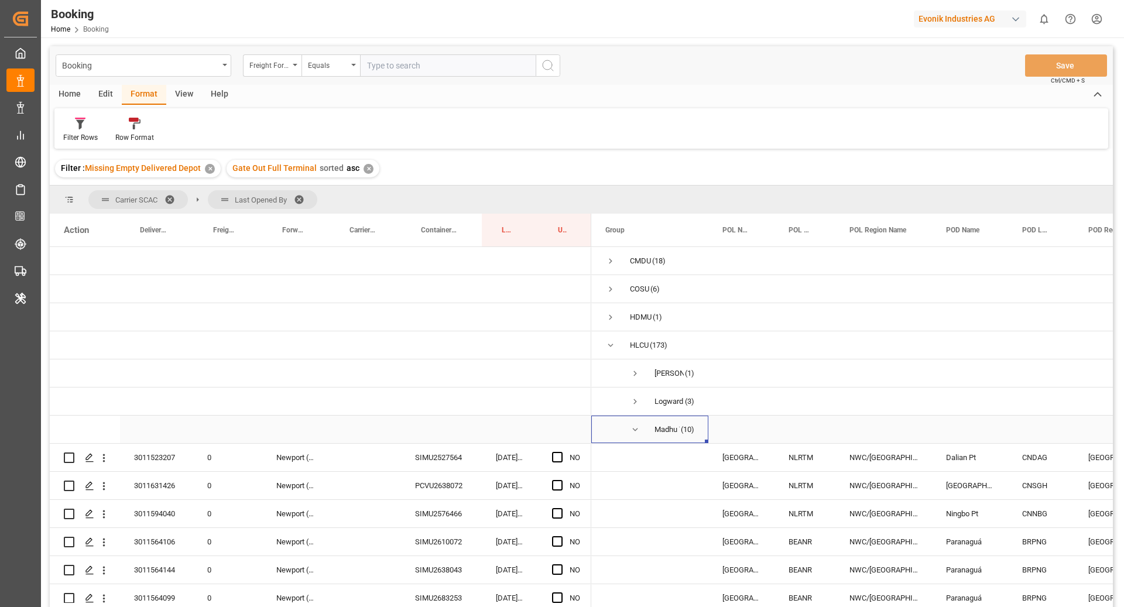
click at [633, 424] on span "Press SPACE to select this row." at bounding box center [635, 429] width 11 height 11
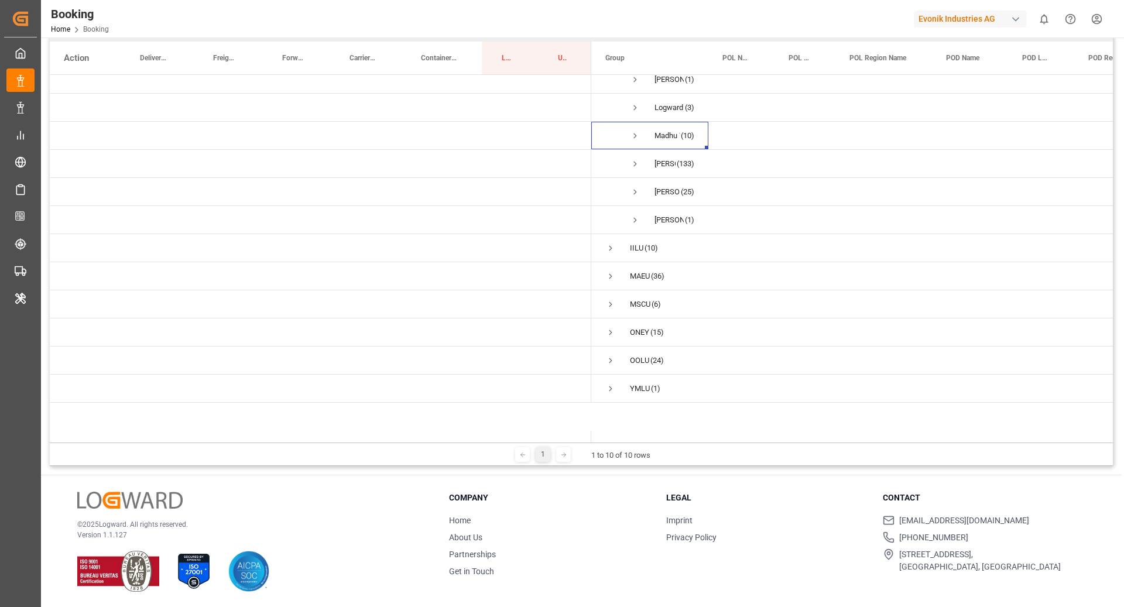
scroll to position [105, 0]
click at [632, 243] on span "Press SPACE to select this row." at bounding box center [635, 248] width 11 height 11
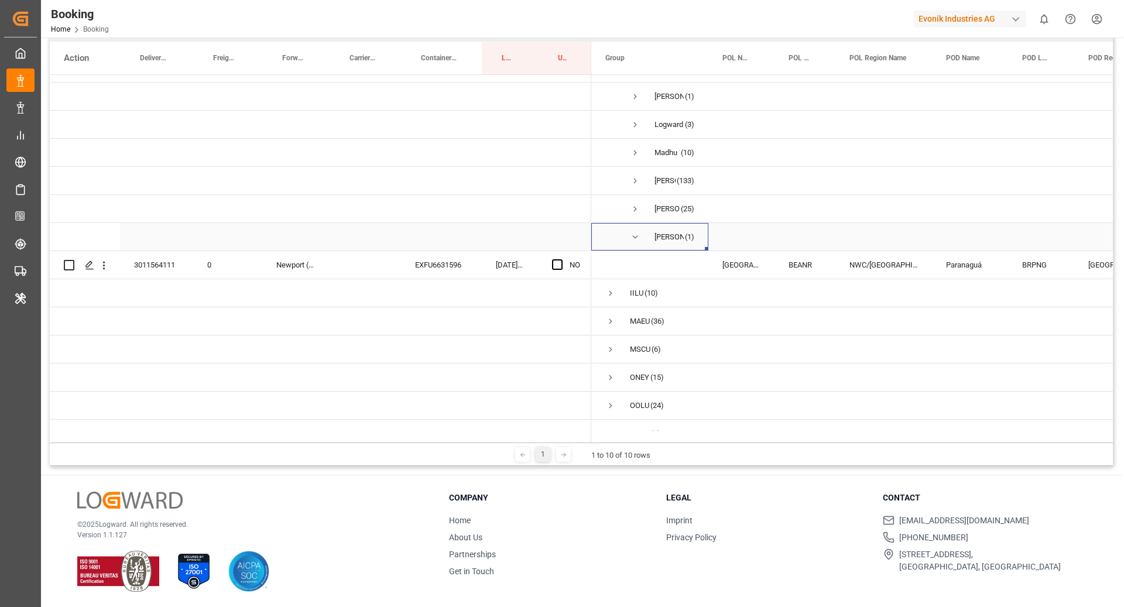
click at [636, 232] on span "Press SPACE to select this row." at bounding box center [635, 237] width 11 height 11
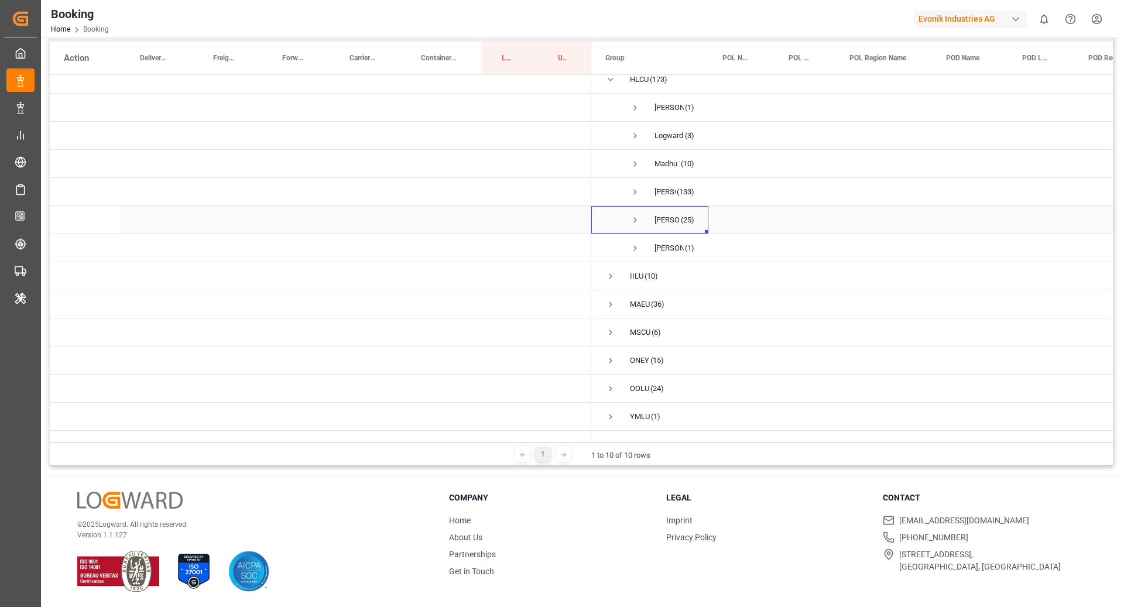
click at [633, 215] on span "Press SPACE to select this row." at bounding box center [635, 220] width 11 height 11
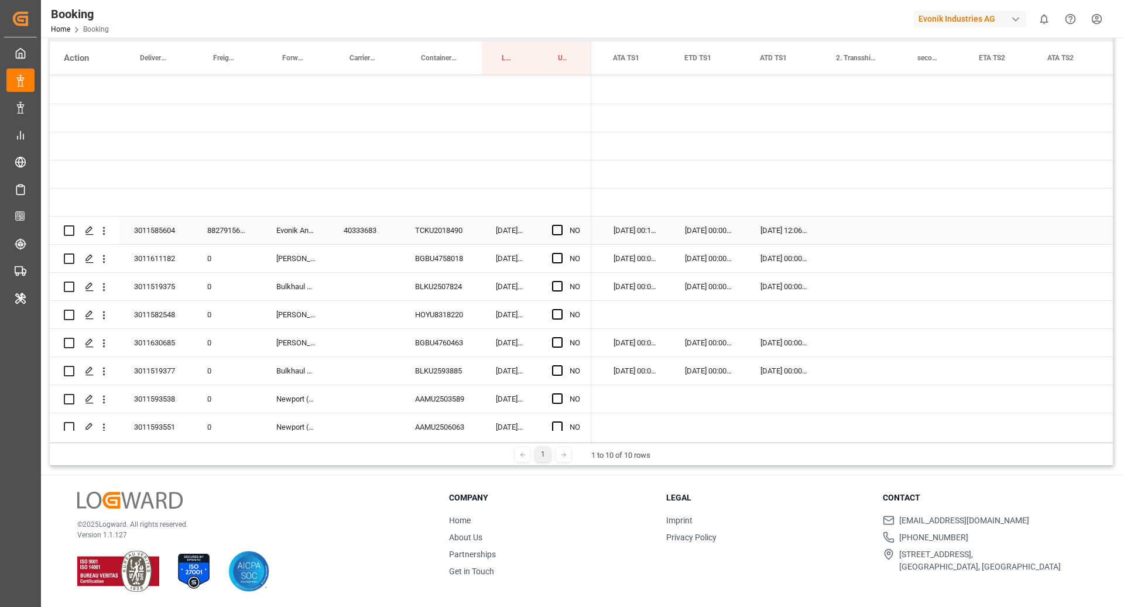
scroll to position [0, 1380]
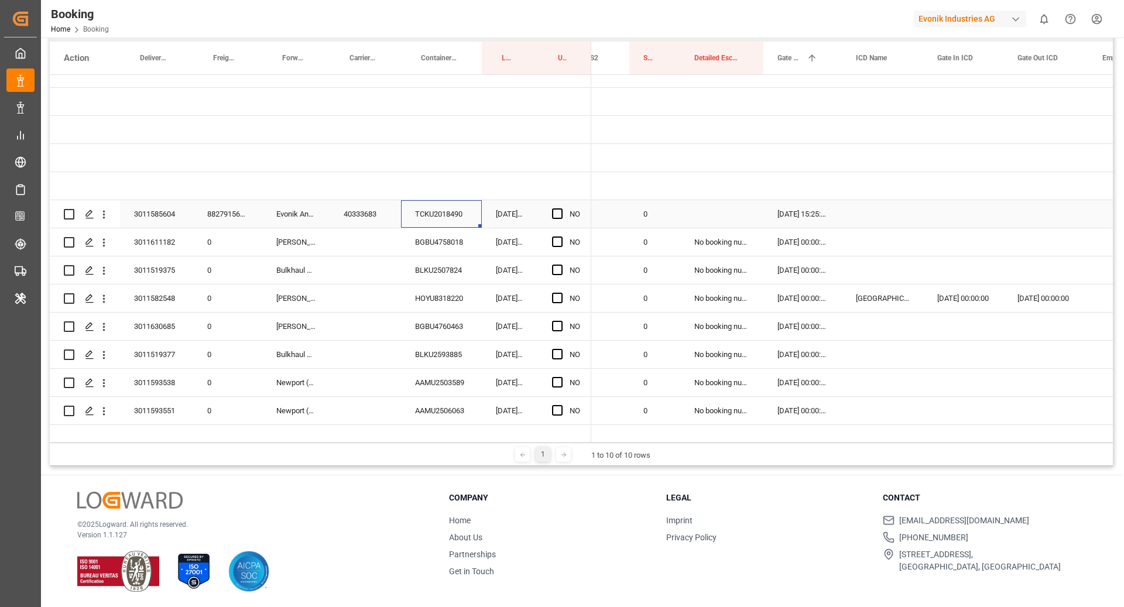
click at [432, 215] on div "TCKU2018490" at bounding box center [441, 214] width 81 height 28
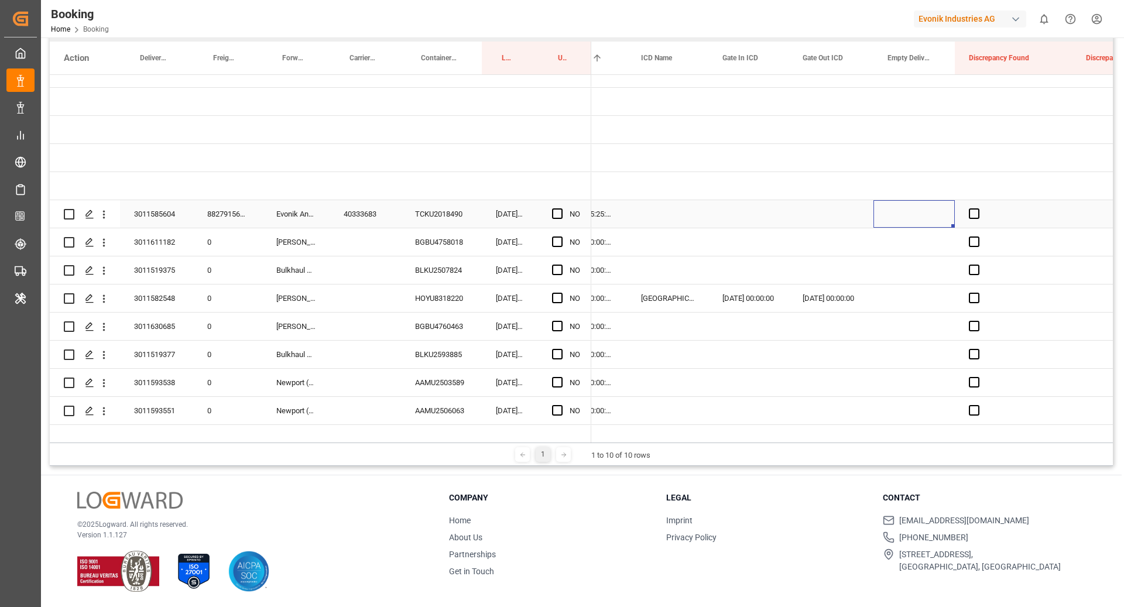
click at [896, 221] on div "Press SPACE to select this row." at bounding box center [913, 214] width 81 height 28
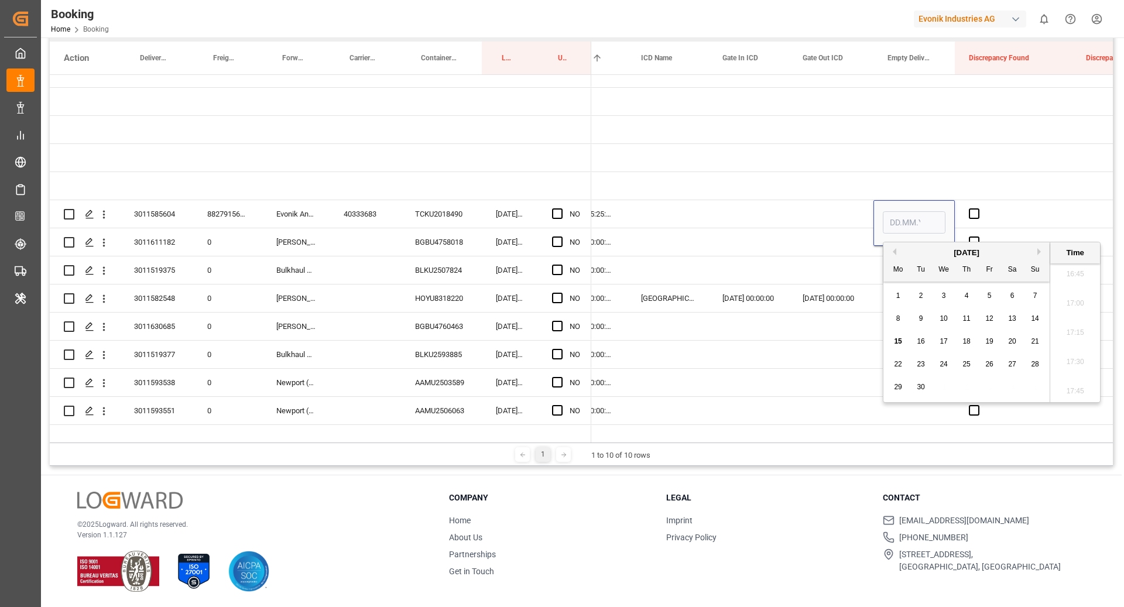
click at [894, 252] on button "Previous Month" at bounding box center [892, 251] width 7 height 7
click at [923, 387] on span "26" at bounding box center [921, 387] width 8 height 8
type input "26.08.2025 00:00"
click at [1022, 201] on div "Press SPACE to select this row." at bounding box center [1021, 203] width 71 height 4
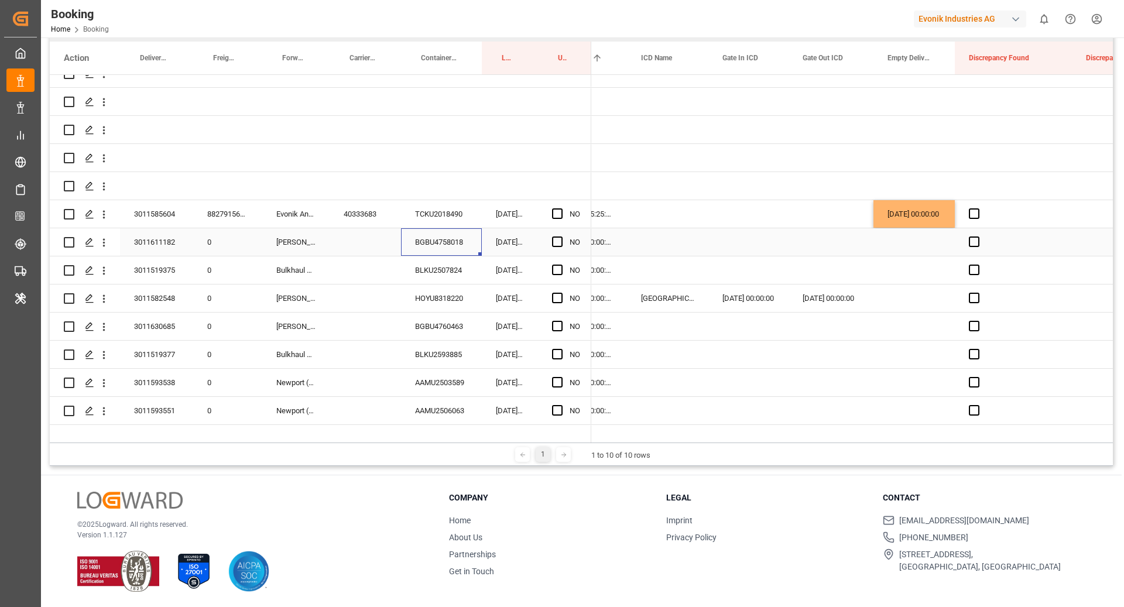
click at [433, 238] on div "BGBU4758018" at bounding box center [441, 242] width 81 height 28
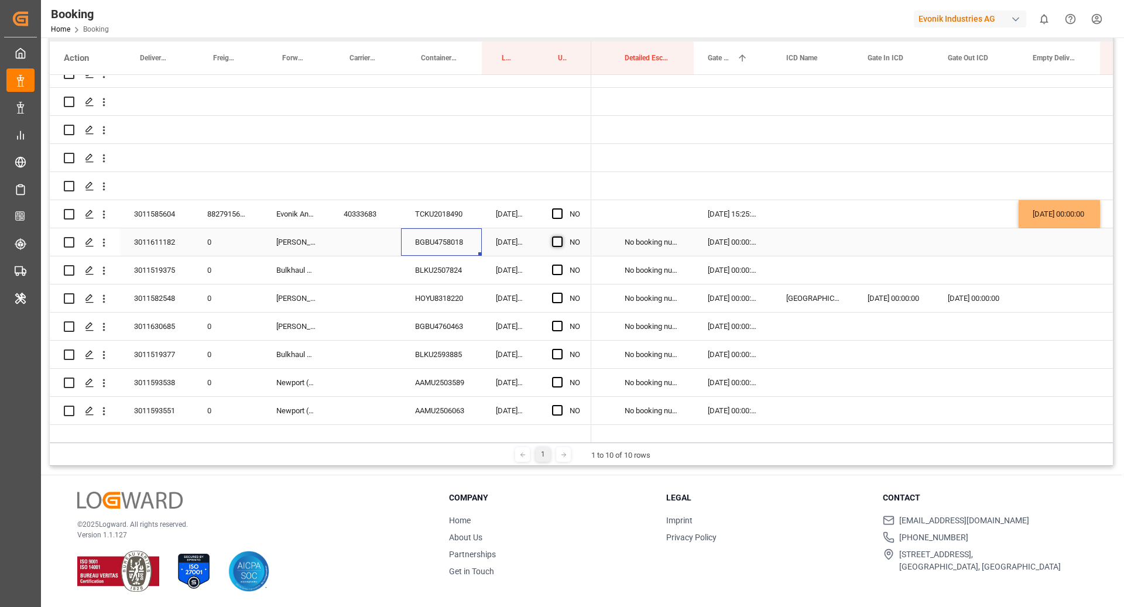
click at [554, 243] on span "Press SPACE to select this row." at bounding box center [557, 242] width 11 height 11
click at [561, 237] on input "Press SPACE to select this row." at bounding box center [561, 237] width 0 height 0
click at [458, 269] on div "BLKU2507824" at bounding box center [441, 270] width 81 height 28
click at [562, 270] on span "Press SPACE to select this row." at bounding box center [557, 270] width 11 height 11
click at [561, 265] on input "Press SPACE to select this row." at bounding box center [561, 265] width 0 height 0
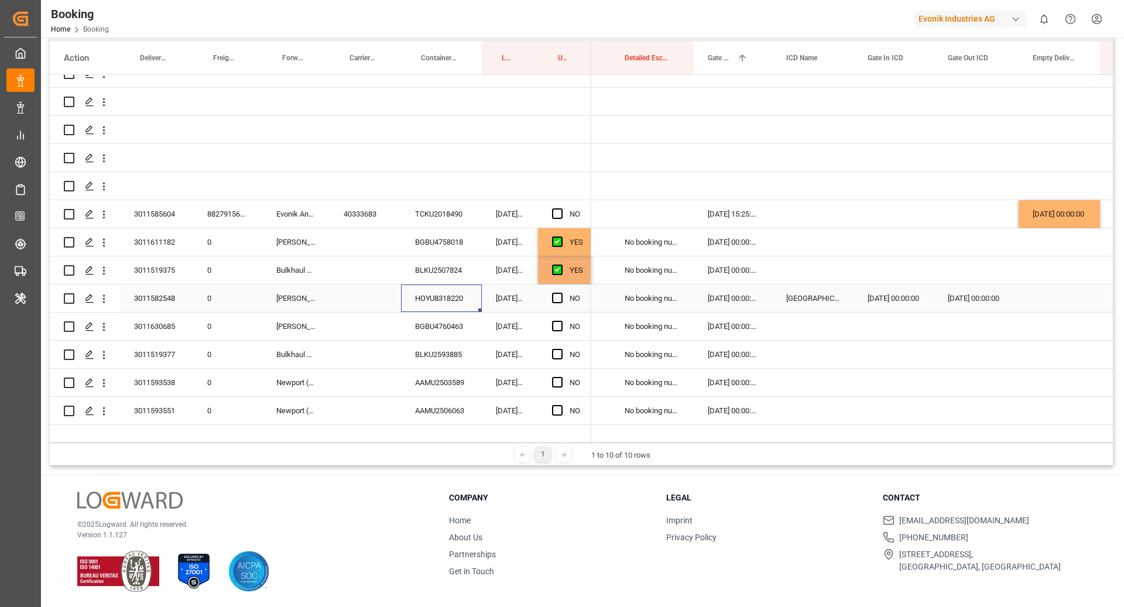
click at [477, 287] on div "HOYU8318220" at bounding box center [441, 299] width 81 height 28
click at [557, 296] on span "Press SPACE to select this row." at bounding box center [557, 295] width 11 height 11
click at [561, 290] on input "Press SPACE to select this row." at bounding box center [561, 290] width 0 height 0
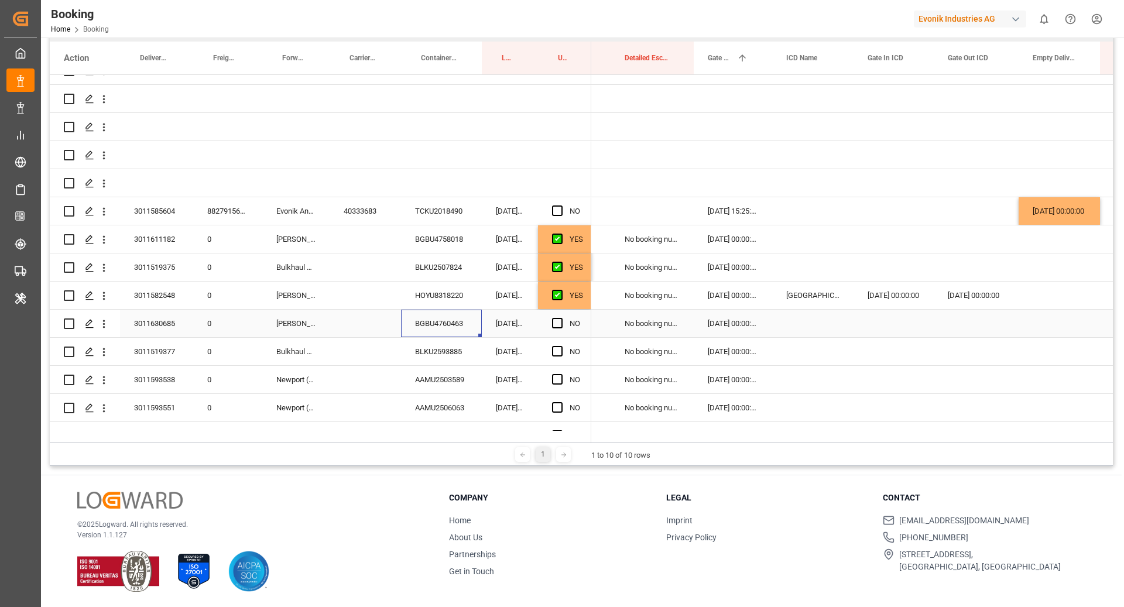
click at [451, 327] on div "BGBU4760463" at bounding box center [441, 324] width 81 height 28
click at [559, 322] on span "Press SPACE to select this row." at bounding box center [557, 323] width 11 height 11
click at [561, 318] on input "Press SPACE to select this row." at bounding box center [561, 318] width 0 height 0
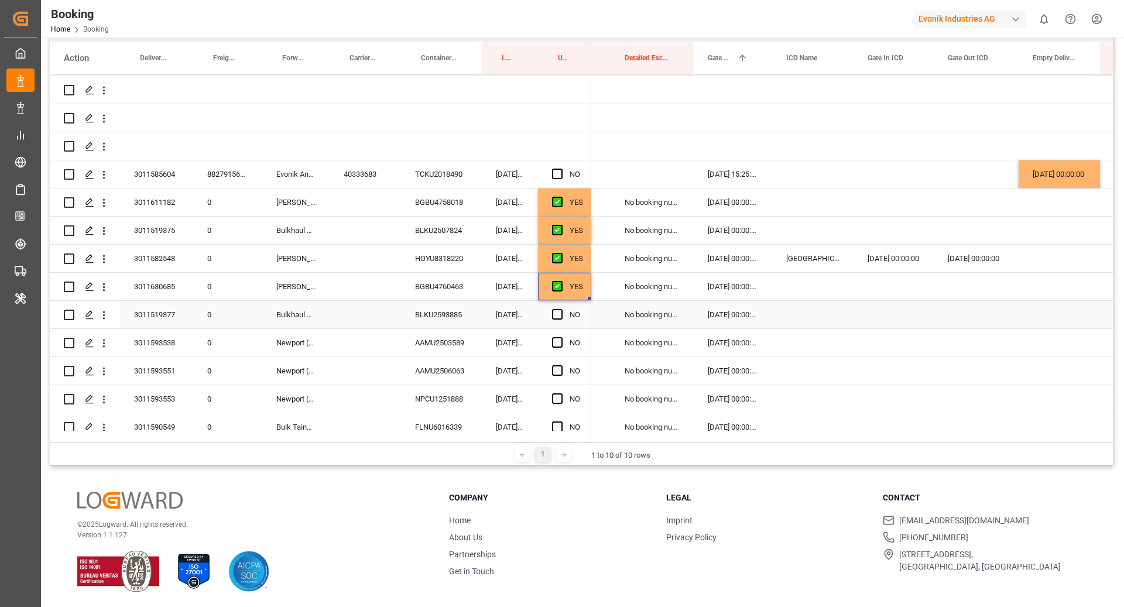
scroll to position [242, 0]
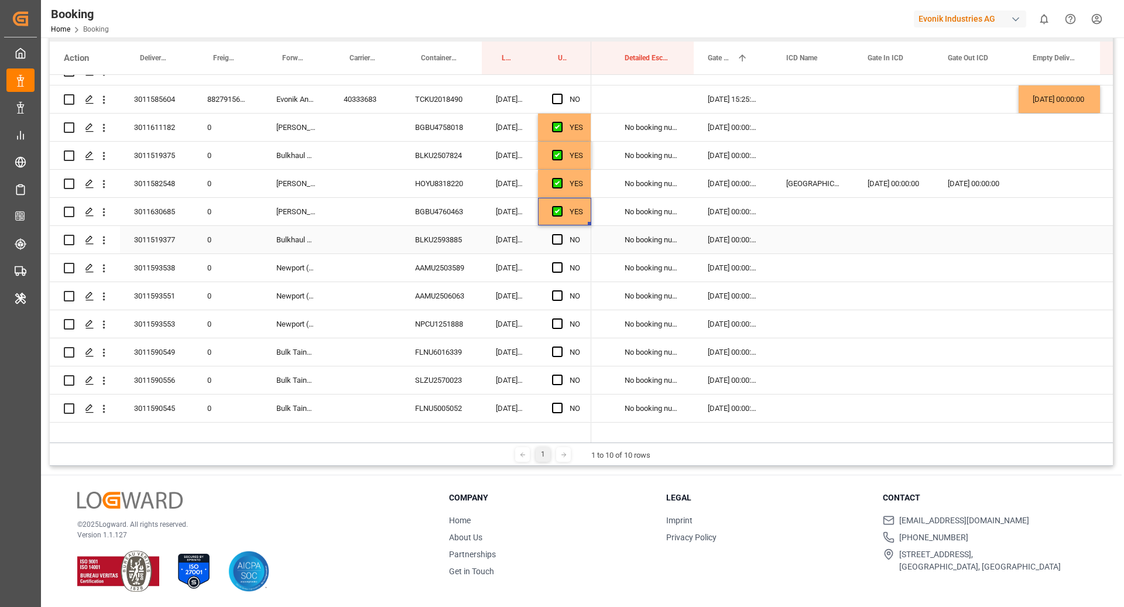
click at [454, 239] on div "BLKU2593885" at bounding box center [441, 240] width 81 height 28
click at [560, 245] on div "Press SPACE to select this row." at bounding box center [561, 240] width 18 height 27
click at [556, 239] on span "Press SPACE to select this row." at bounding box center [557, 239] width 11 height 11
click at [561, 234] on input "Press SPACE to select this row." at bounding box center [561, 234] width 0 height 0
click at [456, 258] on div "AAMU2503589" at bounding box center [441, 268] width 81 height 28
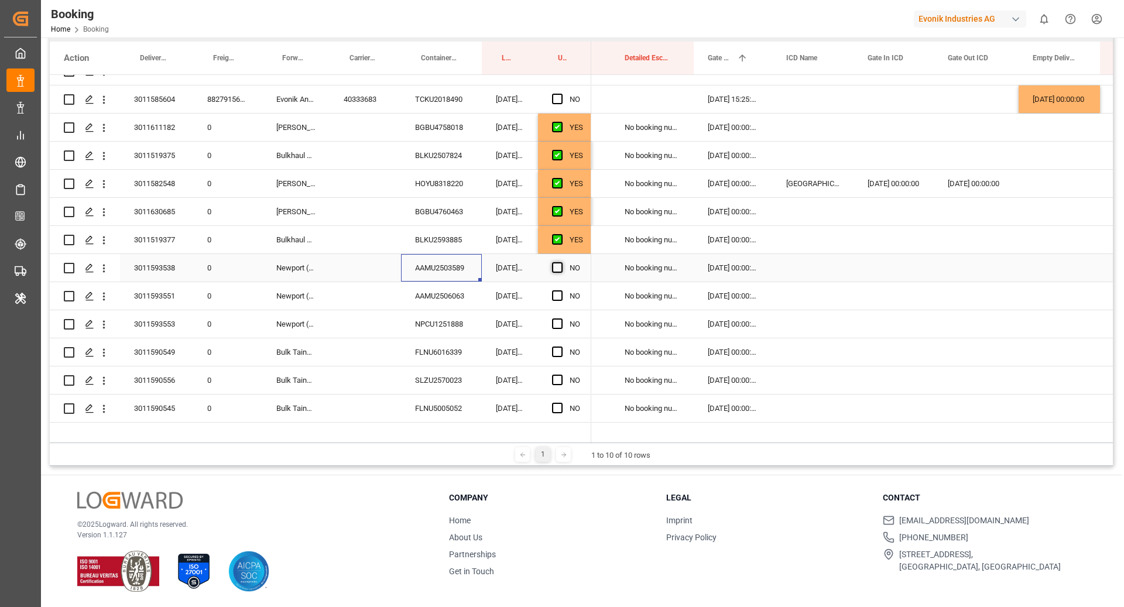
click at [560, 268] on span "Press SPACE to select this row." at bounding box center [557, 267] width 11 height 11
click at [561, 262] on input "Press SPACE to select this row." at bounding box center [561, 262] width 0 height 0
click at [451, 296] on div "AAMU2506063" at bounding box center [441, 296] width 81 height 28
click at [554, 297] on span "Press SPACE to select this row." at bounding box center [557, 295] width 11 height 11
click at [561, 290] on input "Press SPACE to select this row." at bounding box center [561, 290] width 0 height 0
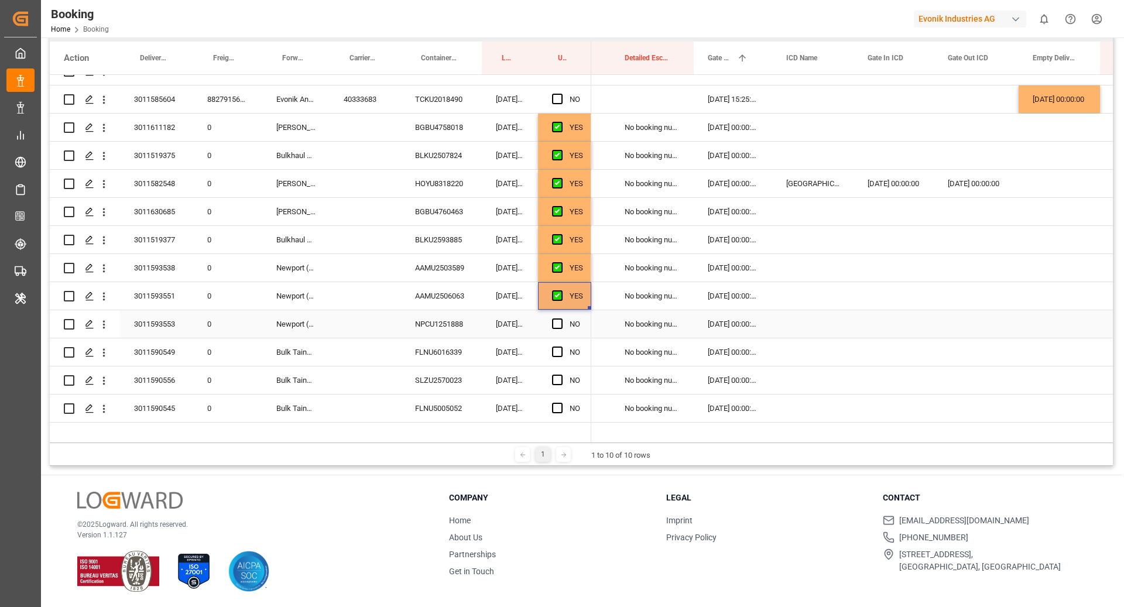
click at [460, 323] on div "NPCU1251888" at bounding box center [441, 324] width 81 height 28
drag, startPoint x: 557, startPoint y: 322, endPoint x: 546, endPoint y: 327, distance: 12.1
click at [557, 322] on span "Press SPACE to select this row." at bounding box center [557, 323] width 11 height 11
click at [561, 318] on input "Press SPACE to select this row." at bounding box center [561, 318] width 0 height 0
click at [434, 357] on div "FLNU6016339" at bounding box center [441, 352] width 81 height 28
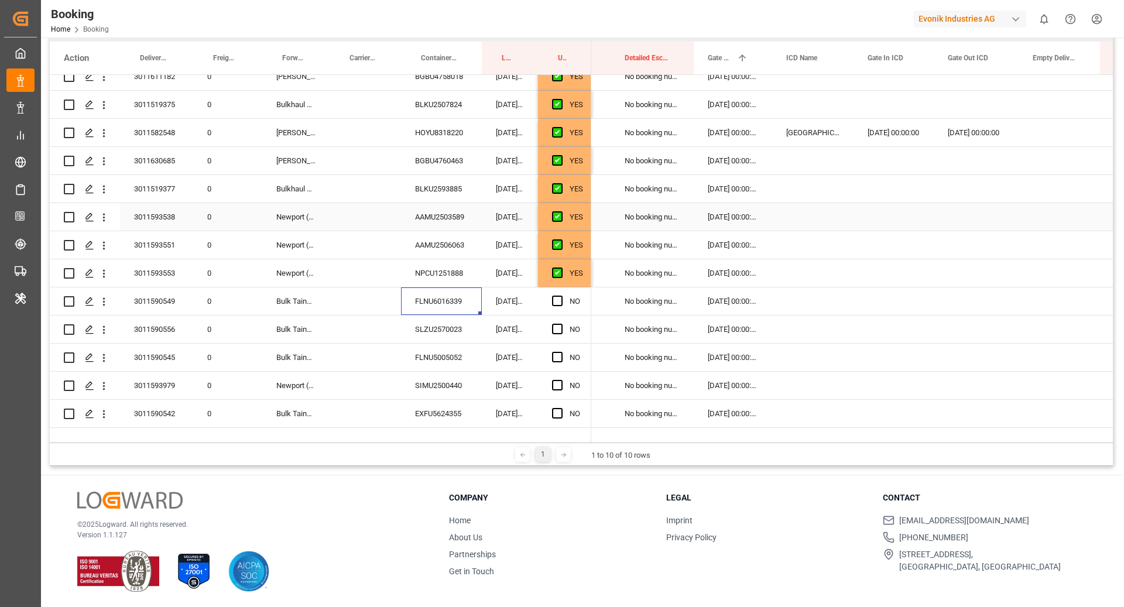
scroll to position [295, 0]
click at [557, 301] on span "Press SPACE to select this row." at bounding box center [557, 299] width 11 height 11
click at [561, 294] on input "Press SPACE to select this row." at bounding box center [561, 294] width 0 height 0
click at [451, 323] on div "SLZU2570023" at bounding box center [441, 328] width 81 height 28
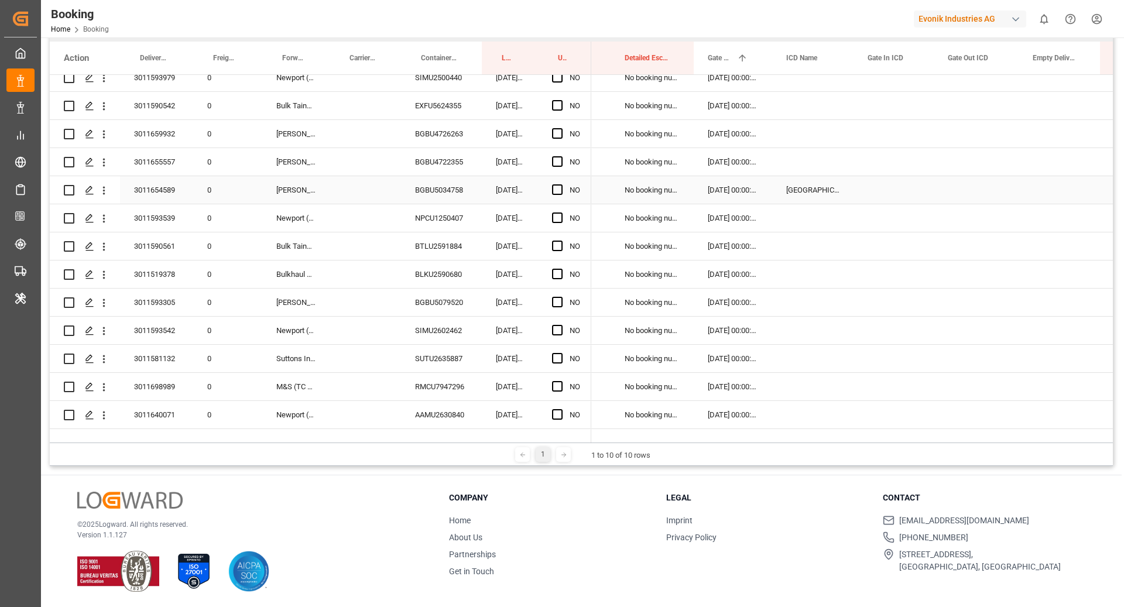
scroll to position [510, 0]
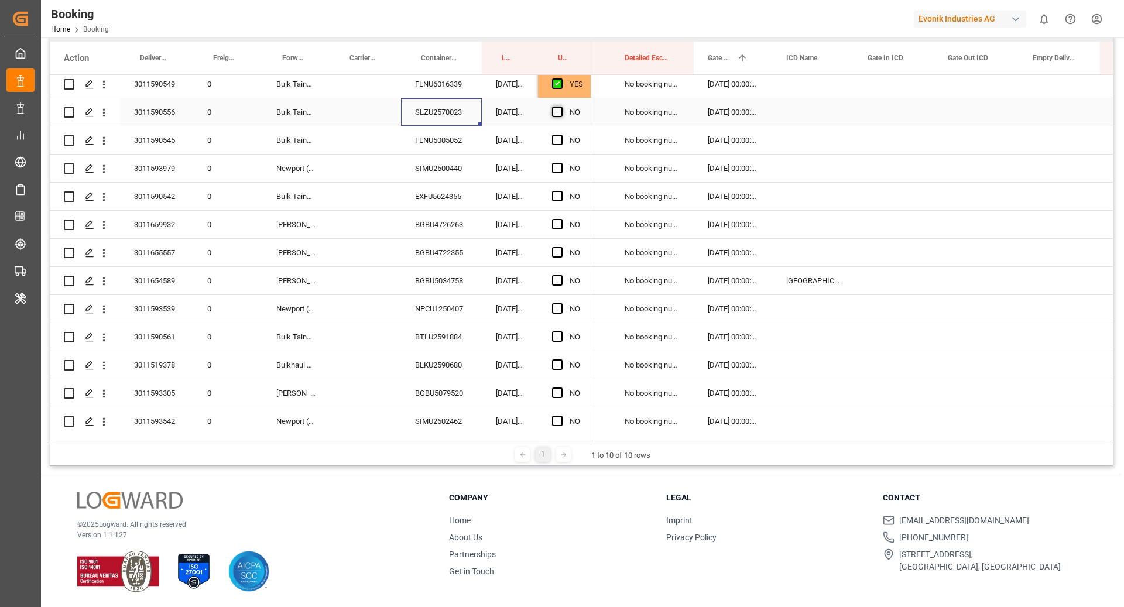
click at [552, 111] on div "Press SPACE to select this row." at bounding box center [561, 112] width 18 height 27
click at [504, 133] on div "12.09.2025 11:03:44" at bounding box center [510, 140] width 56 height 28
click at [561, 111] on div "Press SPACE to select this row." at bounding box center [561, 112] width 18 height 27
click at [553, 113] on span "Press SPACE to select this row." at bounding box center [557, 112] width 11 height 11
click at [561, 107] on input "Press SPACE to select this row." at bounding box center [561, 107] width 0 height 0
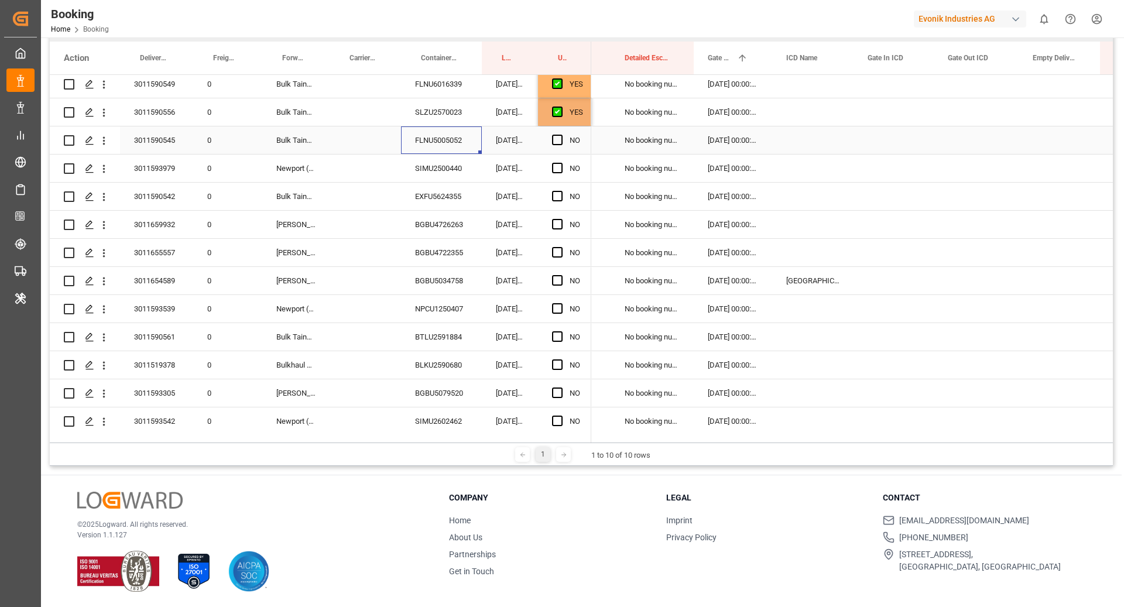
click at [450, 145] on div "FLNU5005052" at bounding box center [441, 140] width 81 height 28
click at [559, 144] on div "Press SPACE to select this row." at bounding box center [561, 140] width 18 height 27
click at [557, 139] on span "Press SPACE to select this row." at bounding box center [557, 140] width 11 height 11
click at [561, 135] on input "Press SPACE to select this row." at bounding box center [561, 135] width 0 height 0
click at [447, 170] on div "SIMU2500440" at bounding box center [441, 169] width 81 height 28
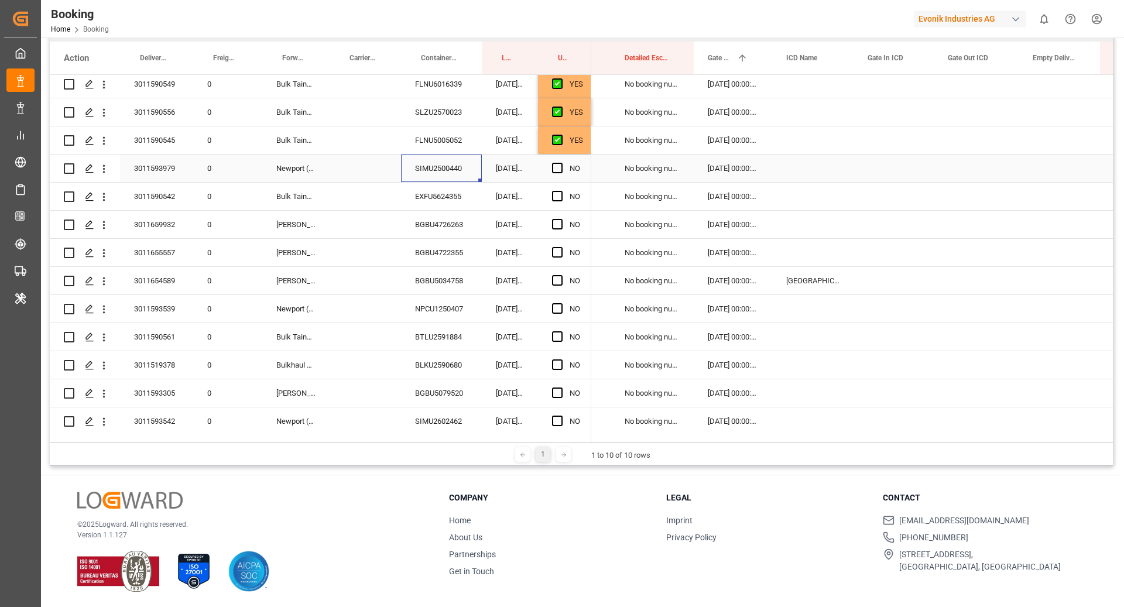
click at [557, 169] on span "Press SPACE to select this row." at bounding box center [557, 168] width 11 height 11
click at [561, 163] on input "Press SPACE to select this row." at bounding box center [561, 163] width 0 height 0
click at [467, 186] on div "EXFU5624355" at bounding box center [441, 197] width 81 height 28
click at [557, 196] on span "Press SPACE to select this row." at bounding box center [557, 196] width 11 height 11
click at [561, 191] on input "Press SPACE to select this row." at bounding box center [561, 191] width 0 height 0
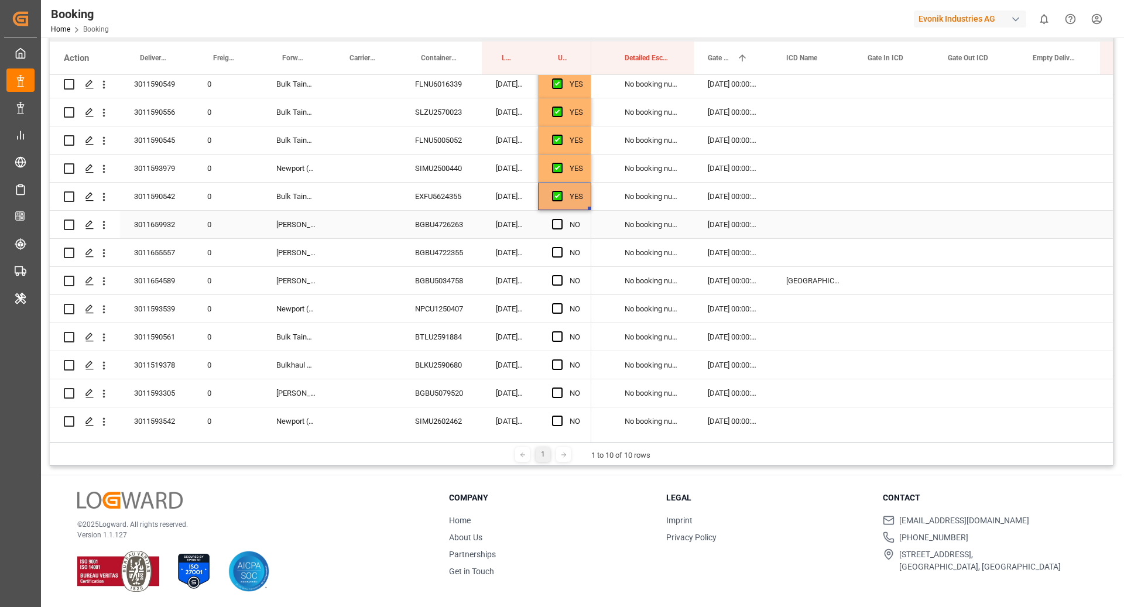
click at [454, 218] on div "BGBU4726263" at bounding box center [441, 225] width 81 height 28
click at [552, 221] on span "Press SPACE to select this row." at bounding box center [557, 224] width 11 height 11
click at [561, 219] on input "Press SPACE to select this row." at bounding box center [561, 219] width 0 height 0
click at [444, 237] on div "BGBU4726263" at bounding box center [441, 225] width 81 height 28
click at [466, 250] on div "BGBU4722355" at bounding box center [441, 253] width 81 height 28
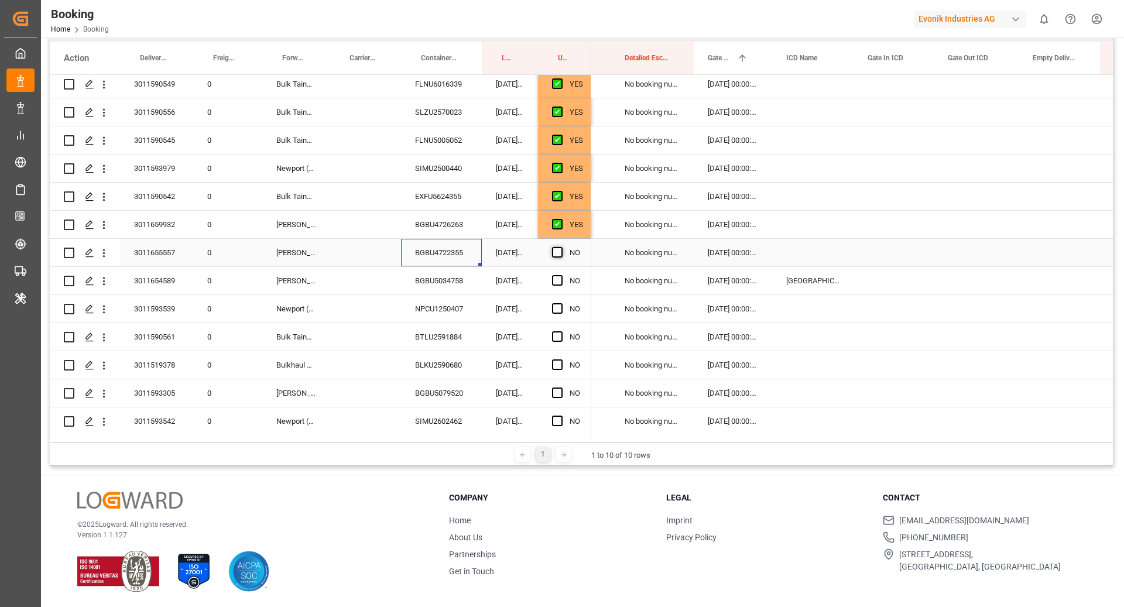
click at [558, 251] on span "Press SPACE to select this row." at bounding box center [557, 252] width 11 height 11
click at [561, 247] on input "Press SPACE to select this row." at bounding box center [561, 247] width 0 height 0
click at [453, 290] on div "BGBU5034758" at bounding box center [441, 281] width 81 height 28
click at [557, 279] on span "Press SPACE to select this row." at bounding box center [557, 280] width 11 height 11
click at [561, 275] on input "Press SPACE to select this row." at bounding box center [561, 275] width 0 height 0
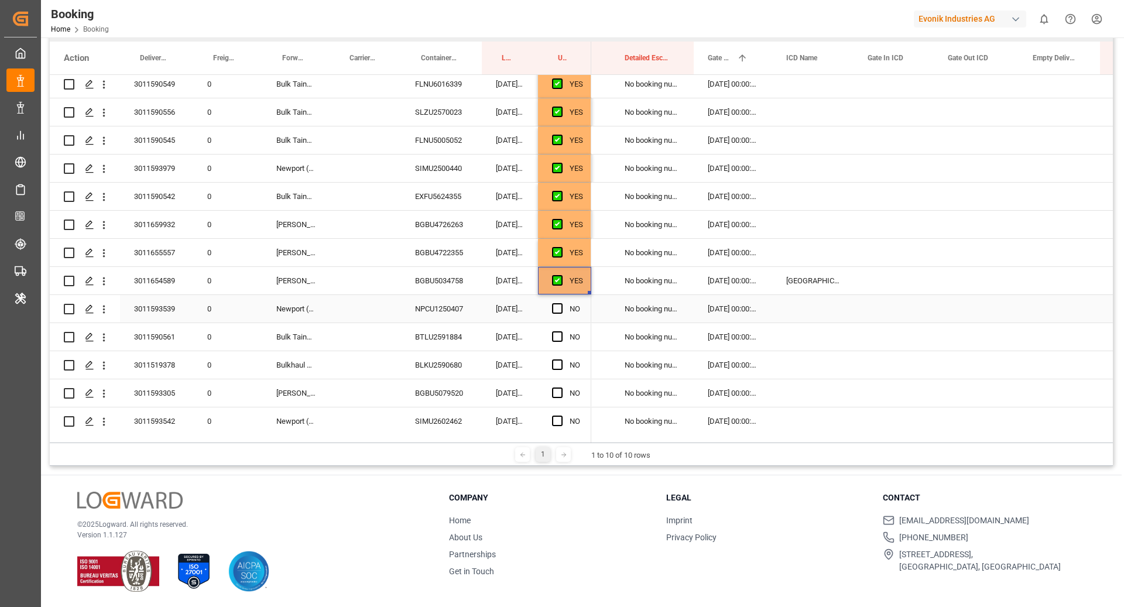
click at [461, 303] on div "NPCU1250407" at bounding box center [441, 309] width 81 height 28
click at [559, 303] on span "Press SPACE to select this row." at bounding box center [557, 308] width 11 height 11
click at [561, 303] on input "Press SPACE to select this row." at bounding box center [561, 303] width 0 height 0
click at [443, 346] on div "BTLU2591884" at bounding box center [441, 337] width 81 height 28
click at [554, 337] on span "Press SPACE to select this row." at bounding box center [557, 336] width 11 height 11
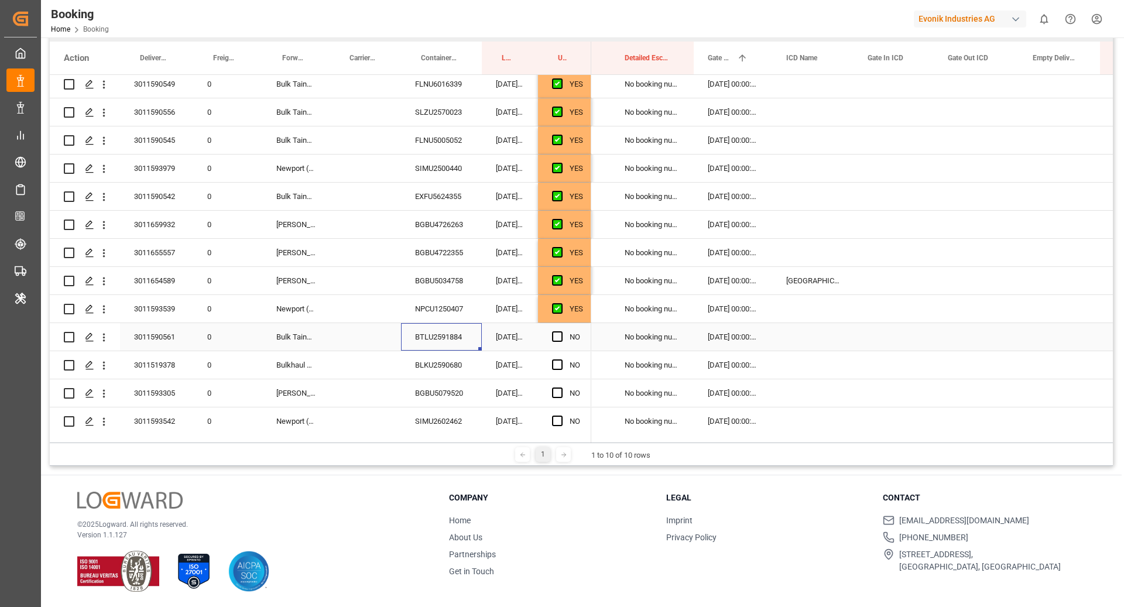
click at [561, 331] on input "Press SPACE to select this row." at bounding box center [561, 331] width 0 height 0
click at [471, 361] on div "BLKU2590680" at bounding box center [441, 365] width 81 height 28
click at [561, 362] on span "Press SPACE to select this row." at bounding box center [557, 364] width 11 height 11
click at [561, 359] on input "Press SPACE to select this row." at bounding box center [561, 359] width 0 height 0
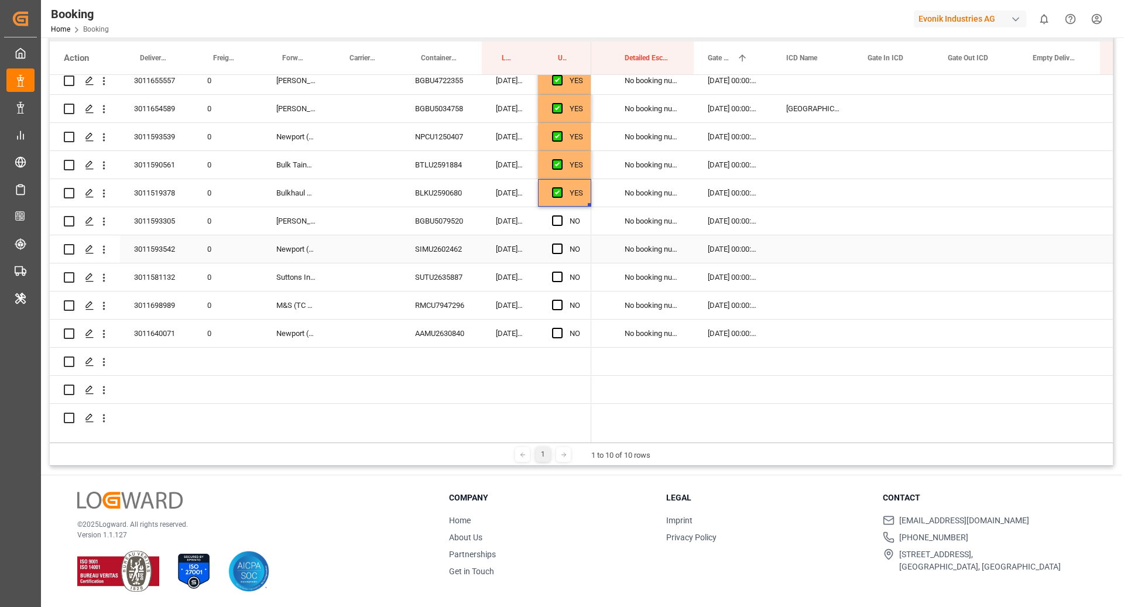
click at [444, 227] on div "BGBU5079520" at bounding box center [441, 221] width 81 height 28
click at [560, 218] on span "Press SPACE to select this row." at bounding box center [557, 220] width 11 height 11
click at [561, 215] on input "Press SPACE to select this row." at bounding box center [561, 215] width 0 height 0
click at [436, 255] on div "SIMU2602462" at bounding box center [441, 249] width 81 height 28
drag, startPoint x: 556, startPoint y: 246, endPoint x: 450, endPoint y: 277, distance: 110.2
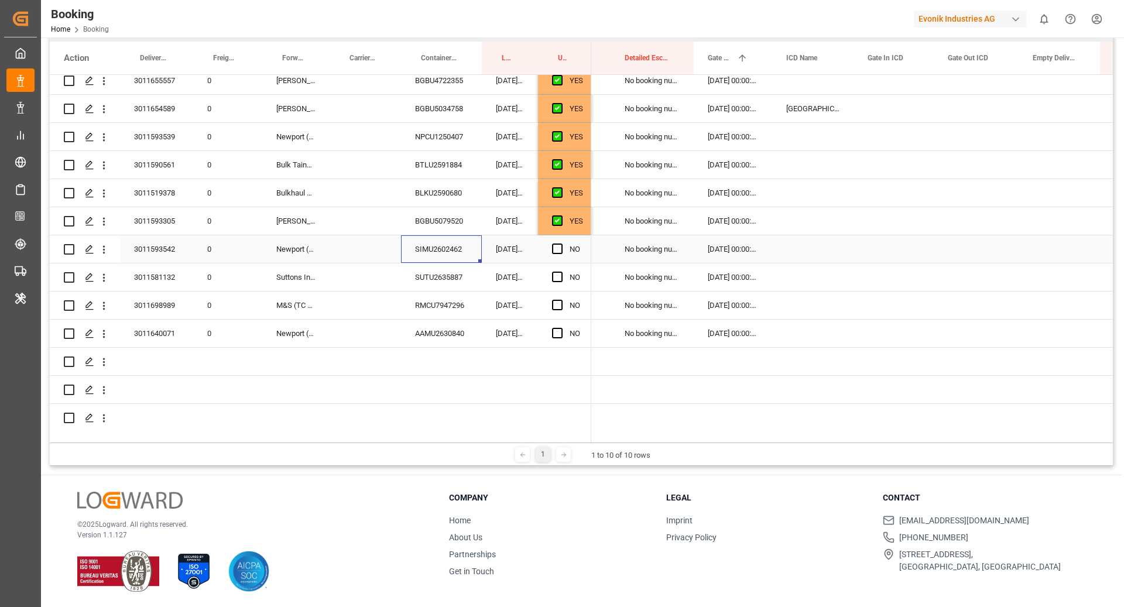
click at [556, 246] on span "Press SPACE to select this row." at bounding box center [557, 249] width 11 height 11
click at [561, 244] on input "Press SPACE to select this row." at bounding box center [561, 244] width 0 height 0
click at [412, 281] on div "SUTU2635887" at bounding box center [441, 277] width 81 height 28
click at [553, 280] on span "Press SPACE to select this row." at bounding box center [557, 277] width 11 height 11
click at [561, 272] on input "Press SPACE to select this row." at bounding box center [561, 272] width 0 height 0
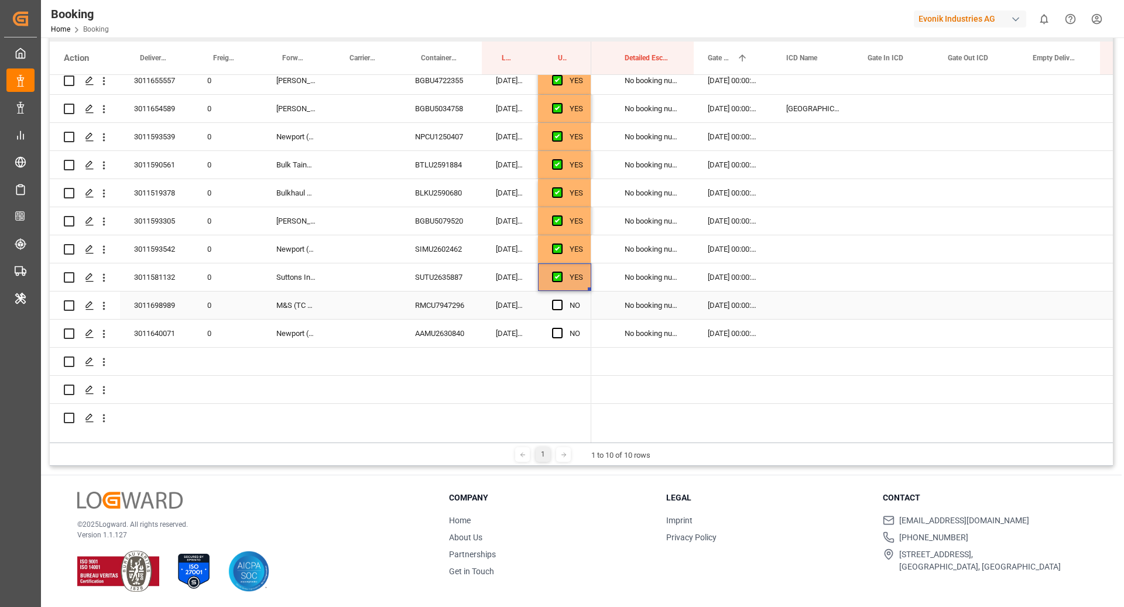
click at [416, 311] on div "RMCU7947296" at bounding box center [441, 306] width 81 height 28
click at [556, 303] on span "Press SPACE to select this row." at bounding box center [557, 305] width 11 height 11
click at [561, 300] on input "Press SPACE to select this row." at bounding box center [561, 300] width 0 height 0
click at [422, 325] on div "AAMU2630840" at bounding box center [441, 334] width 81 height 28
click at [557, 333] on span "Press SPACE to select this row." at bounding box center [557, 333] width 11 height 11
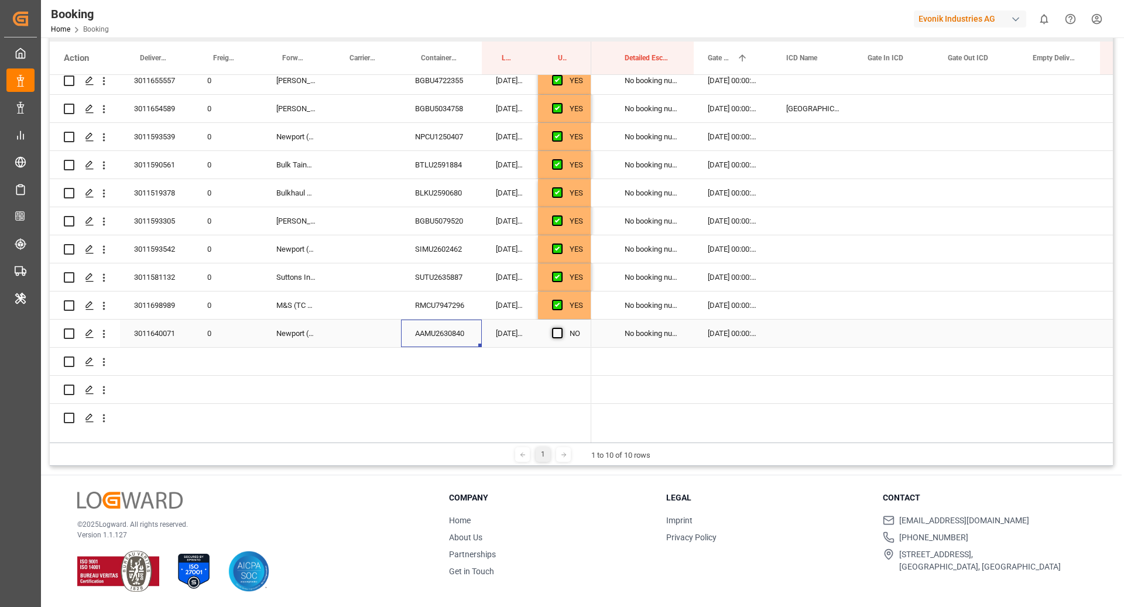
click at [561, 328] on input "Press SPACE to select this row." at bounding box center [561, 328] width 0 height 0
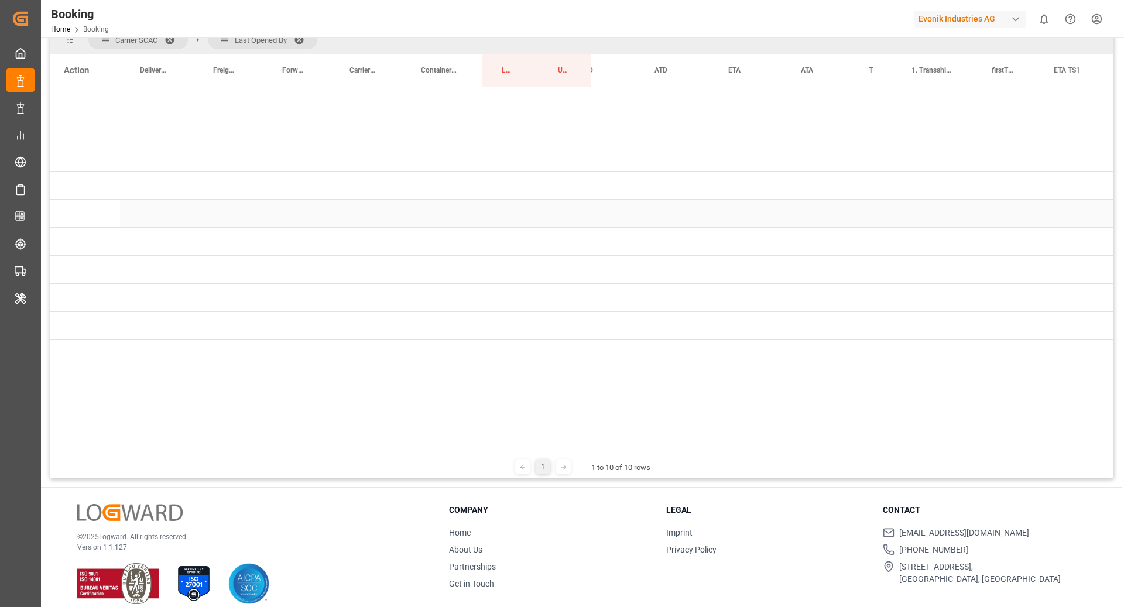
scroll to position [0, 663]
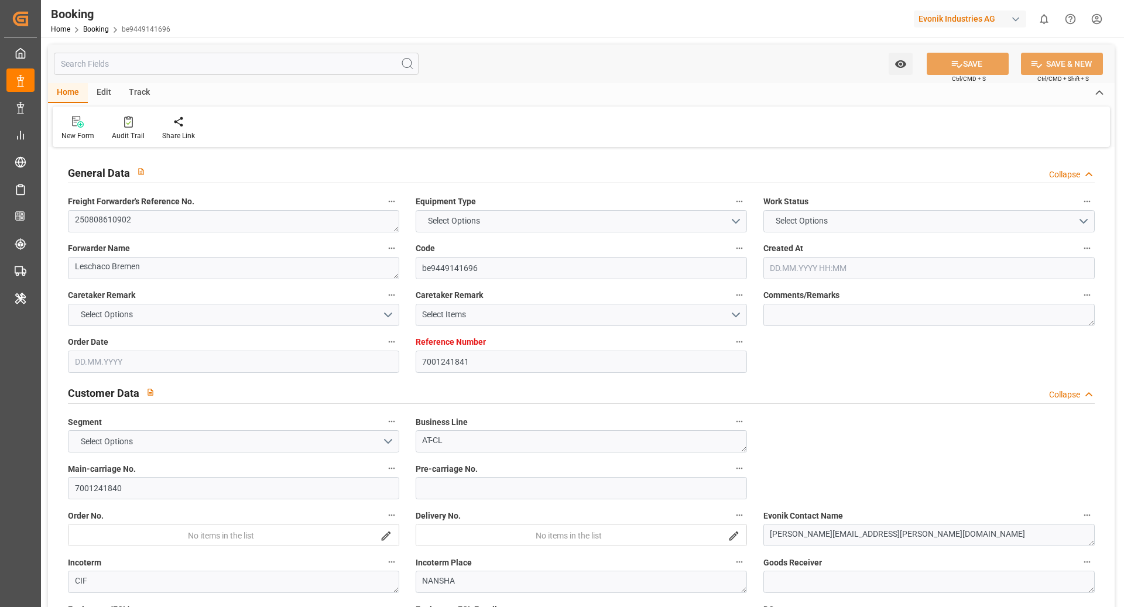
type input "7001241841"
type input "9632129"
type input "Maersk"
type input "Maersk Line AS"
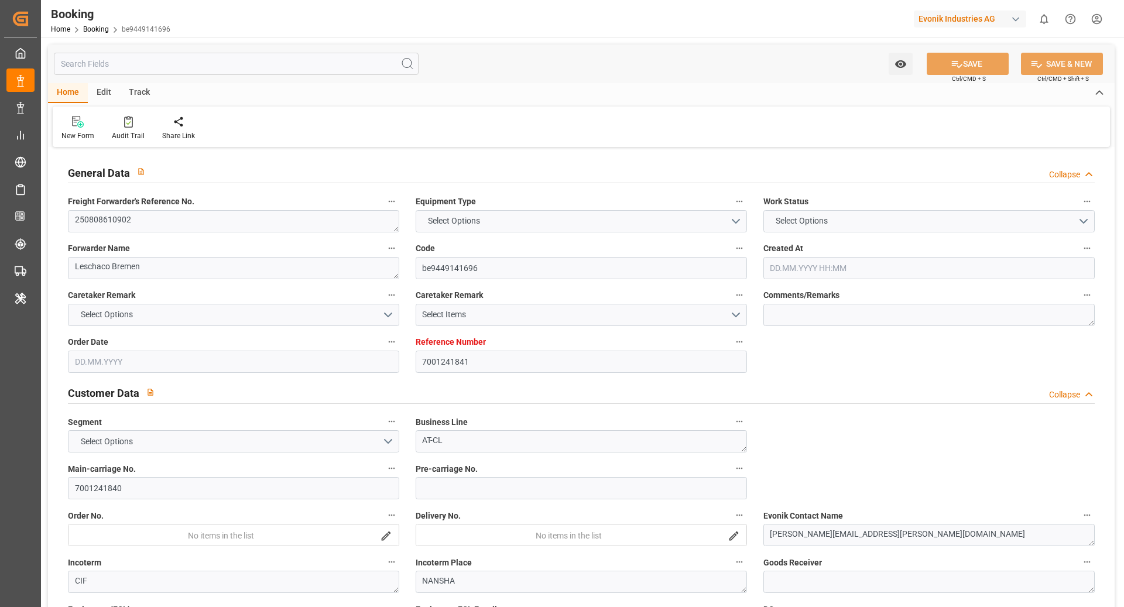
type input "NLRTM"
type input "CNNSA"
type input "MYTPP"
type input "0"
type input "NLRTM"
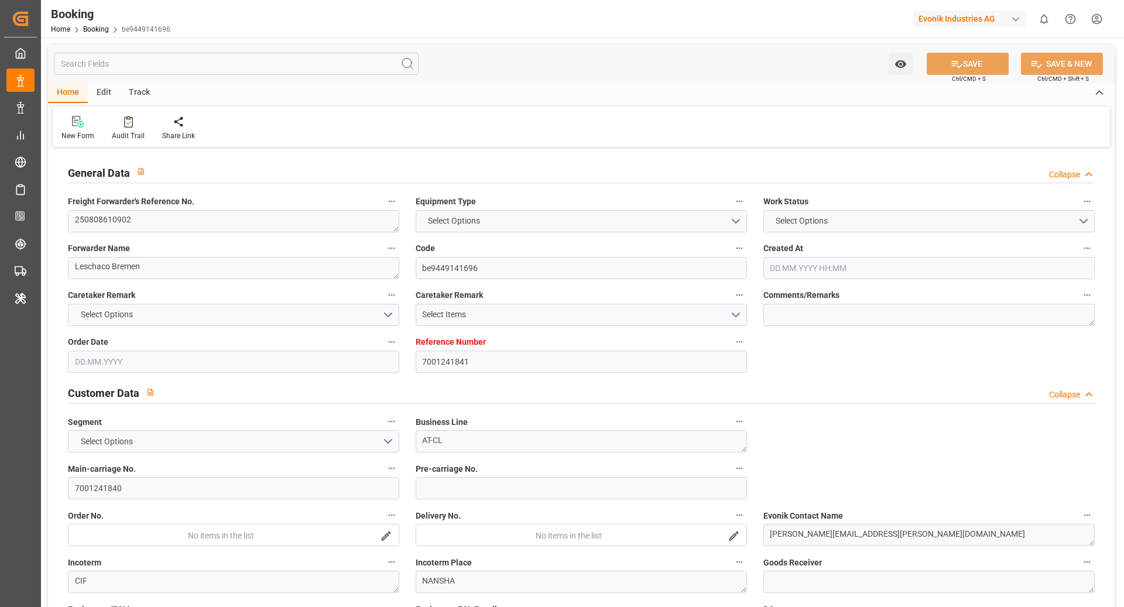
type input "CNNSA"
type input "9840714"
type input "9823754"
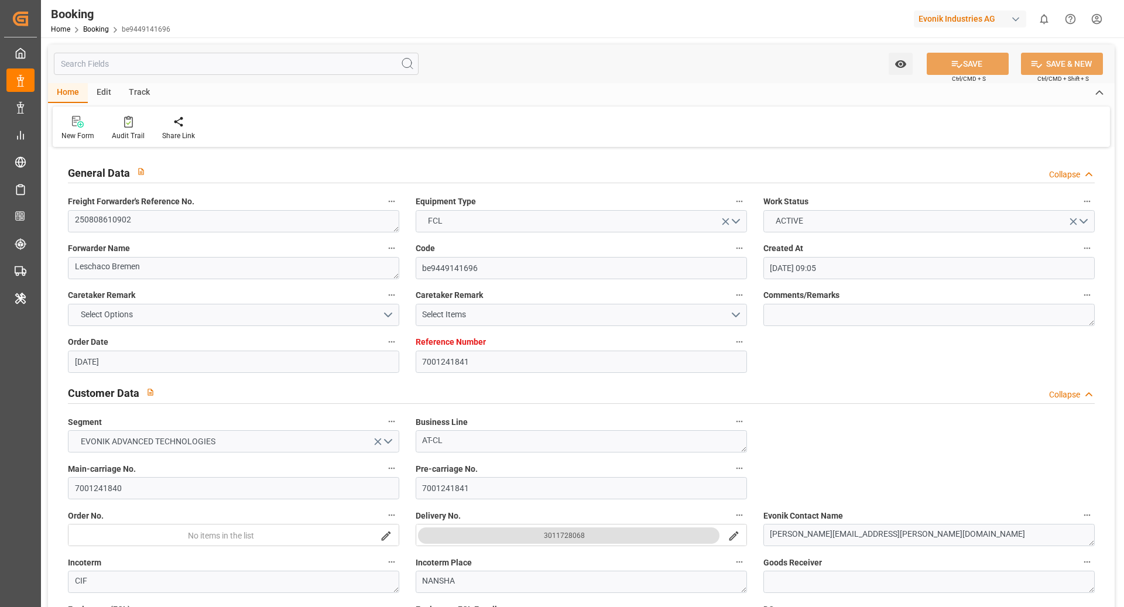
type input "[DATE] 09:05"
type input "[DATE]"
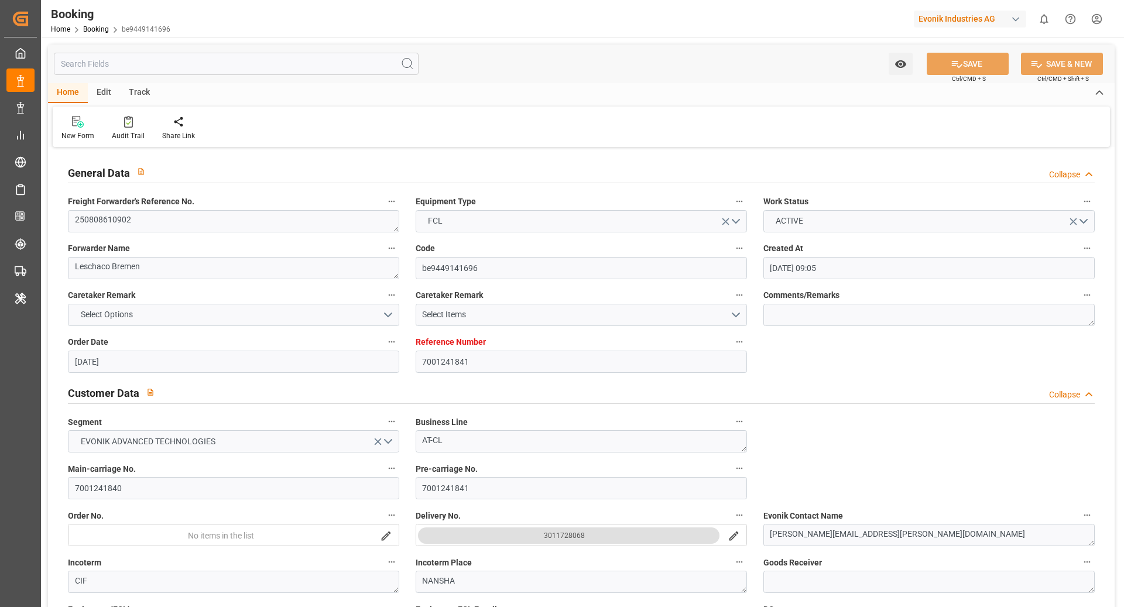
type input "[DATE] 17:15"
type input "[DATE] 00:00"
type input "[DATE] 17:35"
type input "[DATE] 05:36"
type input "[DATE] 17:00"
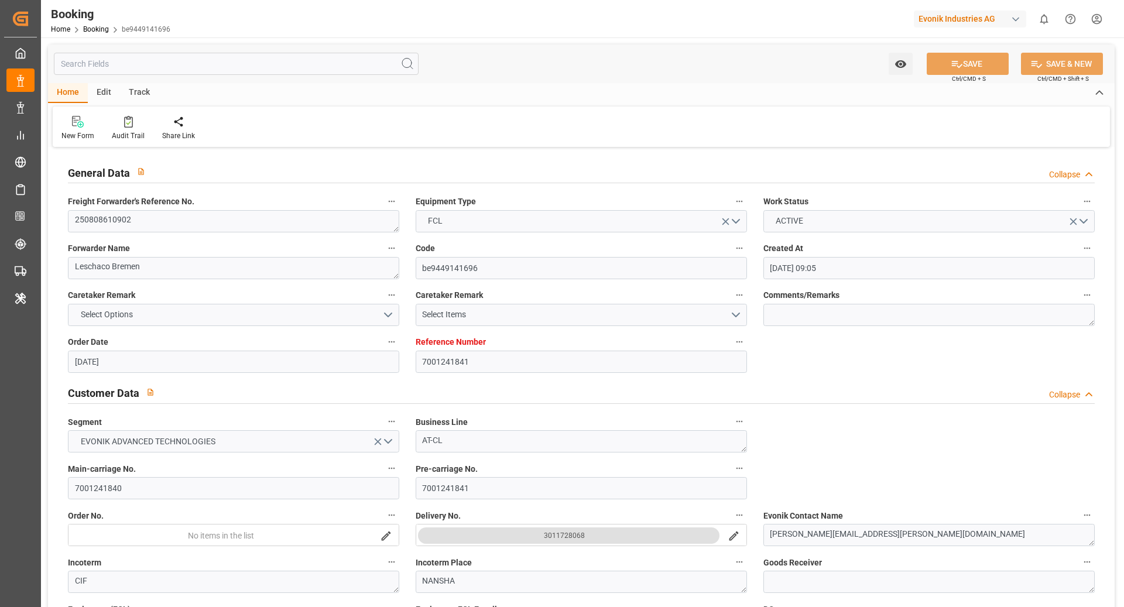
type input "[DATE] 00:00"
type input "[DATE] 01:00"
type input "[DATE] 00:00"
type input "[DATE] 19:00"
type input "[DATE] 00:00"
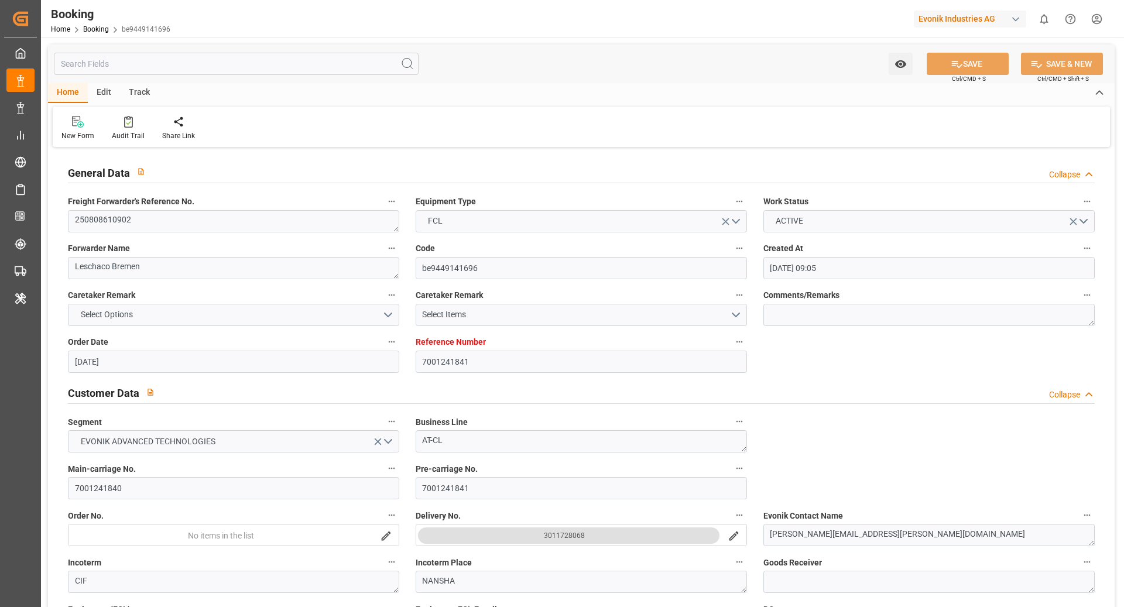
type input "[DATE]"
type input "[DATE] 11:39"
type input "[DATE]"
type input "[DATE] 10:22"
type input "[DATE] 10:05"
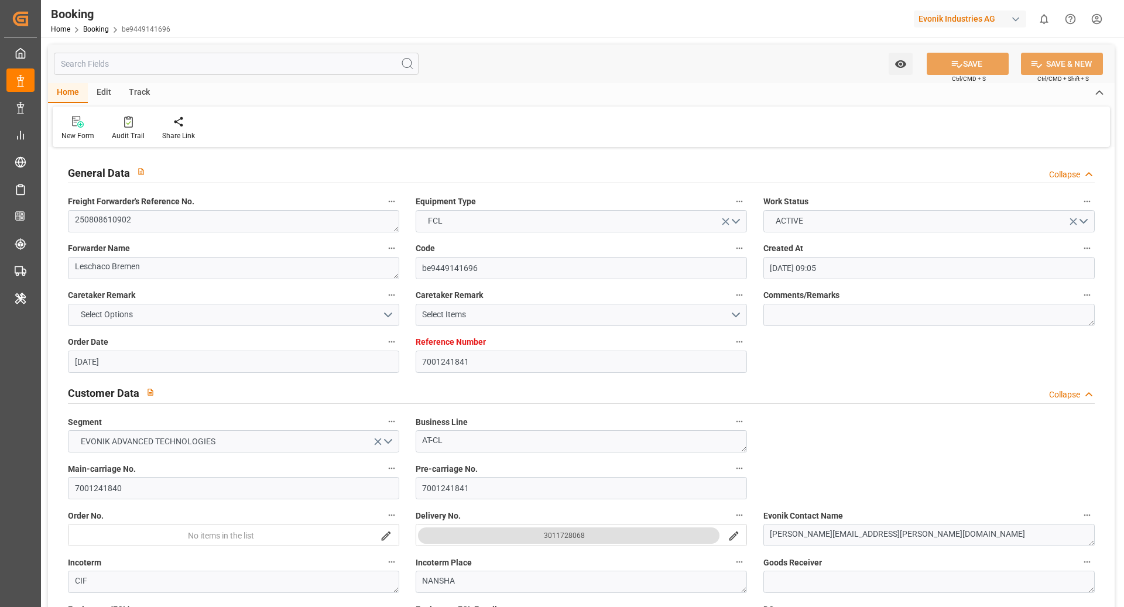
type input "[DATE] 17:15"
type input "[DATE] 19:17"
type input "[DATE] 01:00"
type input "[DATE] 17:52"
type input "[DATE] 19:00"
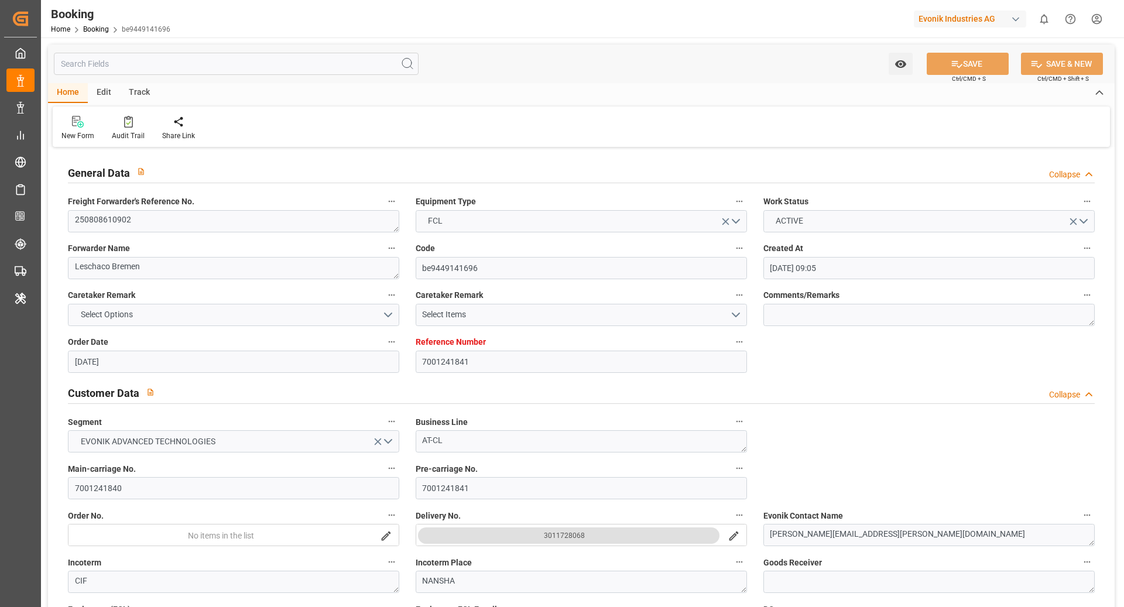
type input "[DATE] 17:00"
type input "[DATE] 22:20"
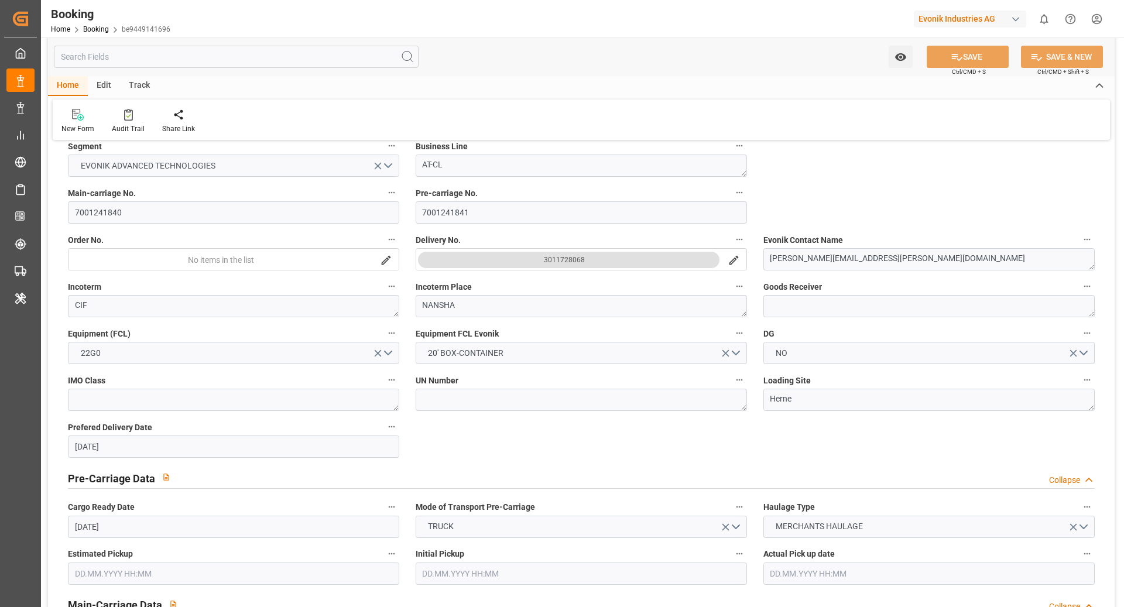
scroll to position [399, 0]
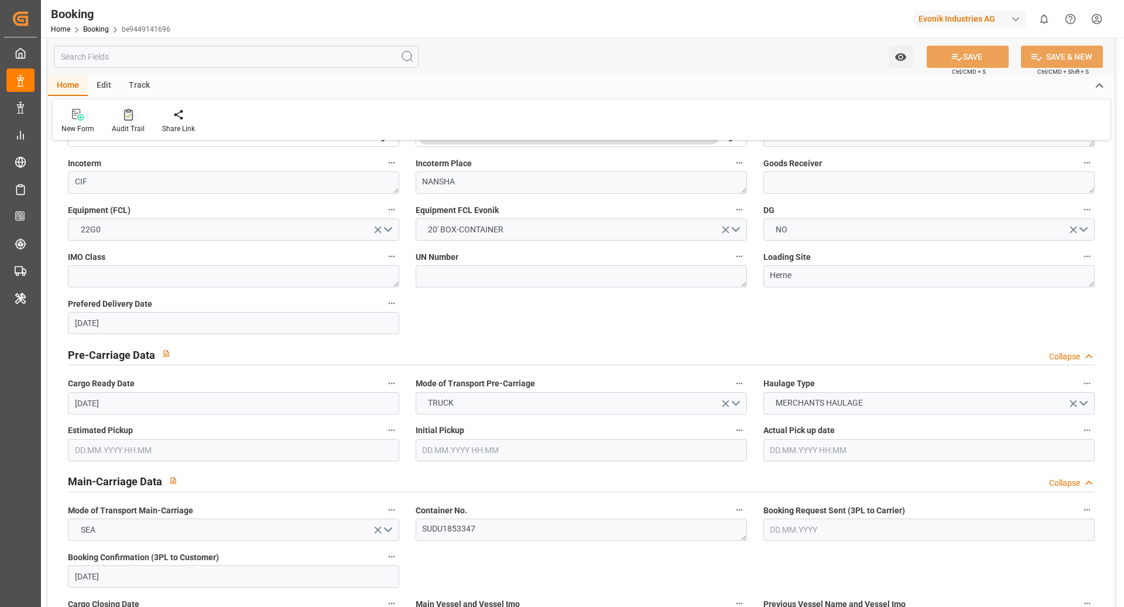
click at [114, 124] on div "Audit Trail" at bounding box center [128, 129] width 33 height 11
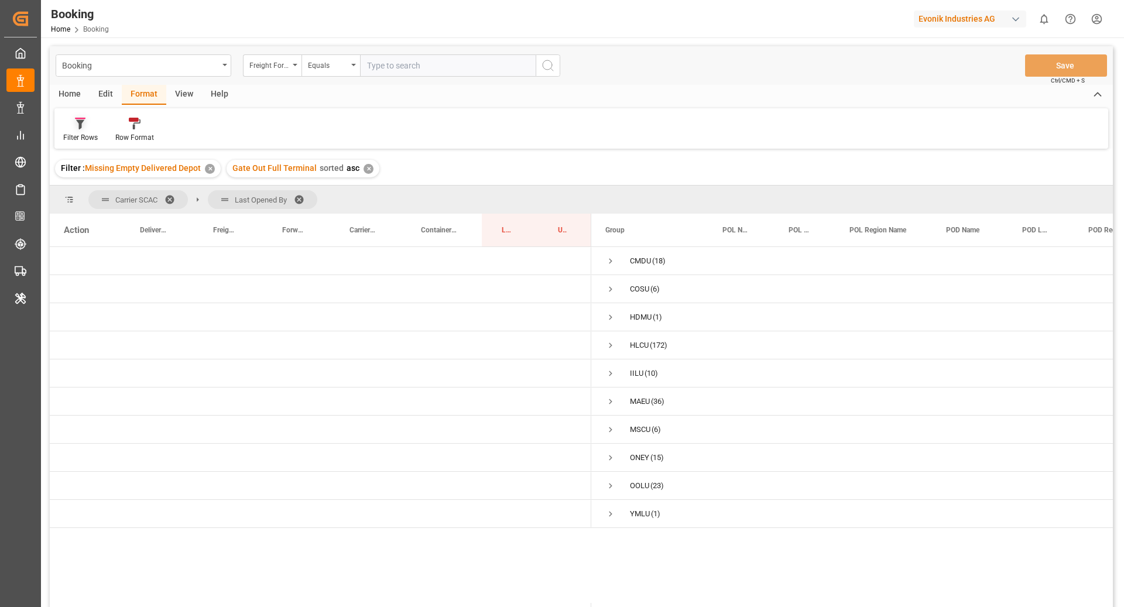
click at [84, 136] on div "Filter Rows" at bounding box center [80, 137] width 35 height 11
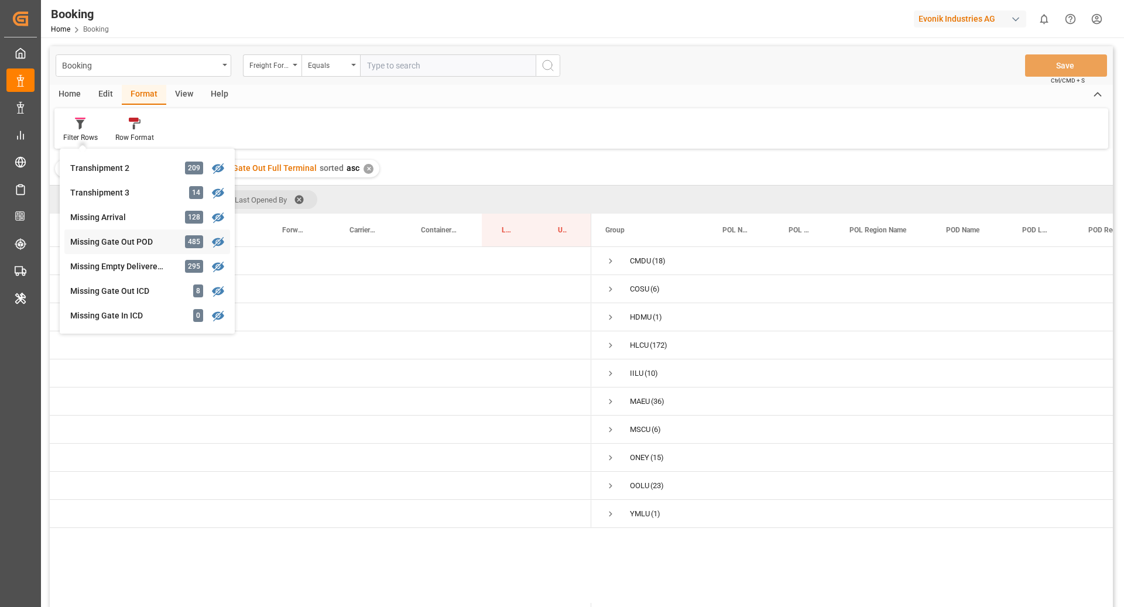
scroll to position [406, 0]
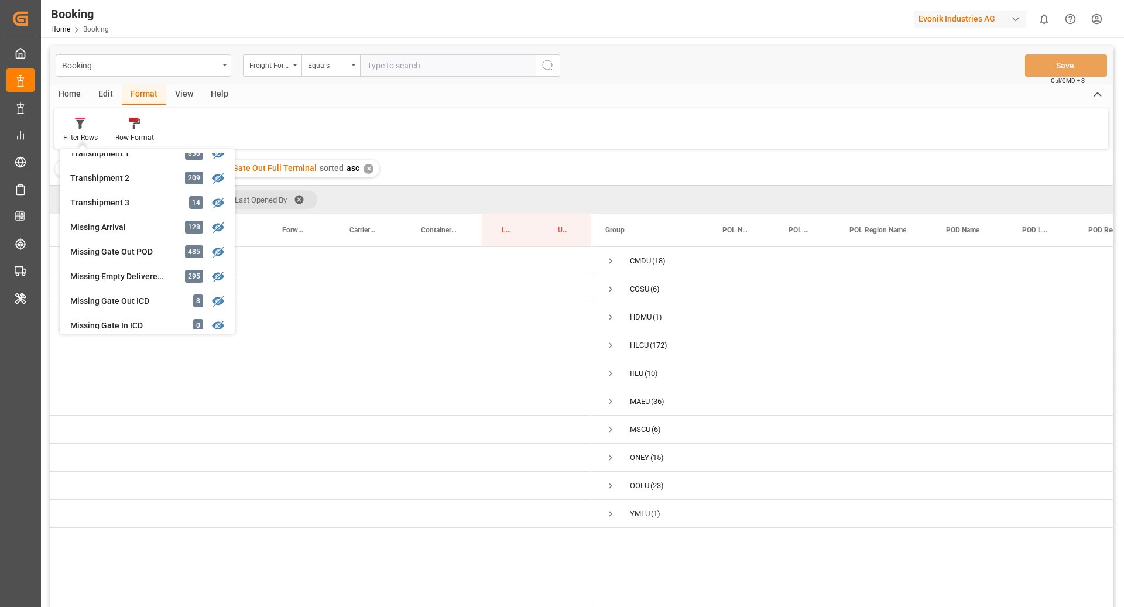
click at [492, 162] on div "Filter : Missing Empty Delivered Depot ✕ Gate Out Full Terminal sorted asc ✕" at bounding box center [581, 168] width 1063 height 33
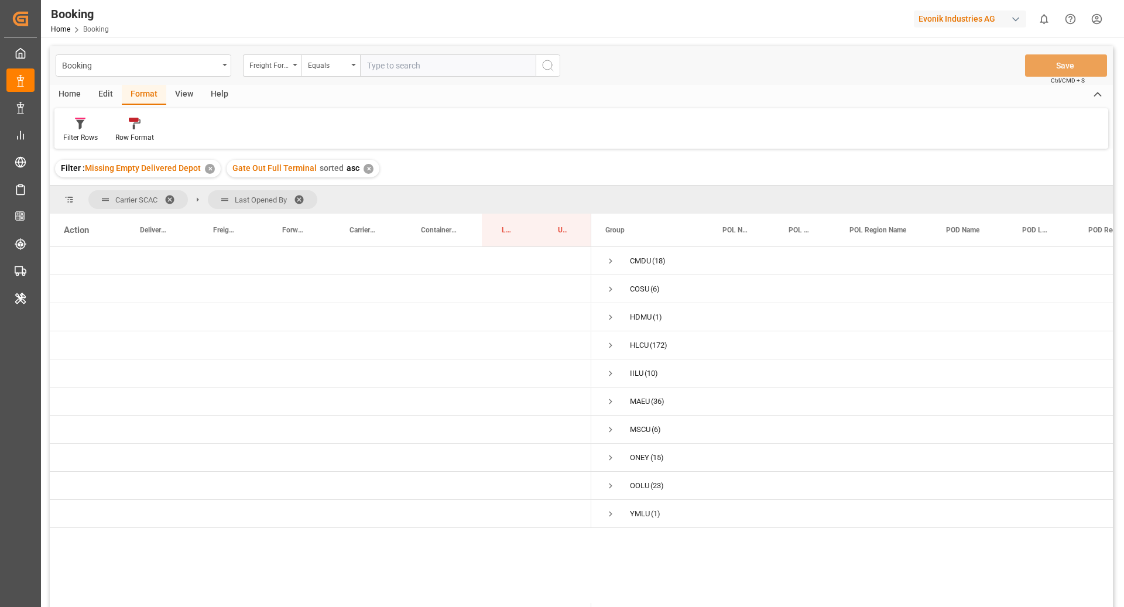
click at [171, 194] on span at bounding box center [174, 199] width 19 height 11
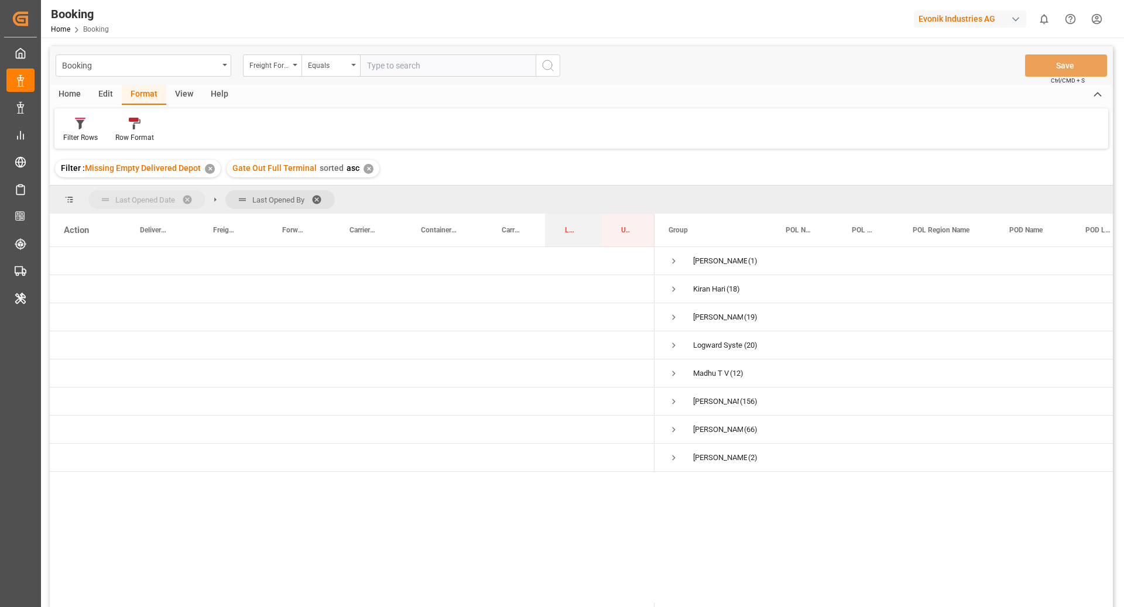
drag, startPoint x: 558, startPoint y: 227, endPoint x: 94, endPoint y: 201, distance: 465.5
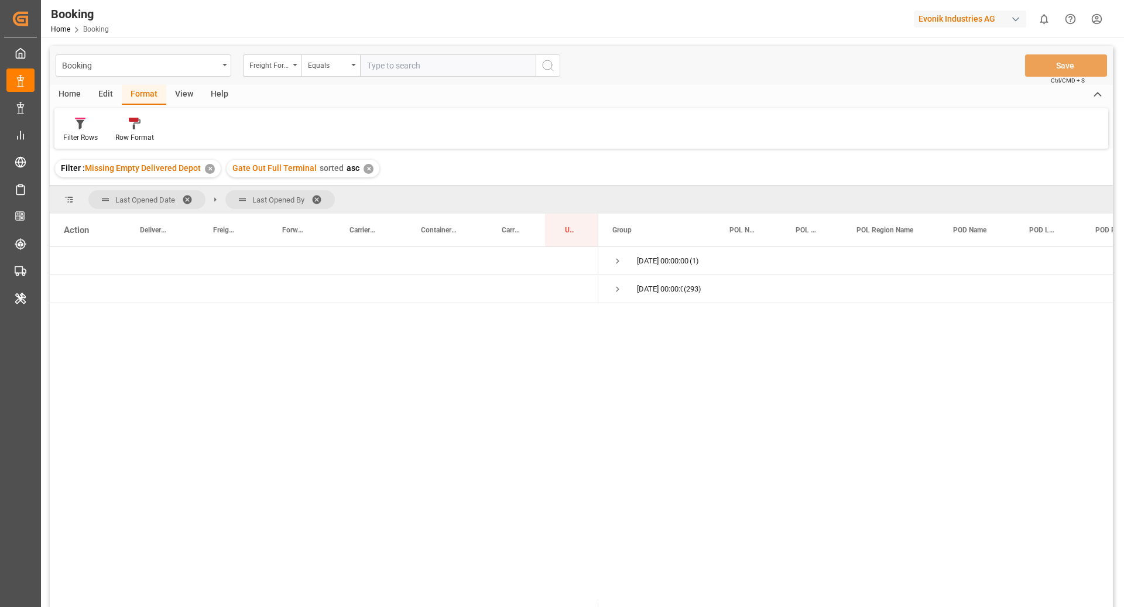
click at [317, 194] on span at bounding box center [320, 199] width 19 height 11
click at [677, 262] on span "Press SPACE to select this row." at bounding box center [682, 261] width 11 height 11
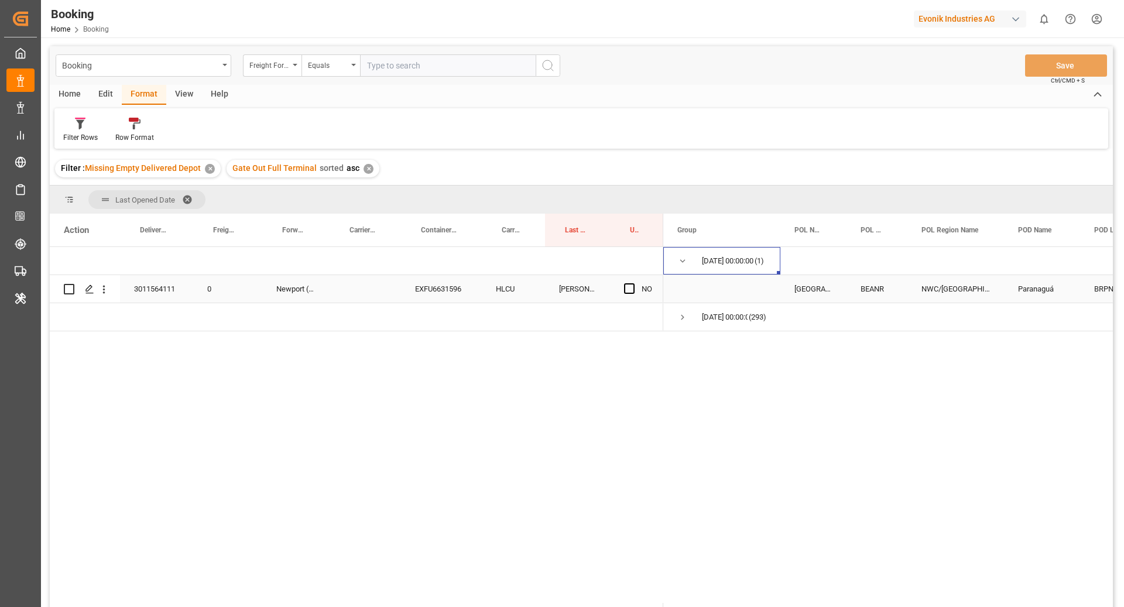
click at [427, 284] on div "EXFU6631596" at bounding box center [441, 289] width 81 height 28
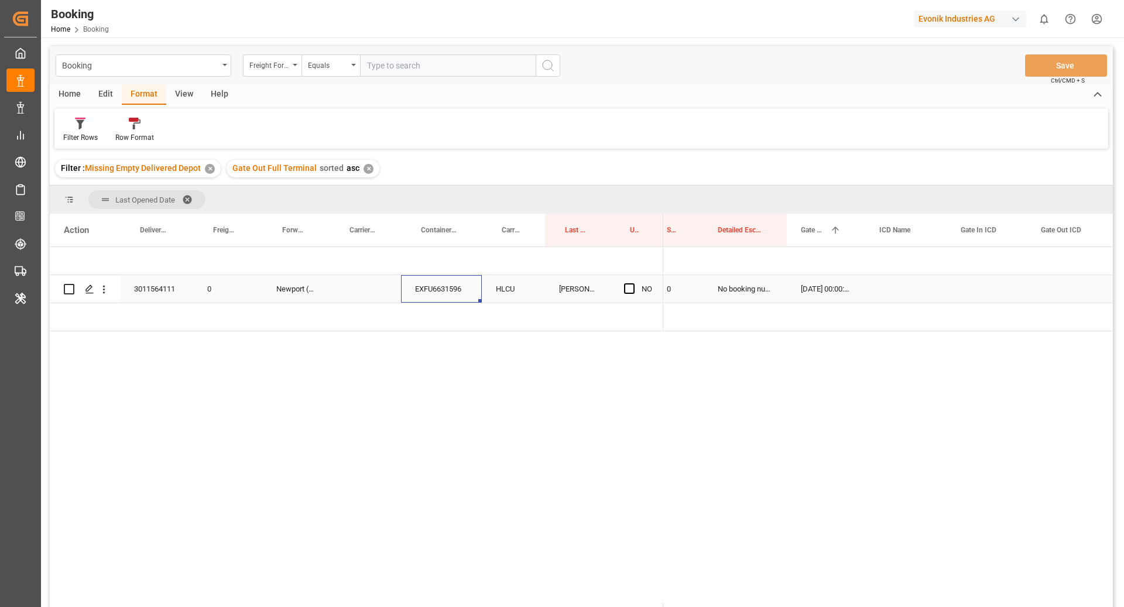
click at [635, 288] on div "Press SPACE to select this row." at bounding box center [633, 289] width 18 height 27
click at [631, 290] on span "Press SPACE to select this row." at bounding box center [629, 288] width 11 height 11
click at [633, 283] on input "Press SPACE to select this row." at bounding box center [633, 283] width 0 height 0
